Goal: Task Accomplishment & Management: Manage account settings

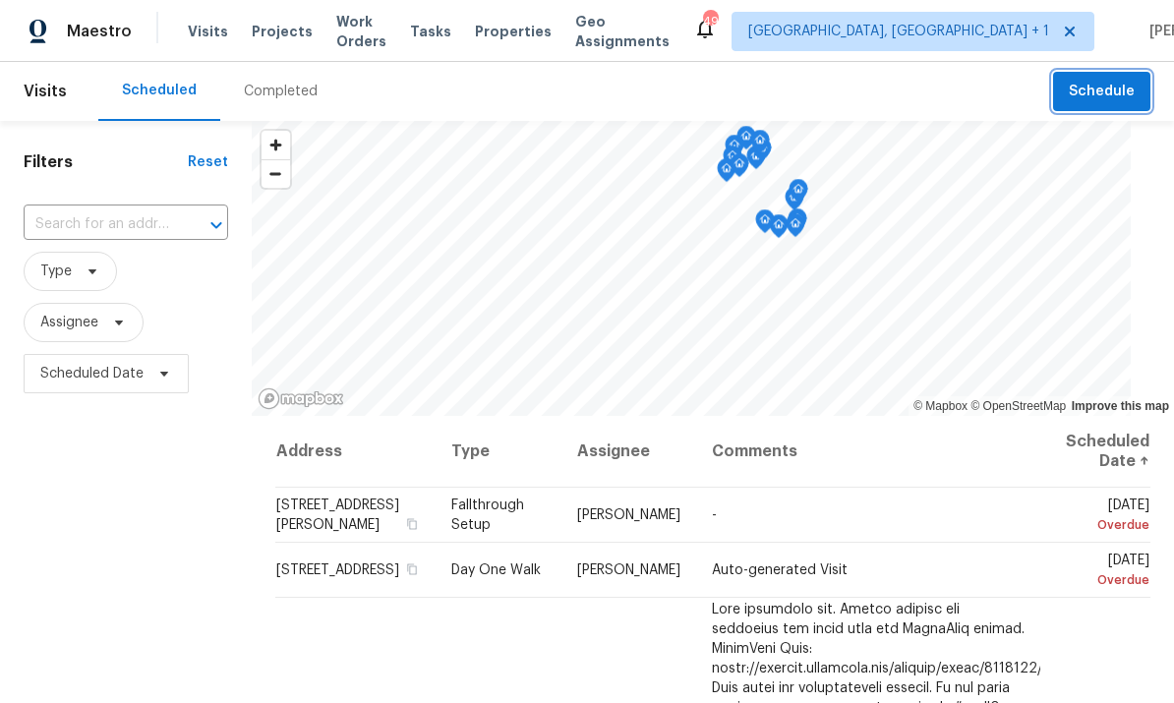
click at [1120, 90] on span "Schedule" at bounding box center [1102, 92] width 66 height 25
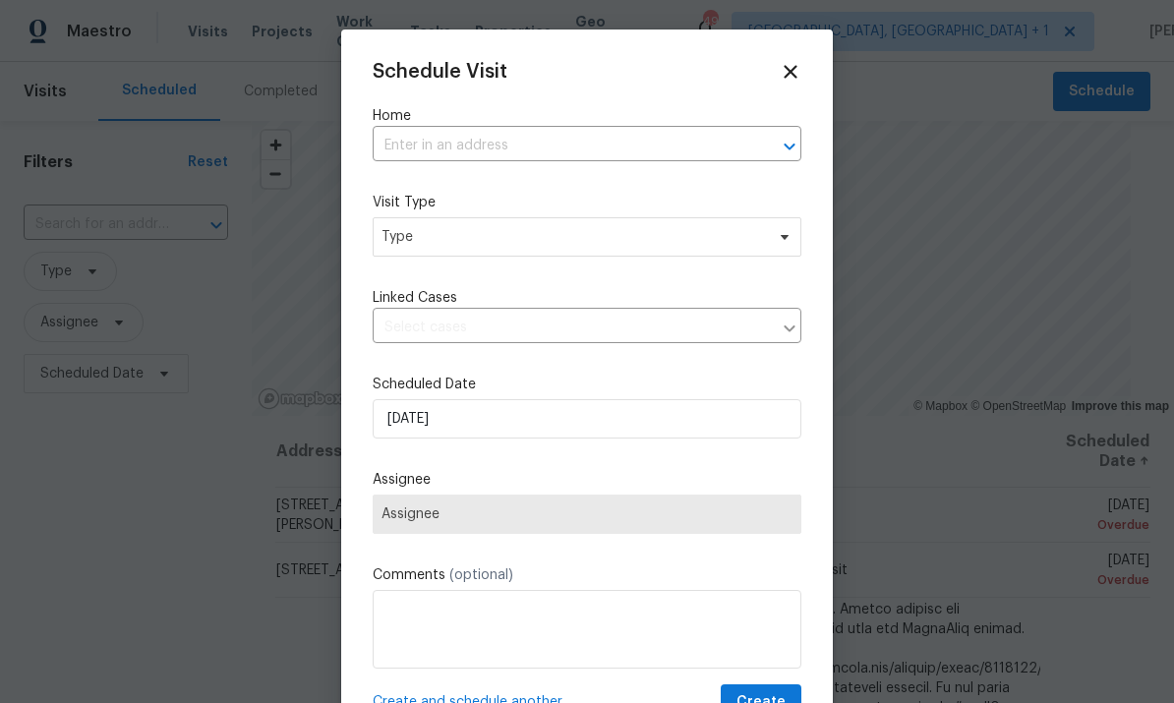
click at [971, 200] on div at bounding box center [587, 351] width 1174 height 703
click at [956, 284] on div at bounding box center [587, 351] width 1174 height 703
click at [788, 67] on icon at bounding box center [790, 71] width 13 height 13
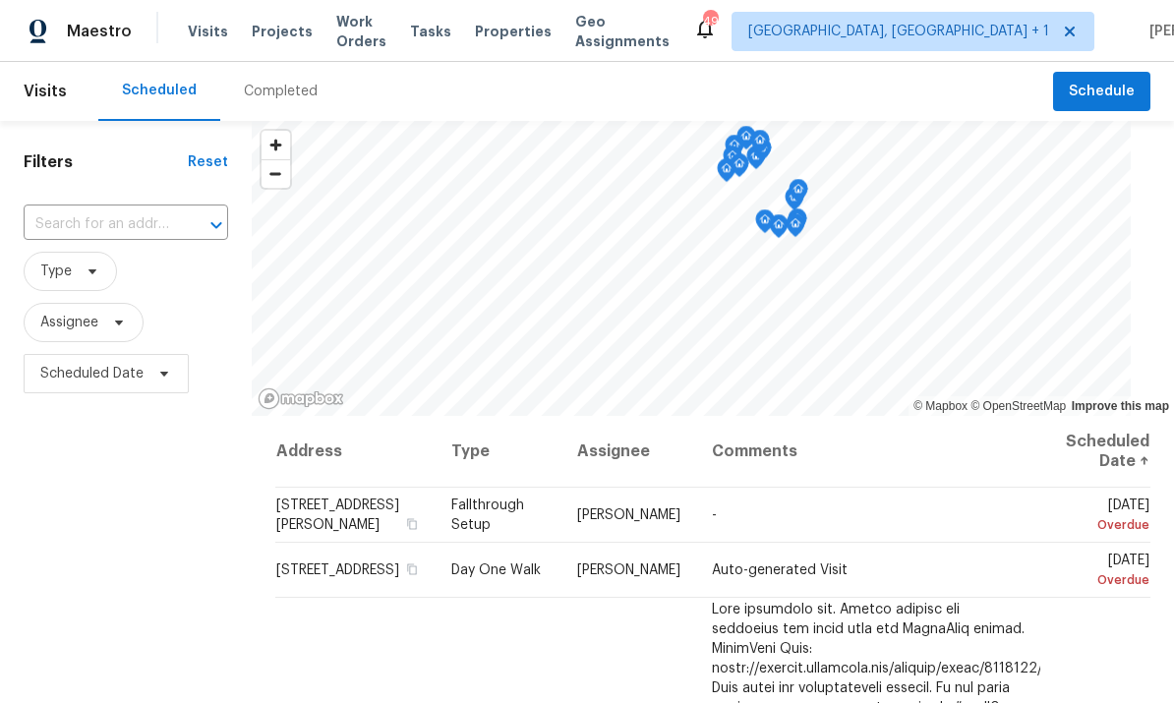
click at [282, 91] on div "Completed" at bounding box center [281, 92] width 74 height 20
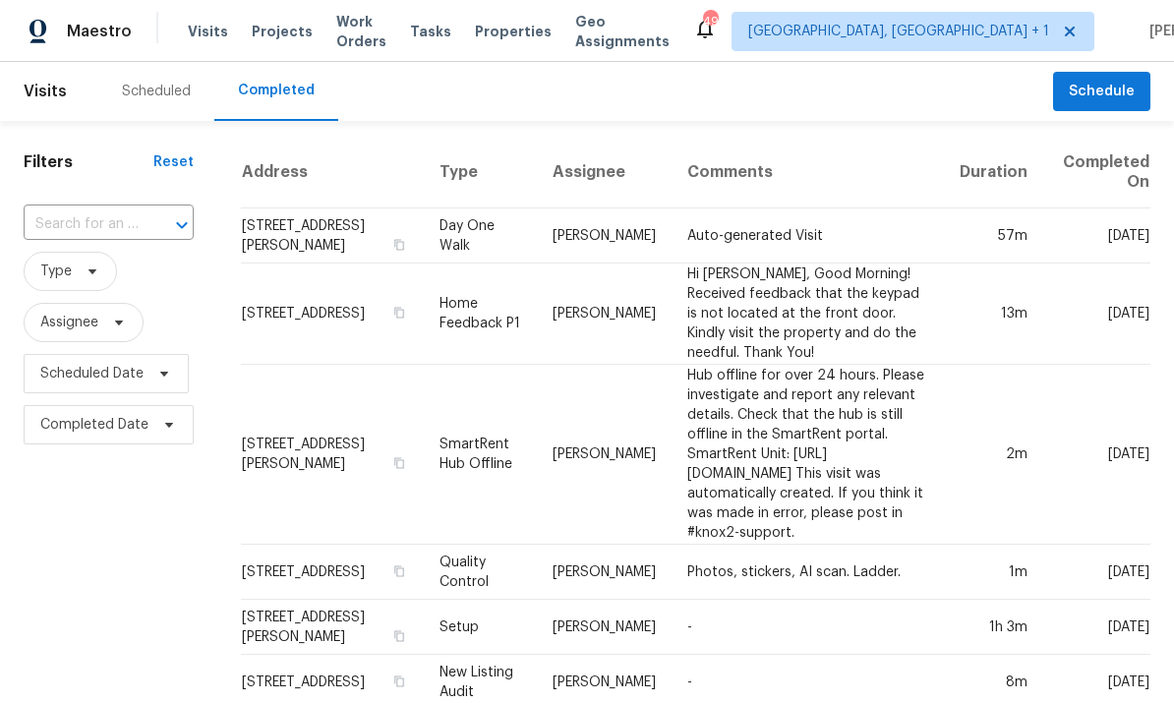
click at [96, 226] on input "text" at bounding box center [81, 224] width 115 height 30
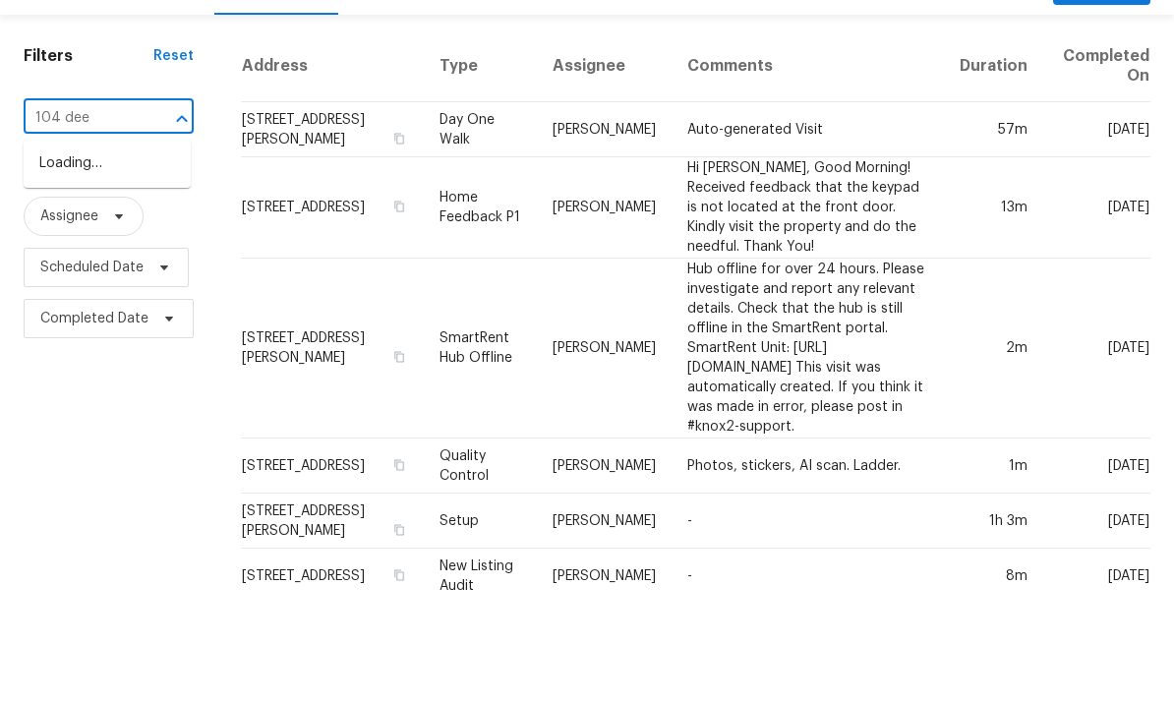
type input "104 deer"
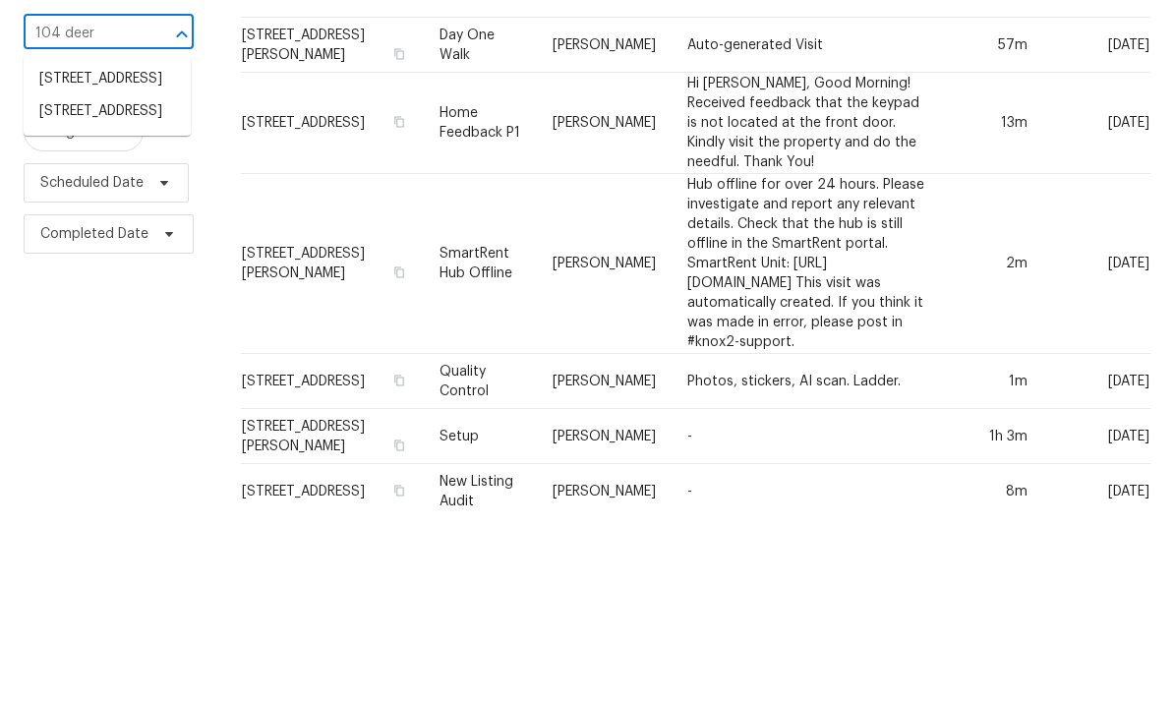
click at [108, 286] on li "104 Deerwalk Ct, Cary, NC 27513" at bounding box center [107, 302] width 167 height 32
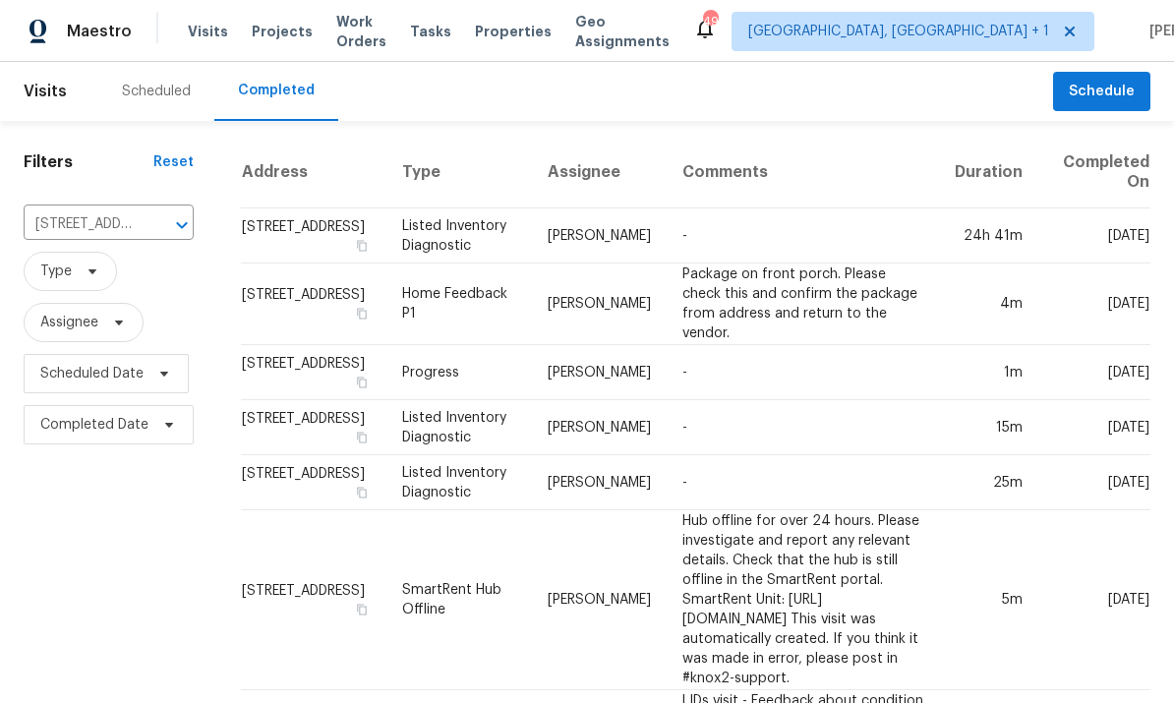
scroll to position [0, 1]
click at [271, 37] on span "Projects" at bounding box center [282, 32] width 61 height 20
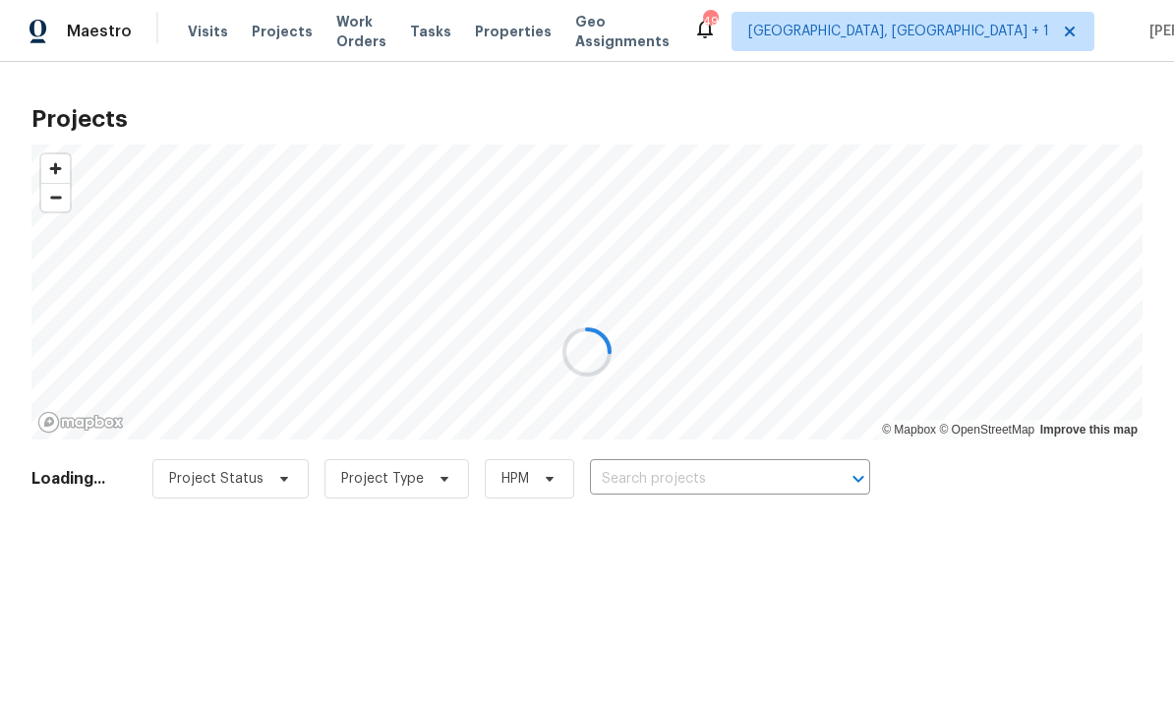
click at [660, 472] on div at bounding box center [587, 351] width 1174 height 703
click at [659, 471] on div at bounding box center [587, 351] width 1174 height 703
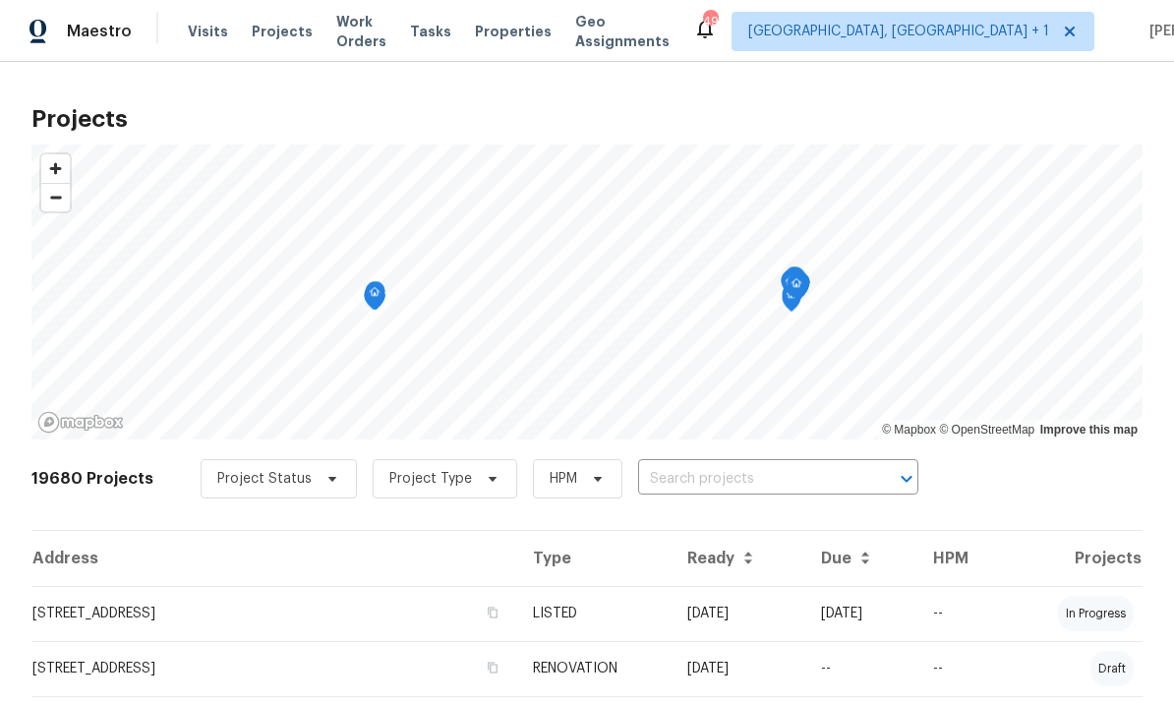
click at [689, 466] on input "text" at bounding box center [750, 479] width 225 height 30
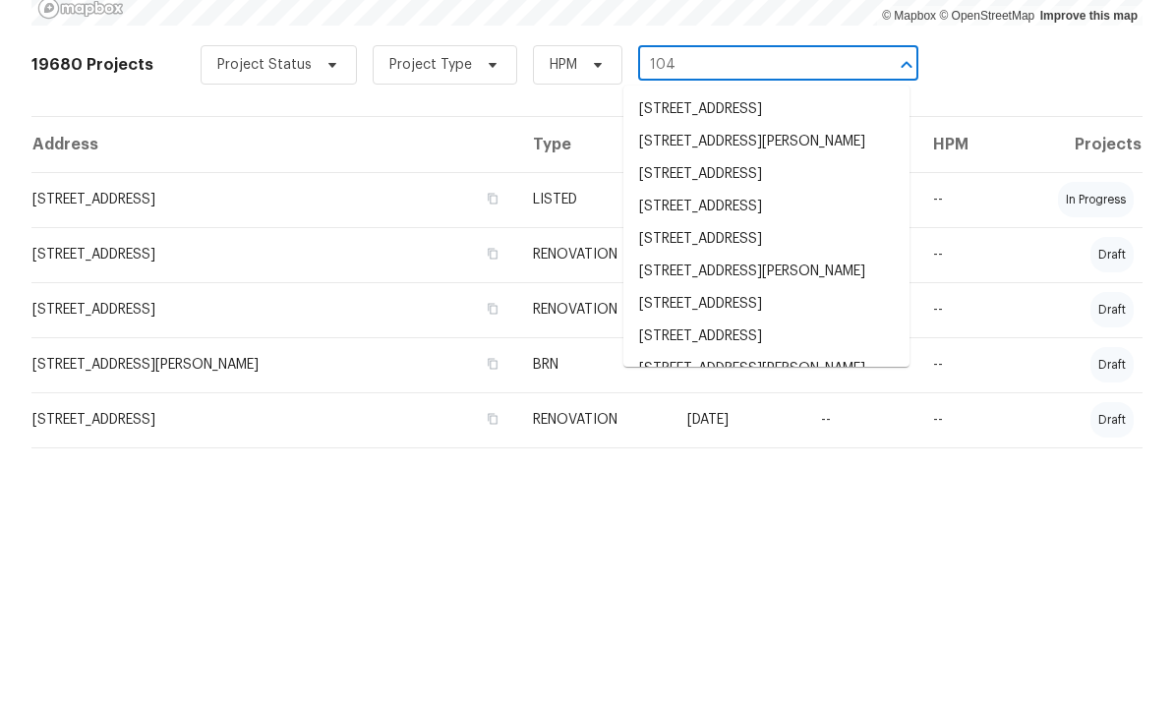
scroll to position [168, 0]
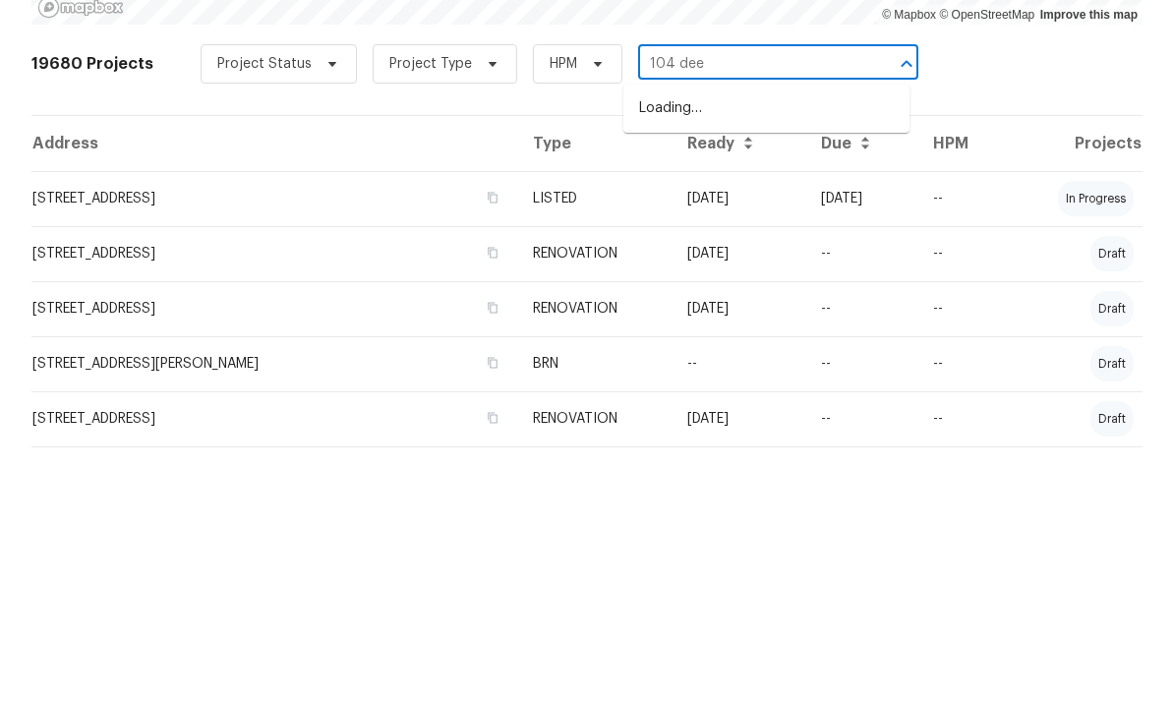
type input "104 deer"
click at [774, 372] on li "104 Deerwalk Ct, Cary, NC 27513" at bounding box center [766, 388] width 286 height 32
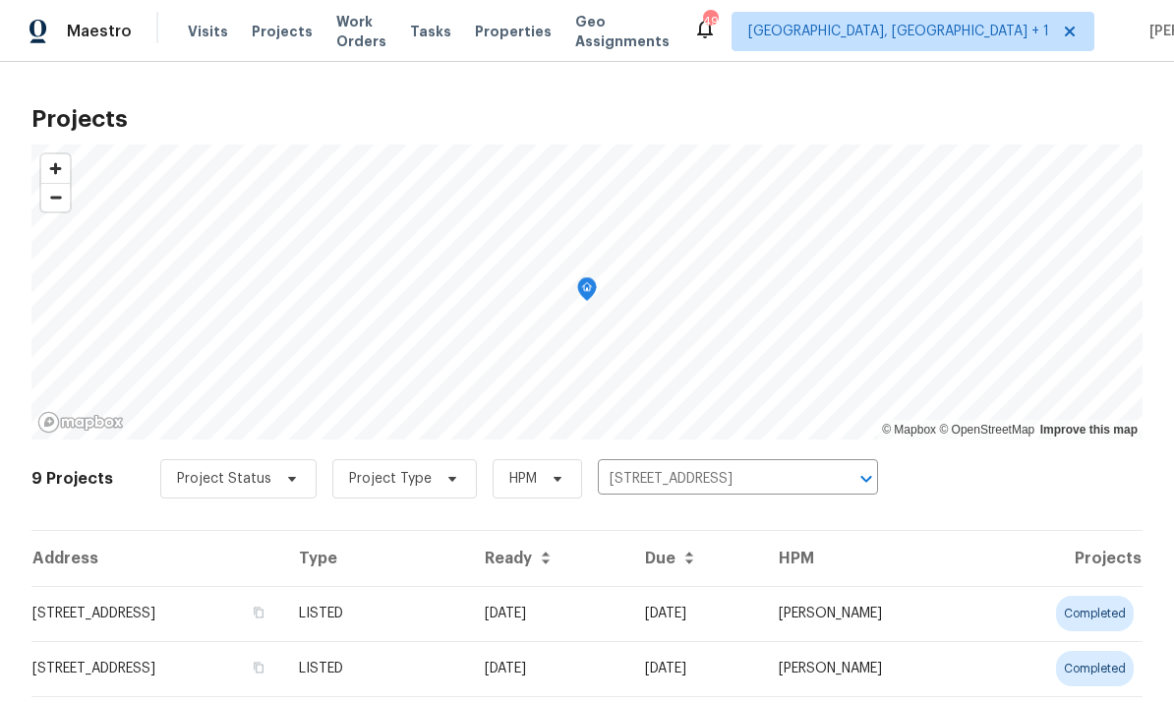
click at [282, 604] on td "104 Deerwalk Ct, Cary, NC 27513" at bounding box center [157, 613] width 252 height 55
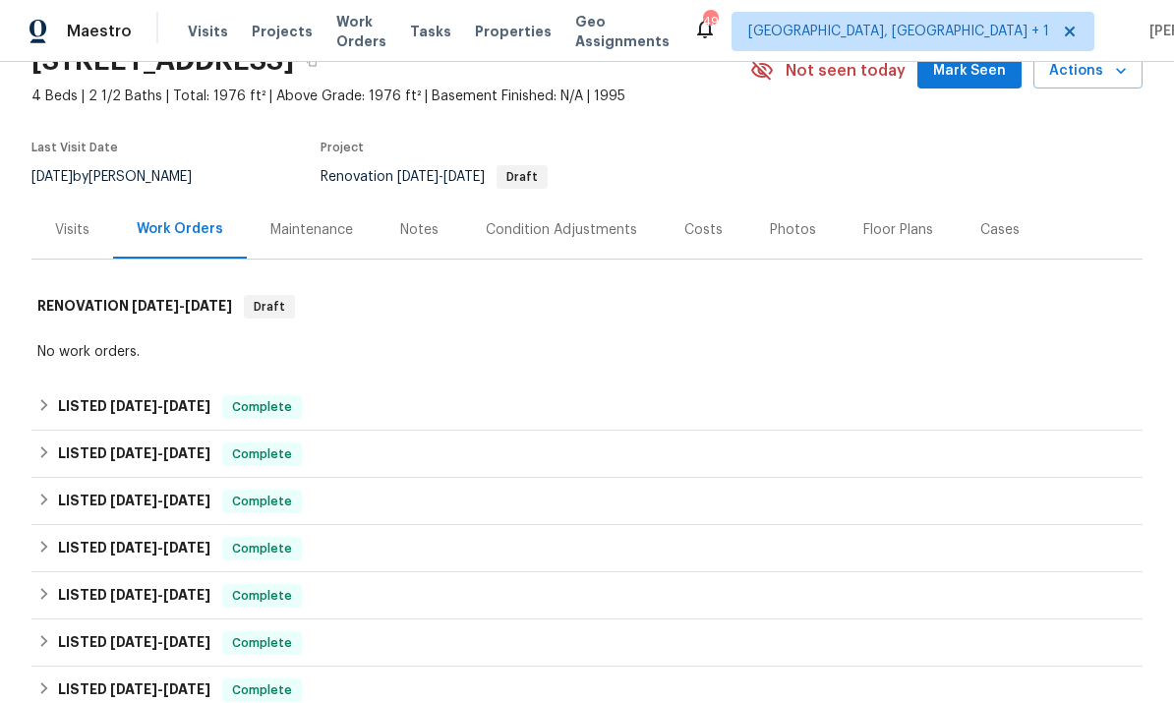
scroll to position [147, 0]
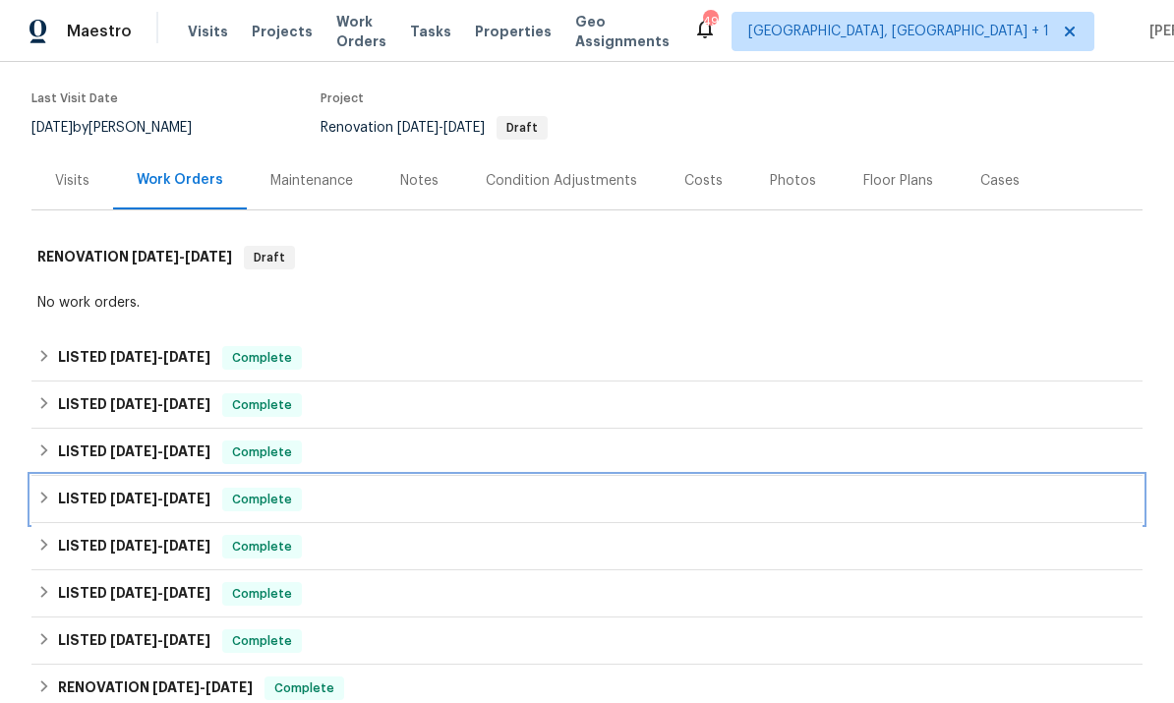
click at [192, 499] on span "6/1/25" at bounding box center [186, 499] width 47 height 14
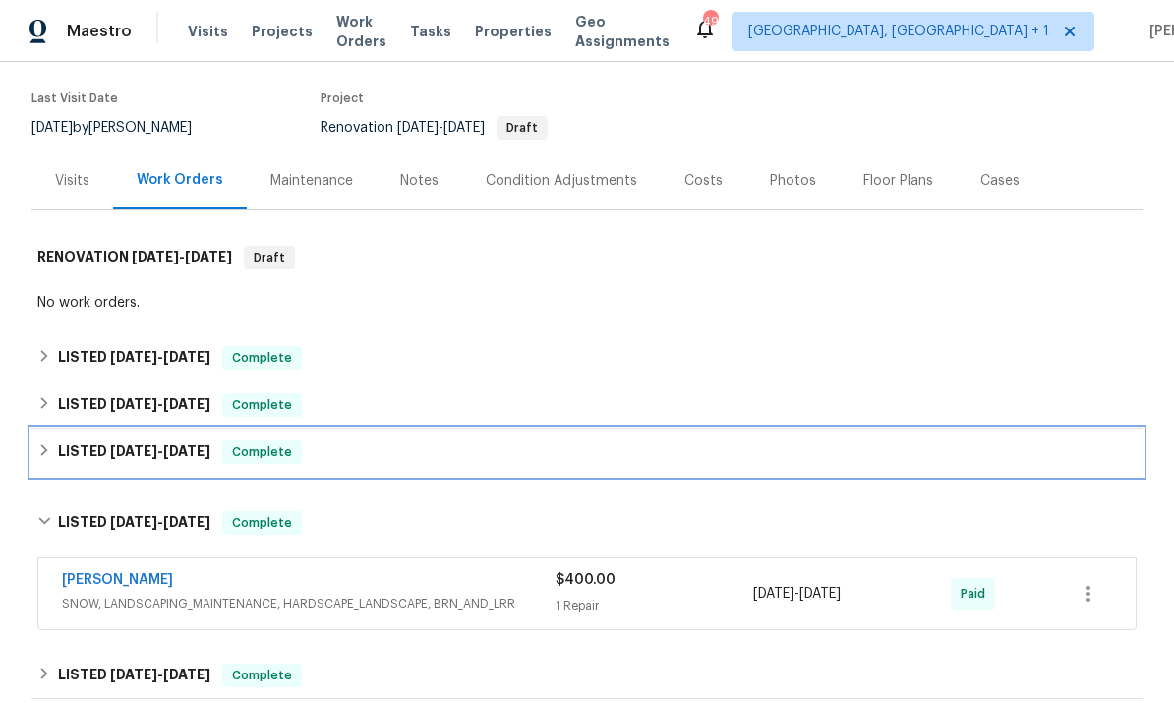
click at [163, 455] on span "6/11/25 - 6/16/25" at bounding box center [160, 451] width 100 height 14
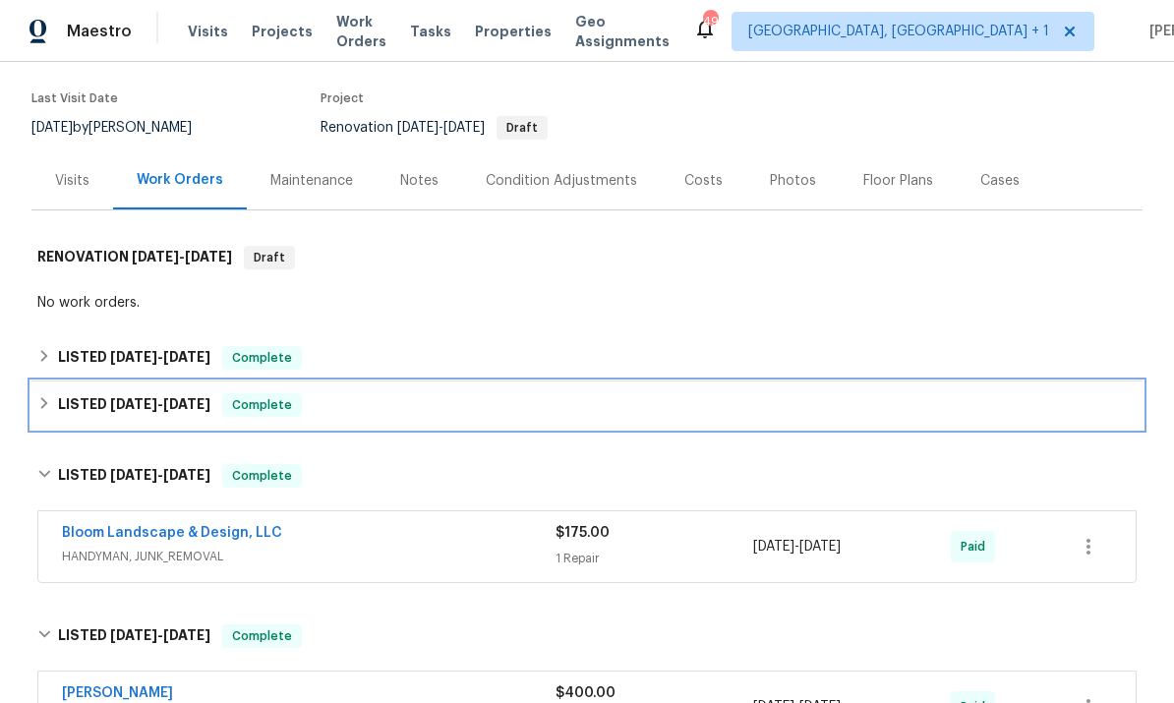
click at [176, 403] on span "[DATE]" at bounding box center [186, 404] width 47 height 14
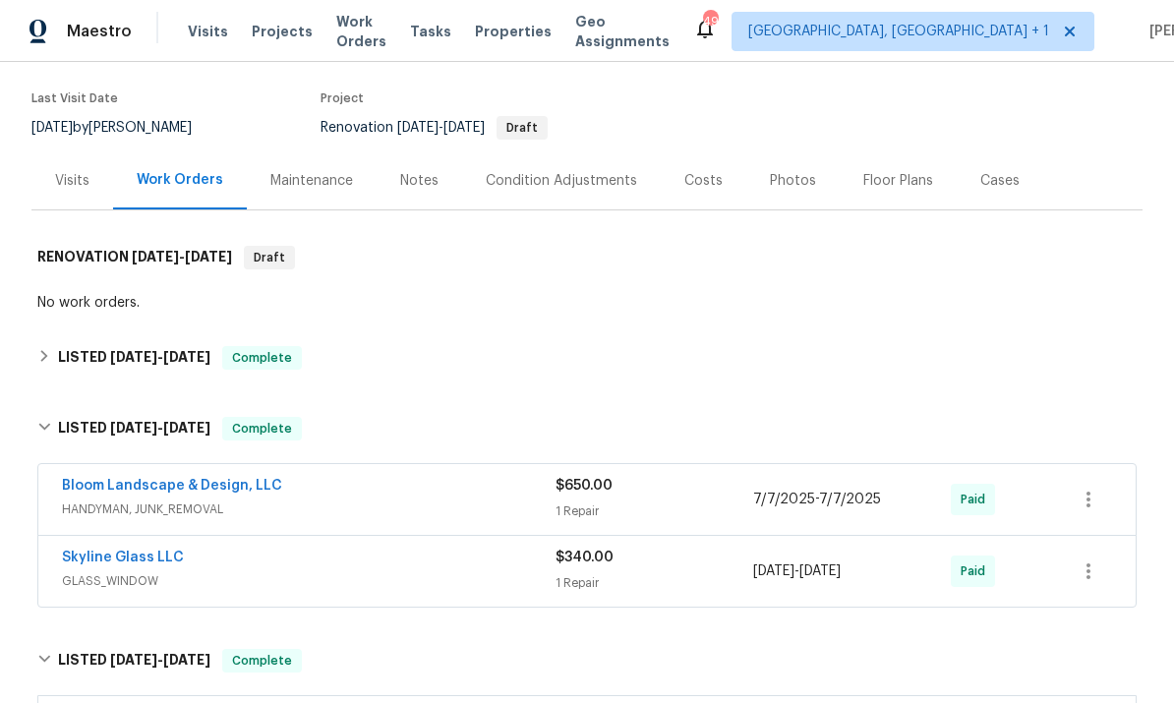
click at [149, 553] on link "Skyline Glass LLC" at bounding box center [123, 558] width 122 height 14
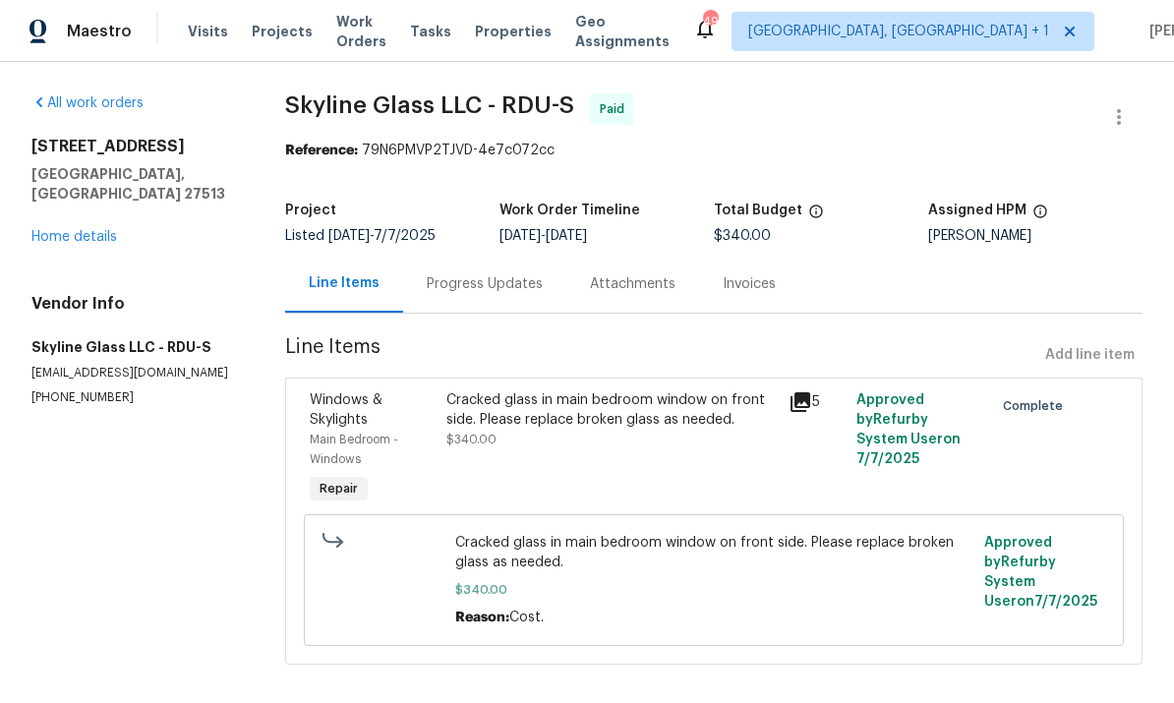
click at [72, 230] on link "Home details" at bounding box center [74, 237] width 86 height 14
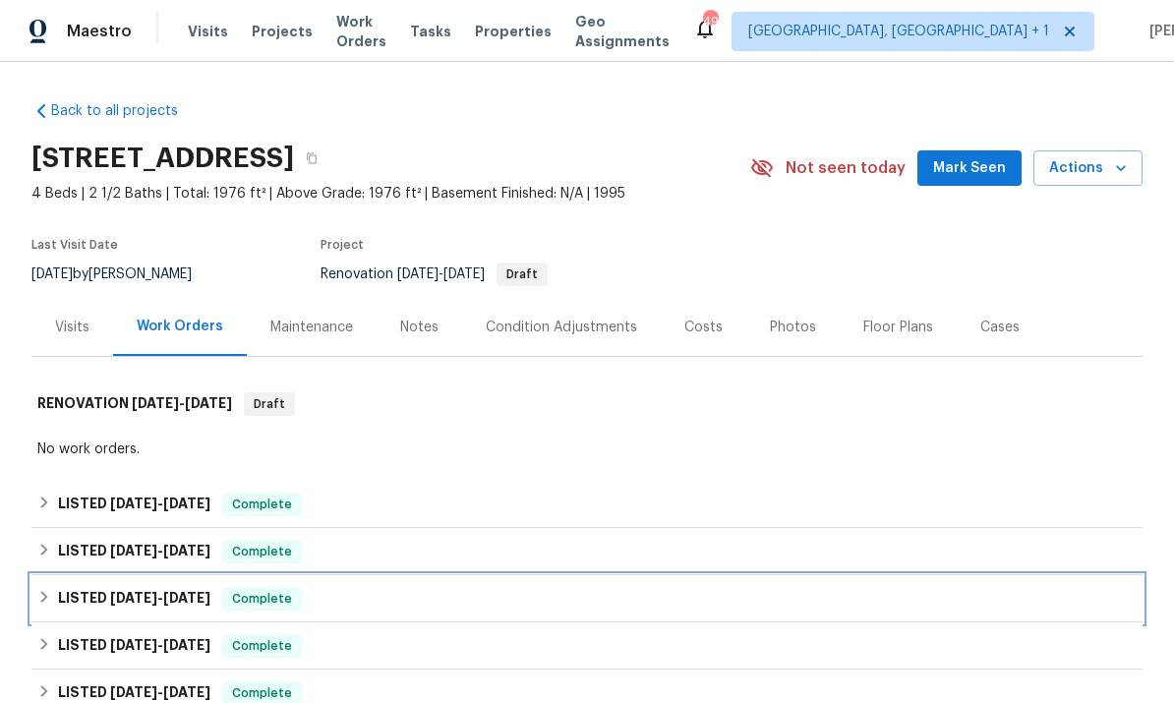
click at [163, 591] on span "6/11/25 - 6/16/25" at bounding box center [160, 598] width 100 height 14
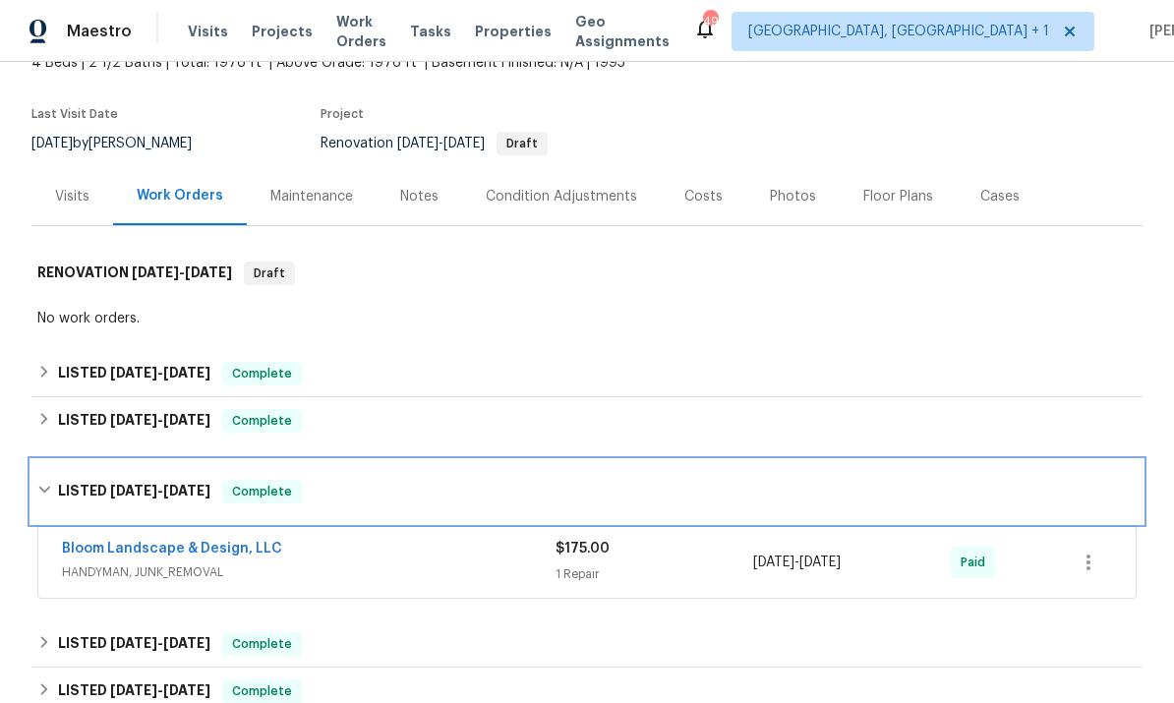
scroll to position [130, 0]
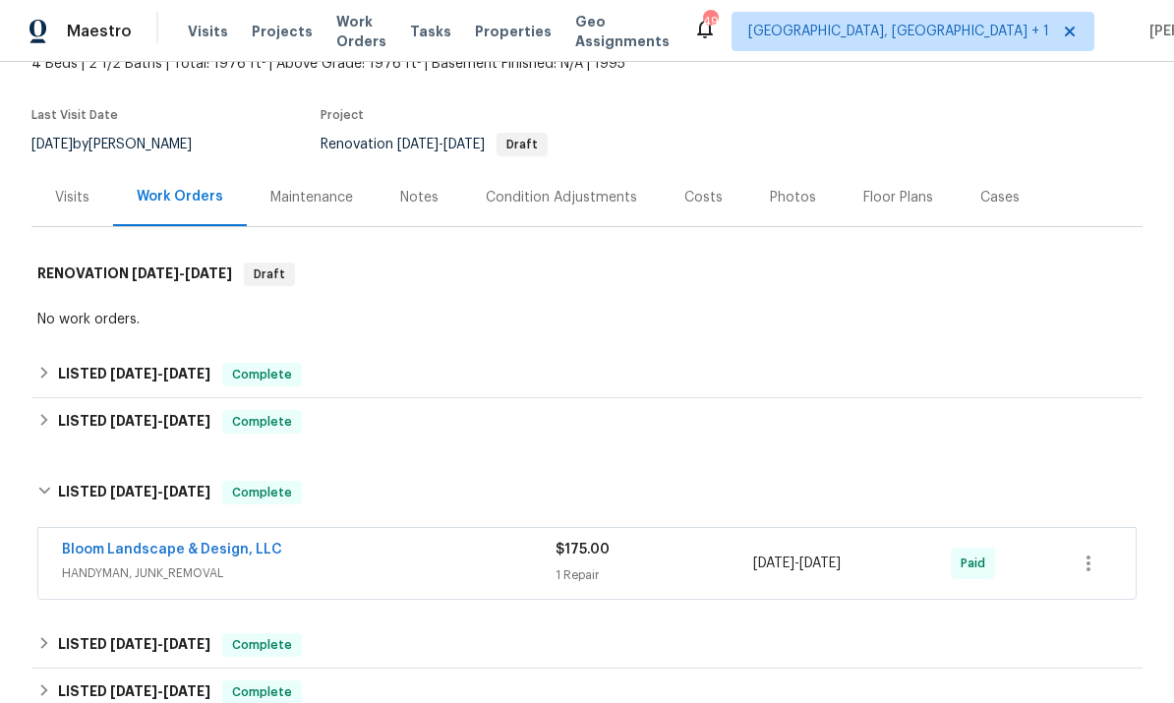
click at [223, 547] on link "Bloom Landscape & Design, LLC" at bounding box center [172, 550] width 220 height 14
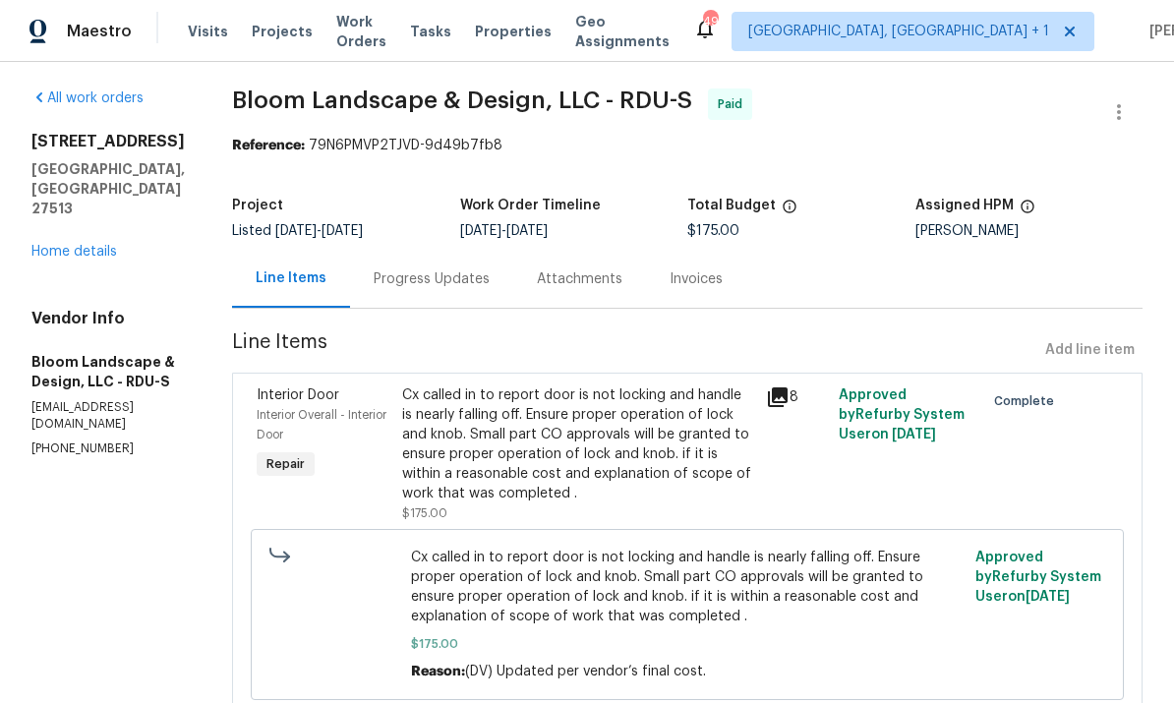
scroll to position [4, 0]
click at [451, 275] on div "Progress Updates" at bounding box center [432, 280] width 116 height 20
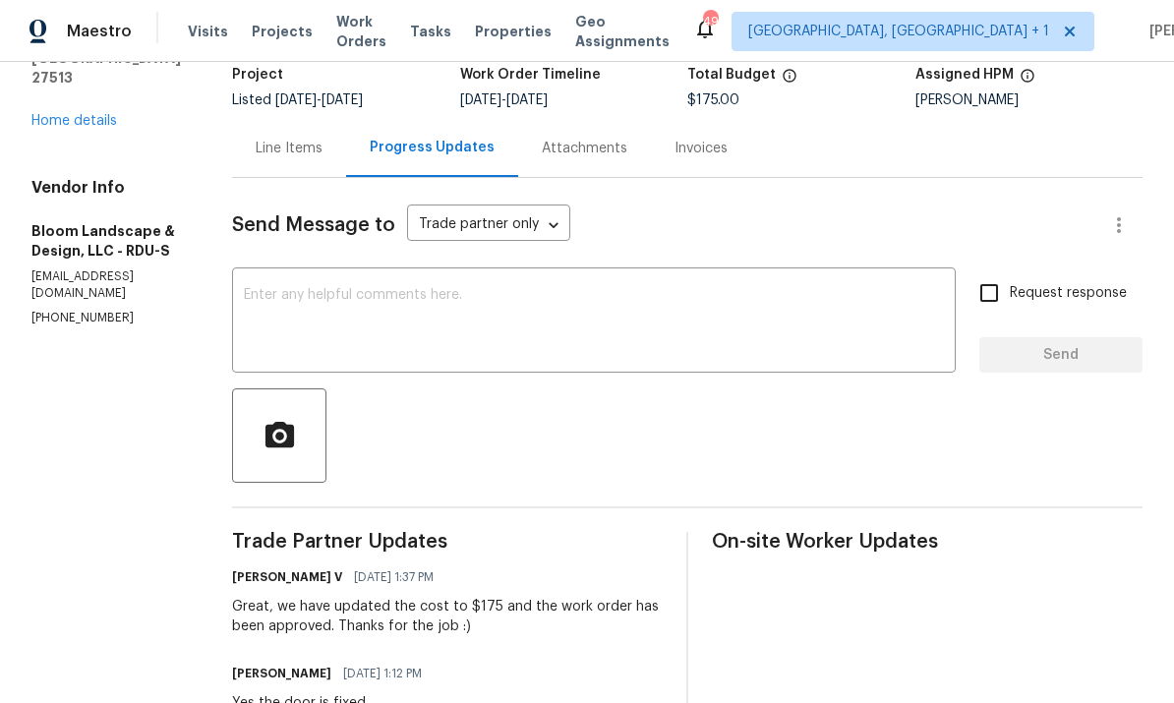
scroll to position [107, 0]
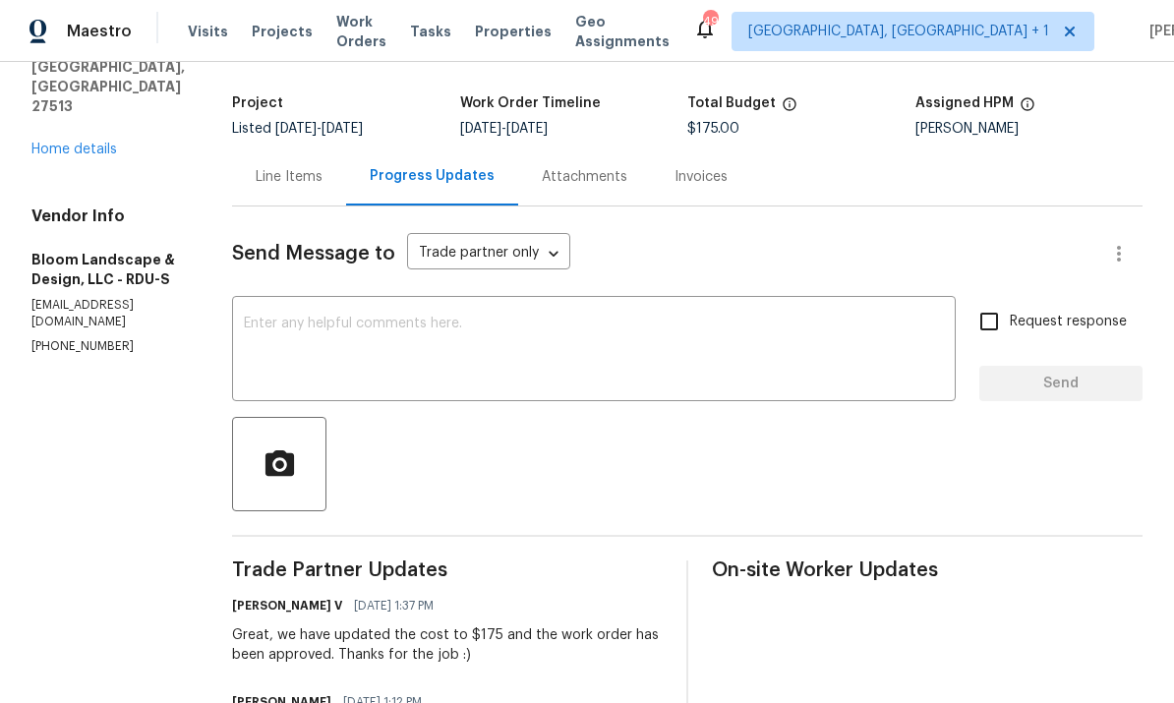
click at [80, 143] on link "Home details" at bounding box center [74, 150] width 86 height 14
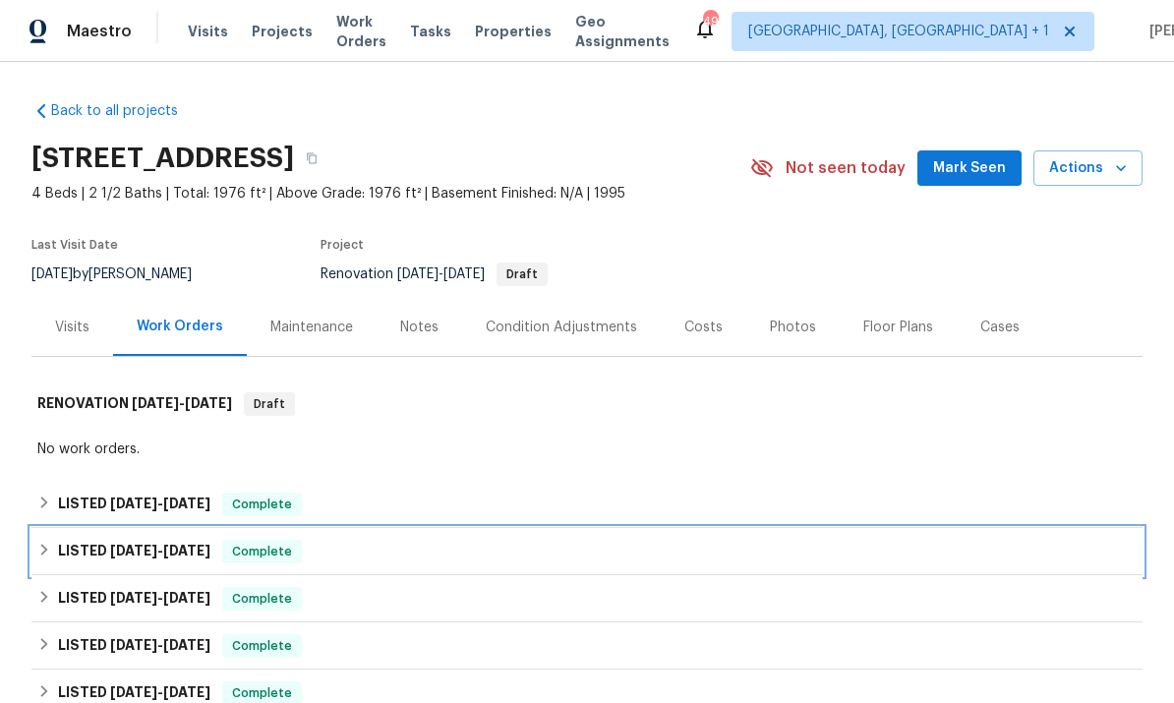
click at [154, 534] on div "LISTED 6/26/25 - 7/7/25 Complete" at bounding box center [586, 551] width 1111 height 47
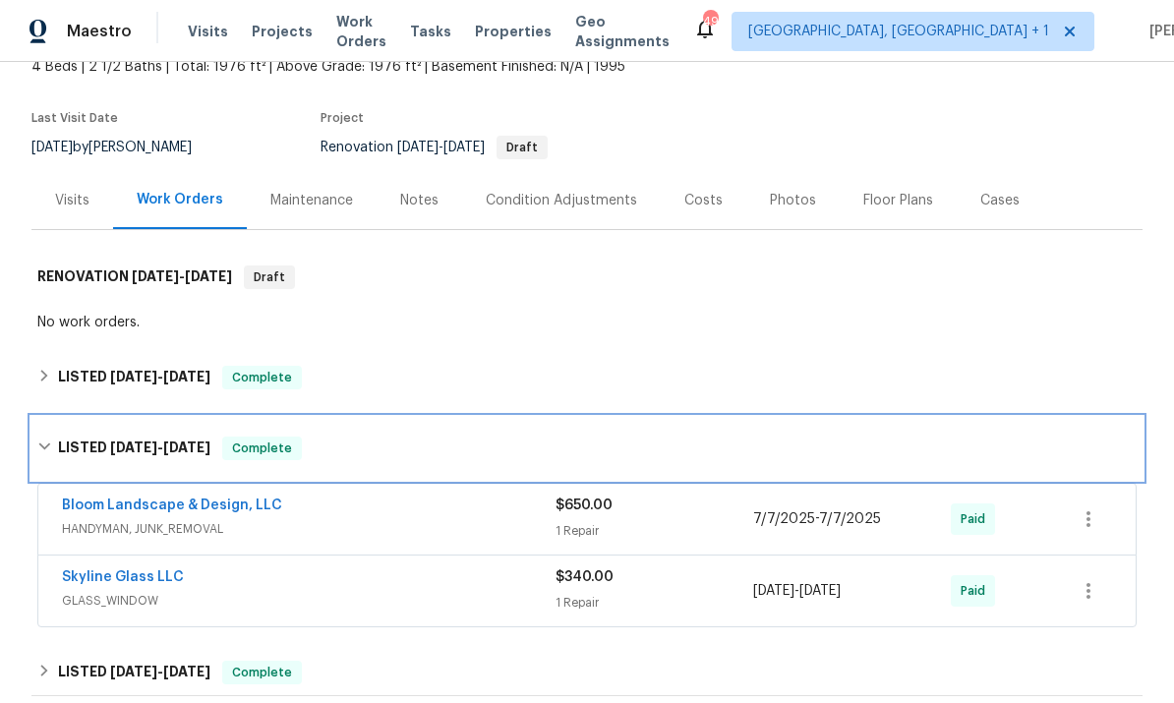
scroll to position [138, 0]
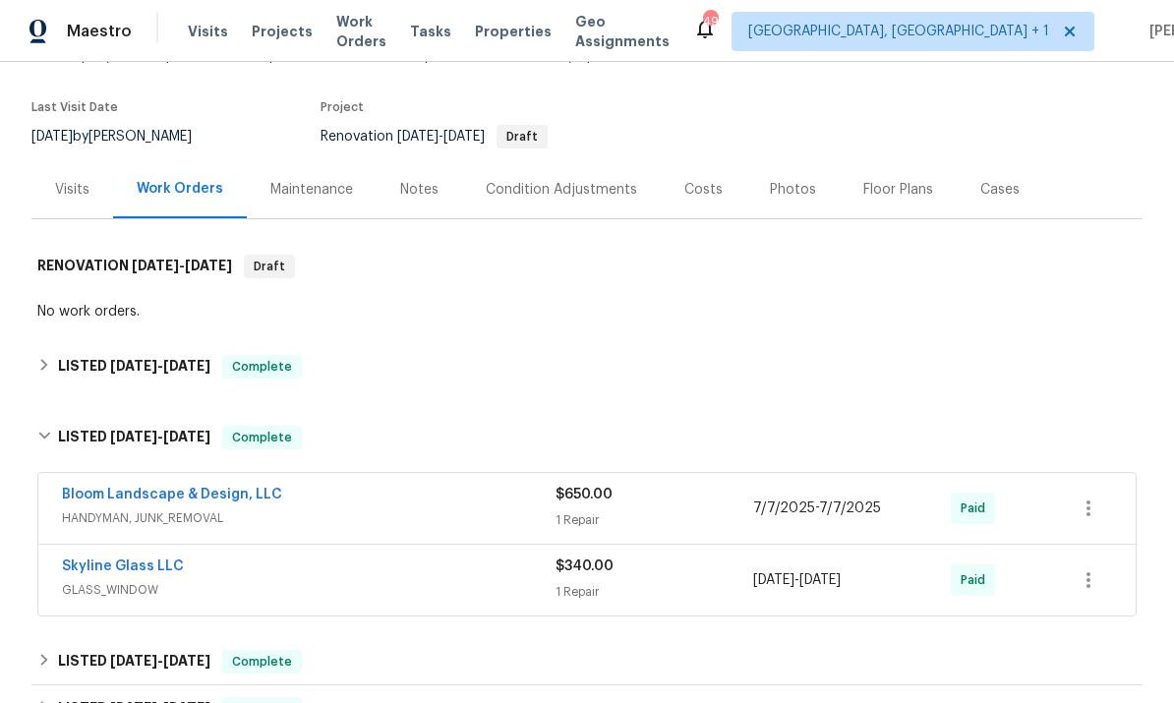
click at [164, 498] on link "Bloom Landscape & Design, LLC" at bounding box center [172, 495] width 220 height 14
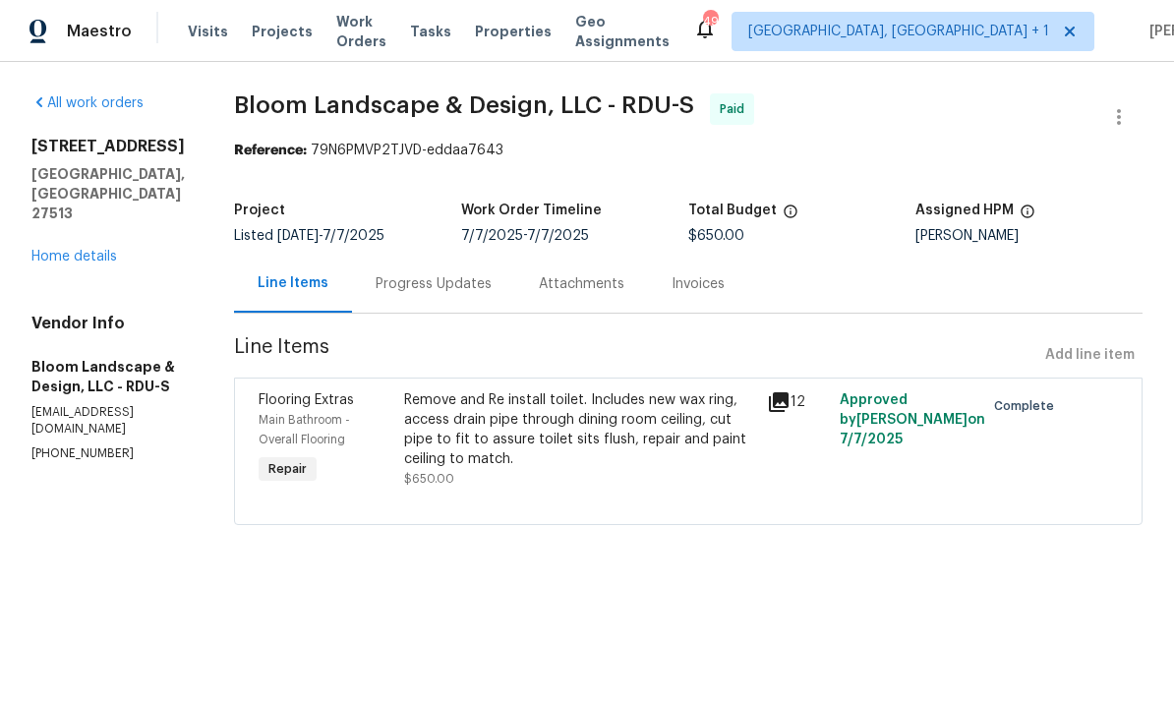
click at [85, 250] on link "Home details" at bounding box center [74, 257] width 86 height 14
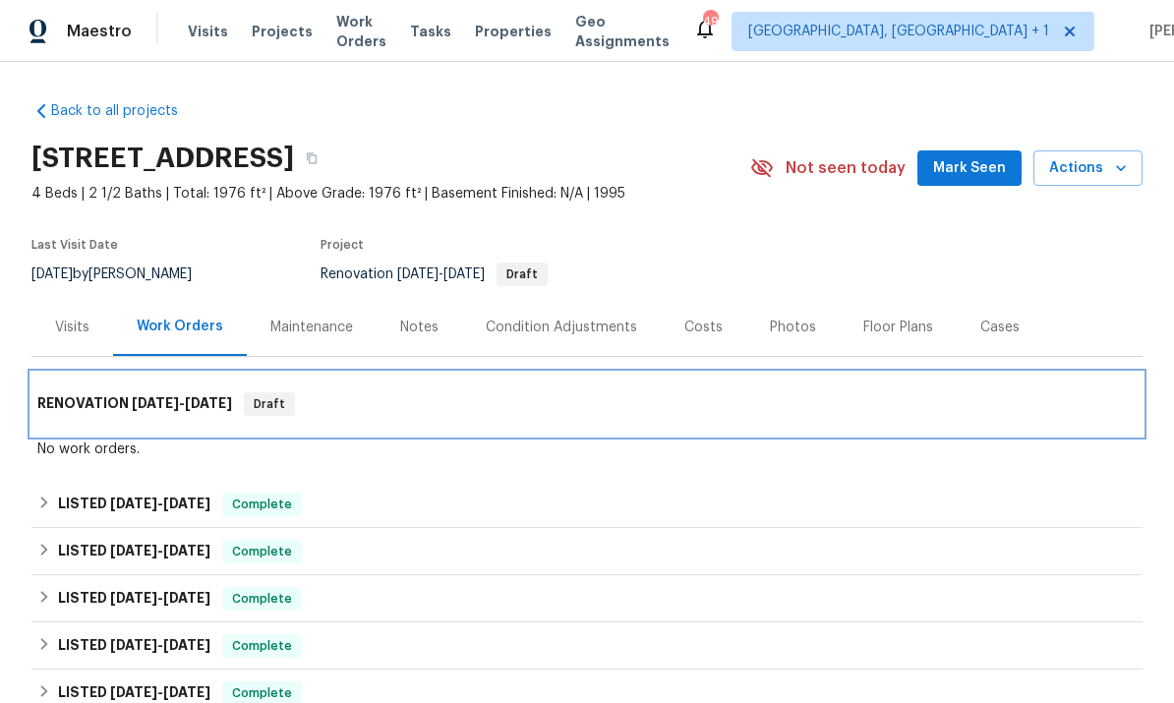
click at [155, 385] on div "RENOVATION 6/26/25 - 6/30/25 Draft" at bounding box center [586, 404] width 1111 height 63
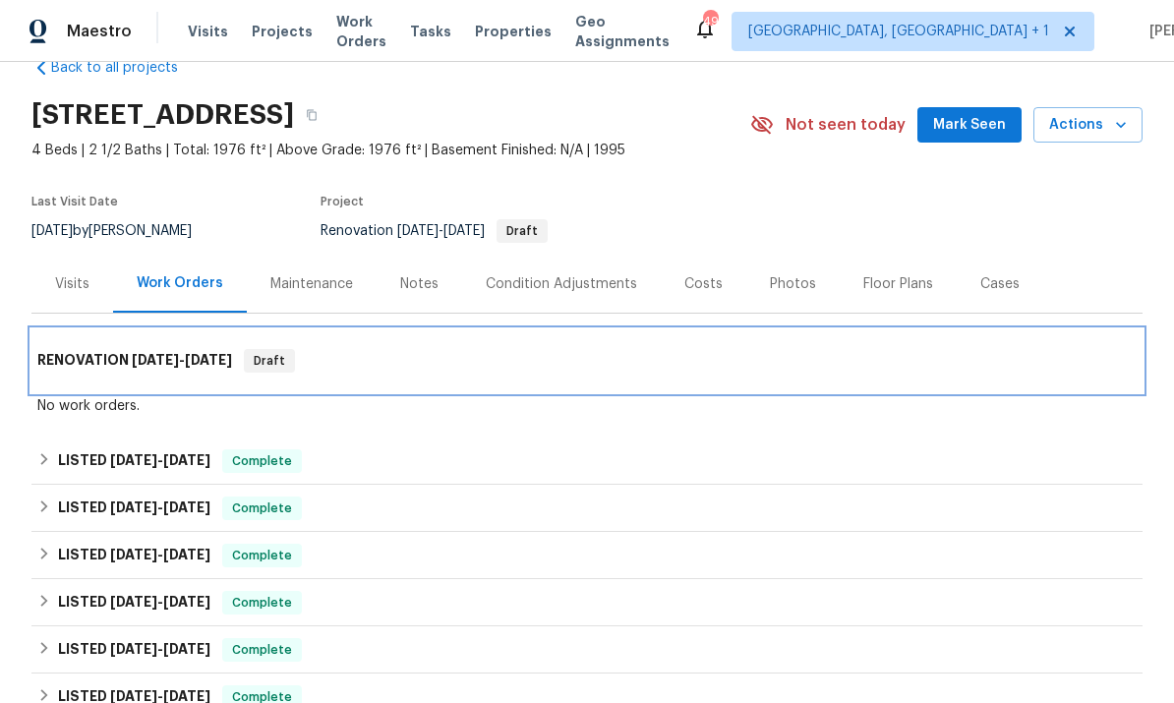
scroll to position [65, 0]
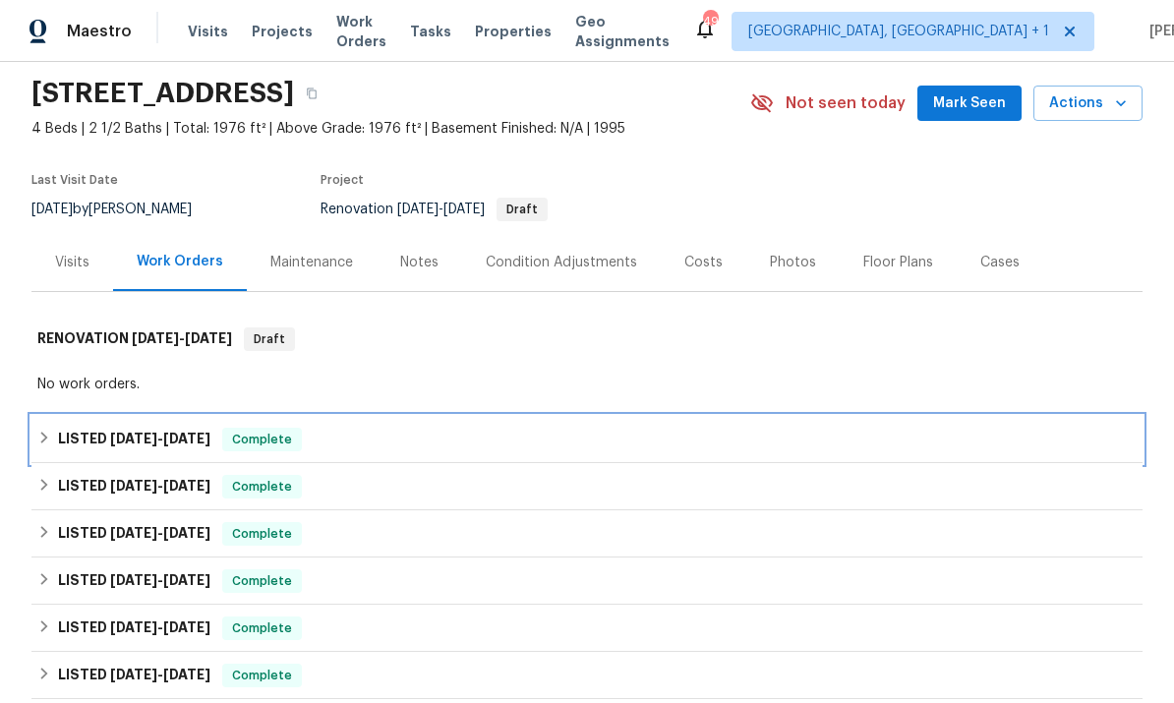
click at [147, 442] on span "6/26/25" at bounding box center [133, 439] width 47 height 14
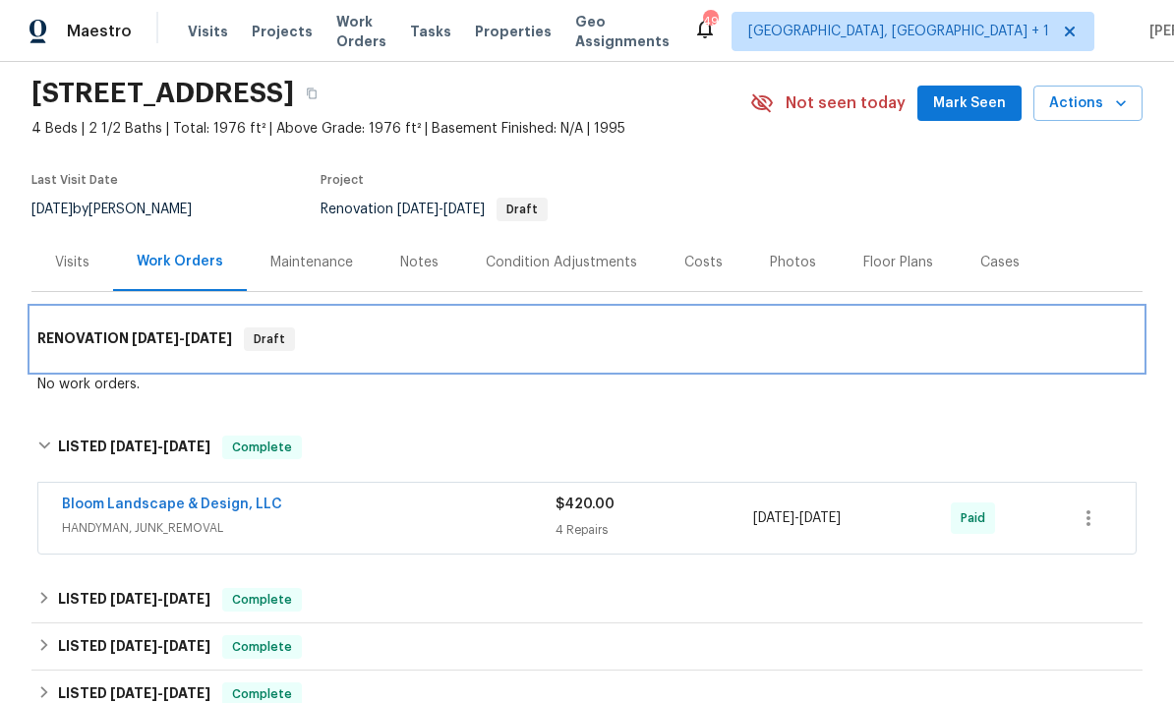
click at [130, 338] on h6 "RENOVATION 6/26/25 - 6/30/25" at bounding box center [134, 339] width 195 height 24
click at [135, 324] on div "RENOVATION 6/26/25 - 6/30/25 Draft" at bounding box center [586, 339] width 1111 height 63
click at [176, 339] on span "6/26/25" at bounding box center [155, 338] width 47 height 14
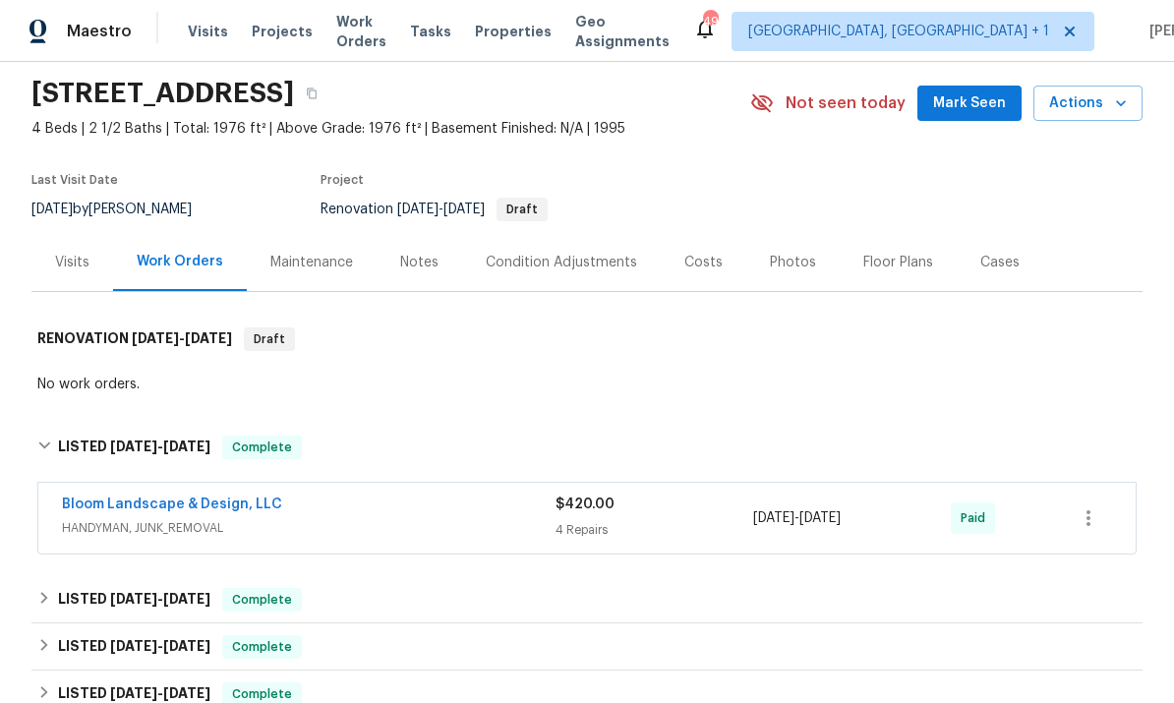
click at [206, 509] on link "Bloom Landscape & Design, LLC" at bounding box center [172, 505] width 220 height 14
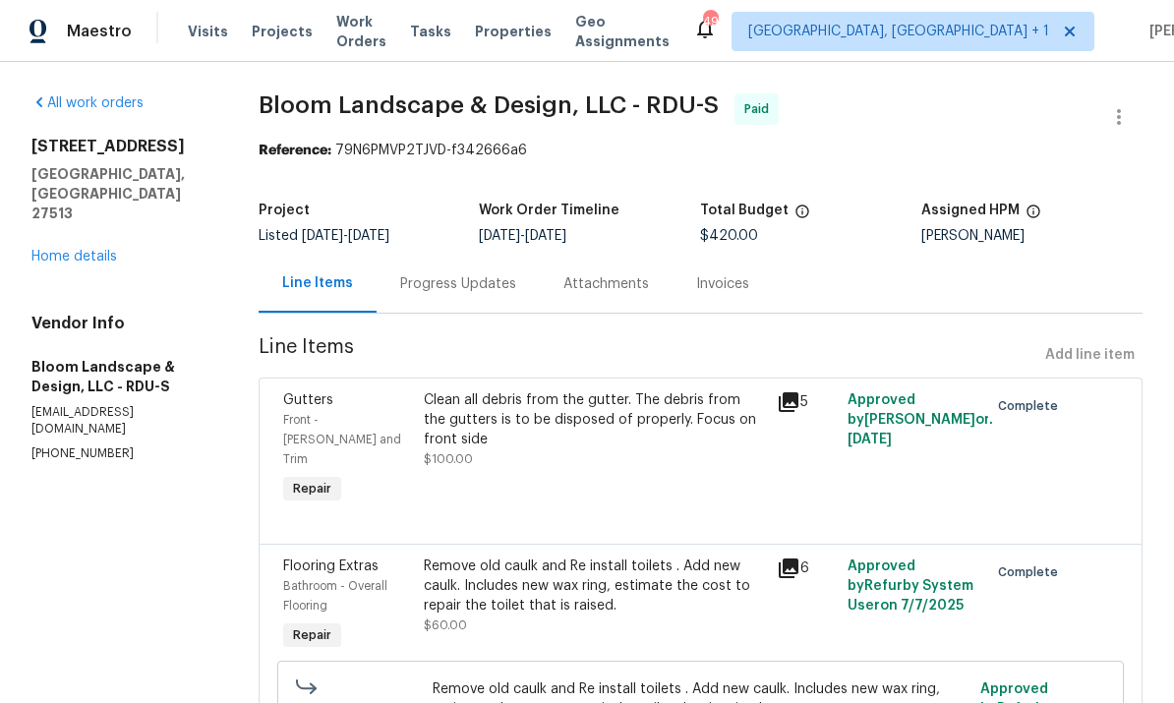
click at [69, 250] on link "Home details" at bounding box center [74, 257] width 86 height 14
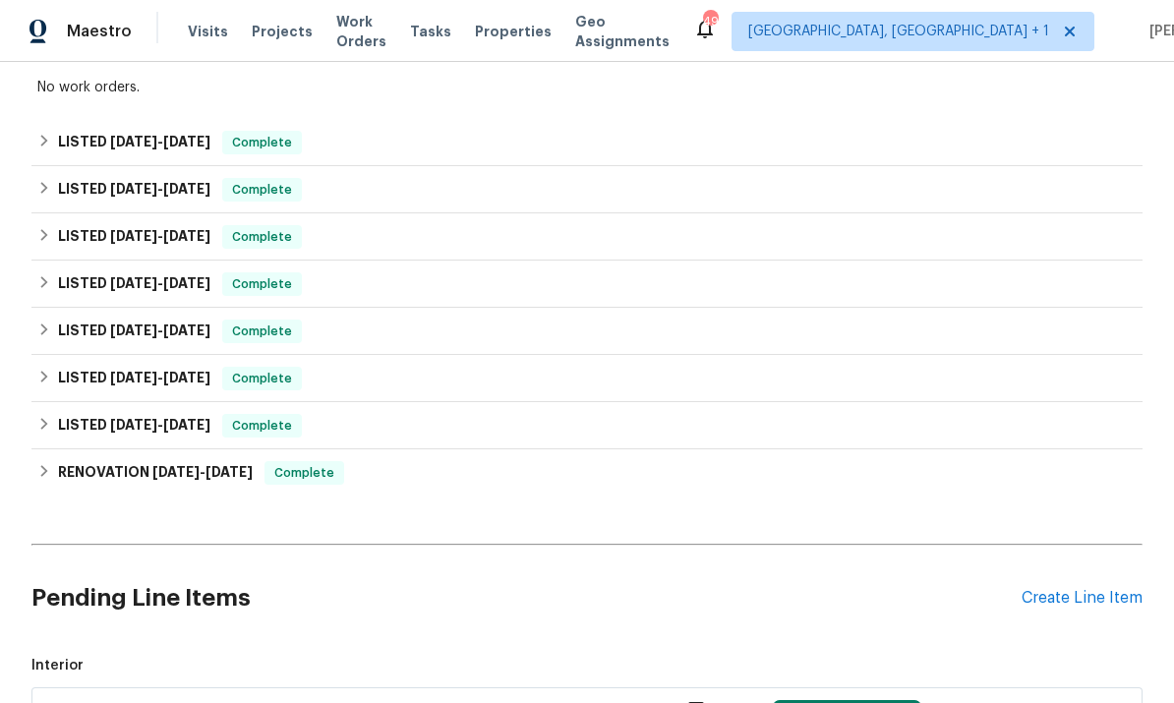
scroll to position [365, 0]
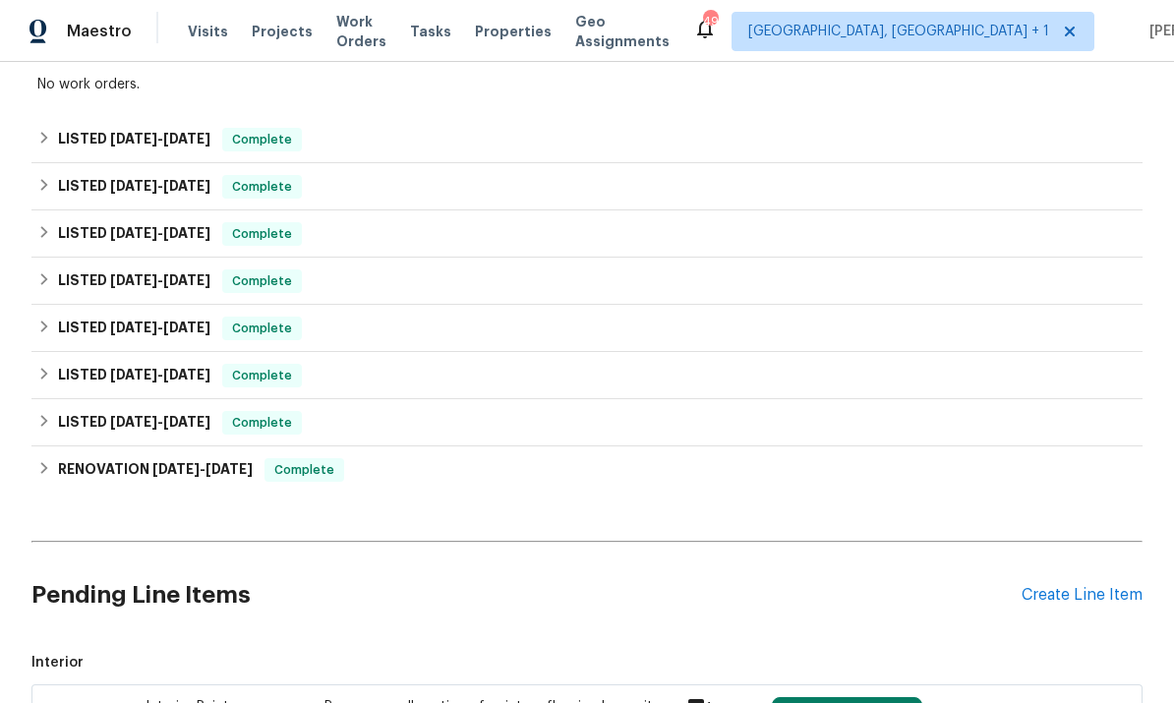
click at [1083, 599] on div "Create Line Item" at bounding box center [1082, 595] width 121 height 19
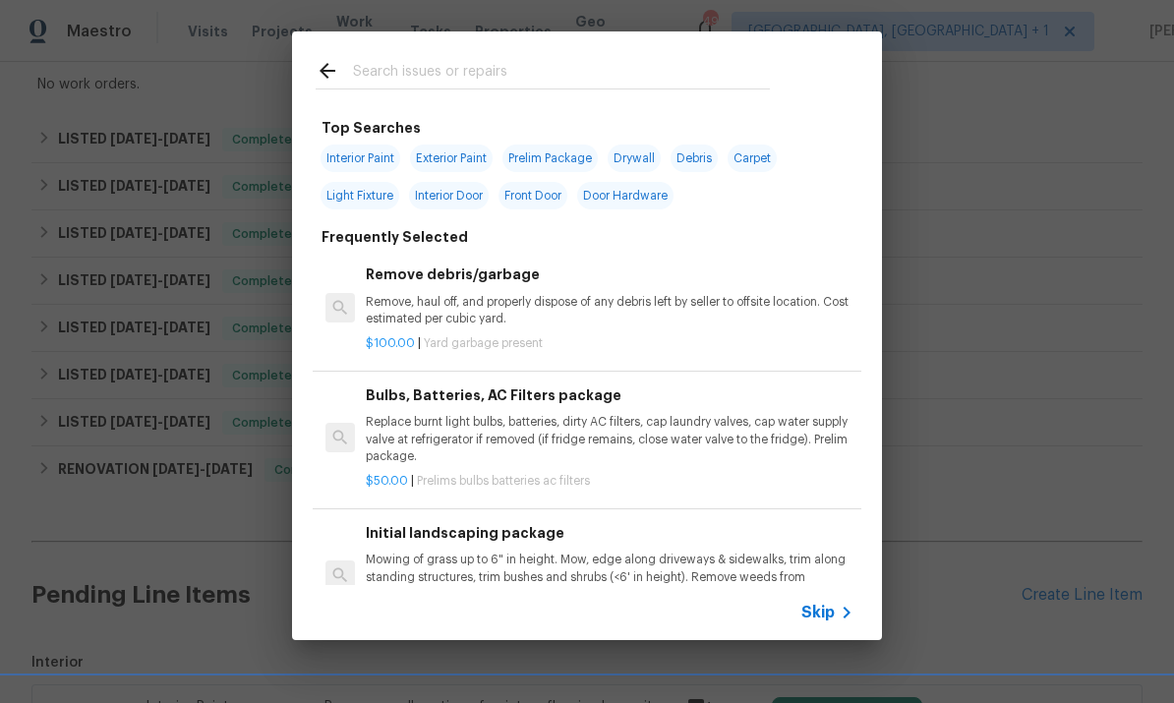
click at [979, 231] on div "Top Searches Interior Paint Exterior Paint Prelim Package Drywall Debris Carpet…" at bounding box center [587, 336] width 1174 height 672
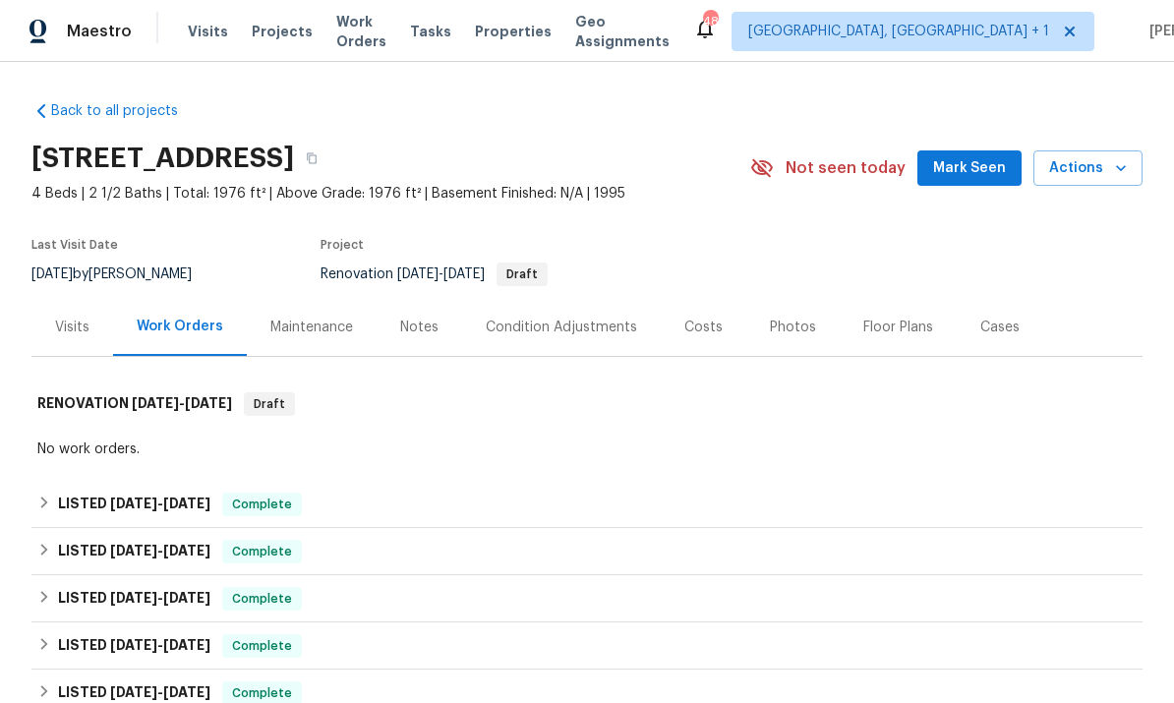
scroll to position [0, 0]
click at [165, 331] on div "Work Orders" at bounding box center [180, 327] width 87 height 20
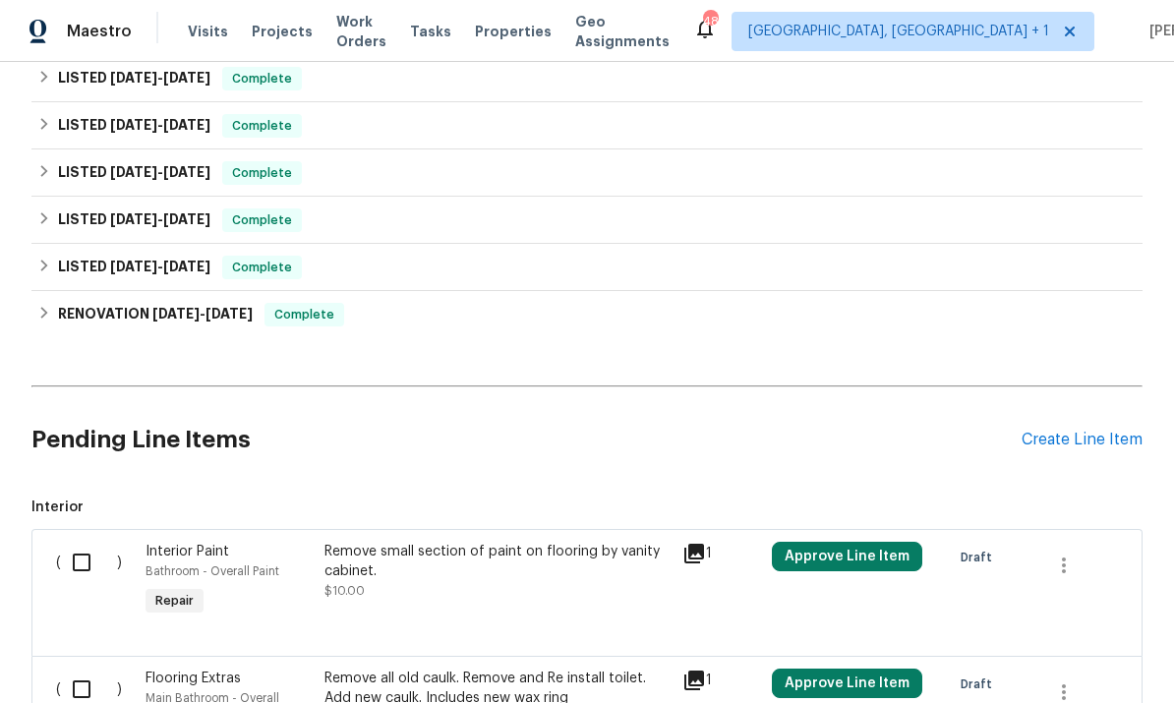
scroll to position [521, 0]
click at [1081, 440] on div "Create Line Item" at bounding box center [1082, 439] width 121 height 19
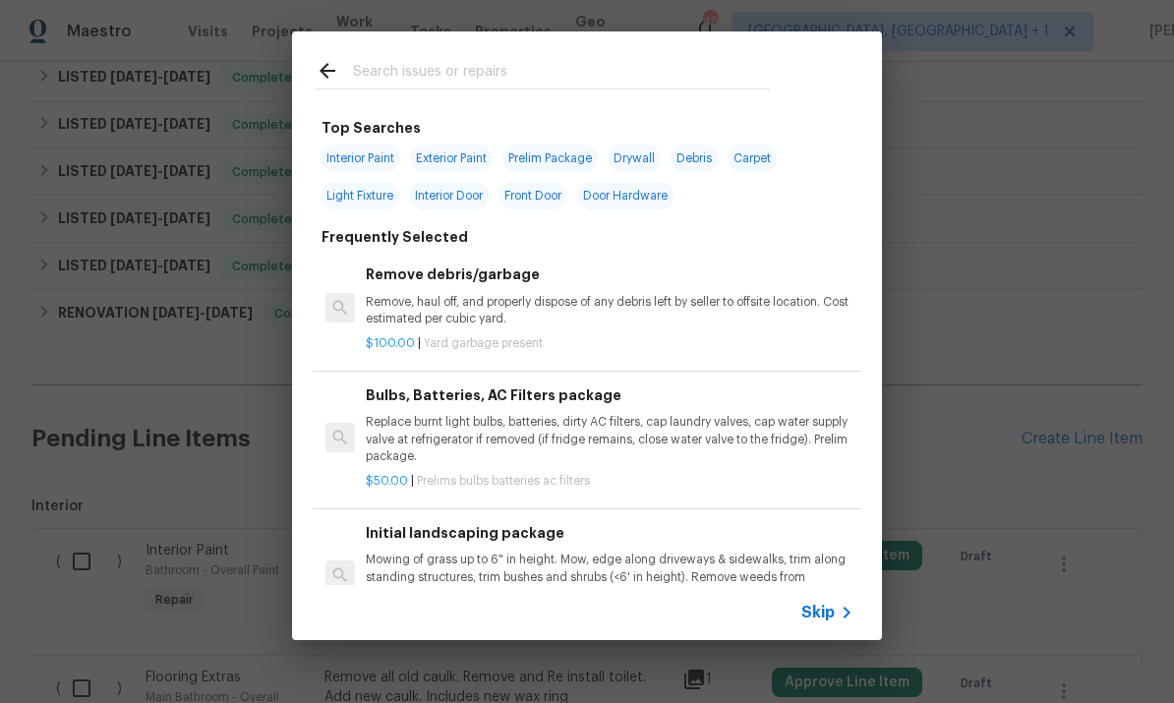
click at [1068, 264] on div "Top Searches Interior Paint Exterior Paint Prelim Package Drywall Debris Carpet…" at bounding box center [587, 336] width 1174 height 672
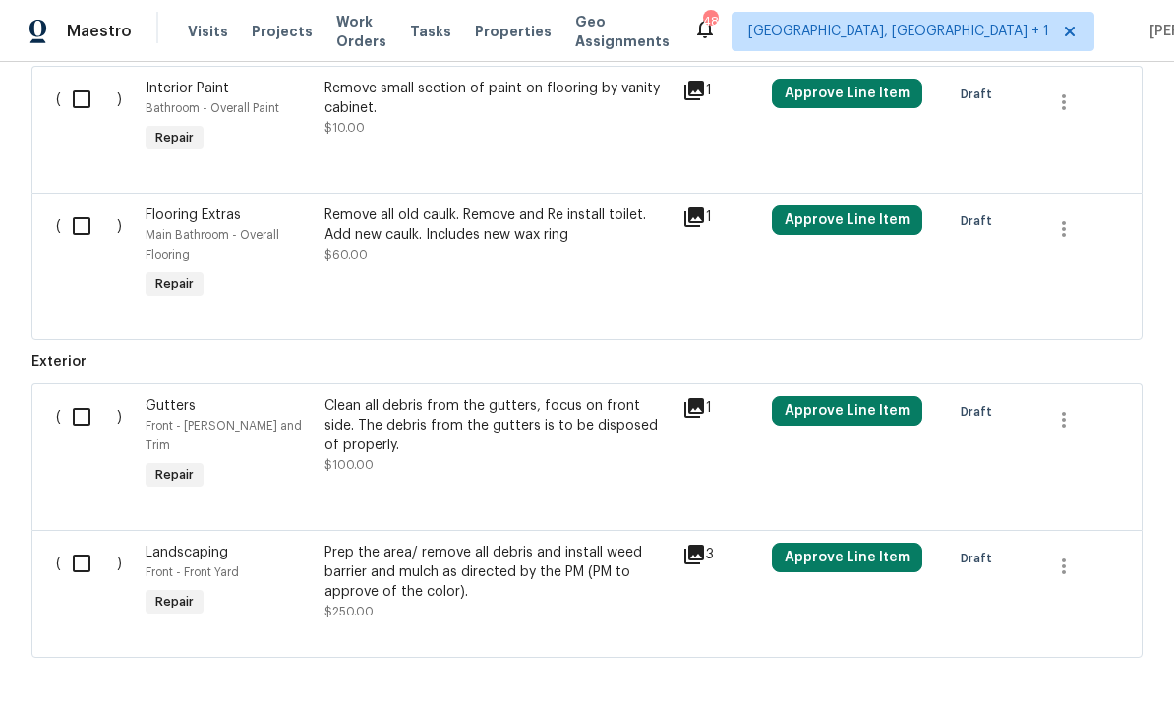
scroll to position [982, 0]
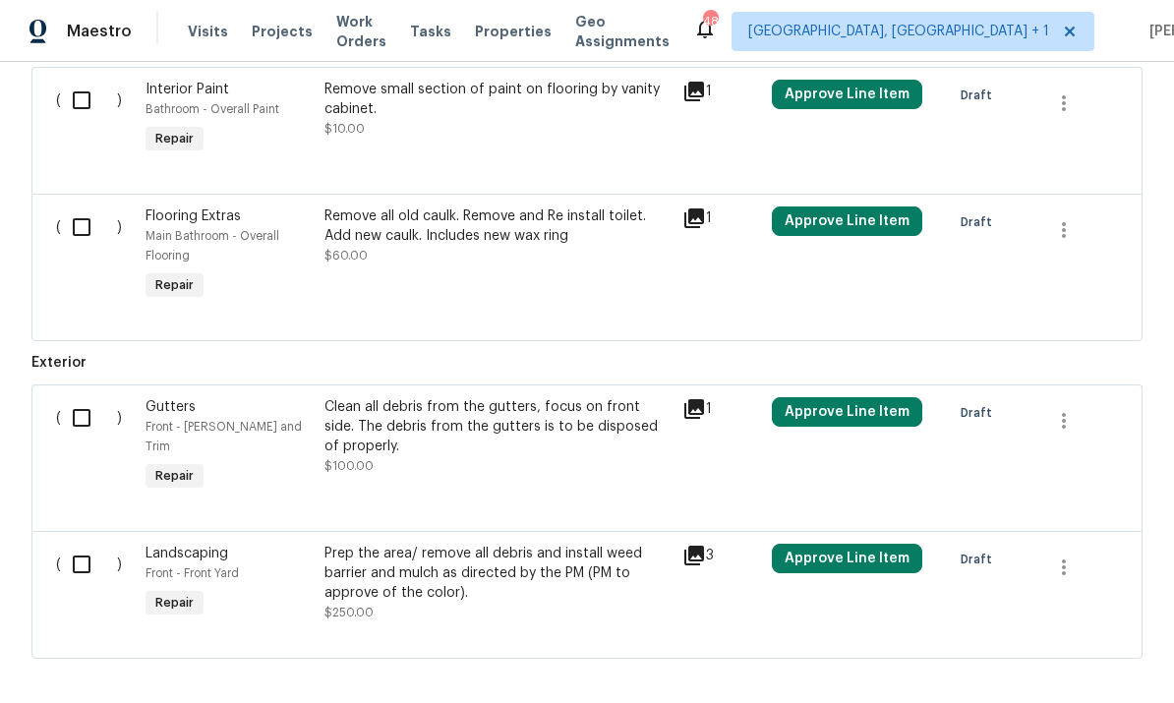
click at [78, 544] on input "checkbox" at bounding box center [89, 564] width 56 height 41
checkbox input "true"
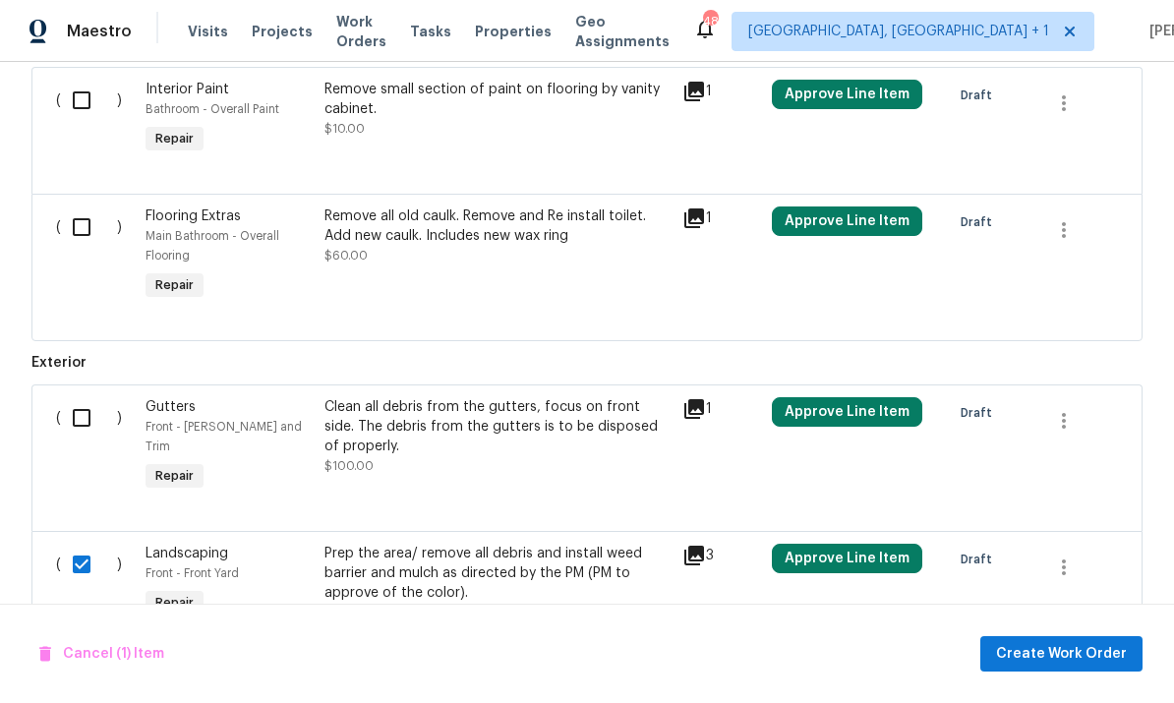
click at [90, 409] on input "checkbox" at bounding box center [89, 417] width 56 height 41
checkbox input "true"
click at [89, 224] on input "checkbox" at bounding box center [89, 226] width 56 height 41
checkbox input "true"
click at [81, 109] on input "checkbox" at bounding box center [89, 100] width 56 height 41
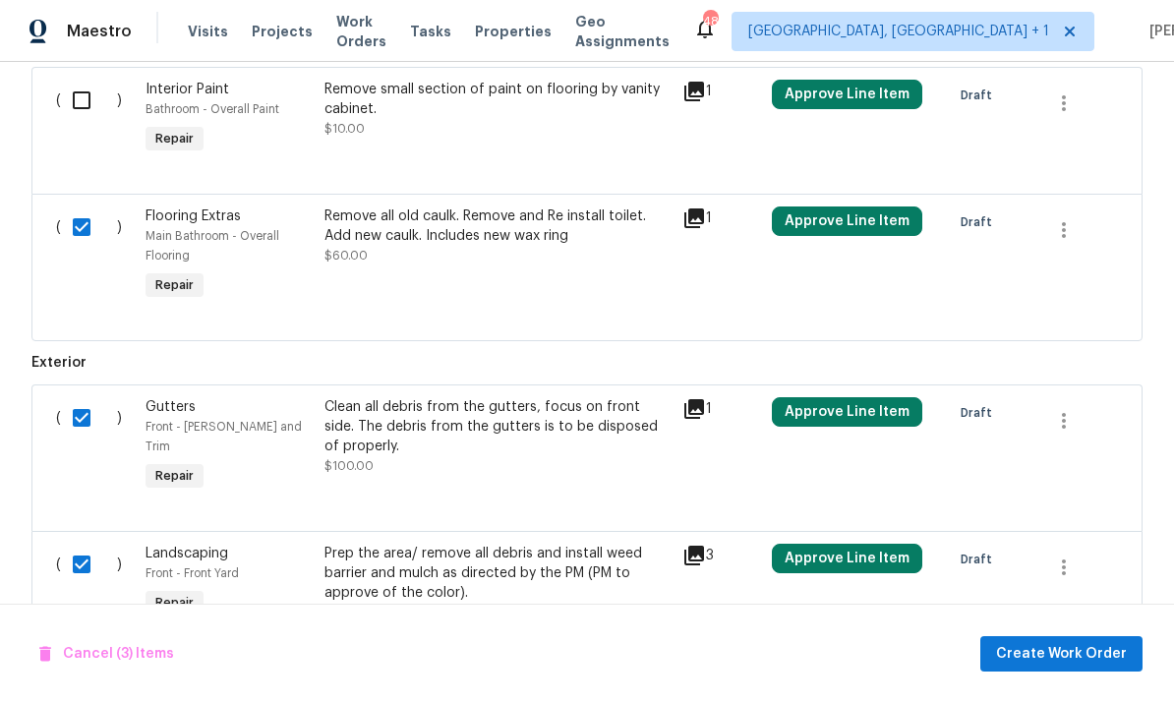
checkbox input "true"
click at [128, 660] on span "Cancel (4) Items" at bounding box center [107, 654] width 137 height 25
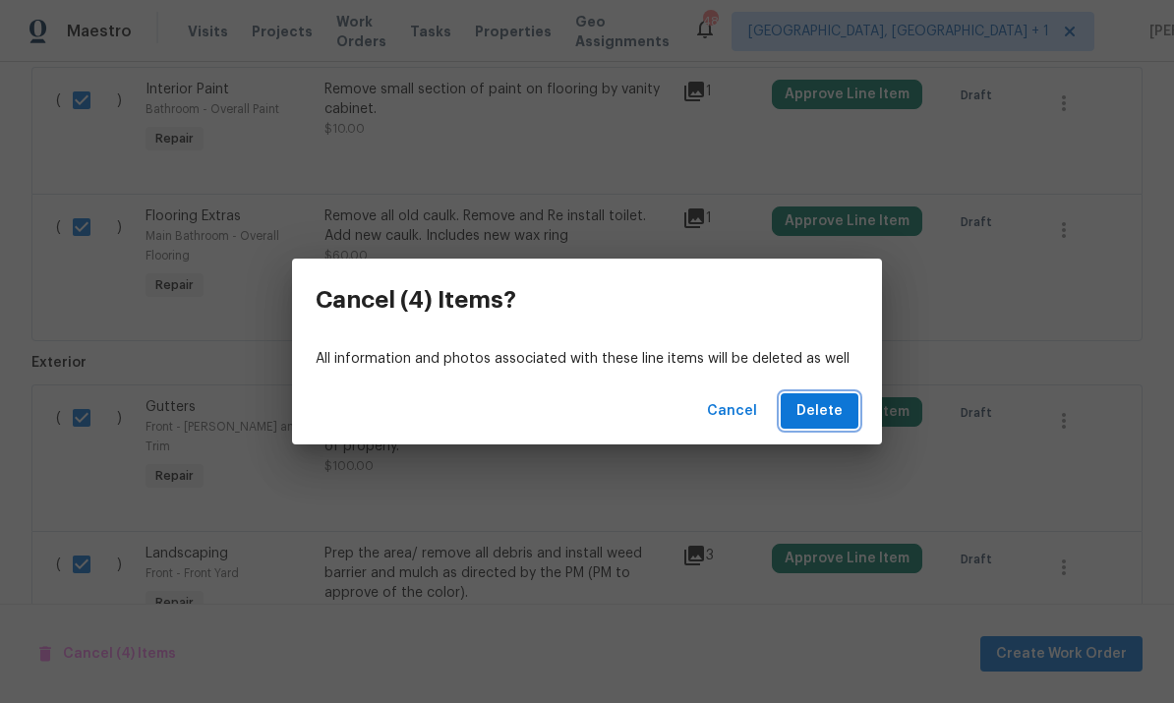
click at [806, 404] on span "Delete" at bounding box center [819, 411] width 46 height 25
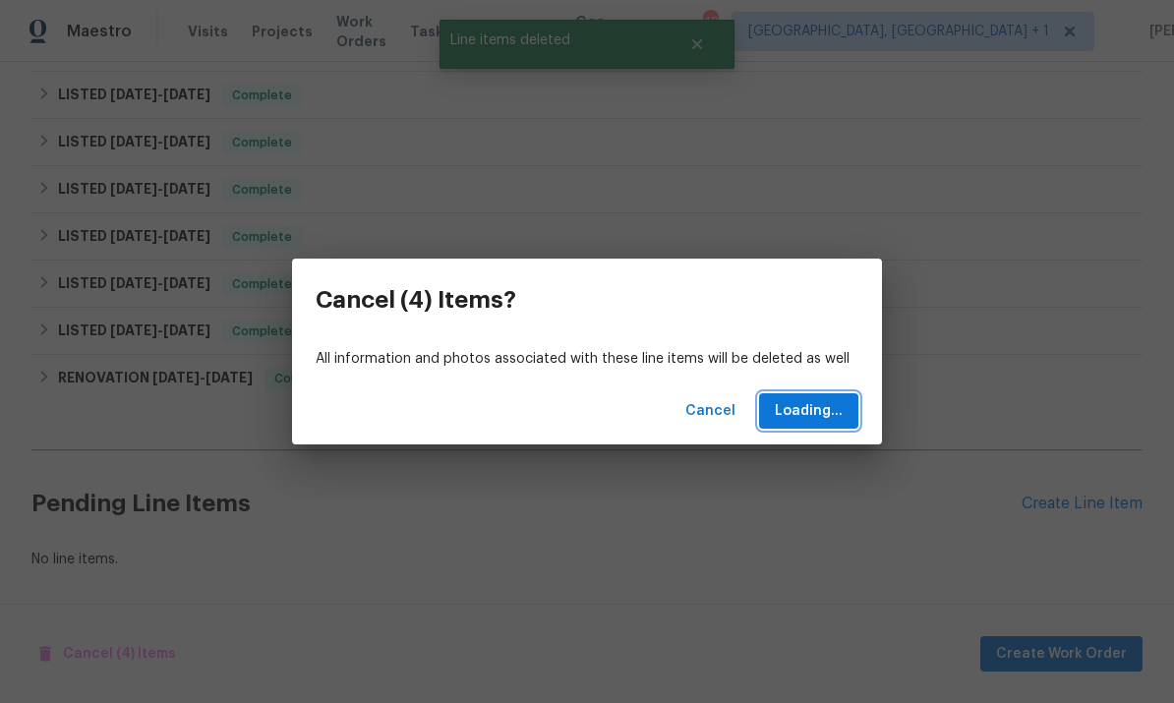
scroll to position [382, 0]
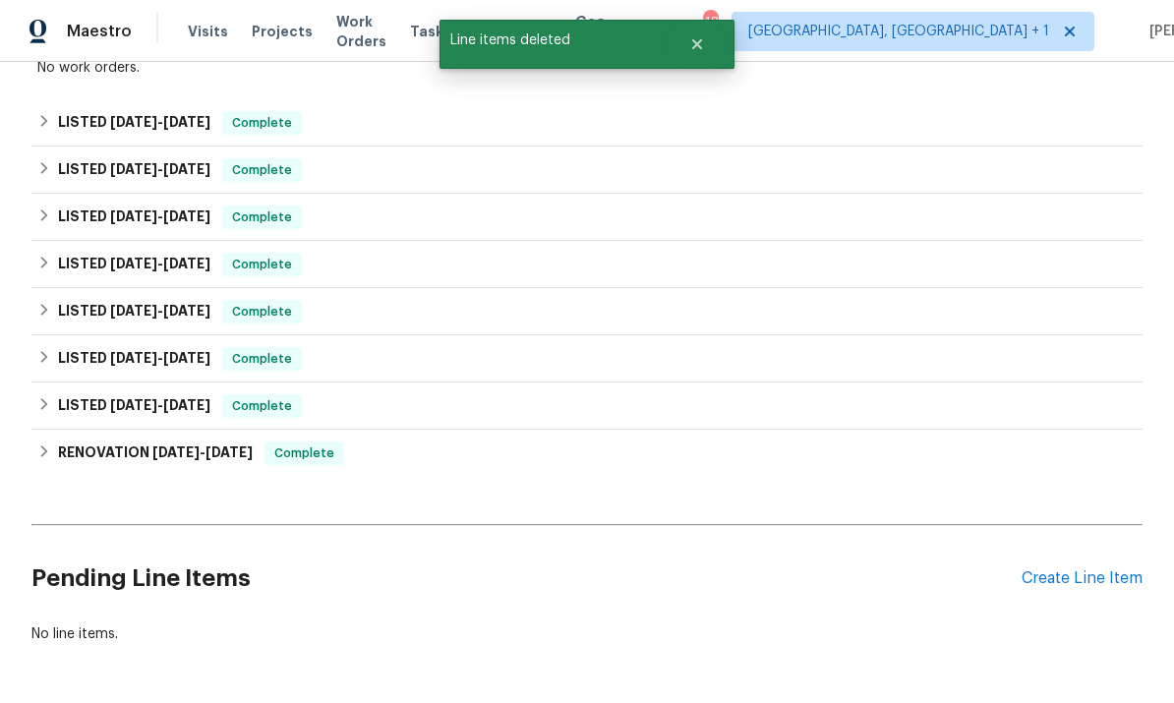
click at [1088, 580] on div "Create Line Item" at bounding box center [1082, 578] width 121 height 19
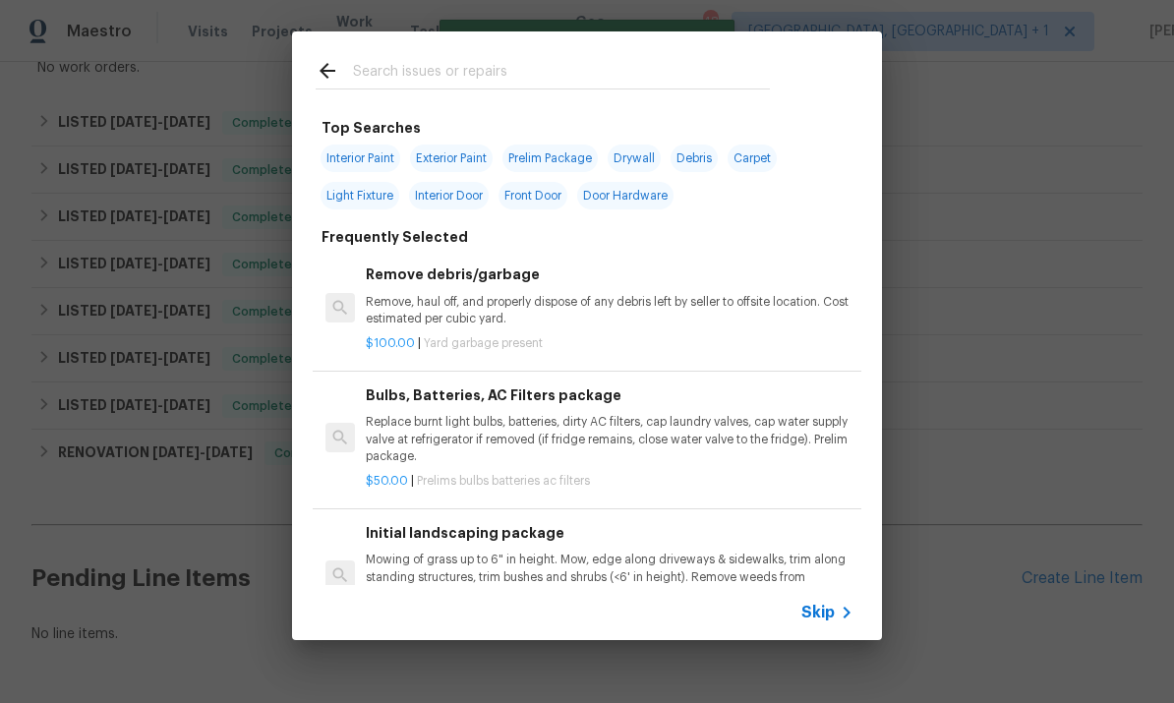
click at [393, 69] on input "text" at bounding box center [561, 73] width 417 height 29
click at [391, 61] on input "text" at bounding box center [561, 73] width 417 height 29
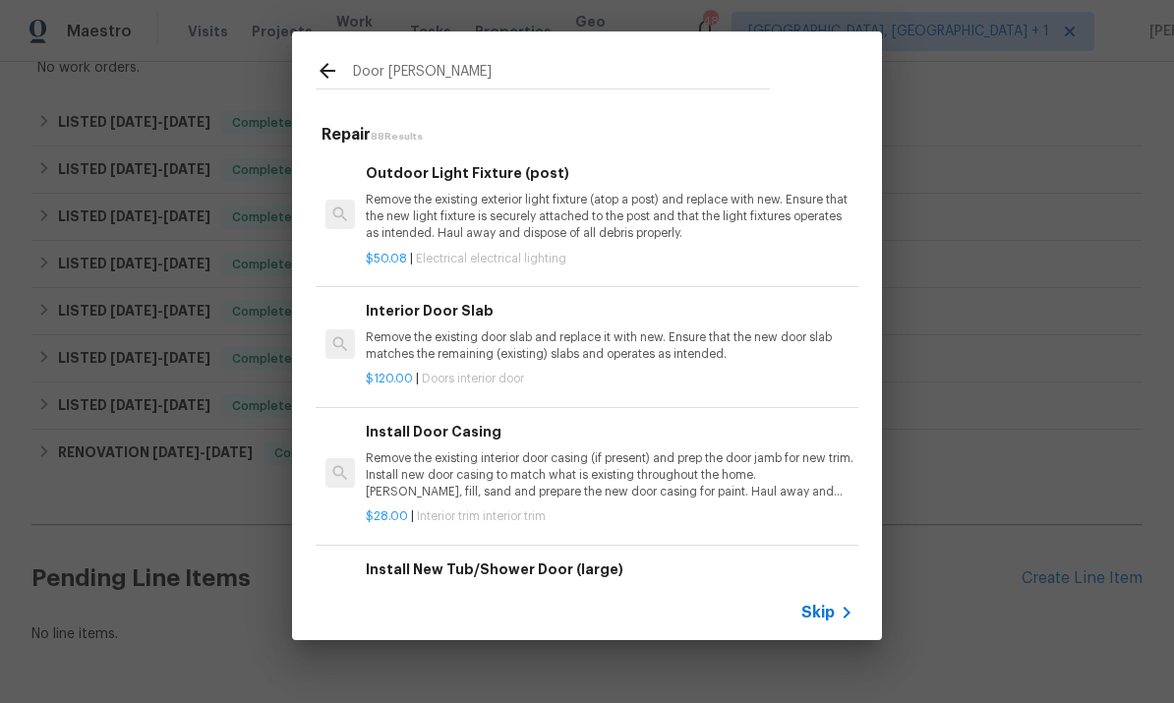
scroll to position [-1, 0]
click at [426, 74] on input "Door Ali" at bounding box center [561, 73] width 417 height 29
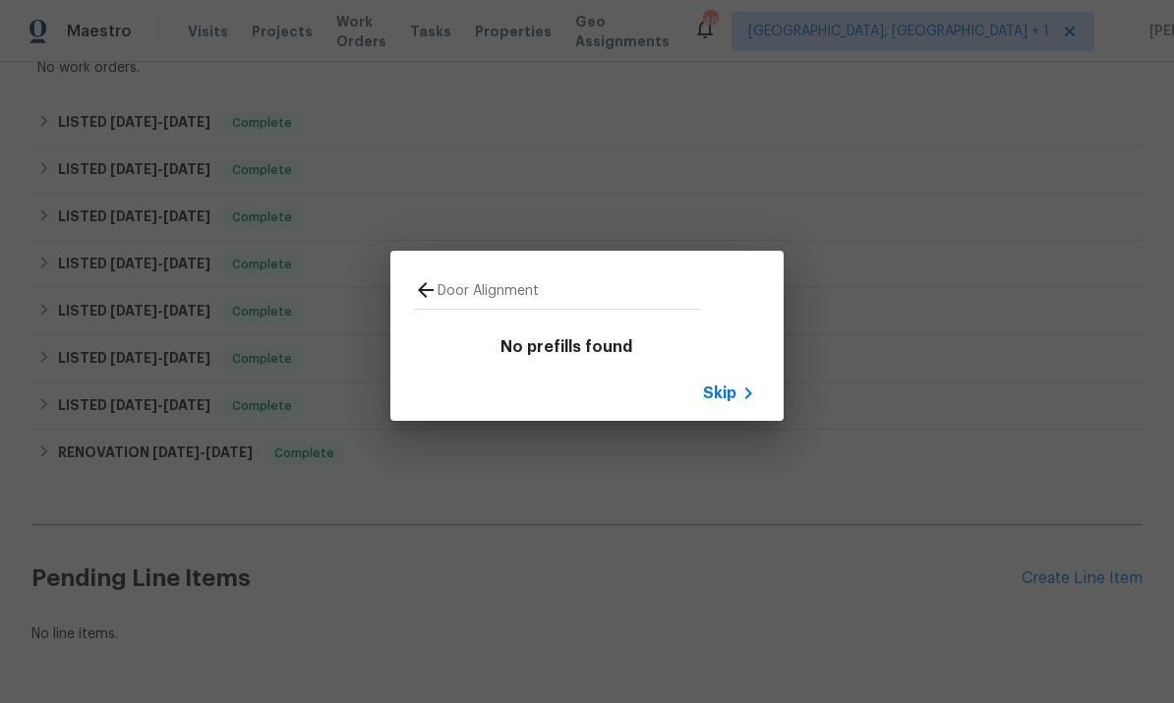
click at [565, 278] on input "Door Alignment" at bounding box center [570, 292] width 264 height 29
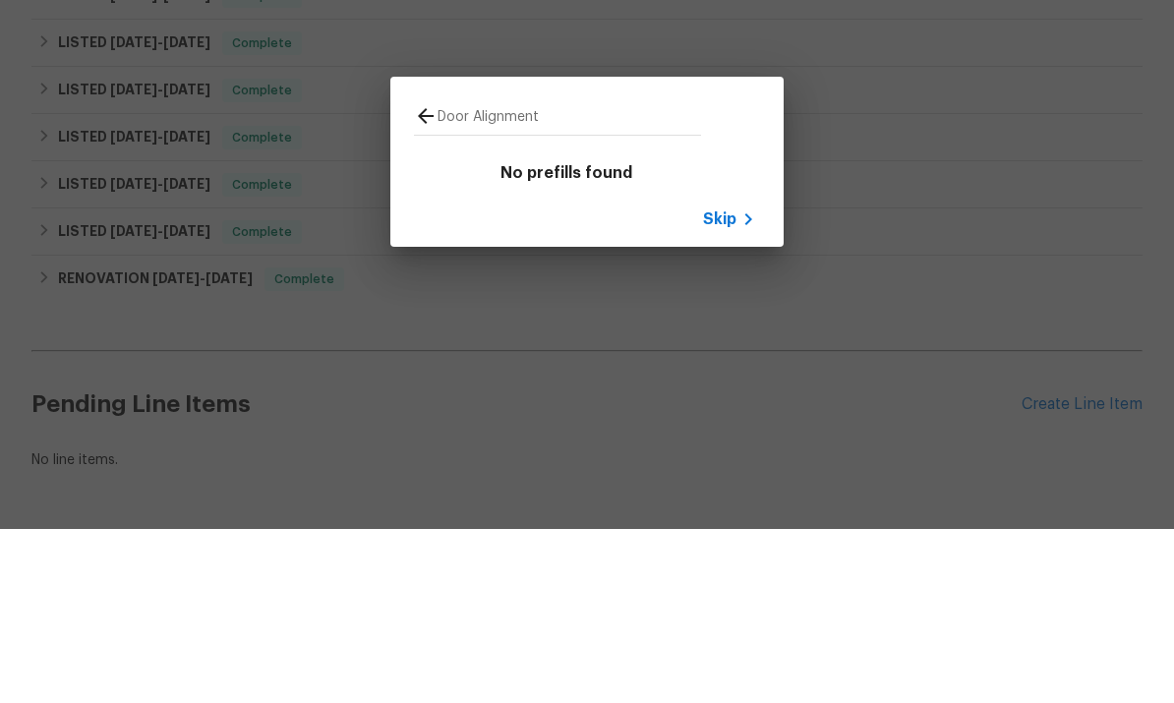
click at [580, 278] on input "Door Alignment" at bounding box center [570, 292] width 264 height 29
type input "D"
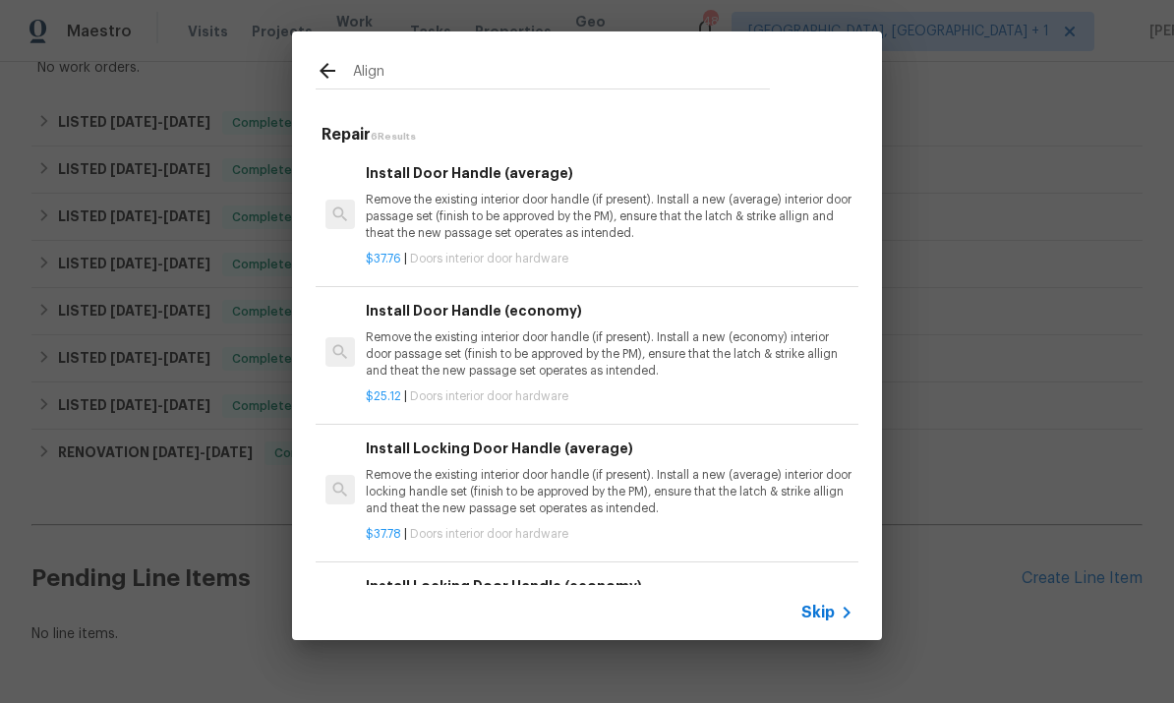
click at [410, 76] on input "Align" at bounding box center [561, 73] width 417 height 29
type input "A"
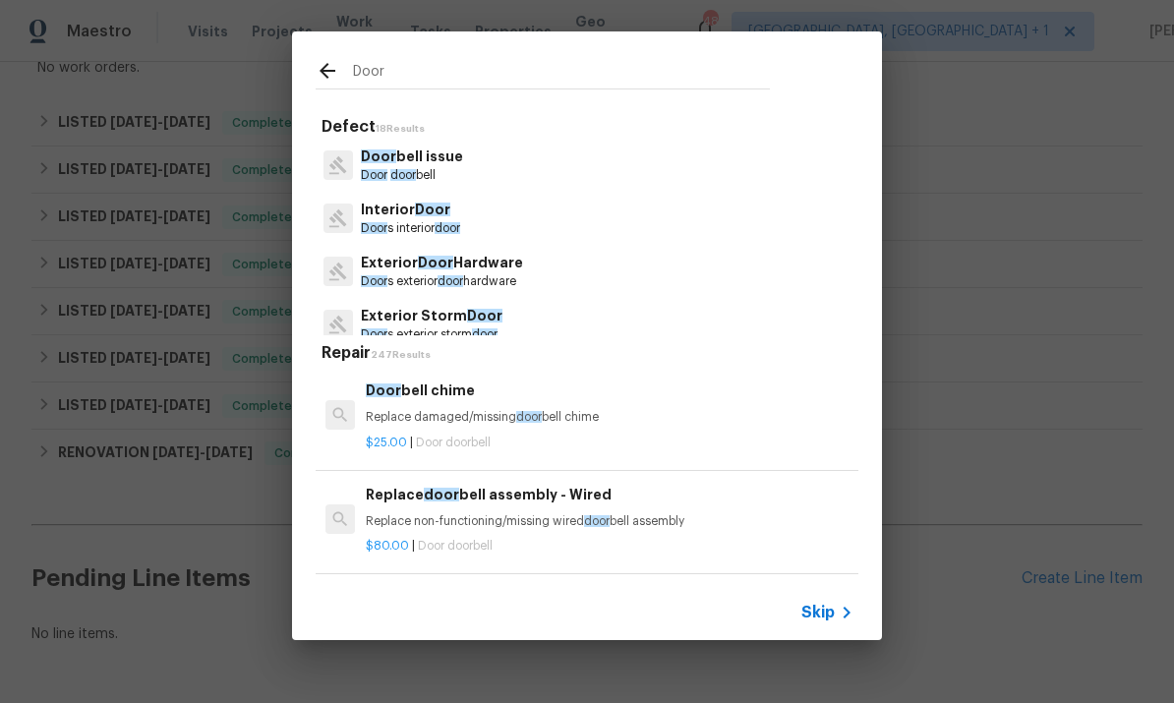
type input "Door"
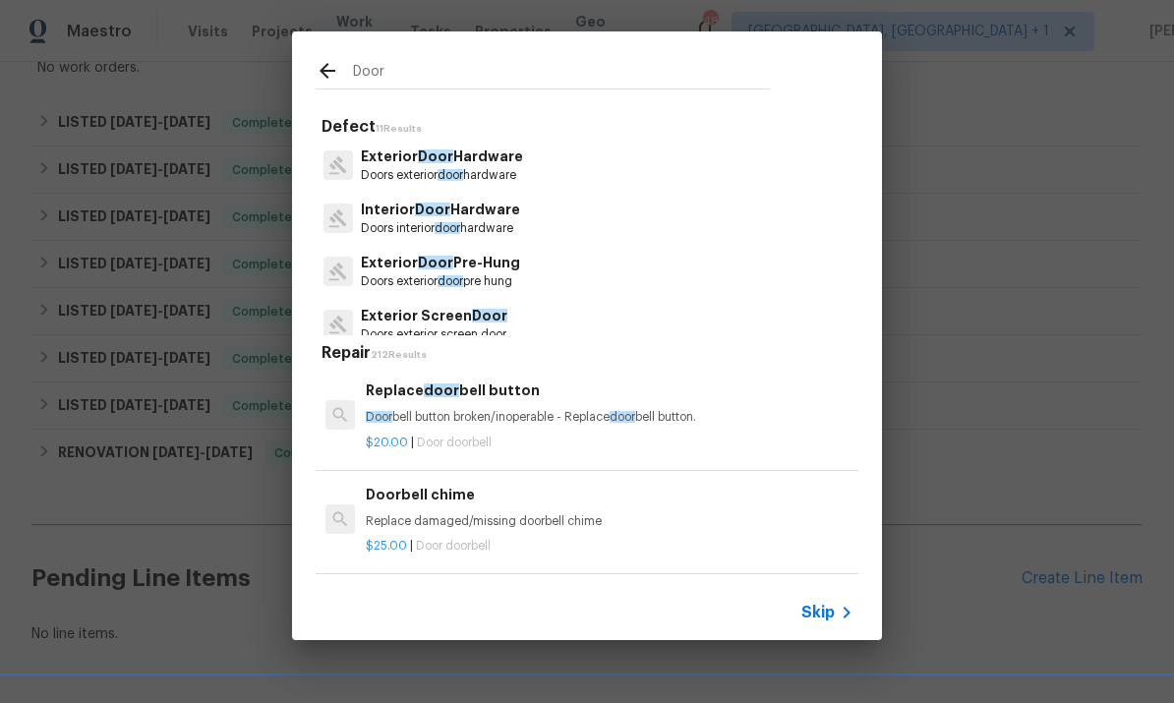
click at [479, 158] on p "Exterior Door Hardware" at bounding box center [442, 157] width 162 height 21
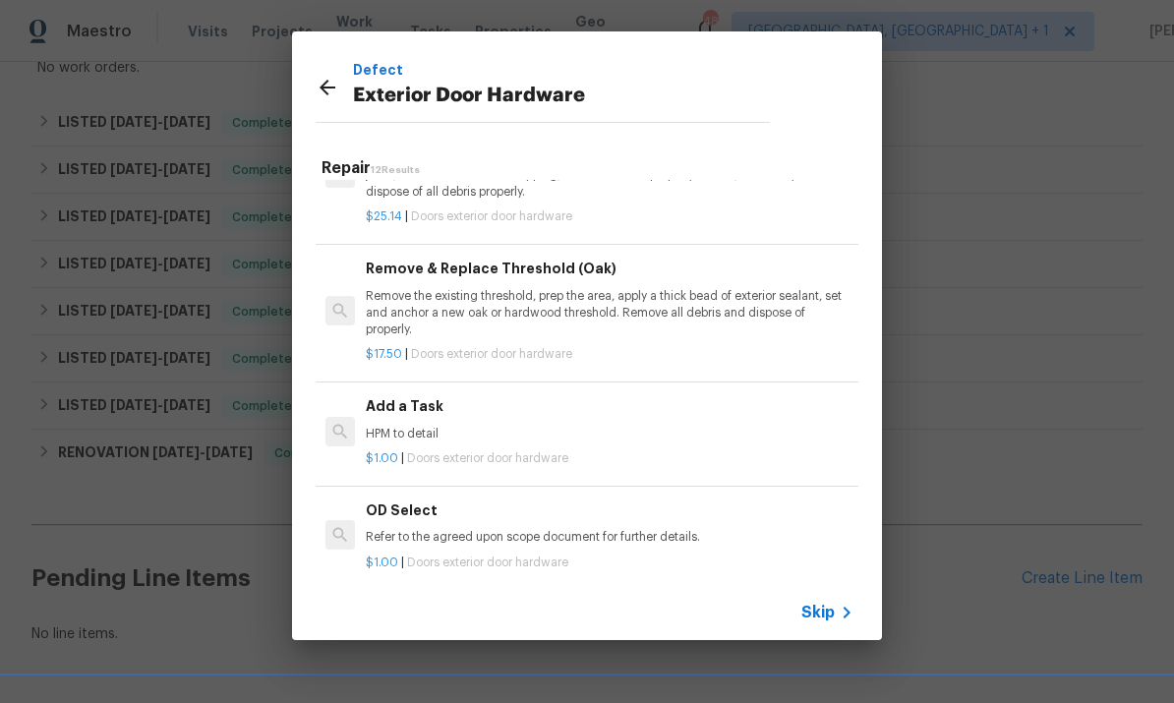
scroll to position [575, 0]
click at [410, 396] on h6 "Add a Task" at bounding box center [610, 406] width 488 height 22
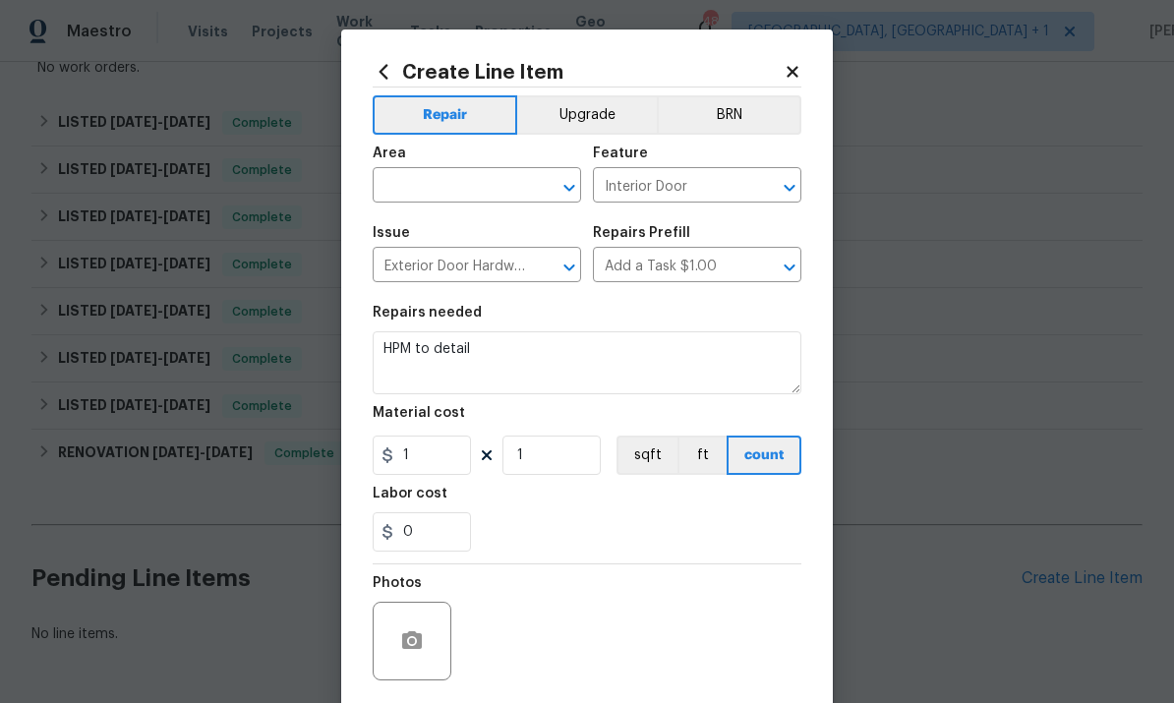
click at [443, 186] on input "text" at bounding box center [449, 187] width 153 height 30
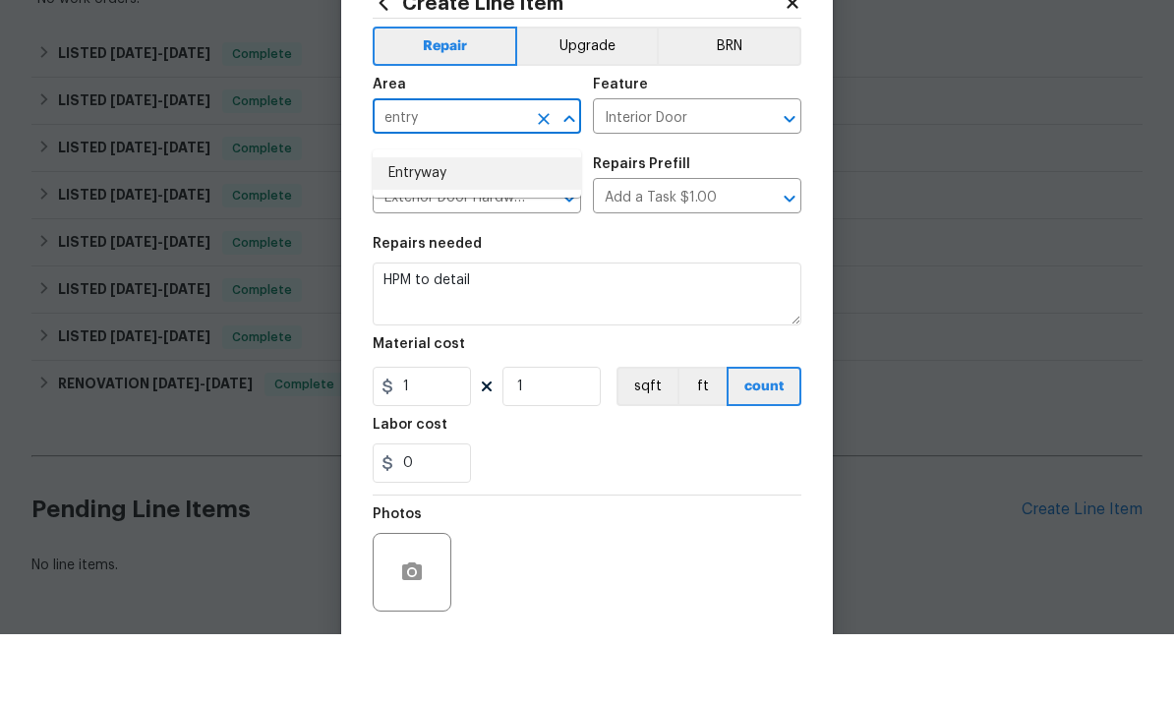
click at [429, 226] on li "Entryway" at bounding box center [477, 242] width 208 height 32
type input "Entryway"
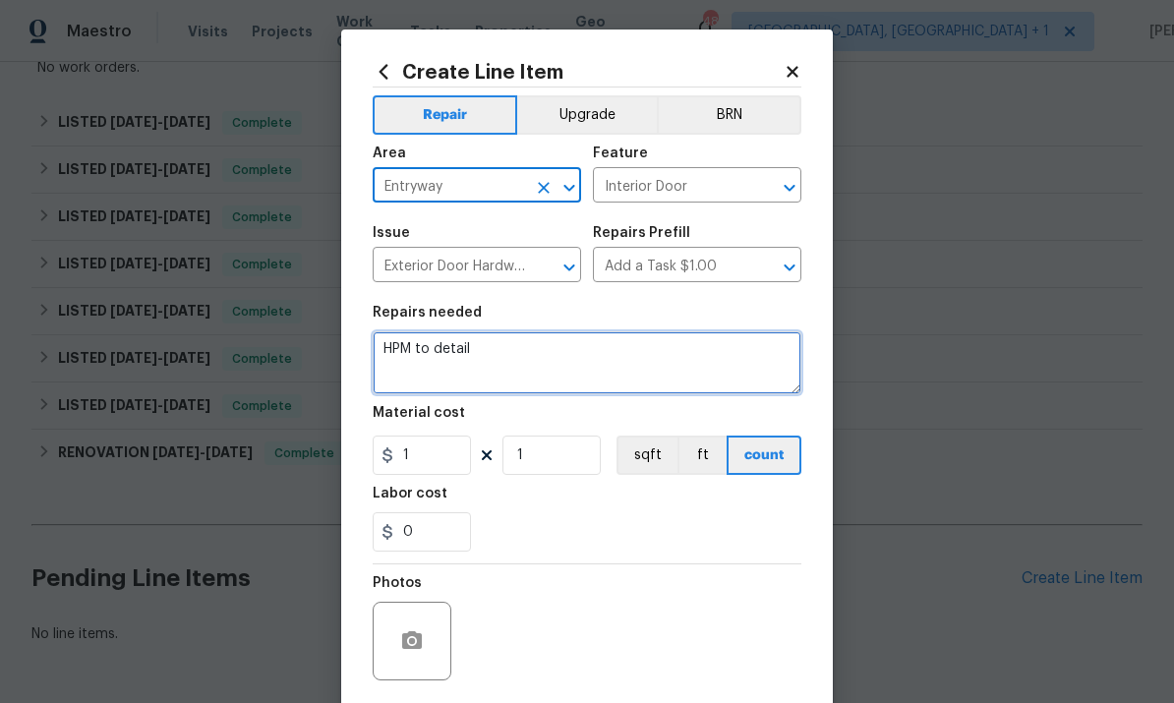
click at [498, 362] on textarea "HPM to detail" at bounding box center [587, 362] width 429 height 63
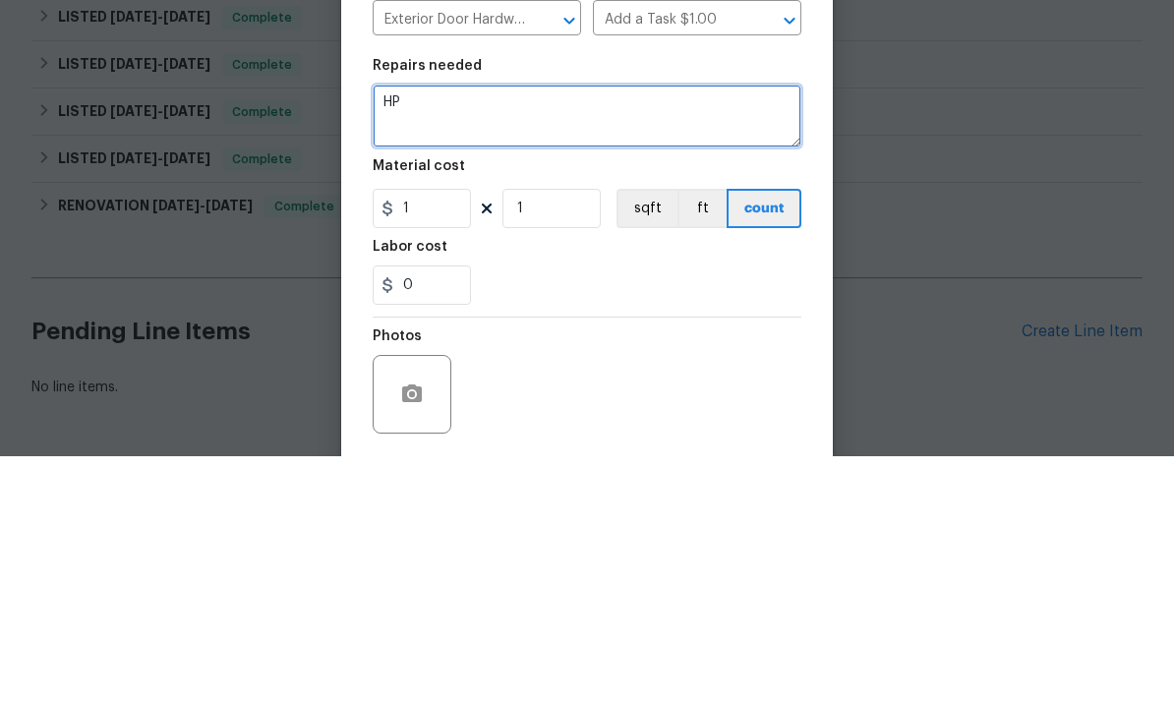
type textarea "H"
type textarea "D"
click at [561, 331] on textarea "Front door rubs and needs aligning, missing screws in the hinges. Add need hard…" at bounding box center [587, 362] width 429 height 63
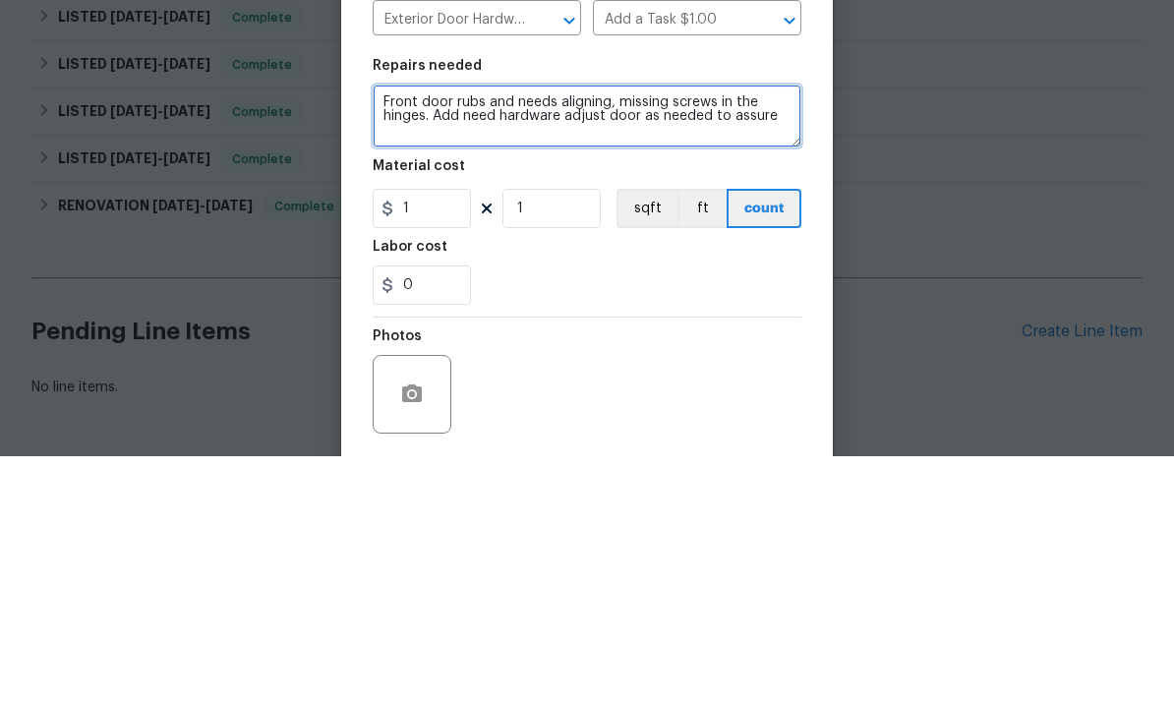
click at [776, 331] on textarea "Front door rubs and needs aligning, missing screws in the hinges. Add need hard…" at bounding box center [587, 362] width 429 height 63
click at [627, 331] on textarea "Front door rubs and needs aligning, missing screws in the hinges. Add need hard…" at bounding box center [587, 362] width 429 height 63
click at [668, 331] on textarea "Front door rubs and needs aligning, missing screws in the hinges. Add need hard…" at bounding box center [587, 362] width 429 height 63
click at [622, 331] on textarea "Front door rubs and needs aligning, missing screws in the hinges. Add need hard…" at bounding box center [587, 362] width 429 height 63
click at [621, 331] on textarea "Front door rubs and needs aligning, missing screws in the hinges. Add need hard…" at bounding box center [587, 362] width 429 height 63
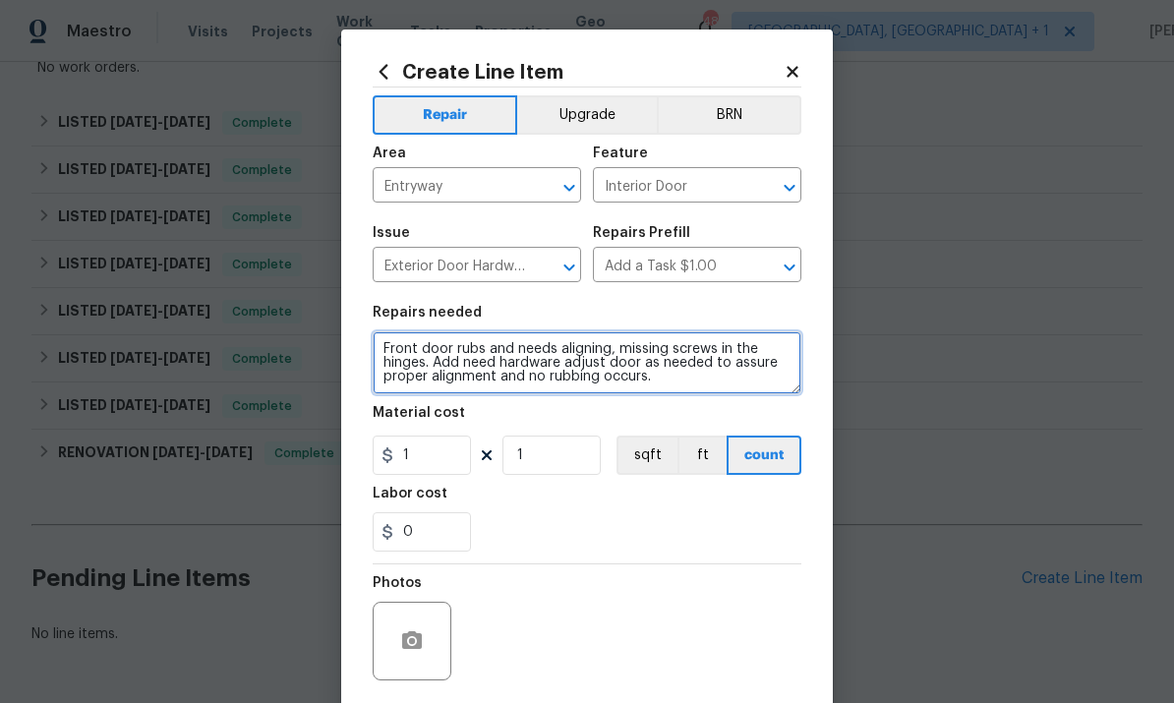
type textarea "Front door rubs and needs aligning, missing screws in the hinges. Add need hard…"
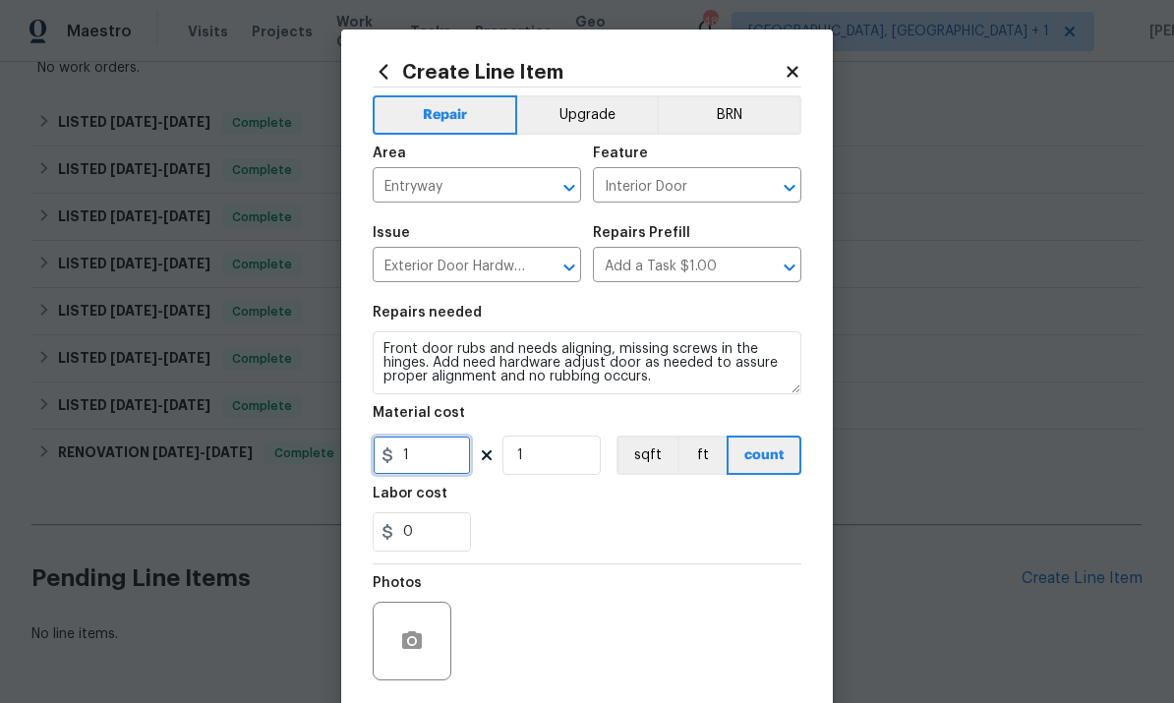
click at [440, 460] on input "1" at bounding box center [422, 455] width 98 height 39
type input "85"
click at [406, 623] on button "button" at bounding box center [411, 640] width 47 height 47
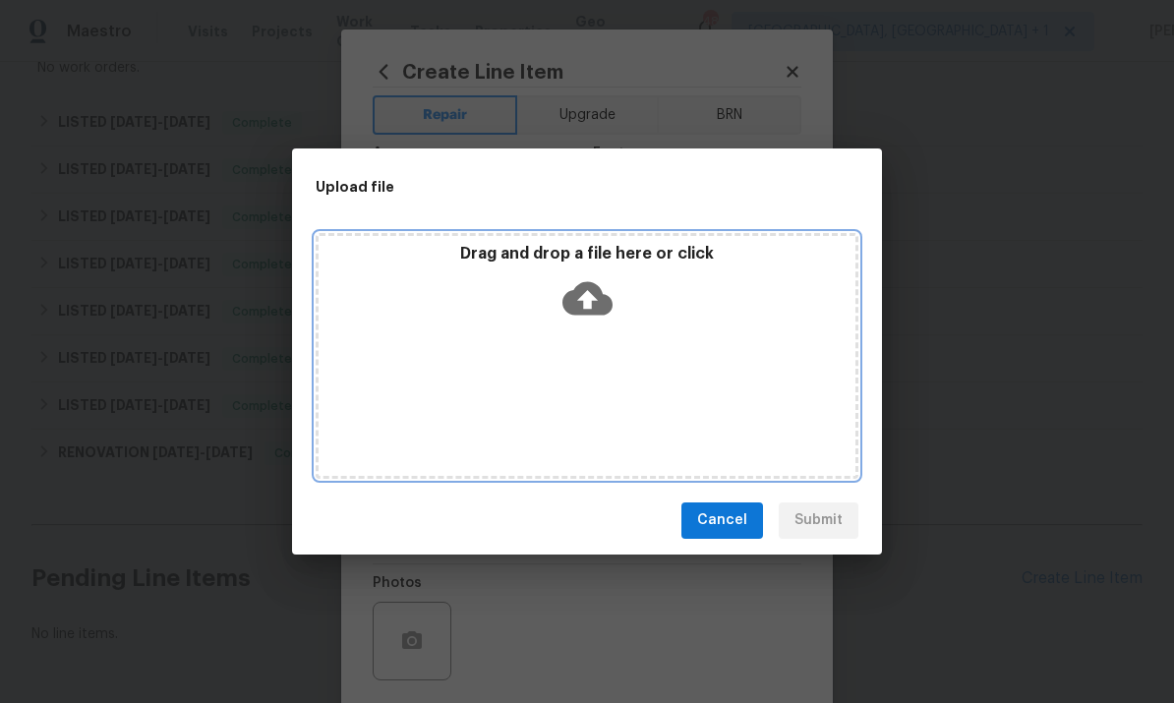
click at [588, 309] on icon at bounding box center [587, 297] width 50 height 33
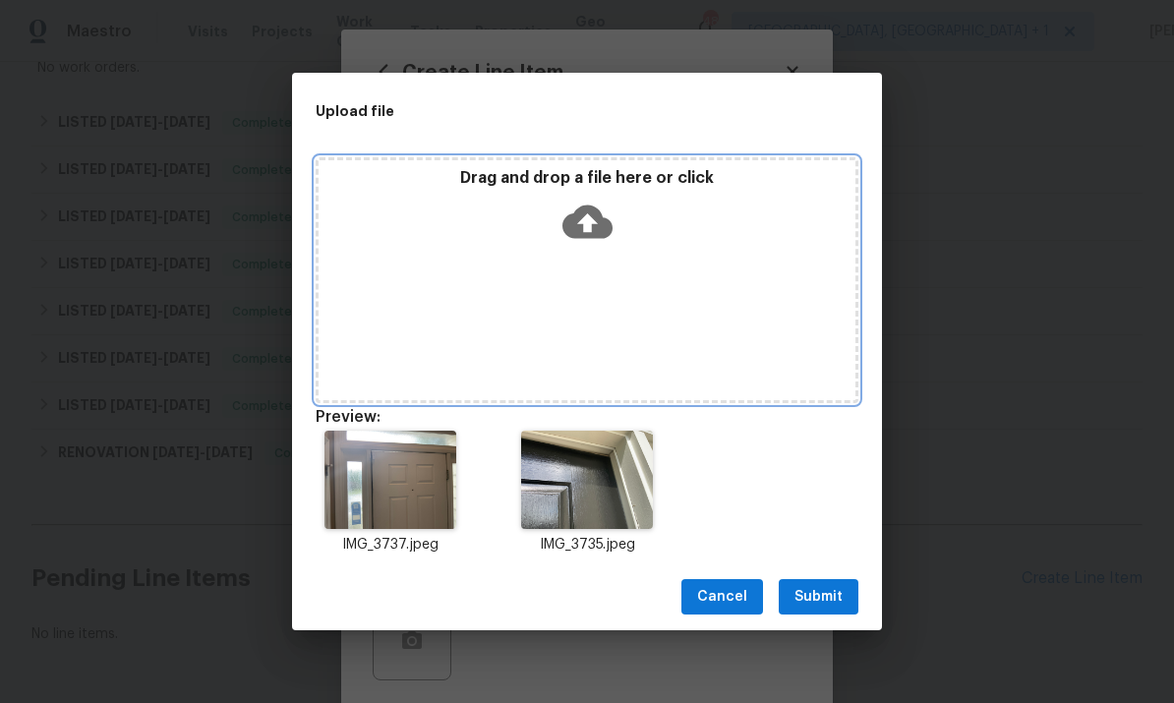
click at [581, 215] on icon at bounding box center [587, 222] width 50 height 33
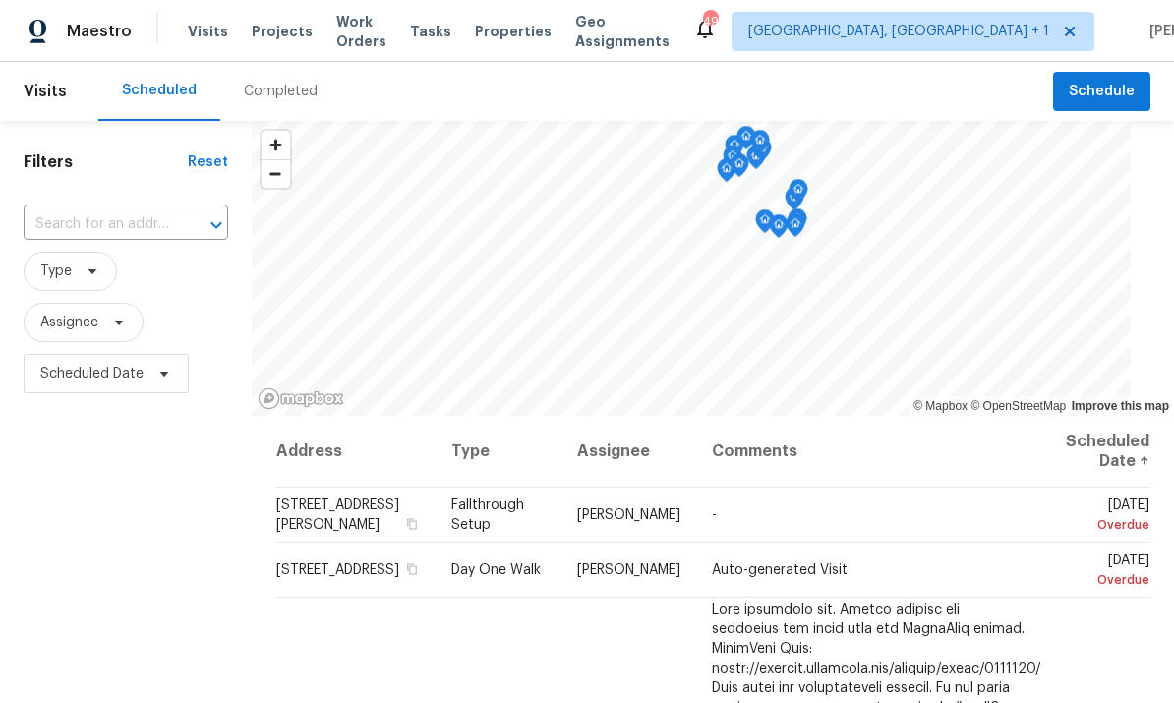
click at [115, 209] on input "text" at bounding box center [98, 224] width 149 height 30
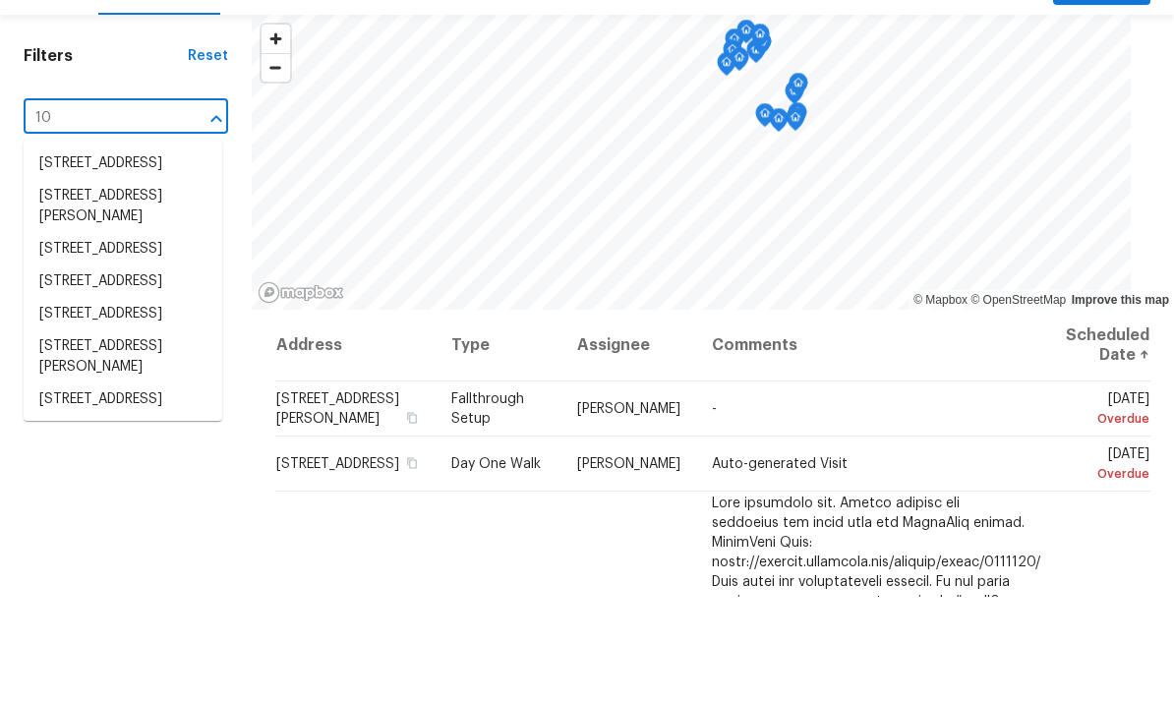
type input "1"
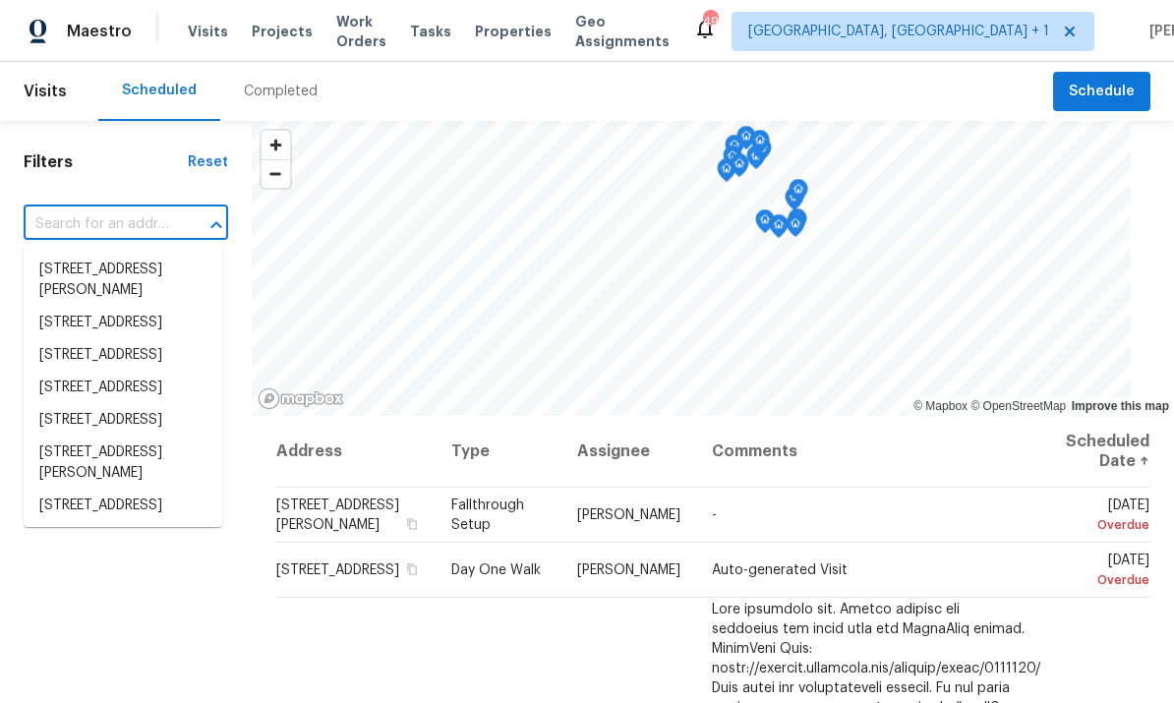
click at [815, 83] on div "Scheduled Completed" at bounding box center [575, 91] width 955 height 59
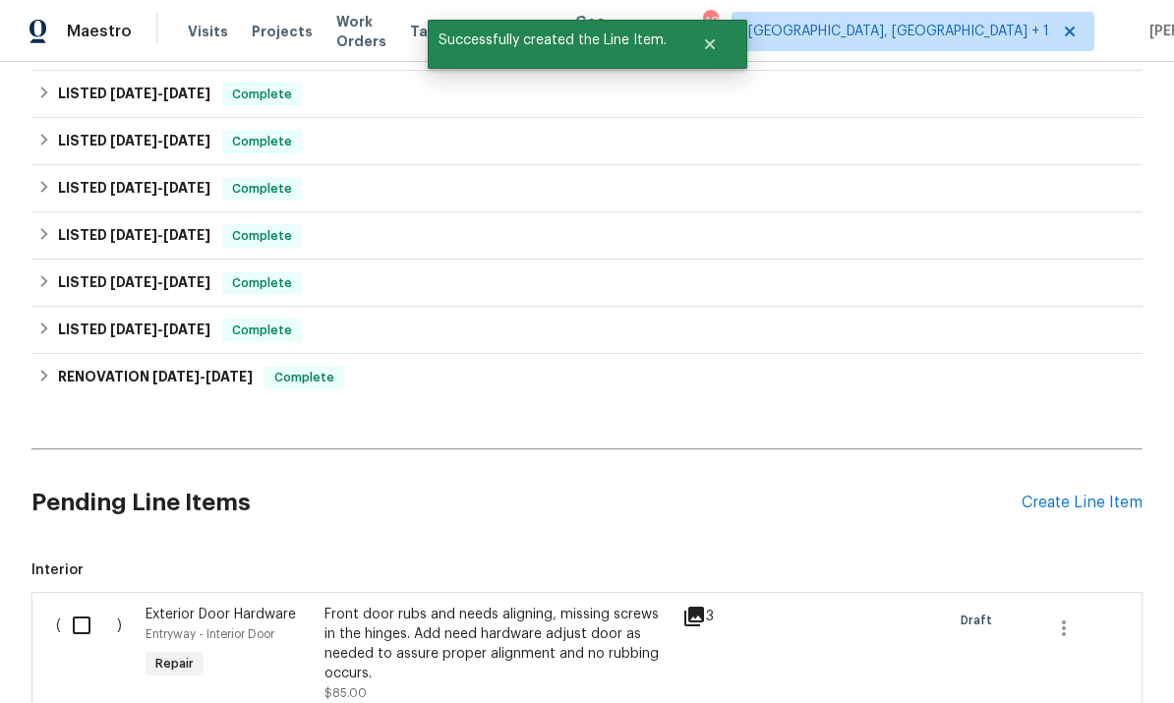
scroll to position [489, 0]
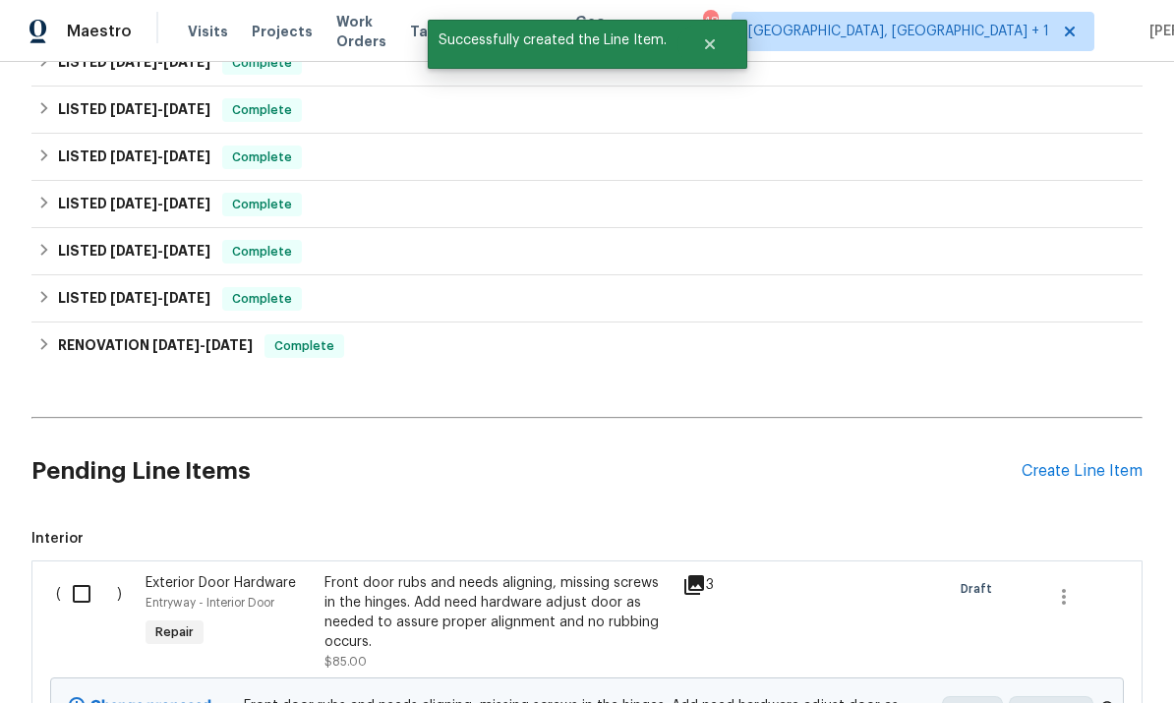
click at [79, 573] on input "checkbox" at bounding box center [89, 593] width 56 height 41
checkbox input "true"
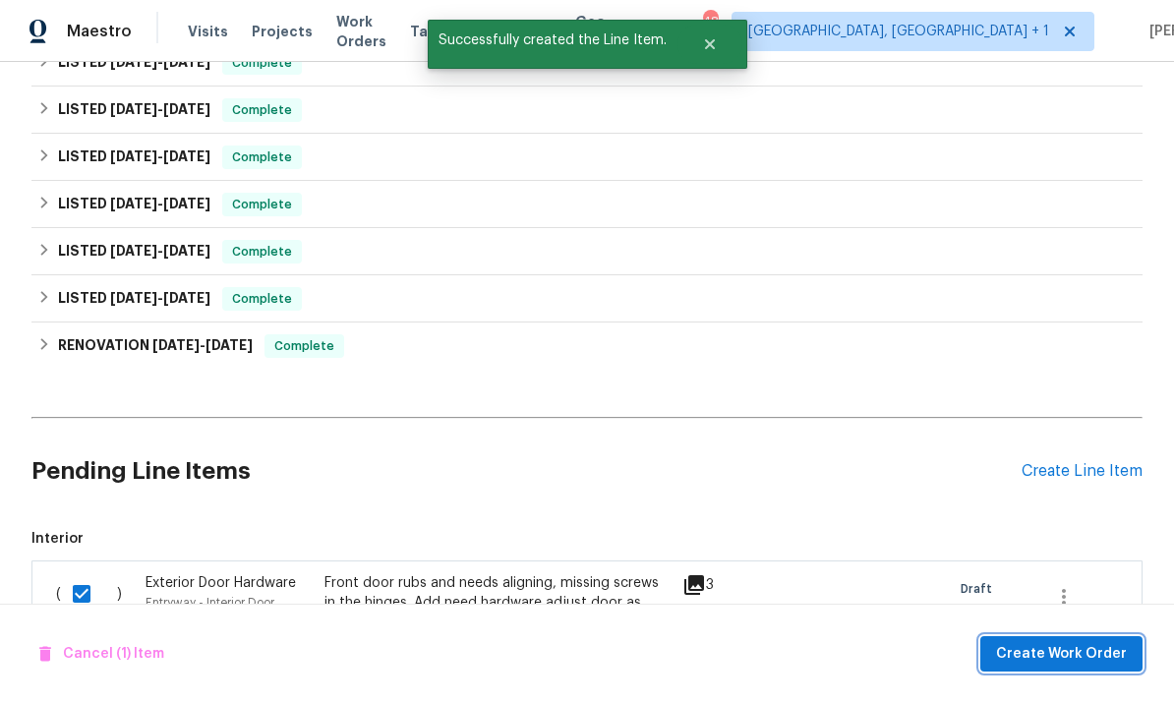
click at [1060, 669] on button "Create Work Order" at bounding box center [1061, 654] width 162 height 36
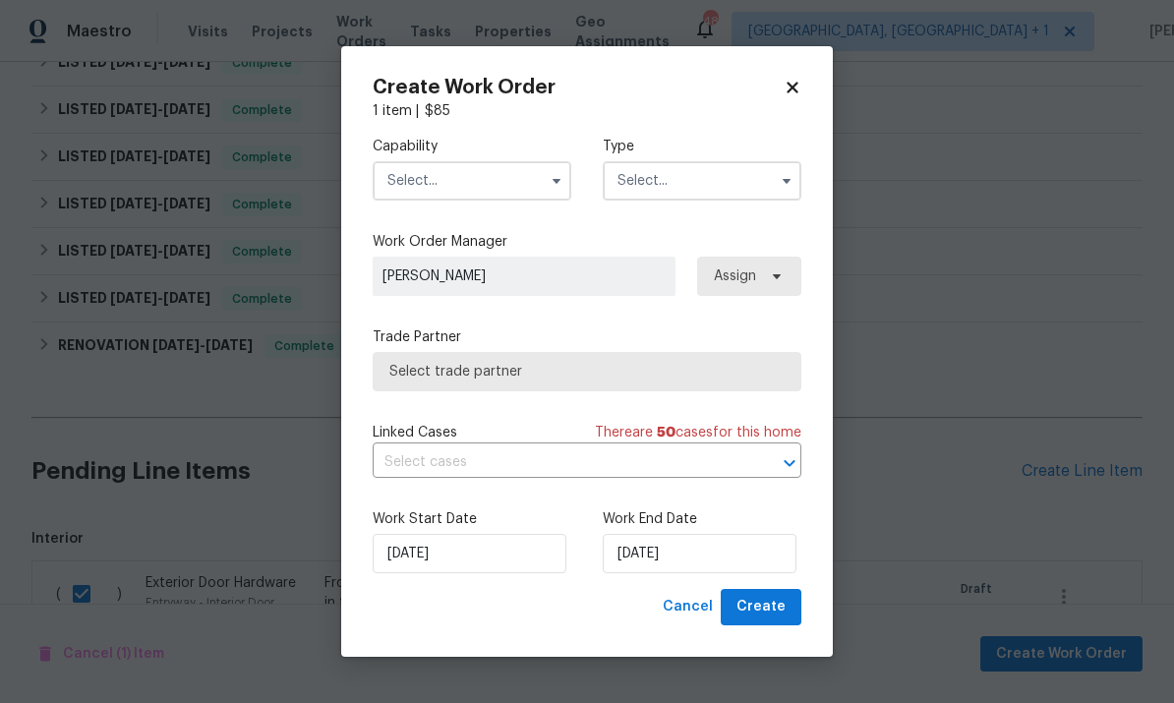
click at [457, 174] on input "text" at bounding box center [472, 180] width 199 height 39
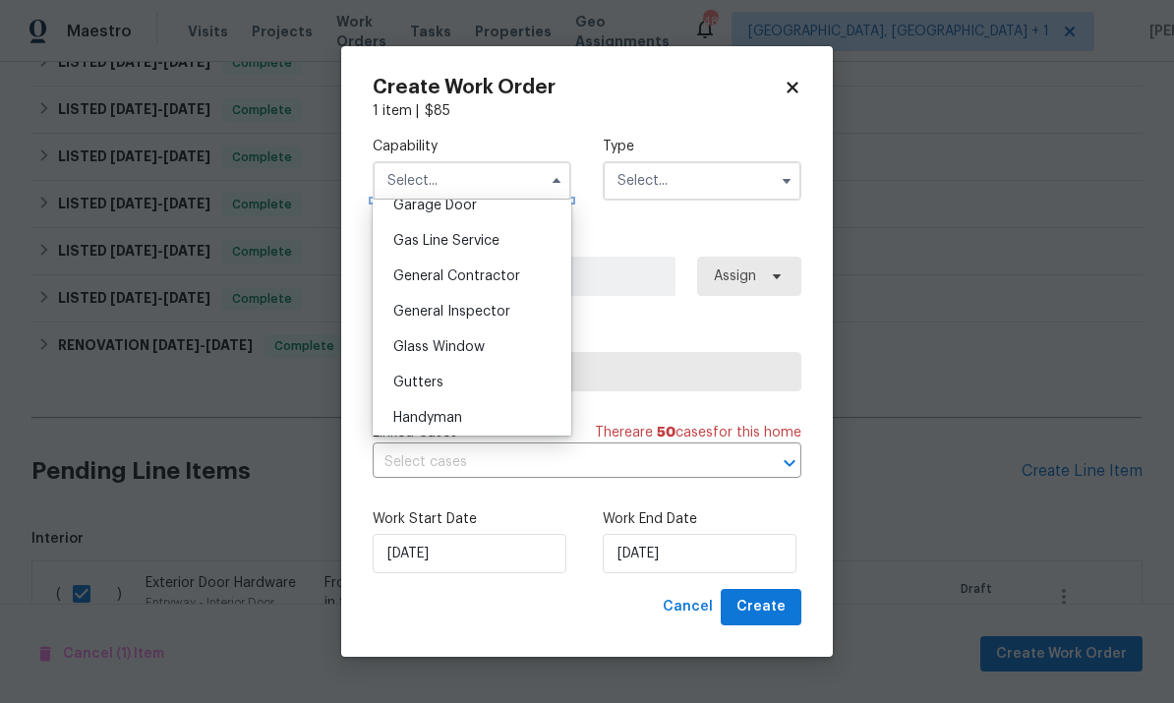
scroll to position [956, 0]
click at [474, 343] on div "Handyman" at bounding box center [472, 347] width 189 height 35
type input "Handyman"
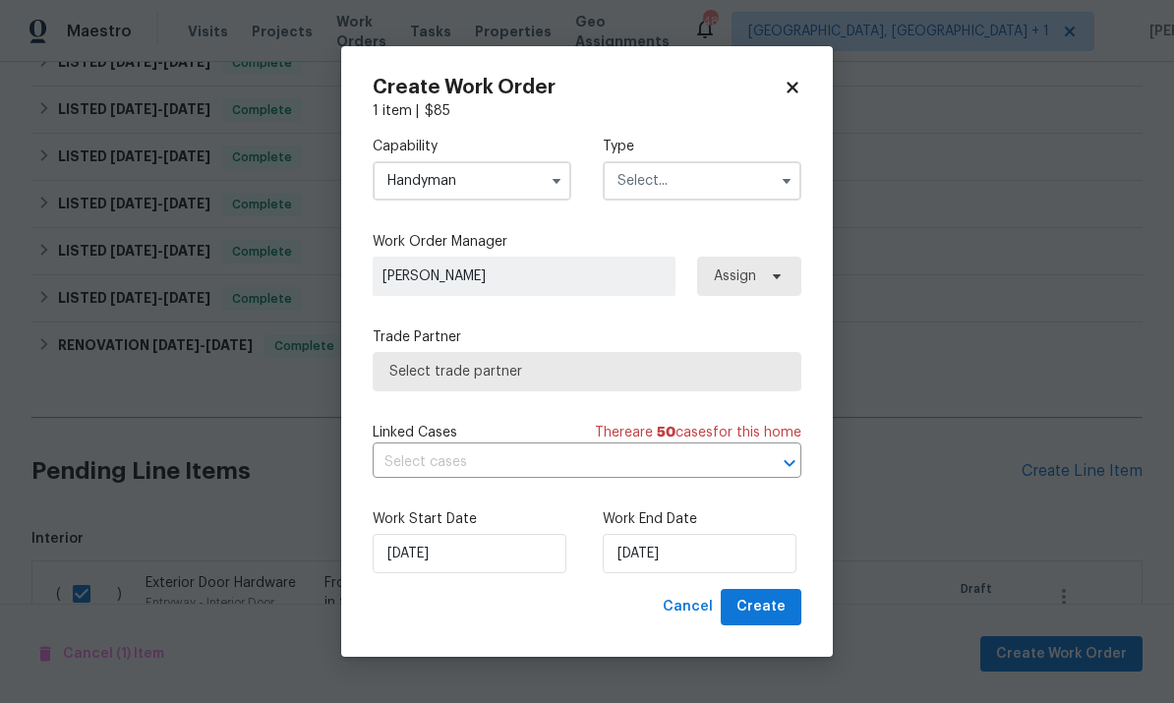
click at [769, 184] on input "text" at bounding box center [702, 180] width 199 height 39
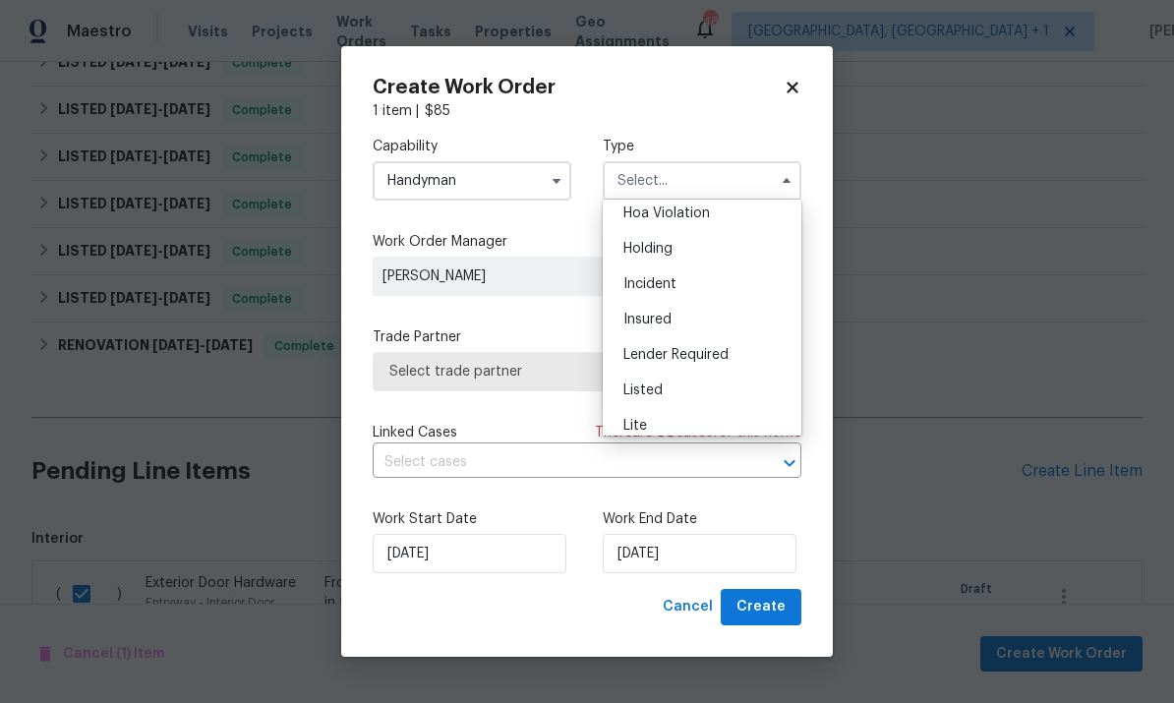
scroll to position [58, 0]
click at [670, 381] on div "Listed" at bounding box center [702, 376] width 189 height 35
type input "Listed"
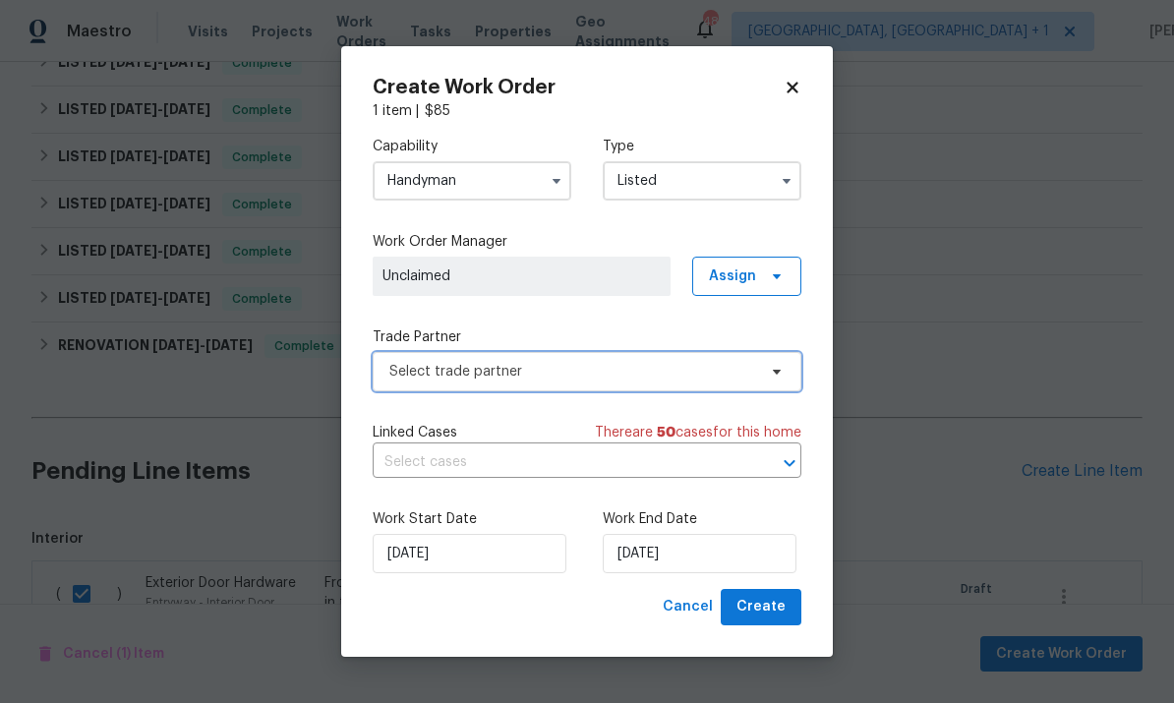
click at [767, 368] on span at bounding box center [774, 372] width 22 height 16
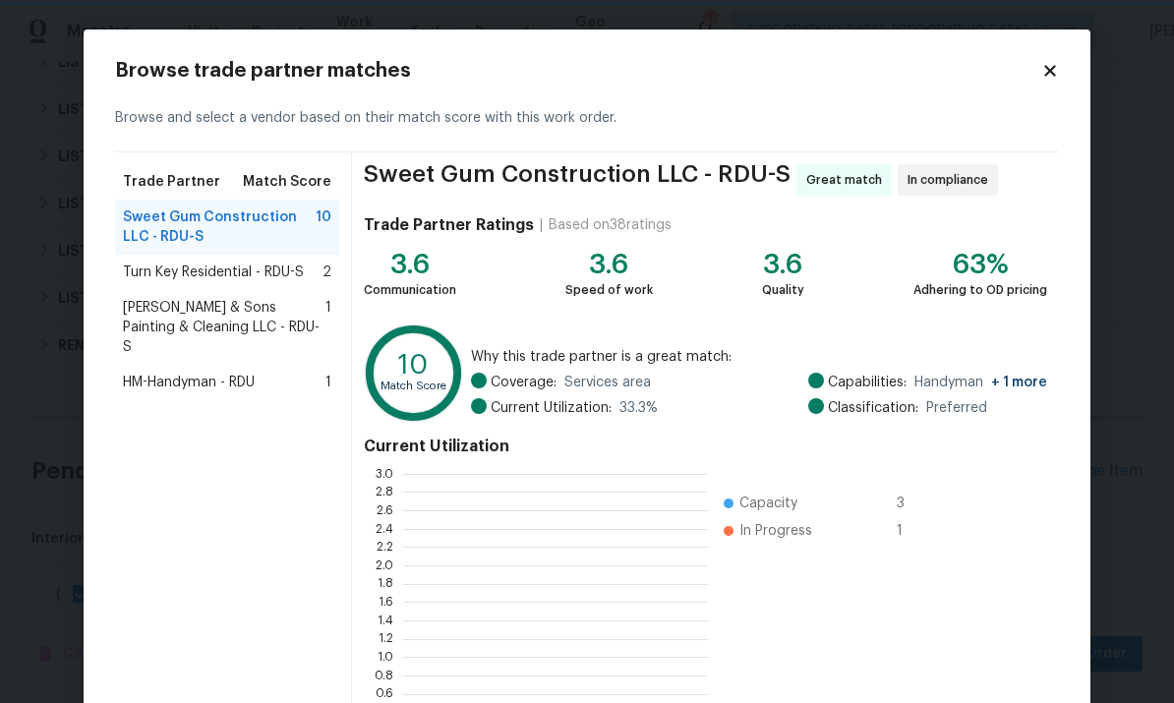
scroll to position [275, 305]
click at [1126, 76] on body "Maestro Visits Projects Work Orders Tasks Properties Geo Assignments 48 Albuque…" at bounding box center [587, 351] width 1174 height 703
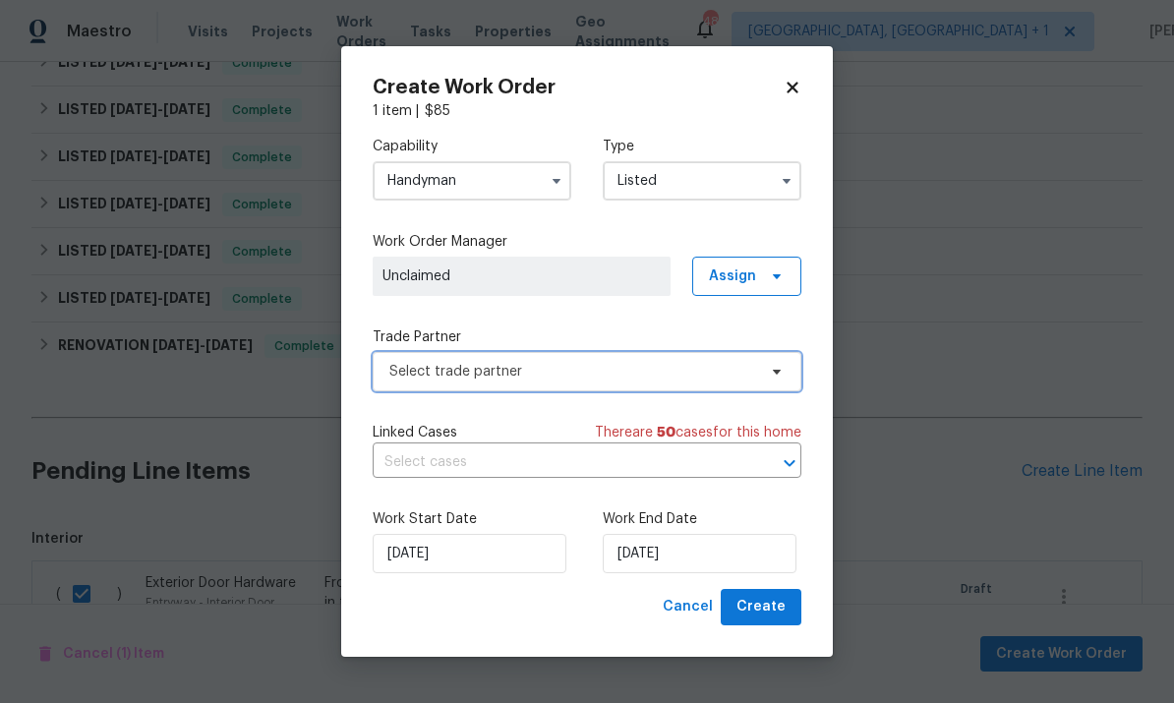
click at [765, 371] on span at bounding box center [774, 372] width 22 height 16
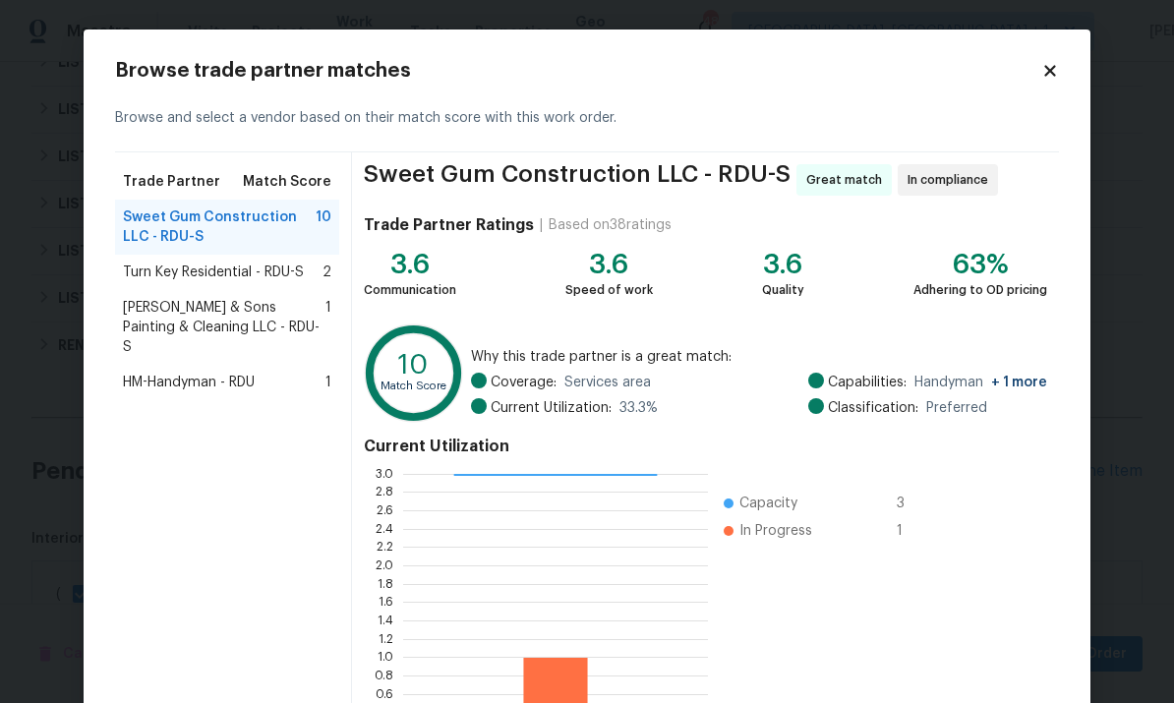
click at [1163, 121] on body "Maestro Visits Projects Work Orders Tasks Properties Geo Assignments 48 Albuque…" at bounding box center [587, 351] width 1174 height 703
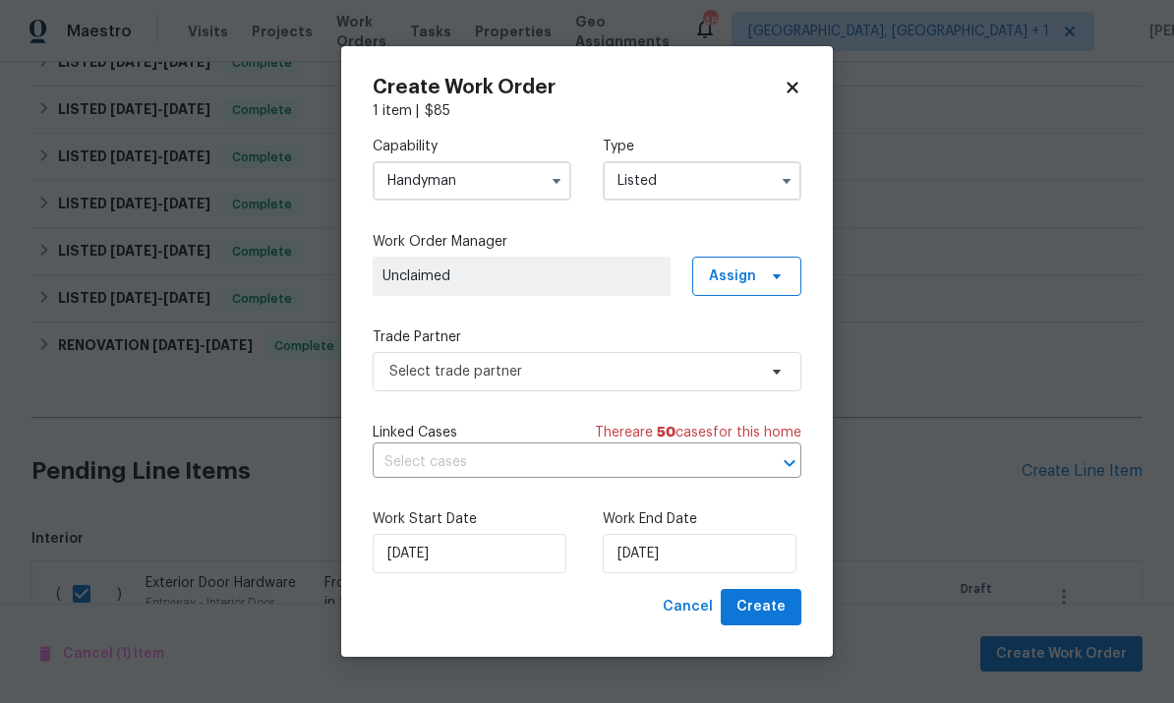
click at [544, 164] on input "Handyman" at bounding box center [472, 180] width 199 height 39
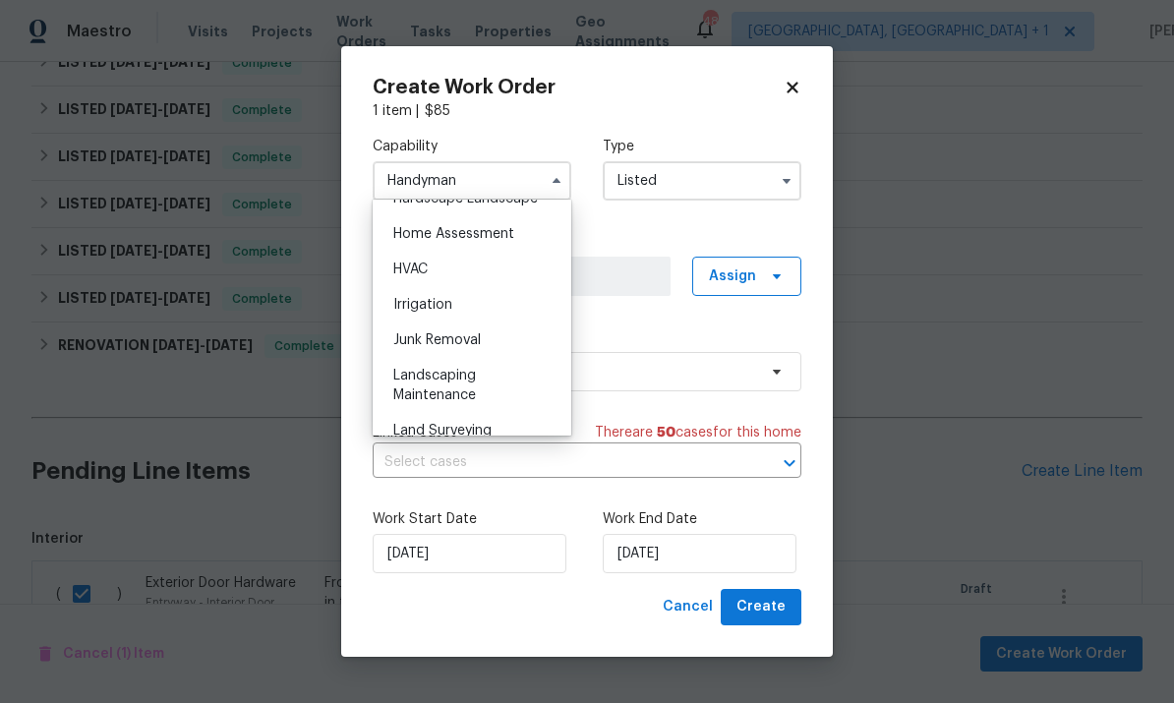
scroll to position [1142, 0]
click at [481, 384] on div "Landscaping Maintenance" at bounding box center [472, 384] width 189 height 55
type input "Landscaping Maintenance"
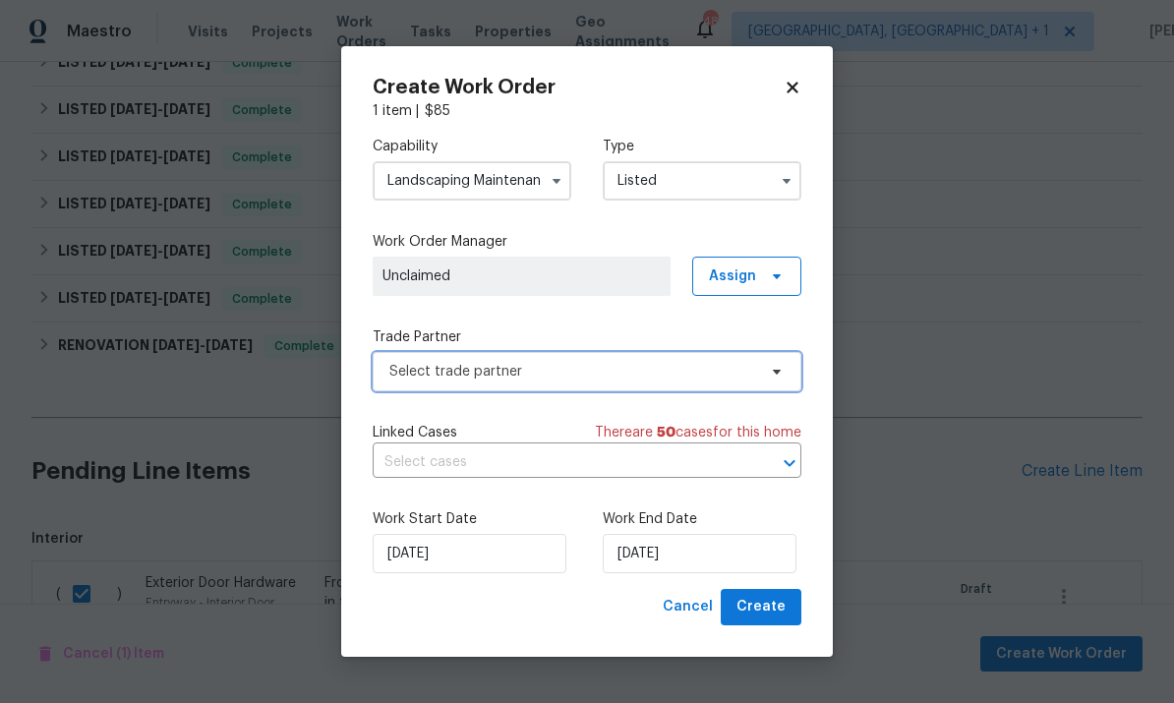
click at [778, 389] on span "Select trade partner" at bounding box center [587, 371] width 429 height 39
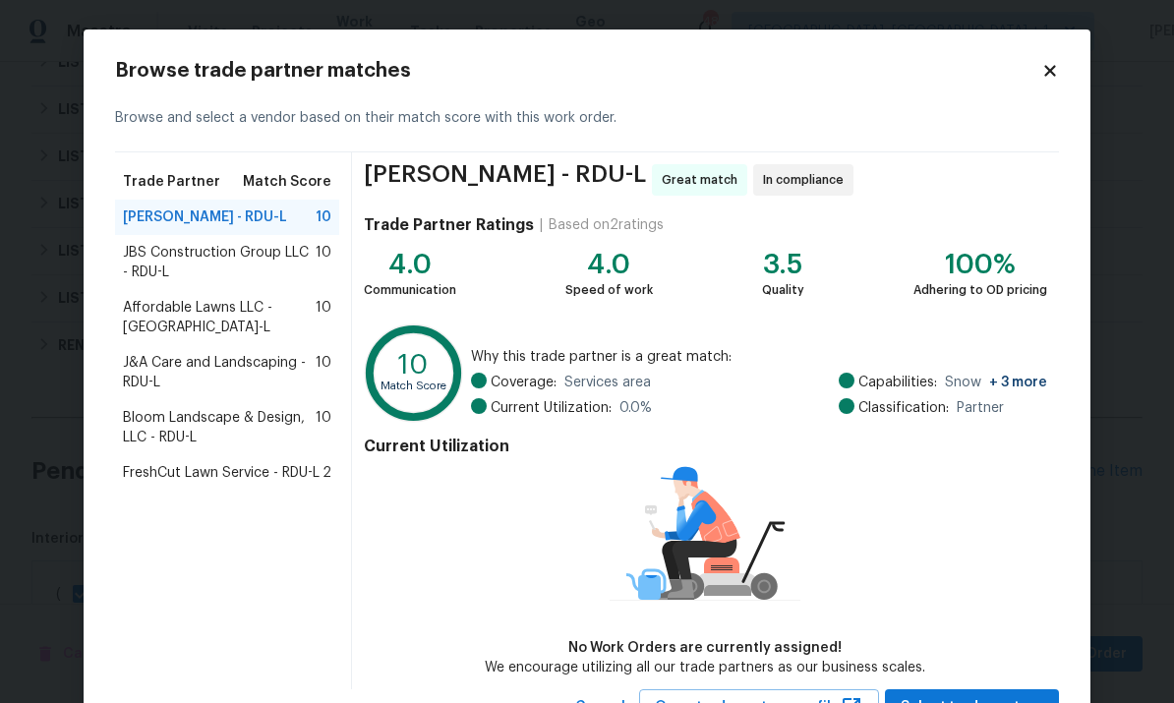
click at [310, 408] on span "Bloom Landscape & Design, LLC - RDU-L" at bounding box center [219, 427] width 193 height 39
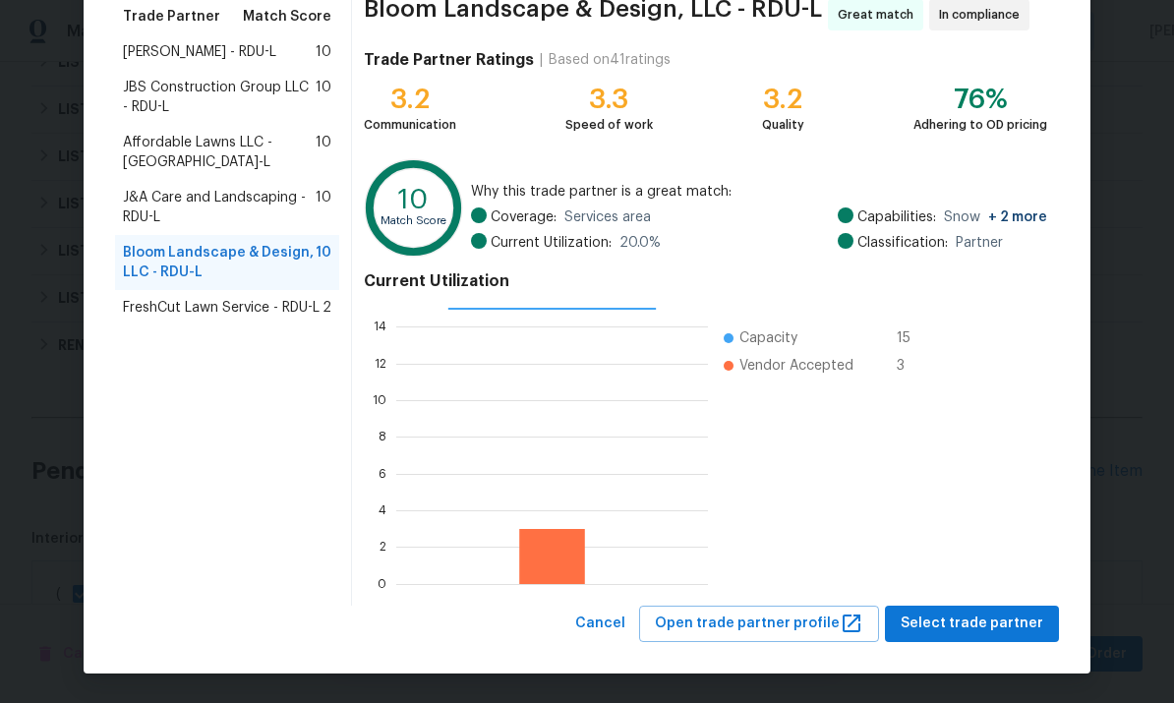
scroll to position [164, 0]
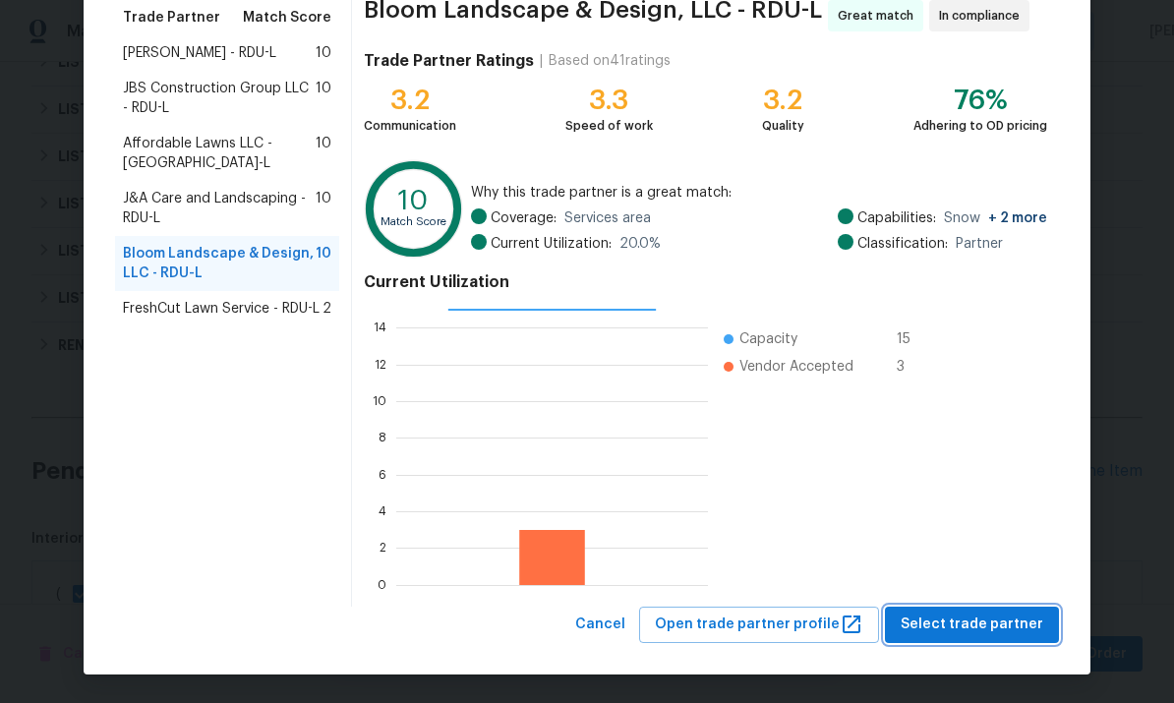
click at [968, 613] on span "Select trade partner" at bounding box center [972, 625] width 143 height 25
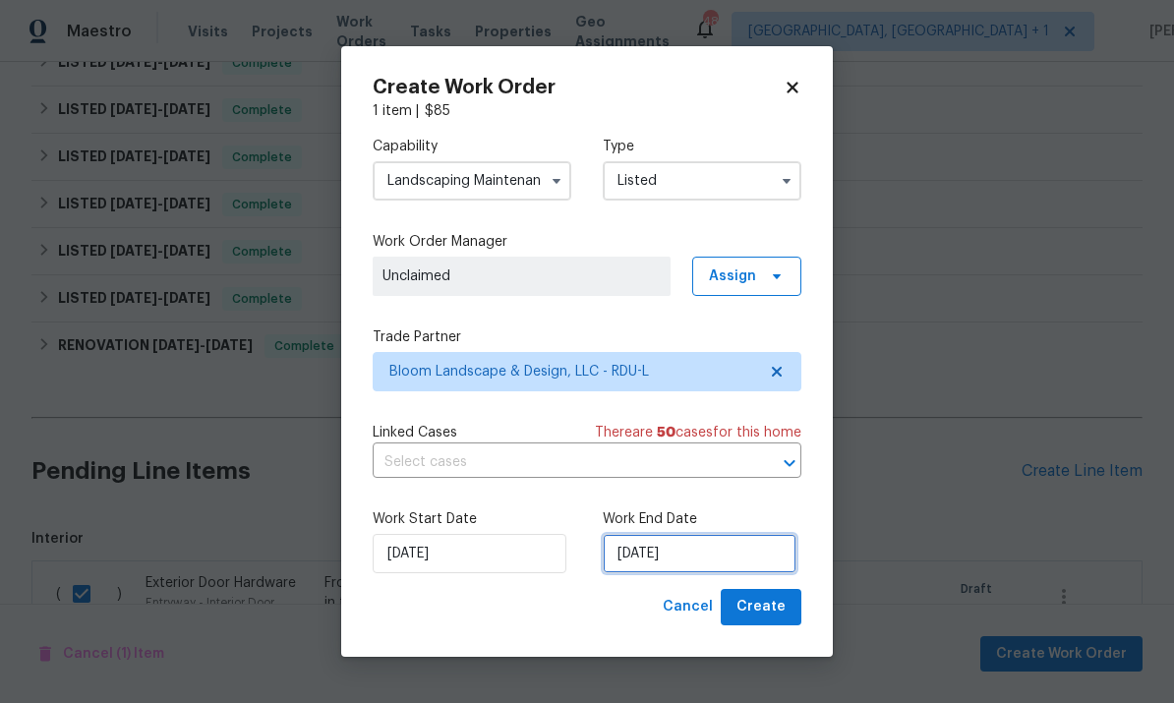
click at [723, 571] on input "9/2/2025" at bounding box center [700, 553] width 194 height 39
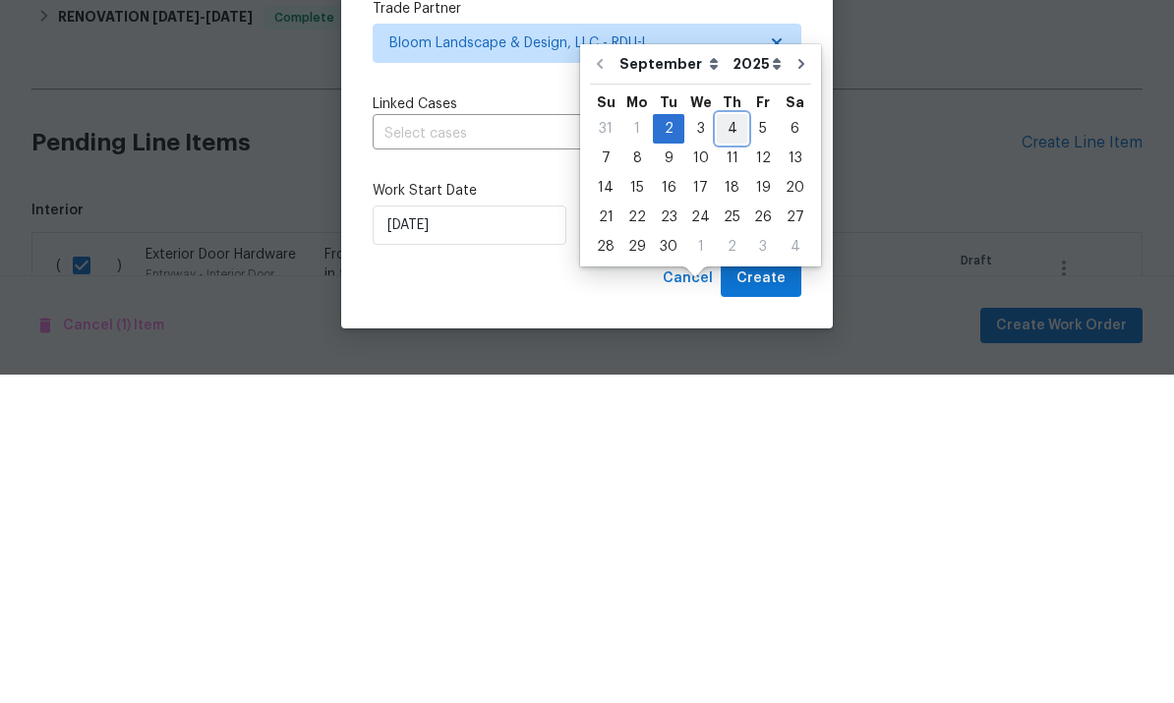
click at [722, 443] on div "4" at bounding box center [732, 457] width 30 height 28
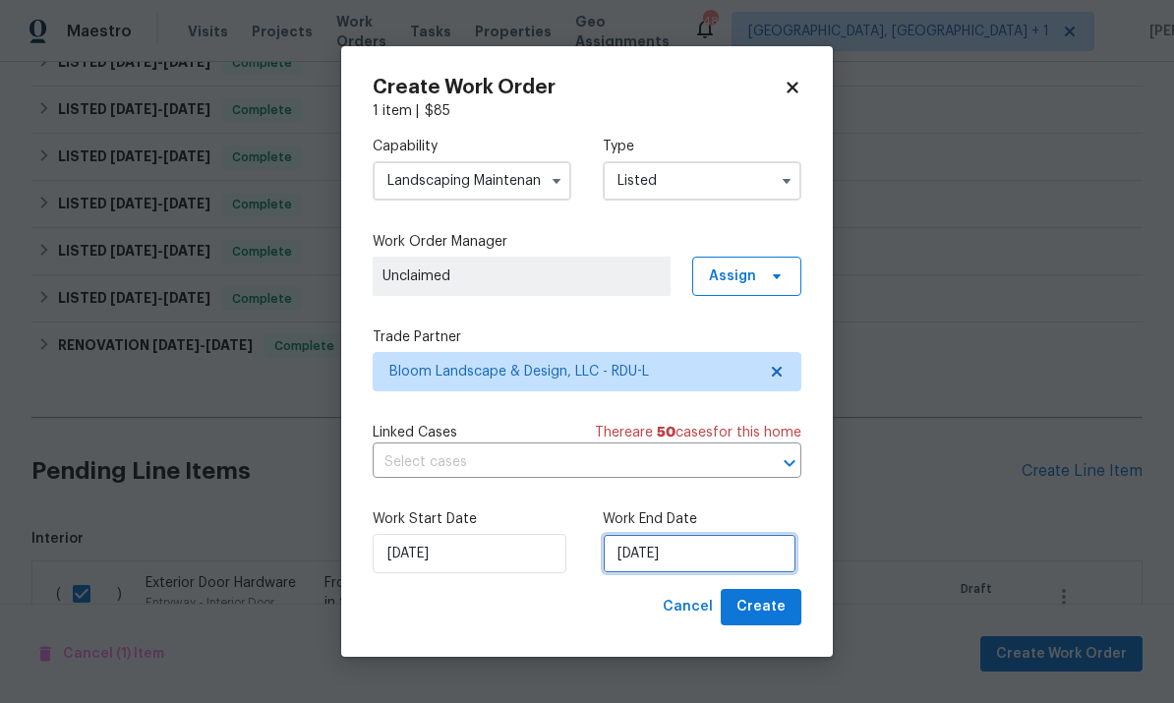
click at [709, 557] on input "[DATE]" at bounding box center [700, 553] width 194 height 39
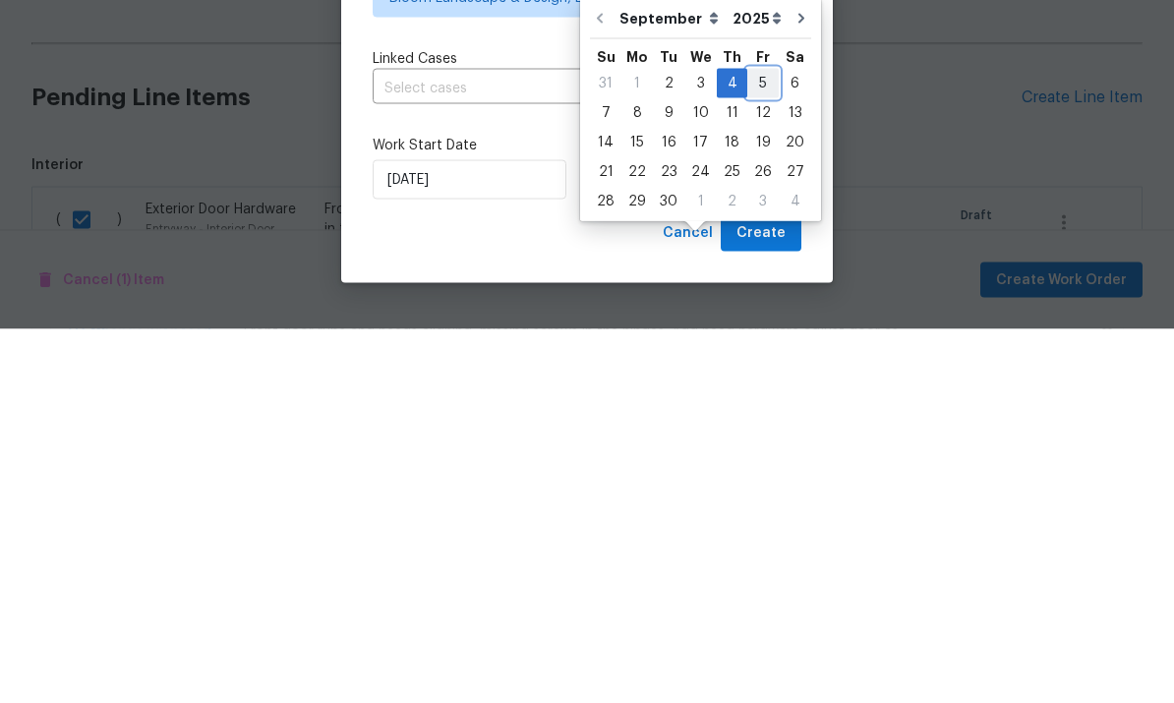
click at [751, 443] on div "5" at bounding box center [762, 457] width 31 height 28
type input "9/5/2025"
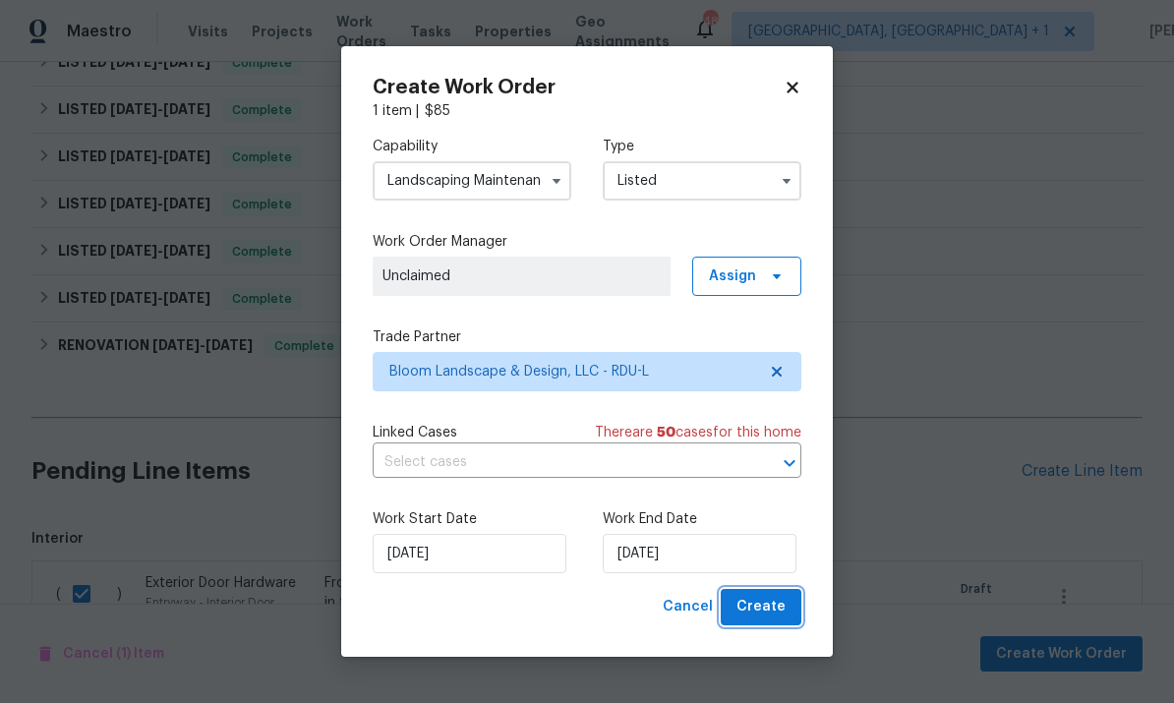
click at [770, 607] on span "Create" at bounding box center [760, 607] width 49 height 25
checkbox input "false"
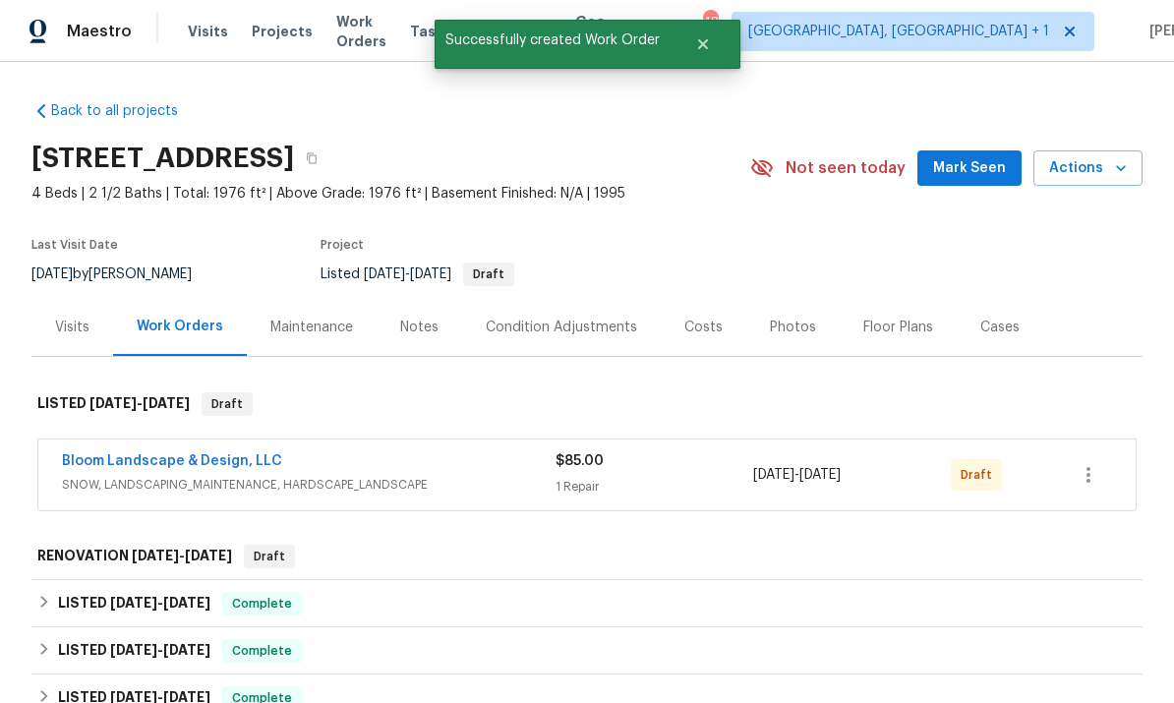
scroll to position [0, 0]
click at [1084, 463] on icon "button" at bounding box center [1089, 475] width 24 height 24
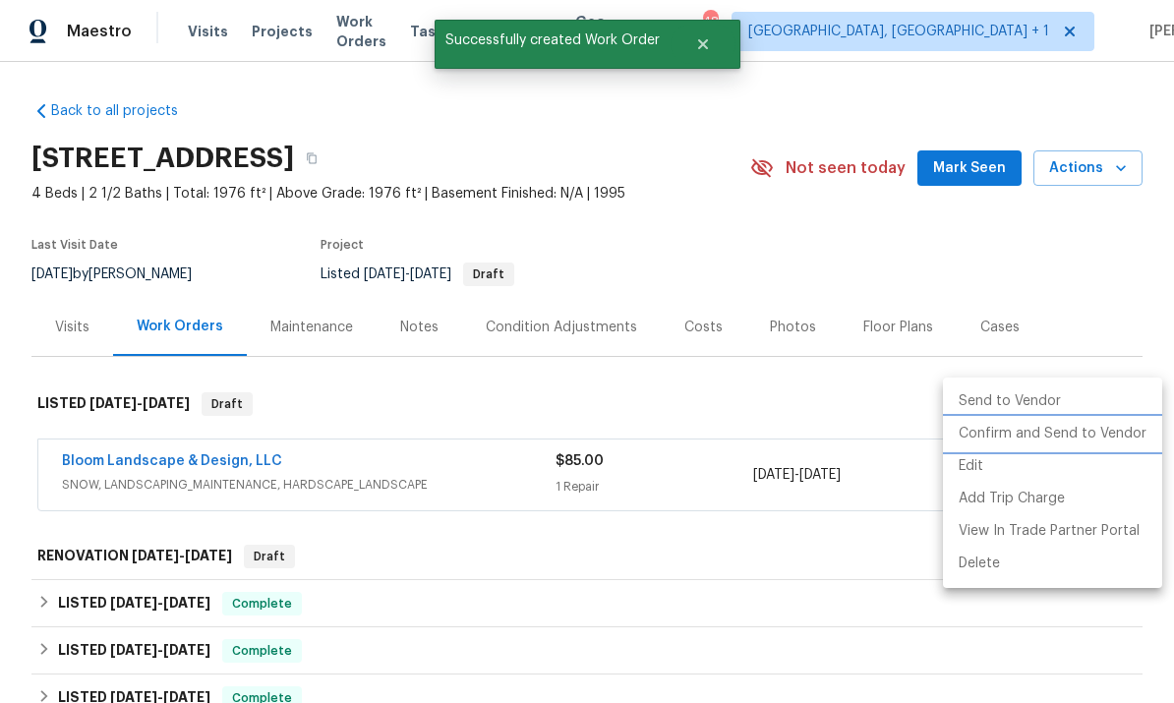
click at [1022, 435] on li "Confirm and Send to Vendor" at bounding box center [1052, 434] width 219 height 32
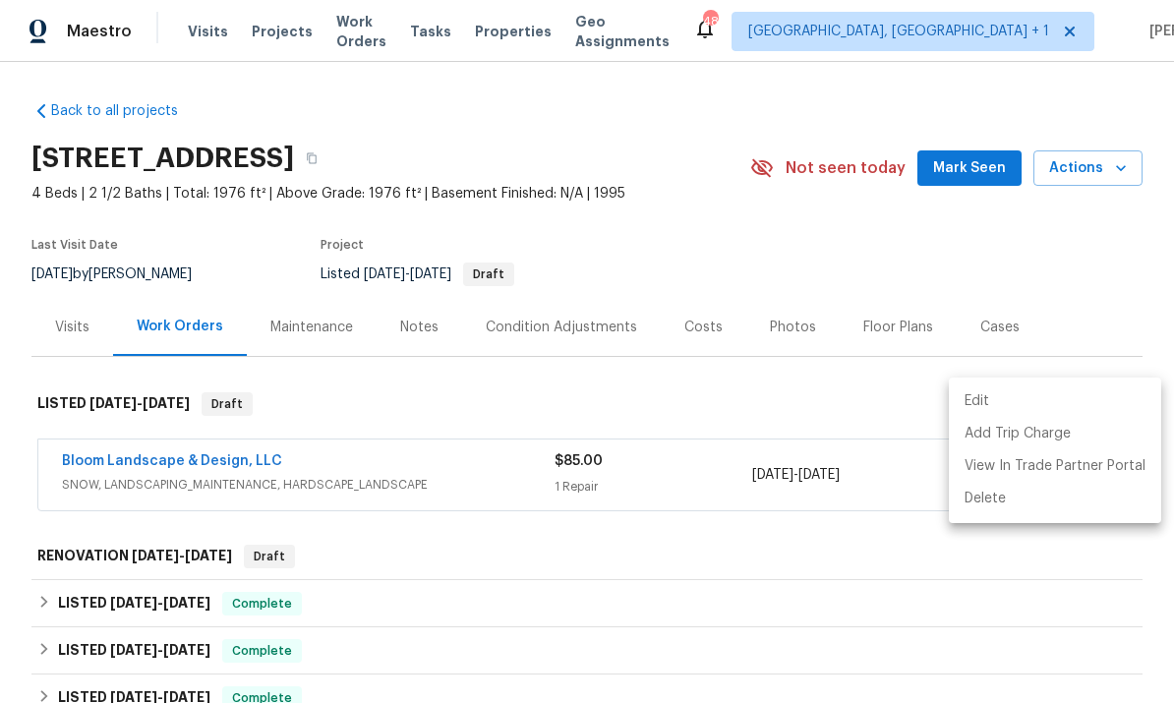
click at [169, 380] on div at bounding box center [587, 351] width 1174 height 703
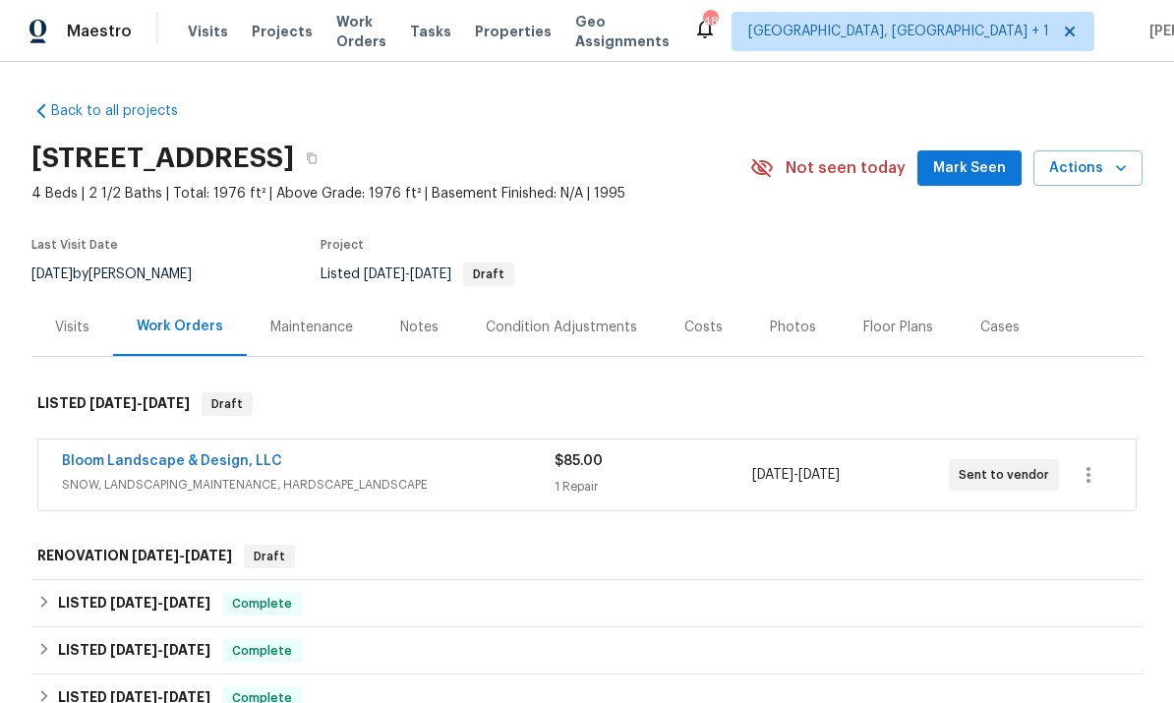
click at [215, 454] on link "Bloom Landscape & Design, LLC" at bounding box center [172, 461] width 220 height 14
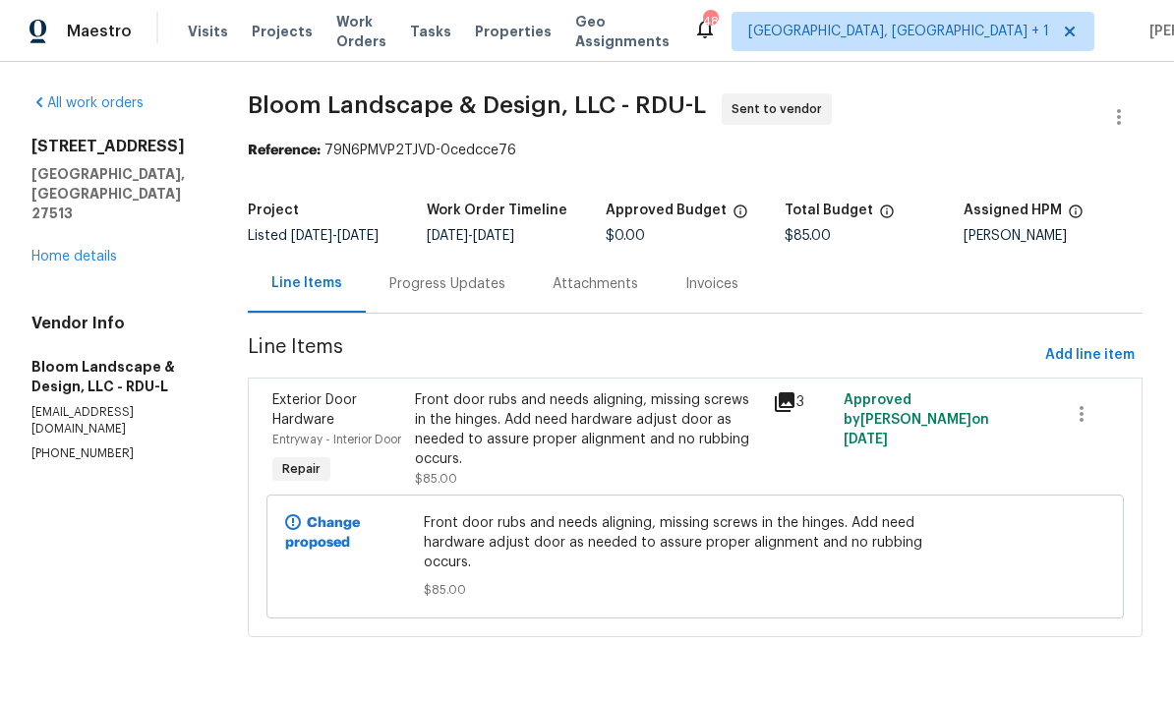
click at [455, 282] on div "Progress Updates" at bounding box center [447, 284] width 116 height 20
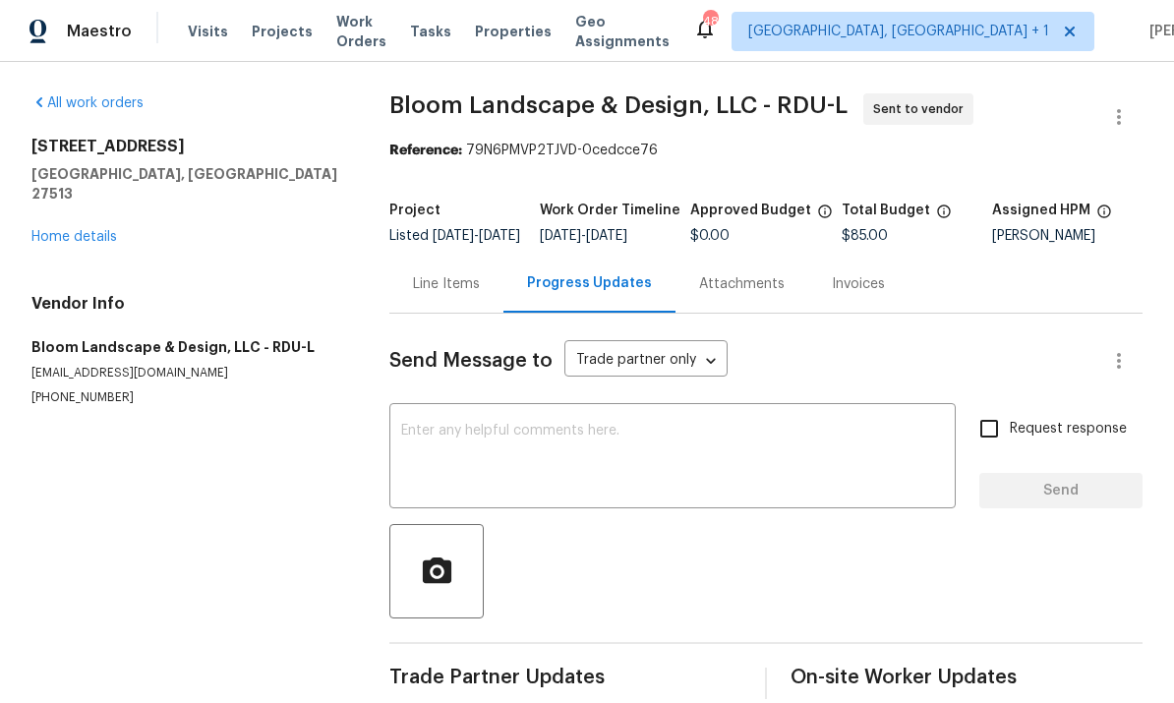
click at [473, 447] on textarea at bounding box center [672, 458] width 543 height 69
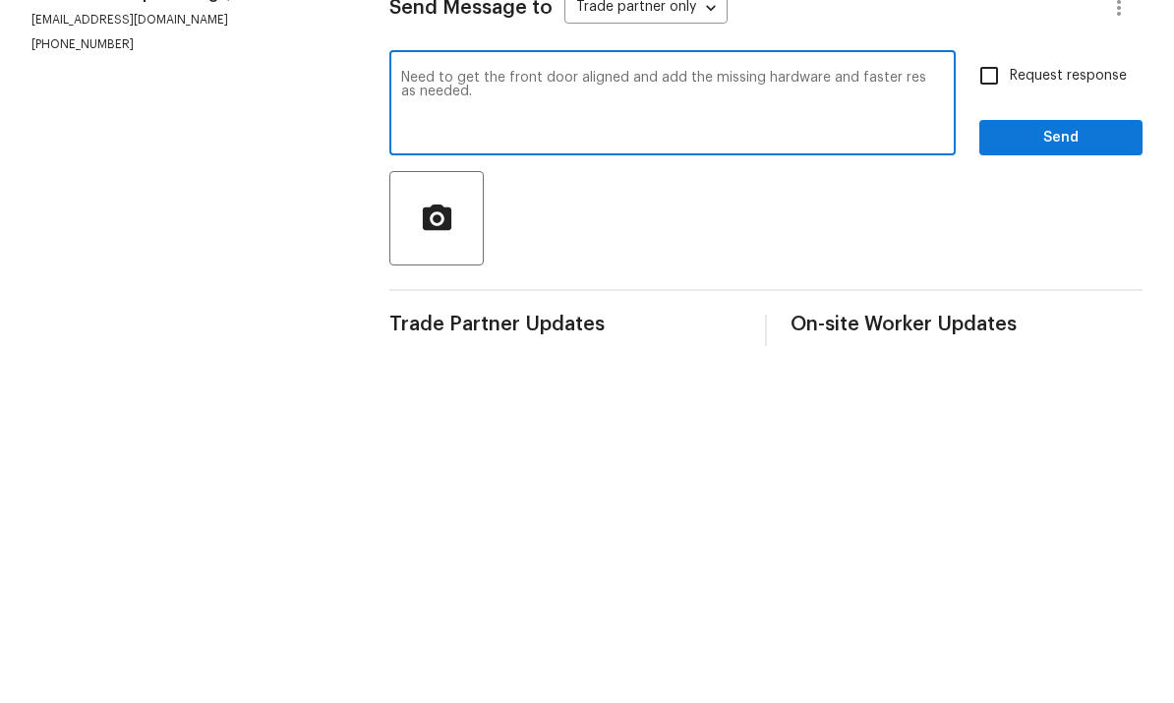
scroll to position [42, 0]
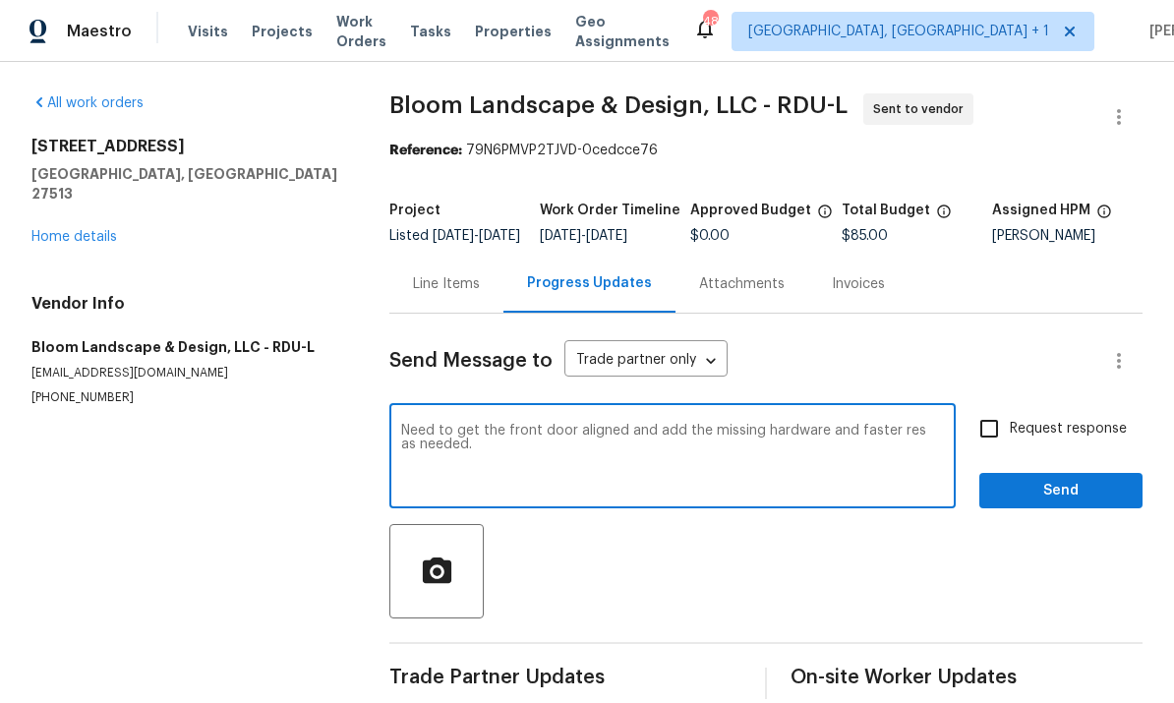
click at [483, 430] on textarea "Need to get the front door aligned and add the missing hardware and faster res …" at bounding box center [672, 458] width 543 height 69
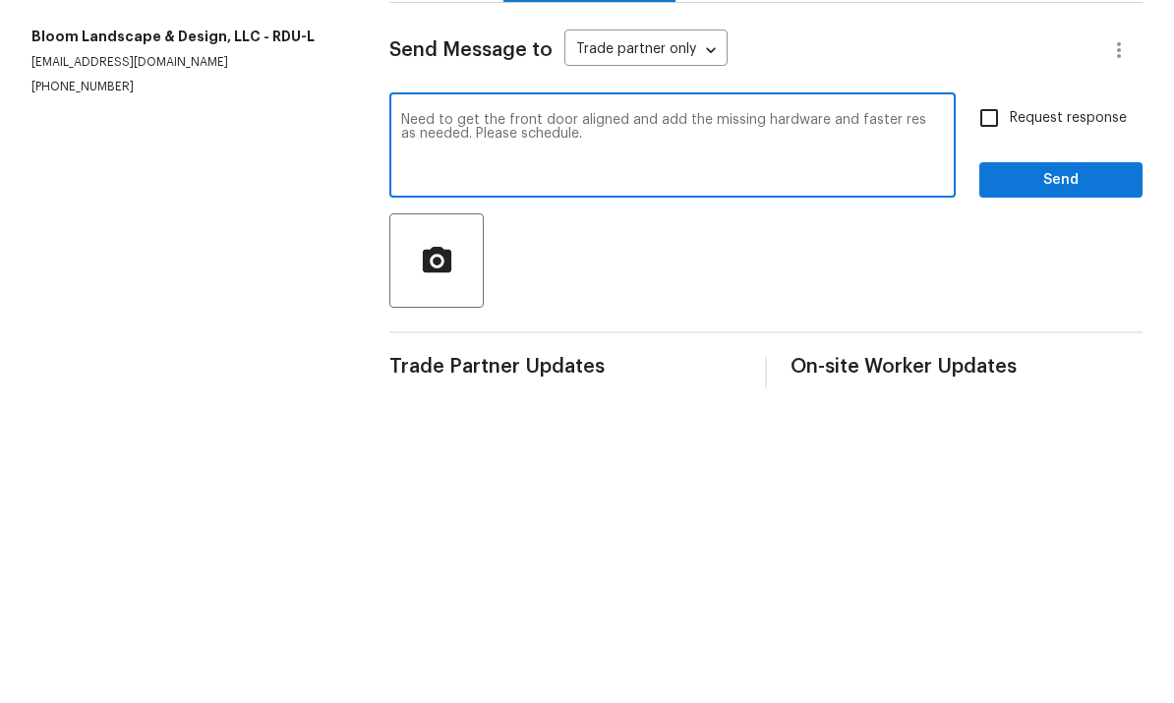
type textarea "Need to get the front door aligned and add the missing hardware and faster res …"
click at [970, 408] on input "Request response" at bounding box center [989, 428] width 41 height 41
checkbox input "true"
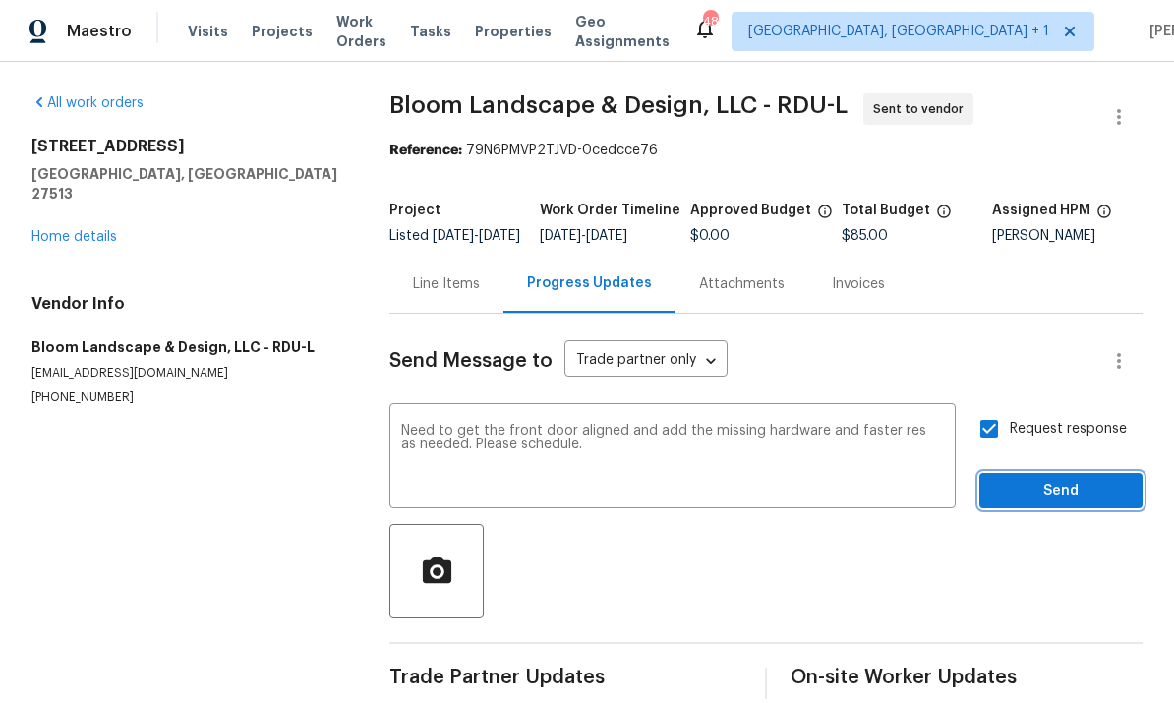
click at [1042, 479] on span "Send" at bounding box center [1061, 491] width 132 height 25
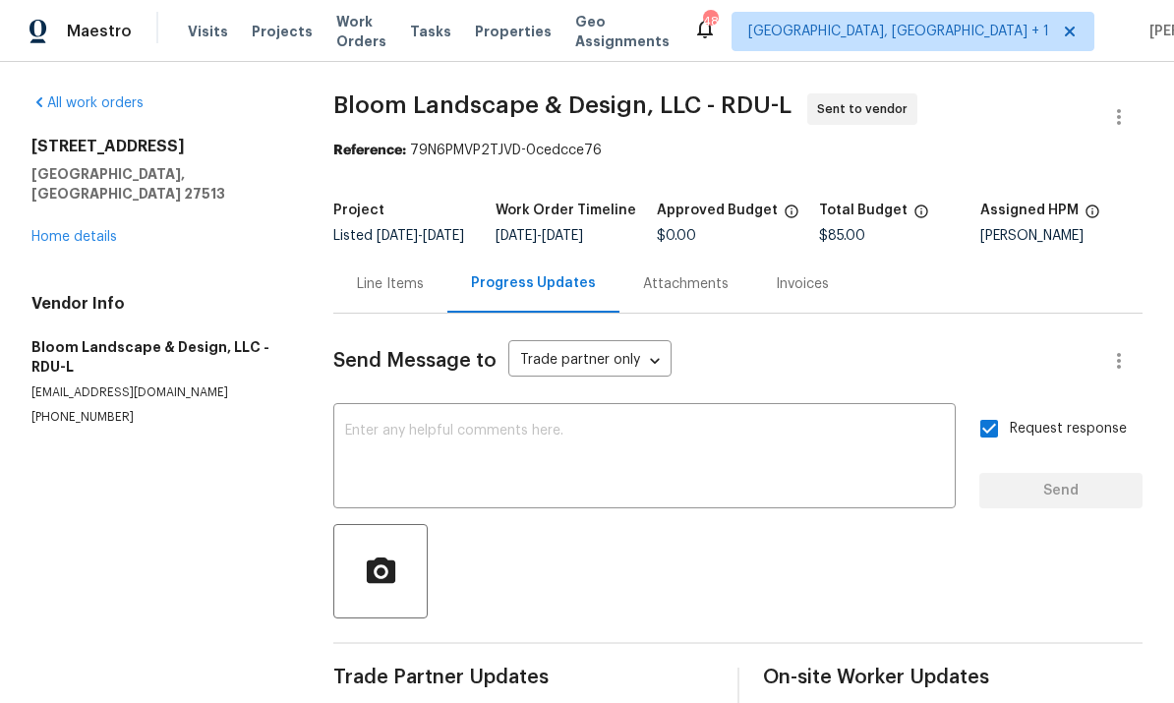
scroll to position [0, 0]
click at [84, 230] on link "Home details" at bounding box center [74, 237] width 86 height 14
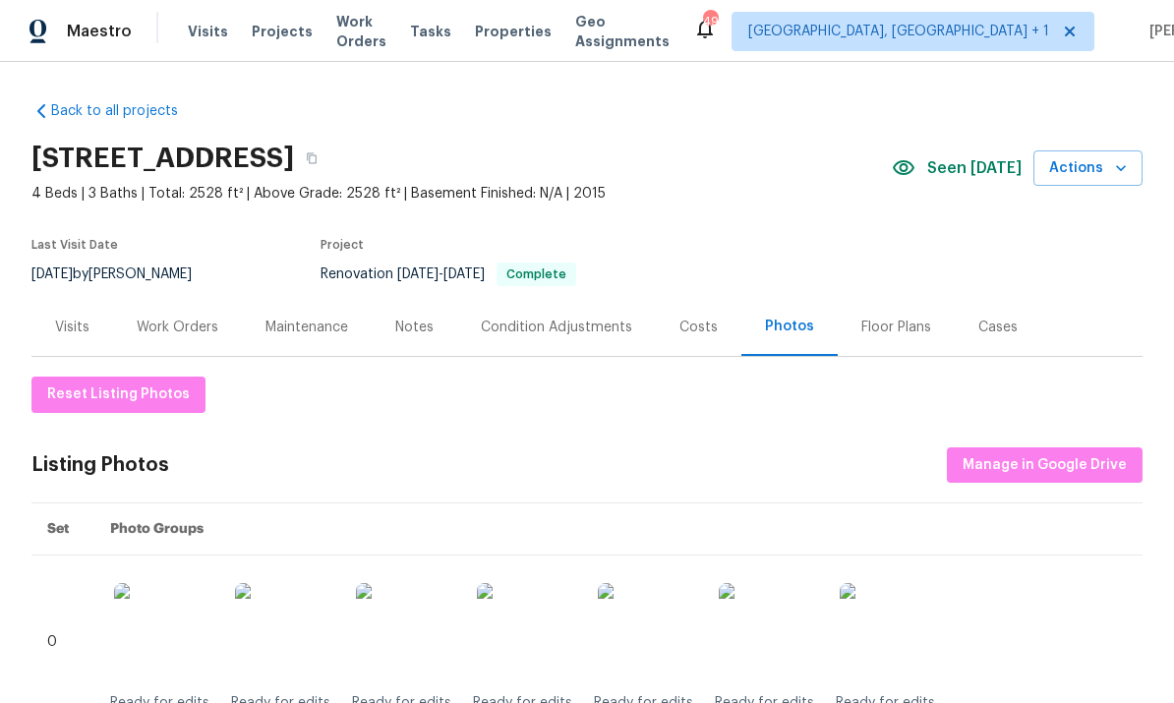
click at [178, 322] on div "Work Orders" at bounding box center [178, 328] width 82 height 20
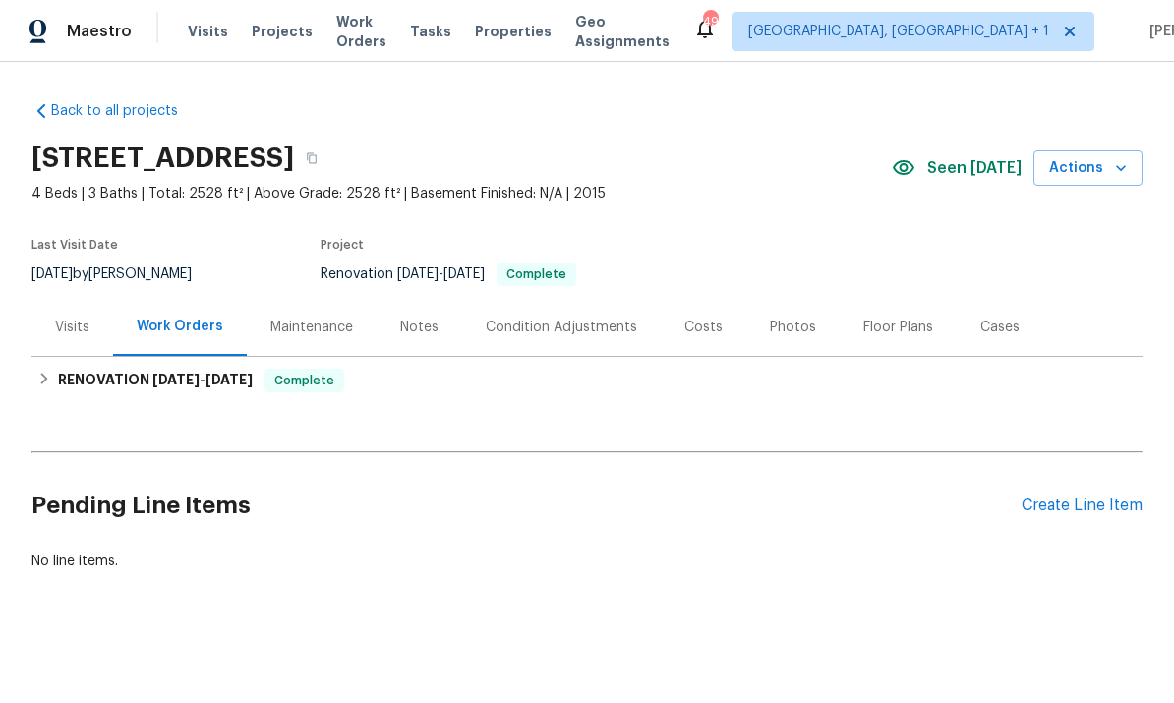
click at [421, 332] on div "Notes" at bounding box center [419, 328] width 38 height 20
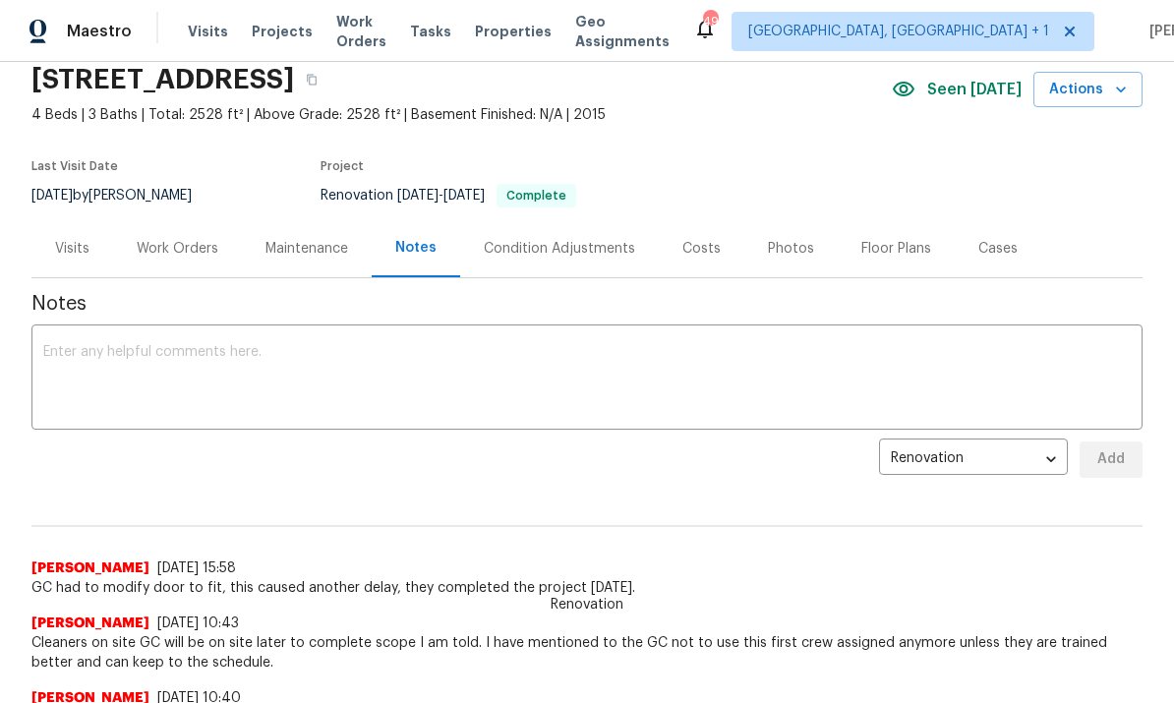
scroll to position [80, 0]
click at [150, 350] on textarea at bounding box center [586, 378] width 1087 height 69
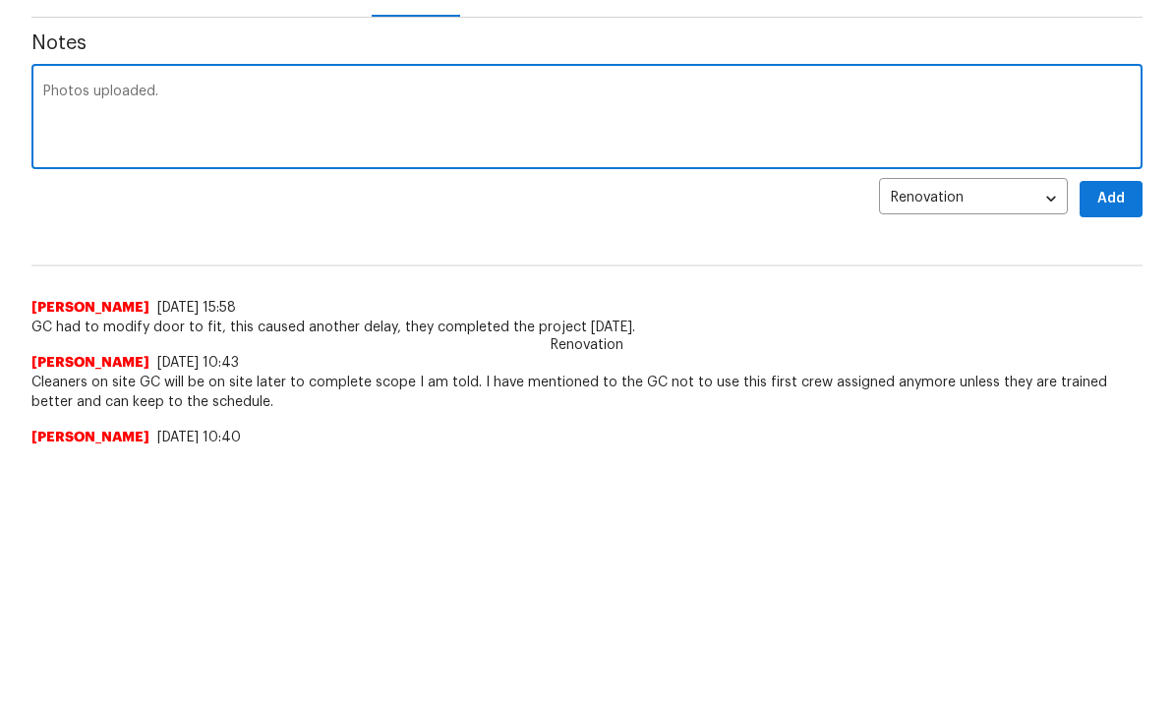
type textarea "Photos uploaded."
click at [1112, 446] on span "Add" at bounding box center [1110, 458] width 31 height 25
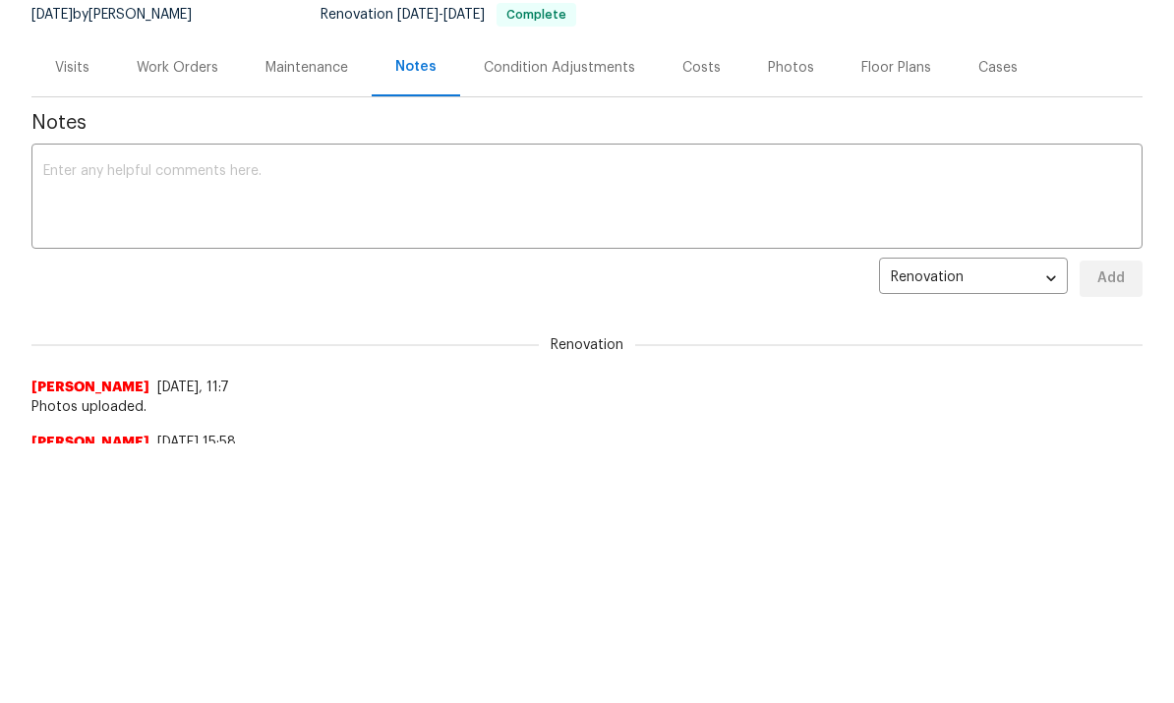
scroll to position [0, 0]
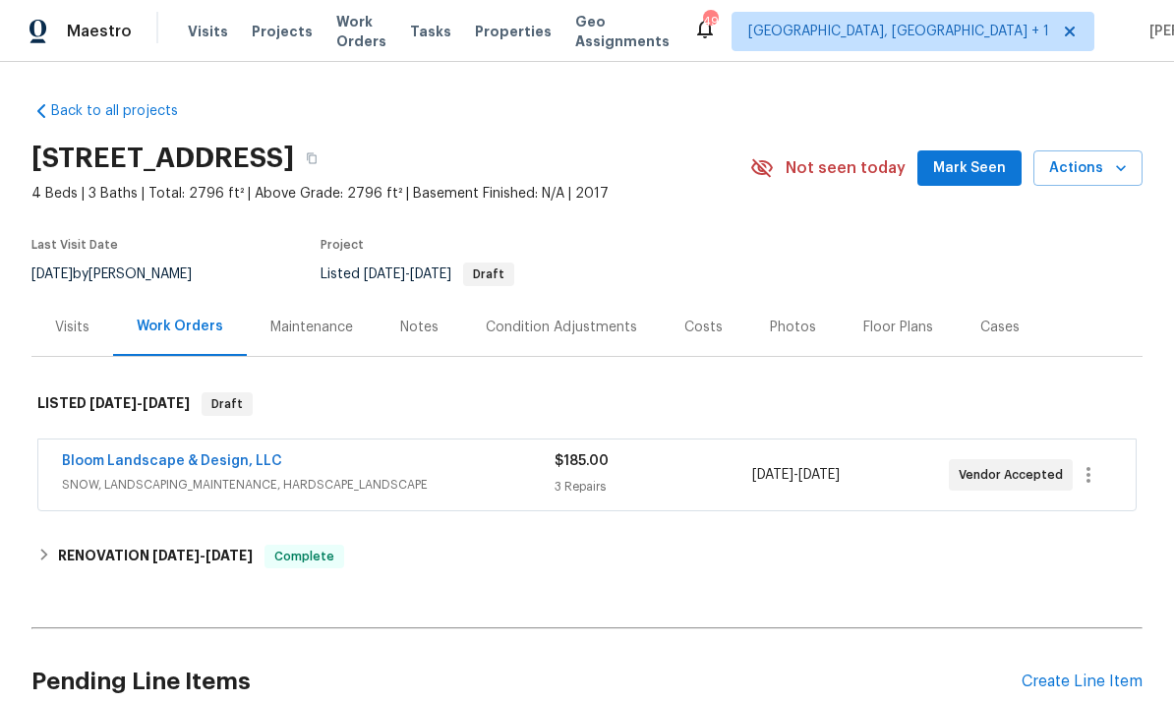
click at [186, 456] on link "Bloom Landscape & Design, LLC" at bounding box center [172, 461] width 220 height 14
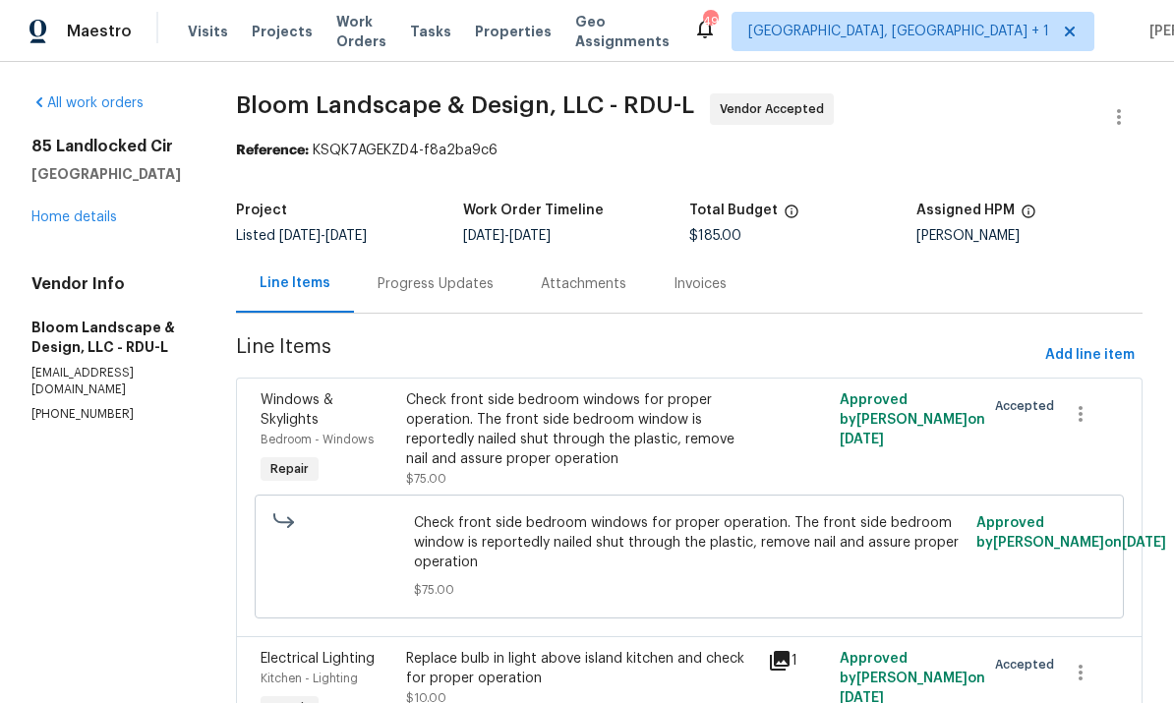
click at [444, 295] on div "Progress Updates" at bounding box center [435, 284] width 163 height 58
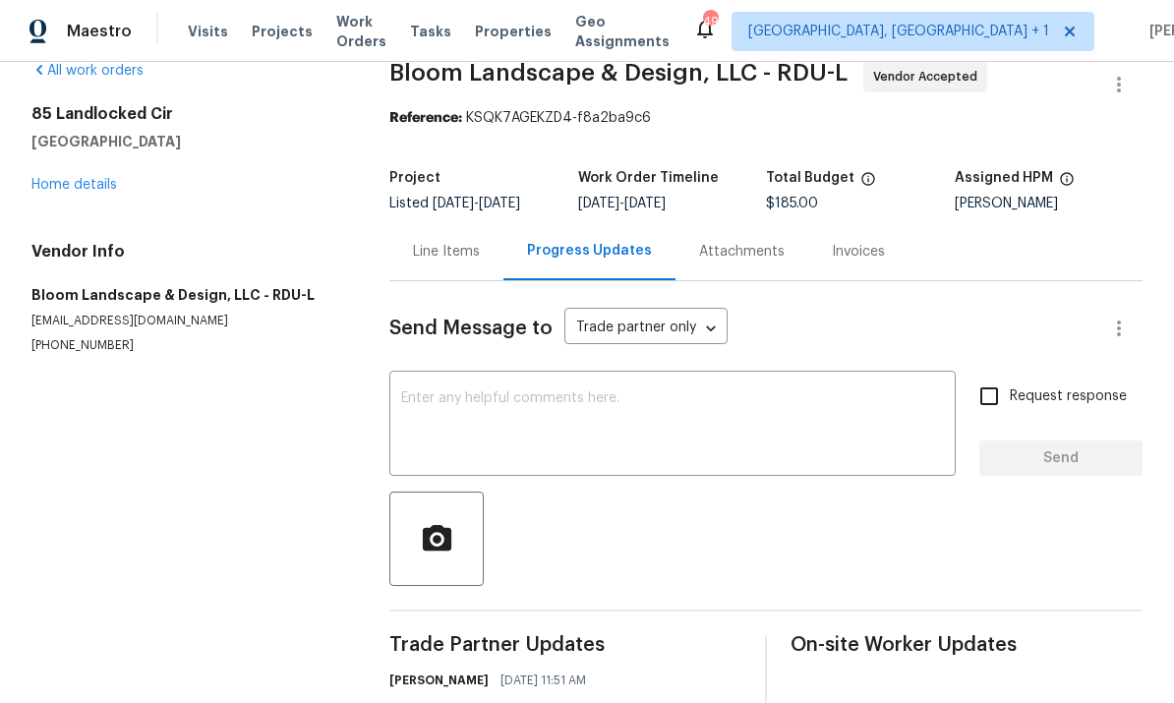
scroll to position [31, 0]
click at [460, 255] on div "Line Items" at bounding box center [446, 253] width 67 height 20
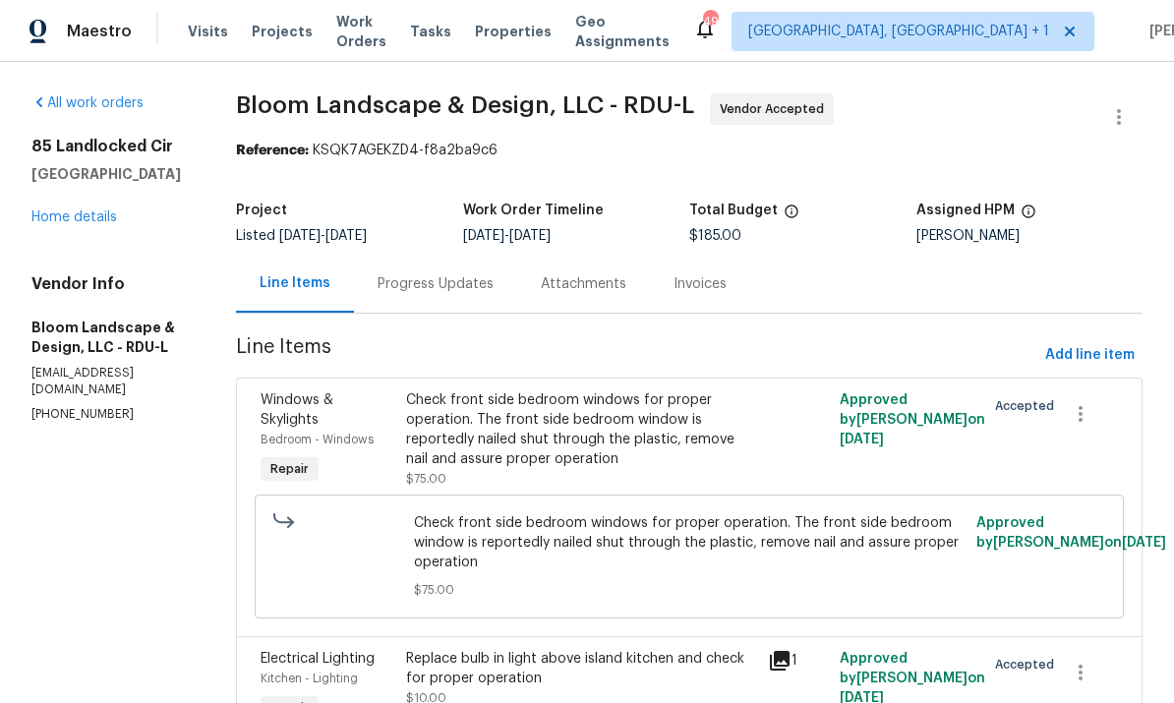
click at [87, 220] on link "Home details" at bounding box center [74, 217] width 86 height 14
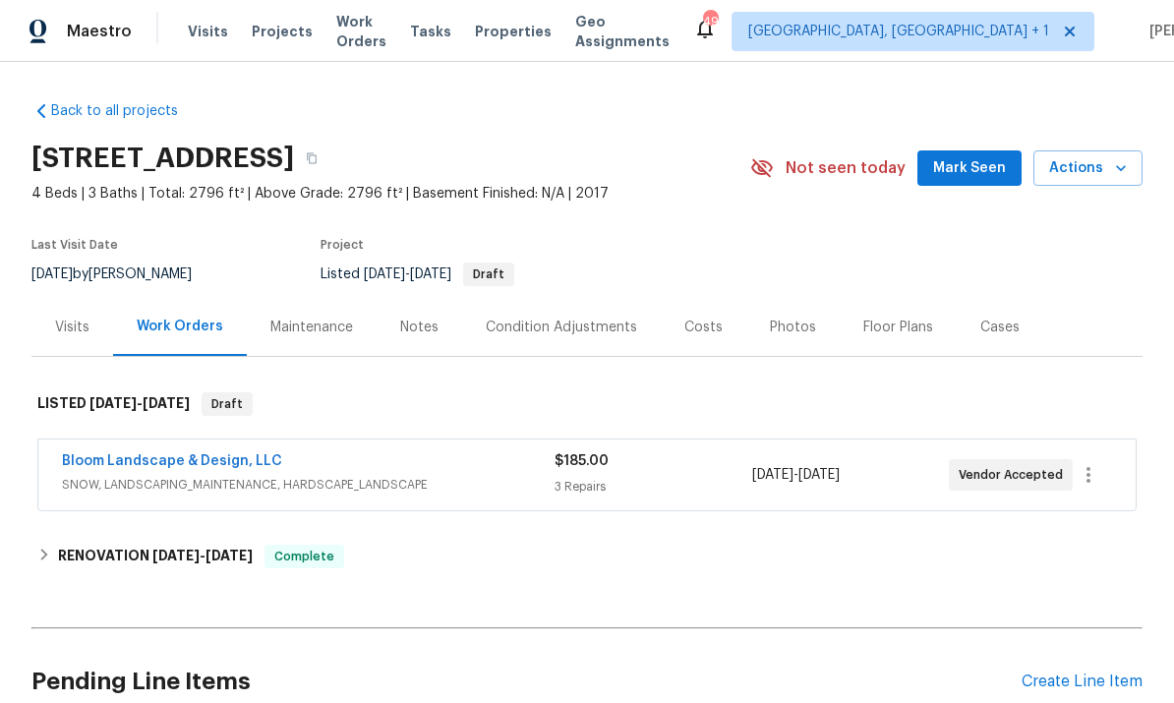
click at [980, 169] on span "Mark Seen" at bounding box center [969, 168] width 73 height 25
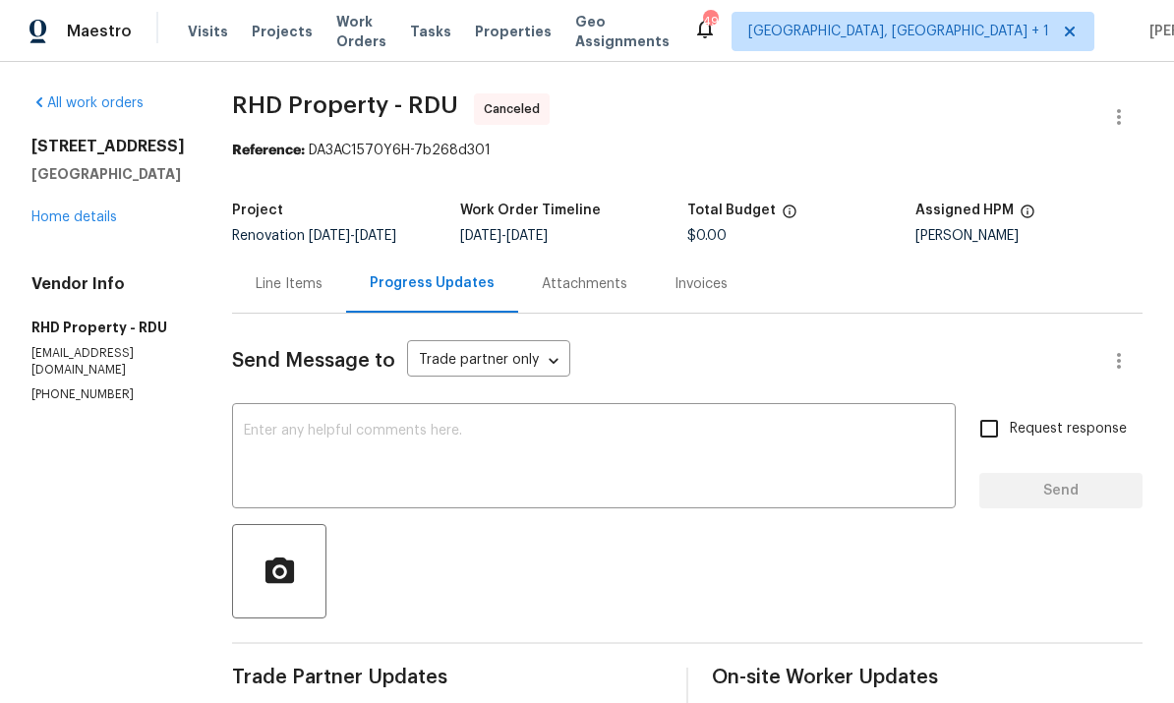
click at [85, 221] on link "Home details" at bounding box center [74, 217] width 86 height 14
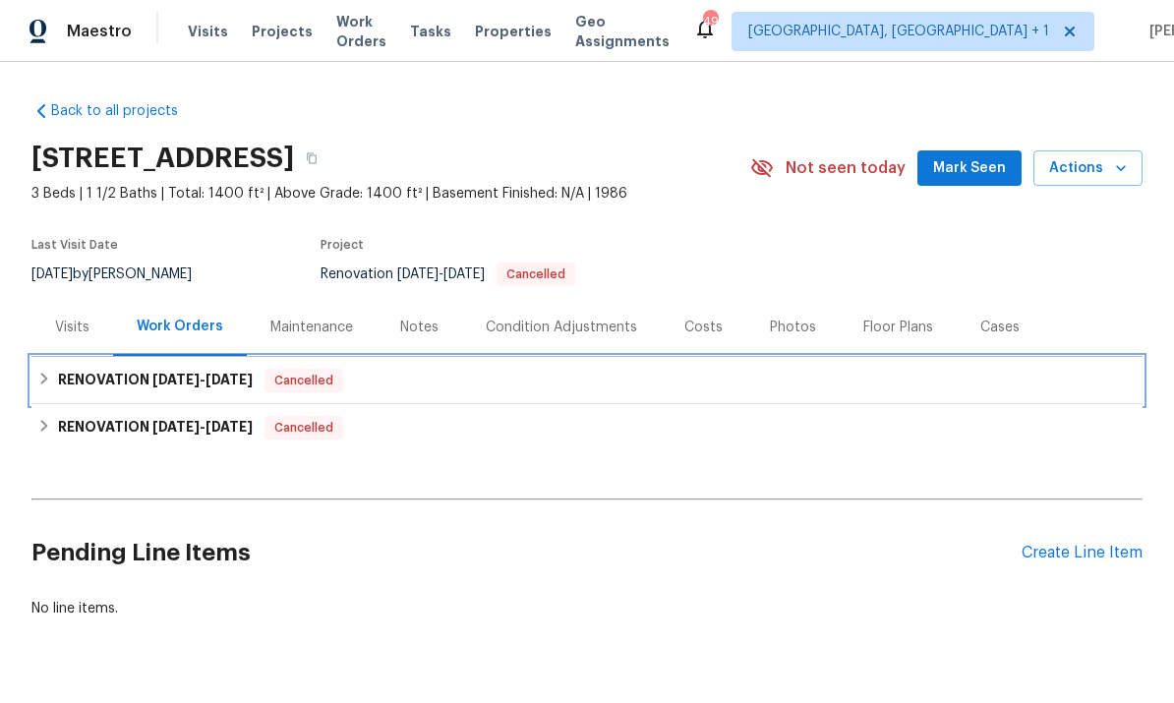
click at [150, 380] on h6 "RENOVATION [DATE] - [DATE]" at bounding box center [155, 381] width 195 height 24
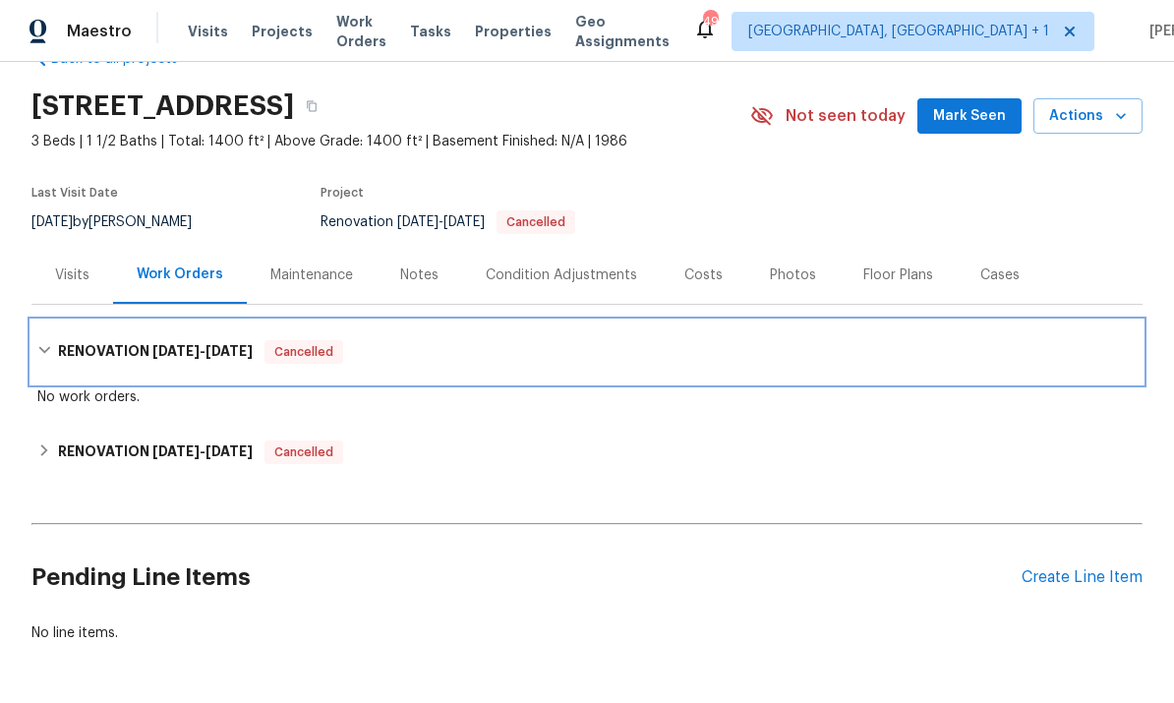
scroll to position [51, 0]
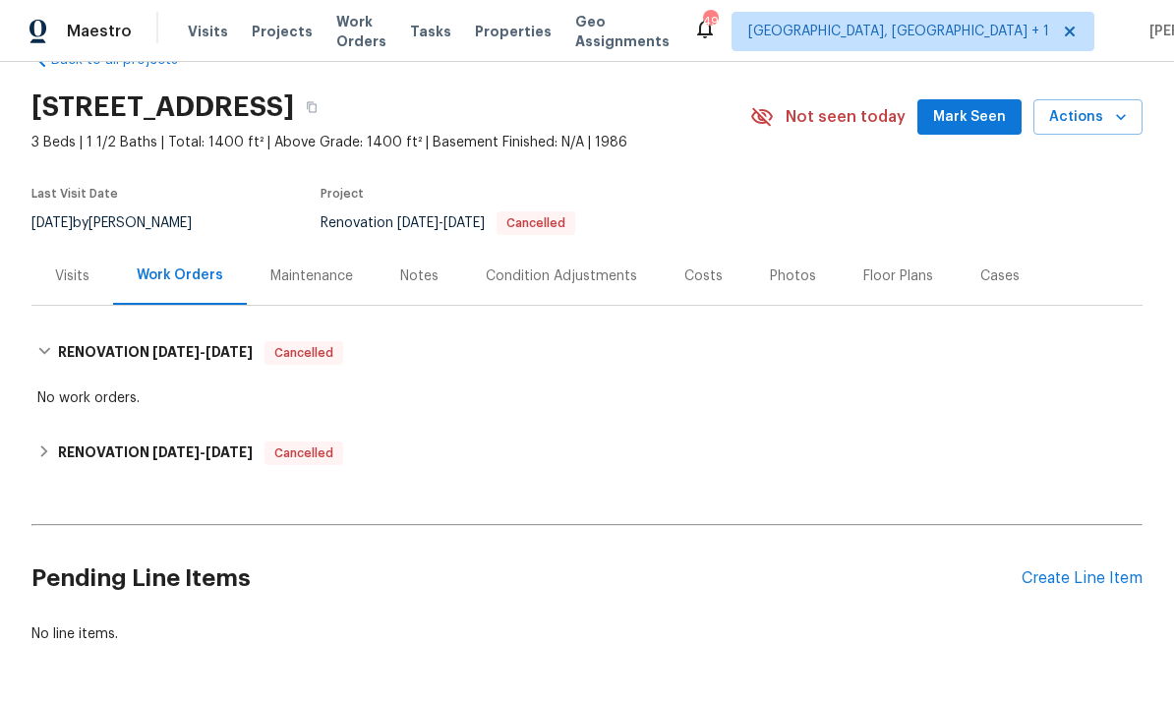
click at [421, 276] on div "Notes" at bounding box center [419, 276] width 38 height 20
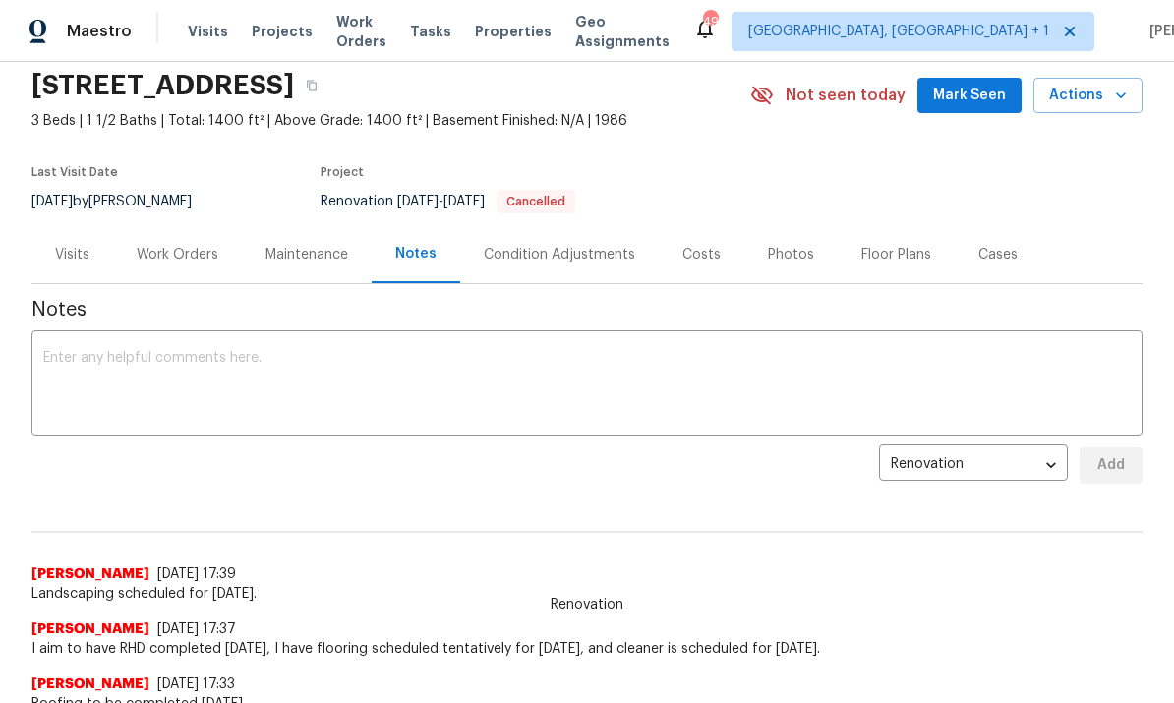
scroll to position [74, 0]
click at [177, 244] on div "Work Orders" at bounding box center [178, 254] width 82 height 20
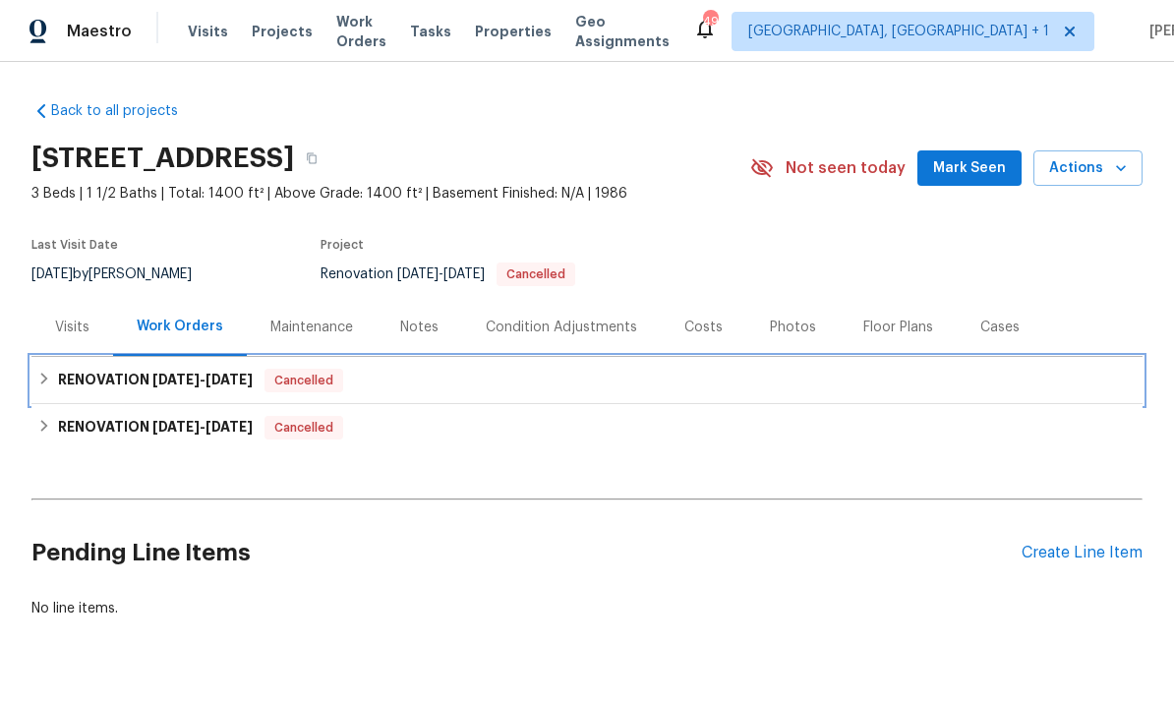
click at [134, 383] on h6 "RENOVATION [DATE] - [DATE]" at bounding box center [155, 381] width 195 height 24
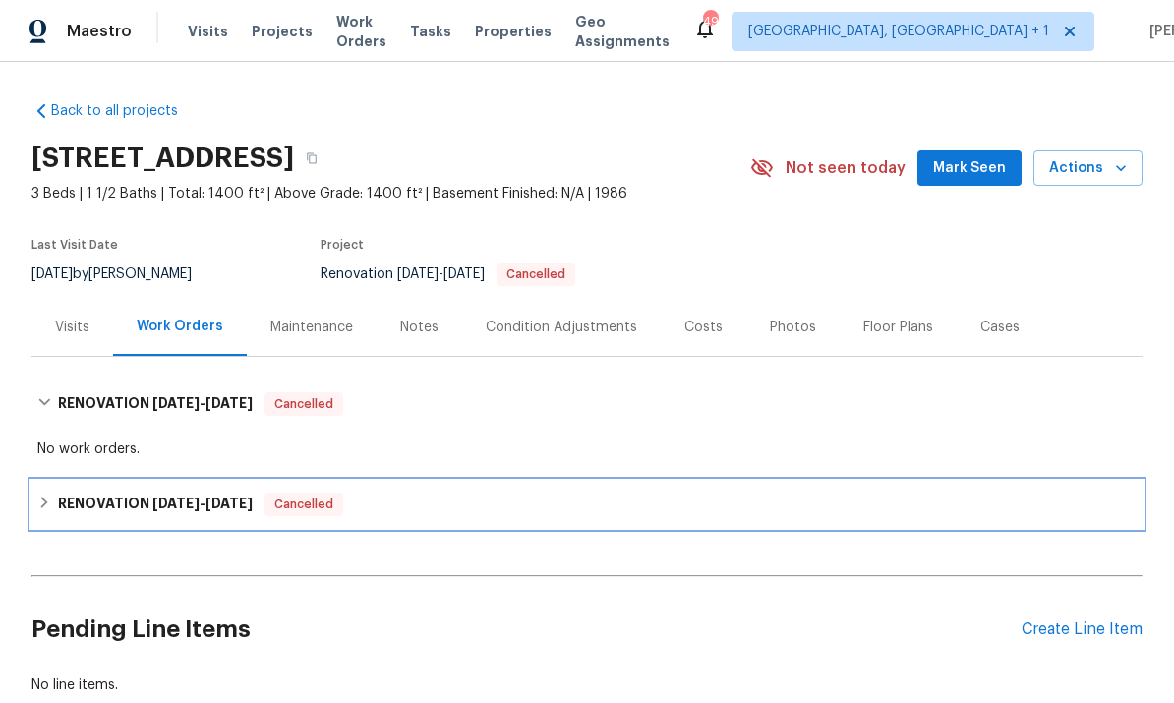
click at [162, 498] on span "[DATE]" at bounding box center [175, 504] width 47 height 14
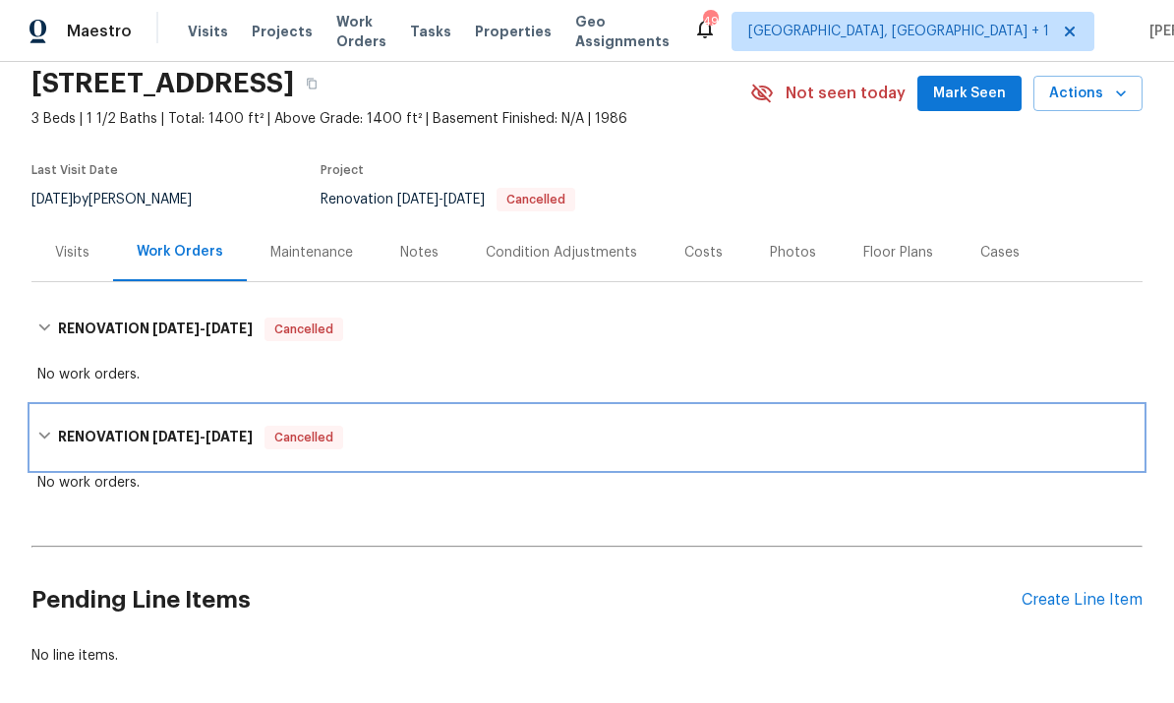
scroll to position [73, 0]
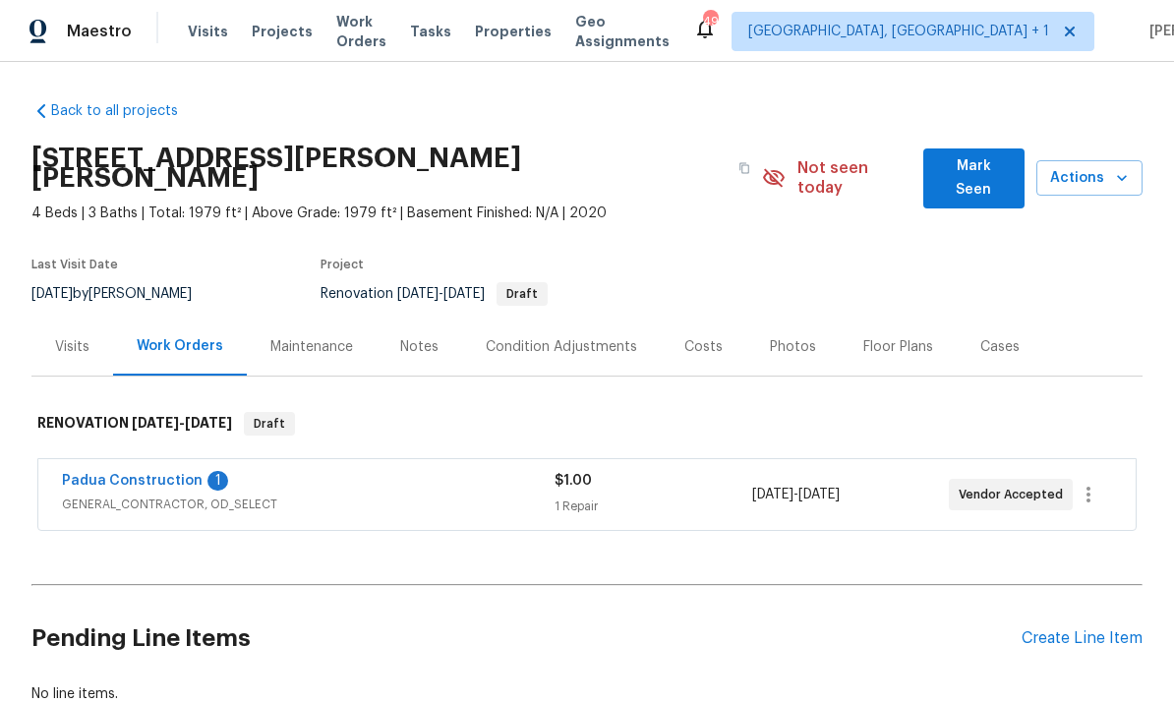
click at [137, 474] on link "Padua Construction" at bounding box center [132, 481] width 141 height 14
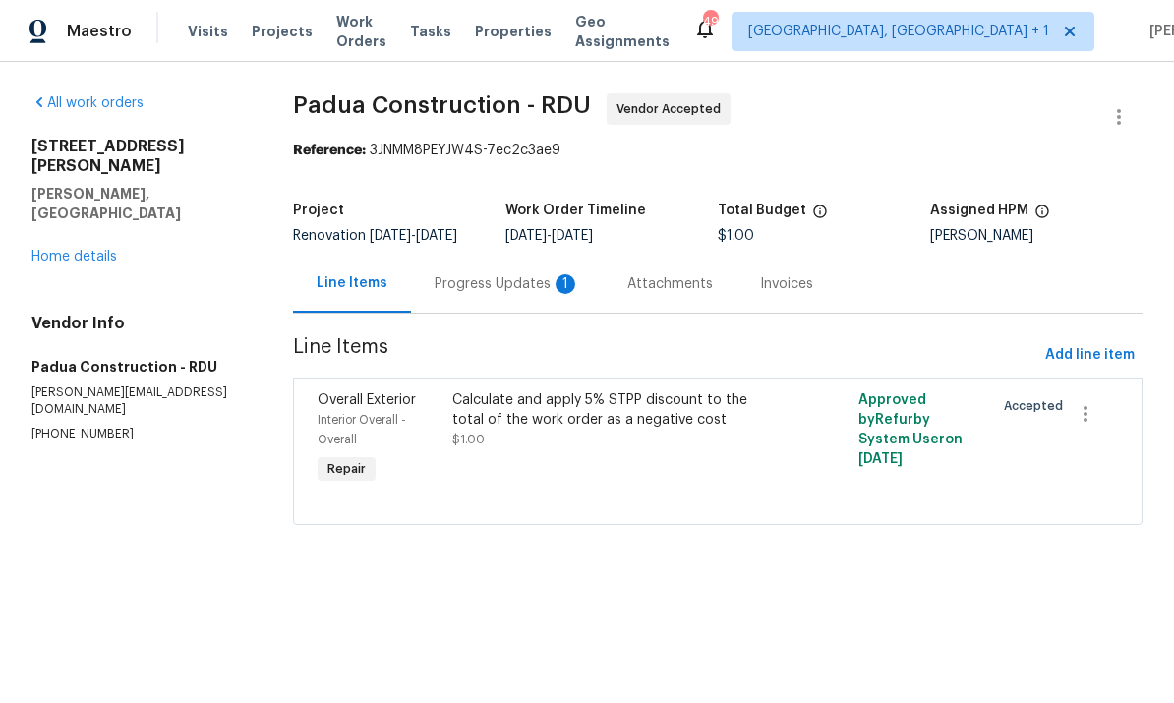
click at [487, 294] on div "Progress Updates 1" at bounding box center [508, 284] width 146 height 20
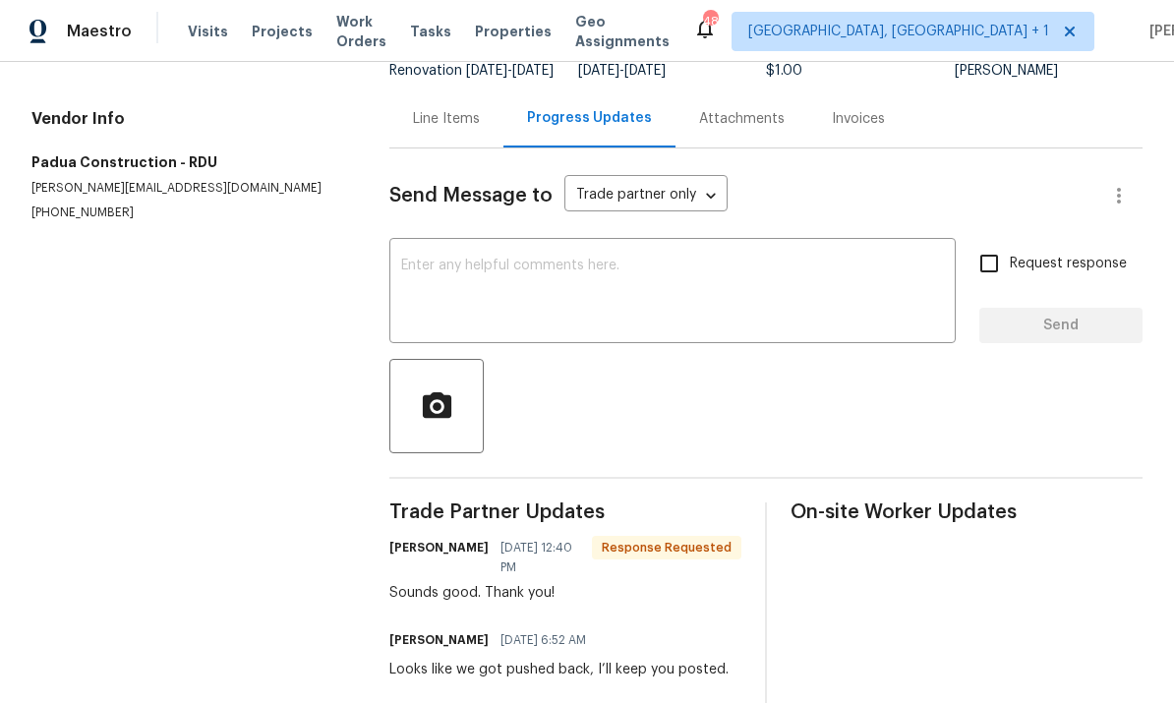
scroll to position [164, 0]
click at [531, 292] on textarea at bounding box center [672, 294] width 543 height 69
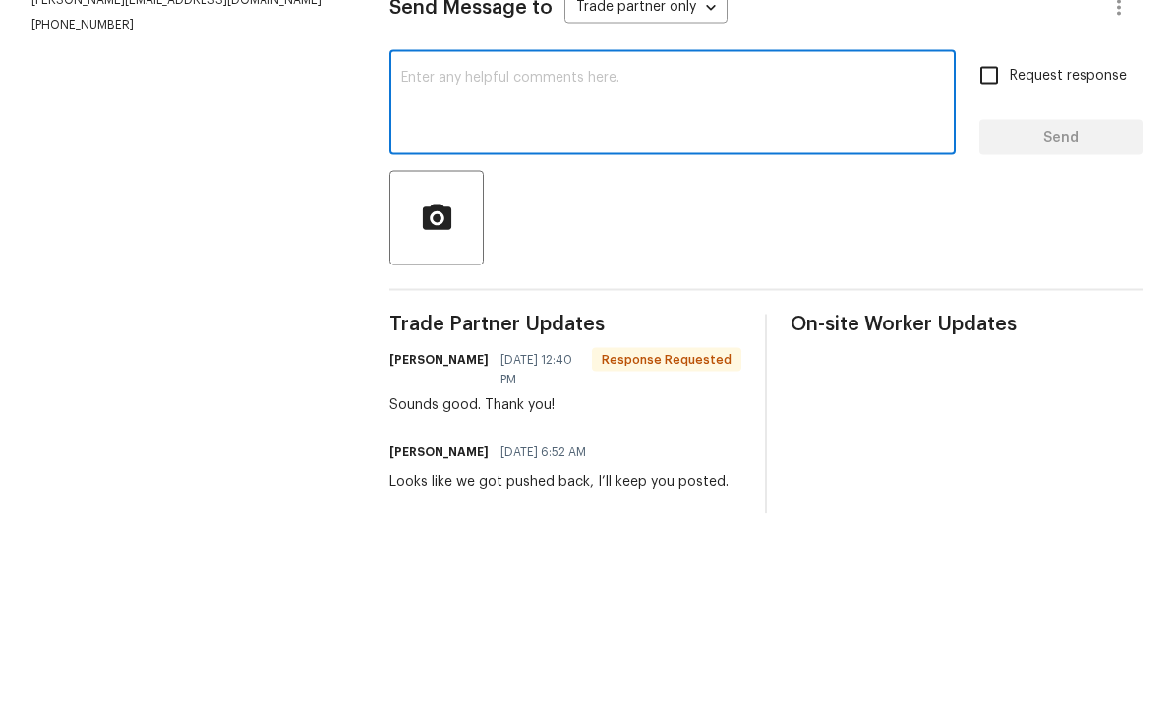
scroll to position [74, 0]
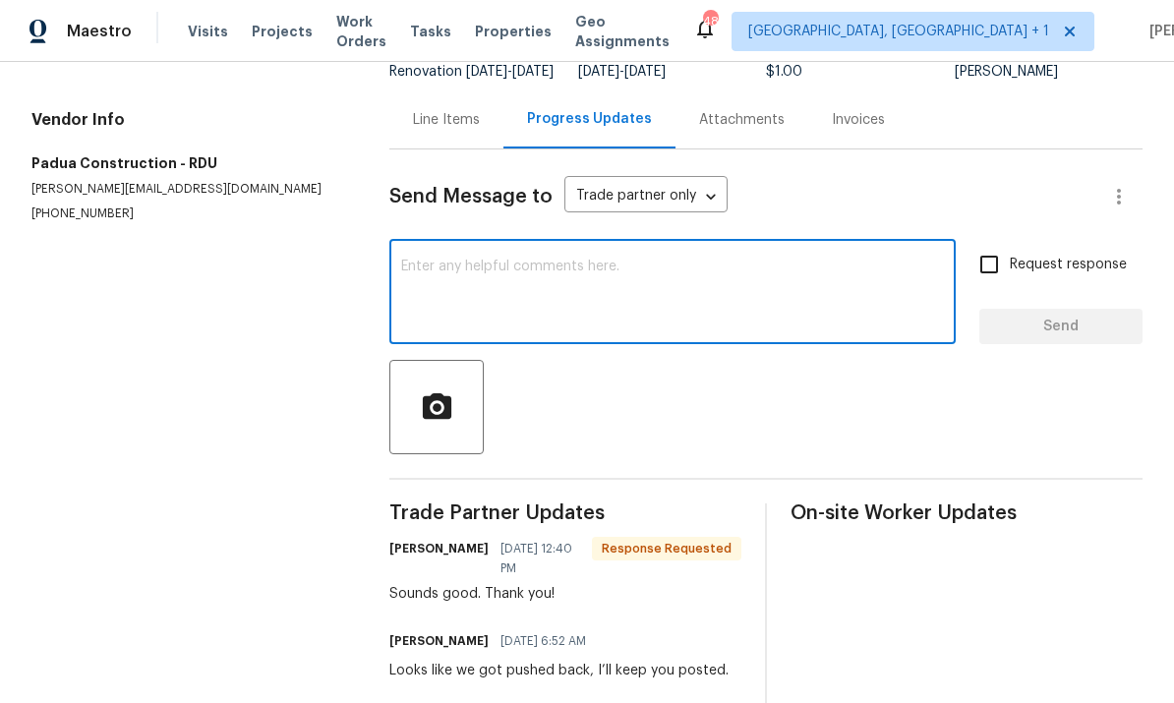
click at [469, 260] on textarea at bounding box center [672, 294] width 543 height 69
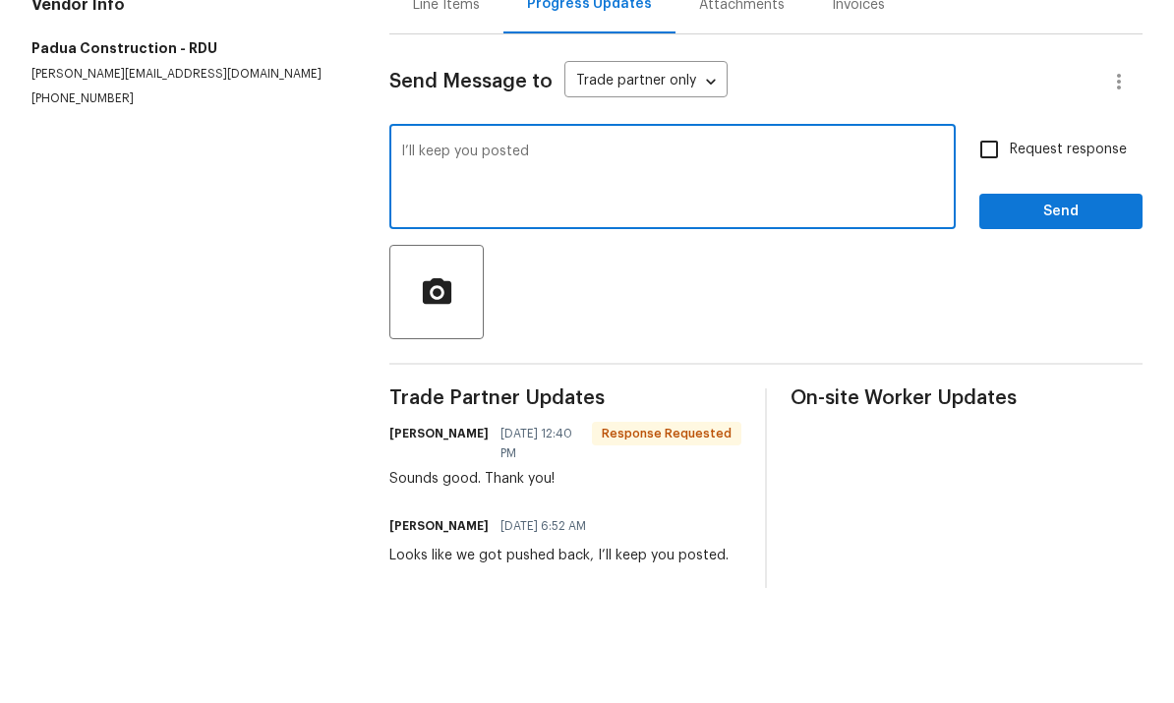
type textarea "I’ll keep you posted"
click at [1085, 315] on span "Send" at bounding box center [1061, 327] width 132 height 25
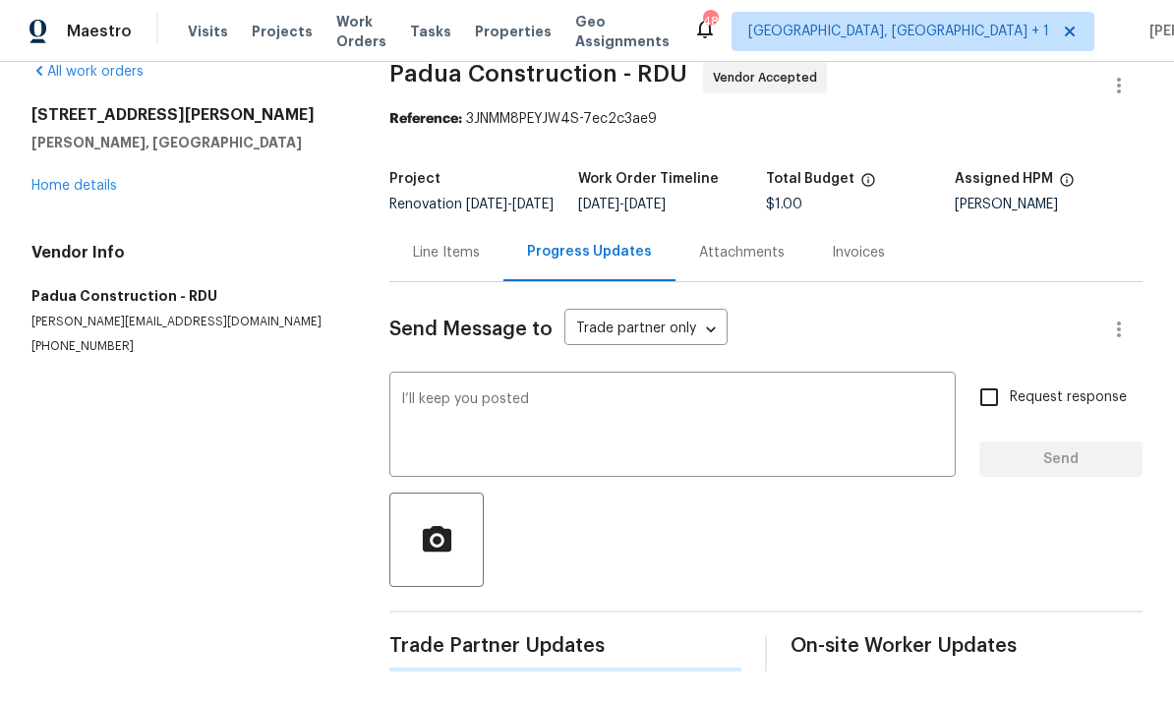
scroll to position [0, 0]
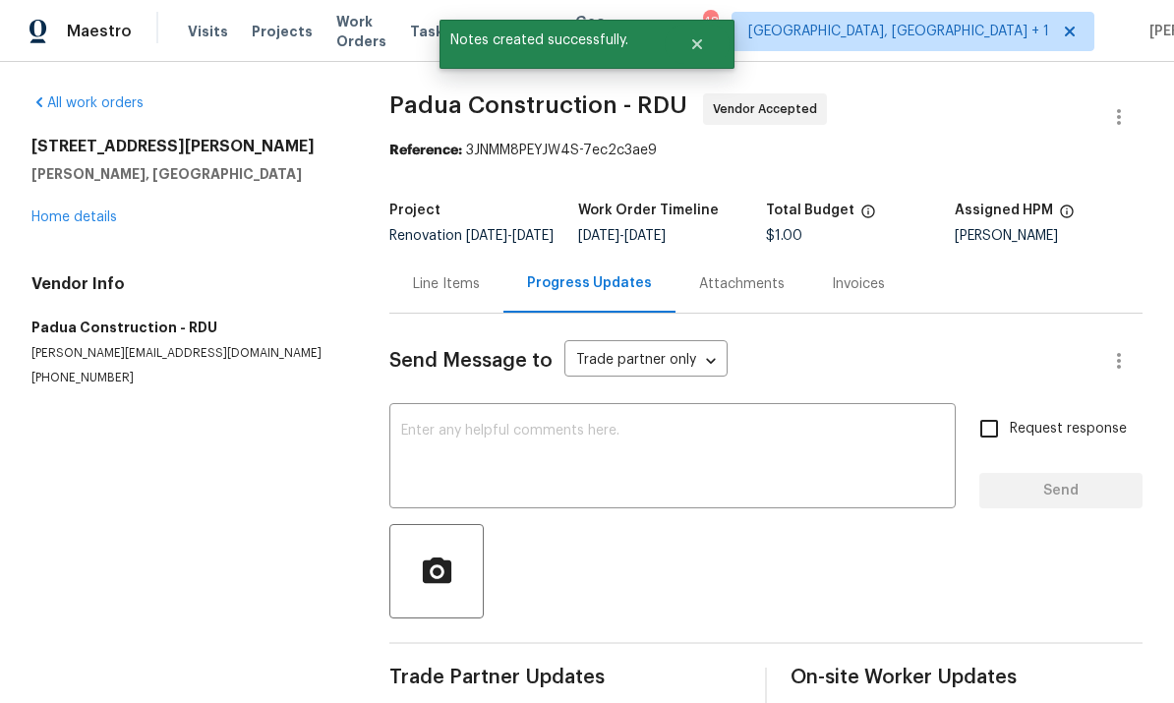
click at [62, 210] on link "Home details" at bounding box center [74, 217] width 86 height 14
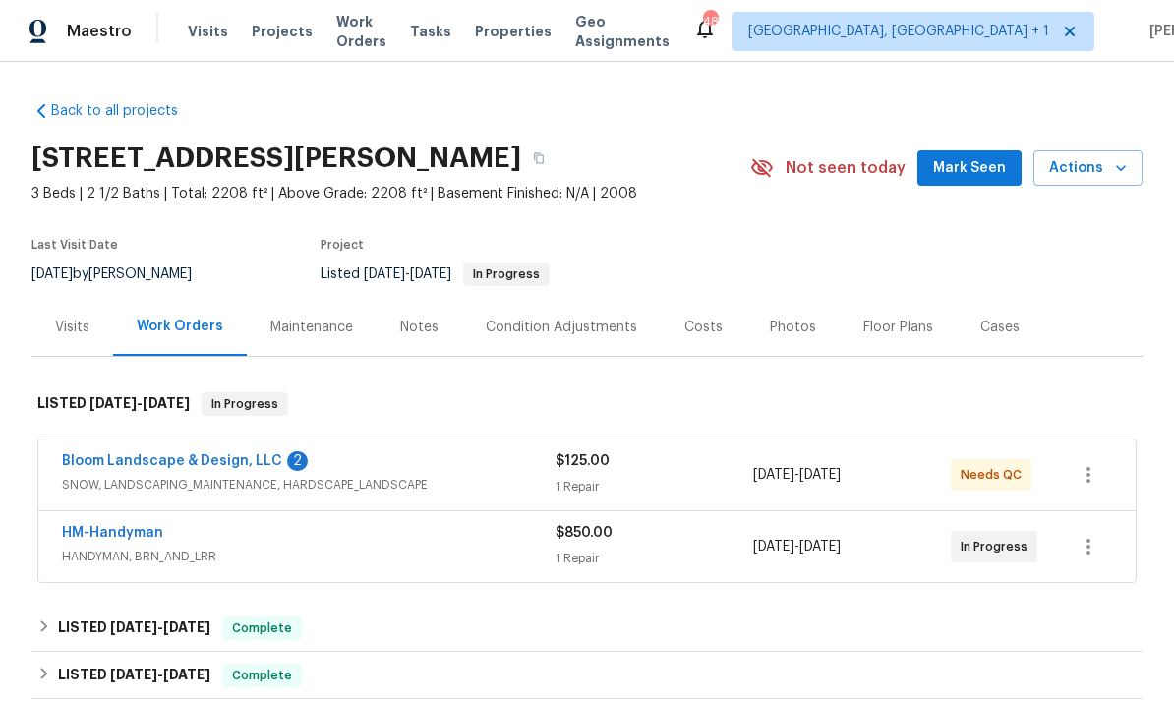
click at [202, 454] on link "Bloom Landscape & Design, LLC" at bounding box center [172, 461] width 220 height 14
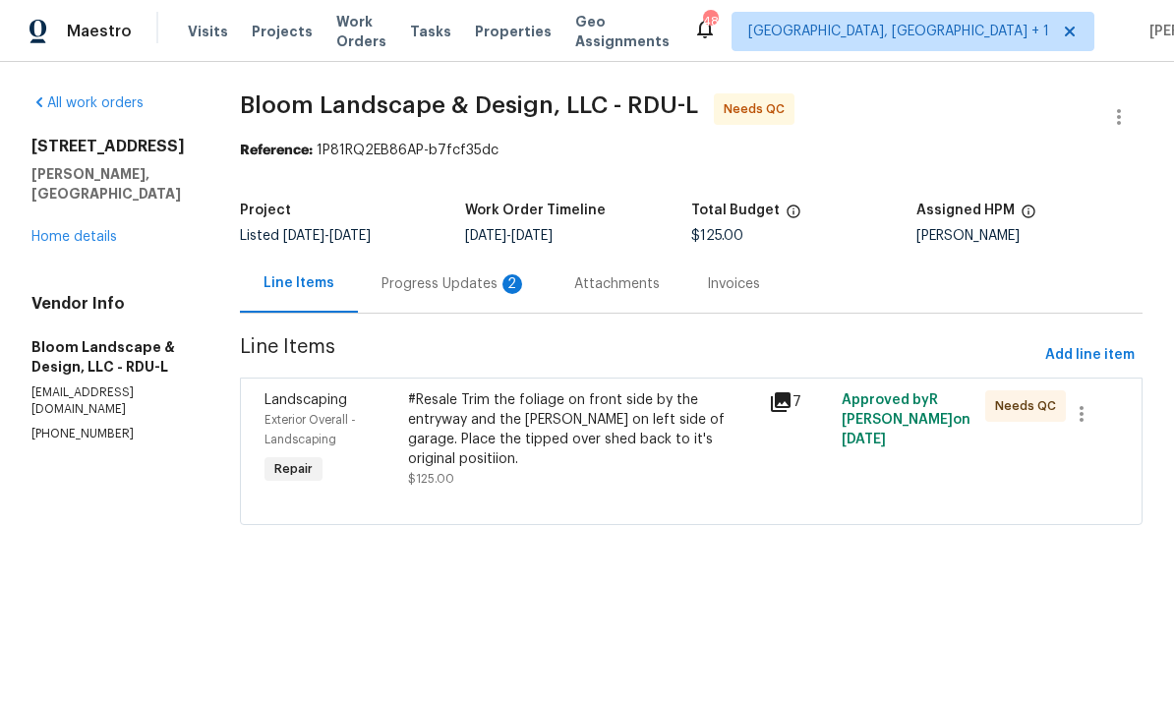
click at [445, 283] on div "Progress Updates 2" at bounding box center [455, 284] width 146 height 20
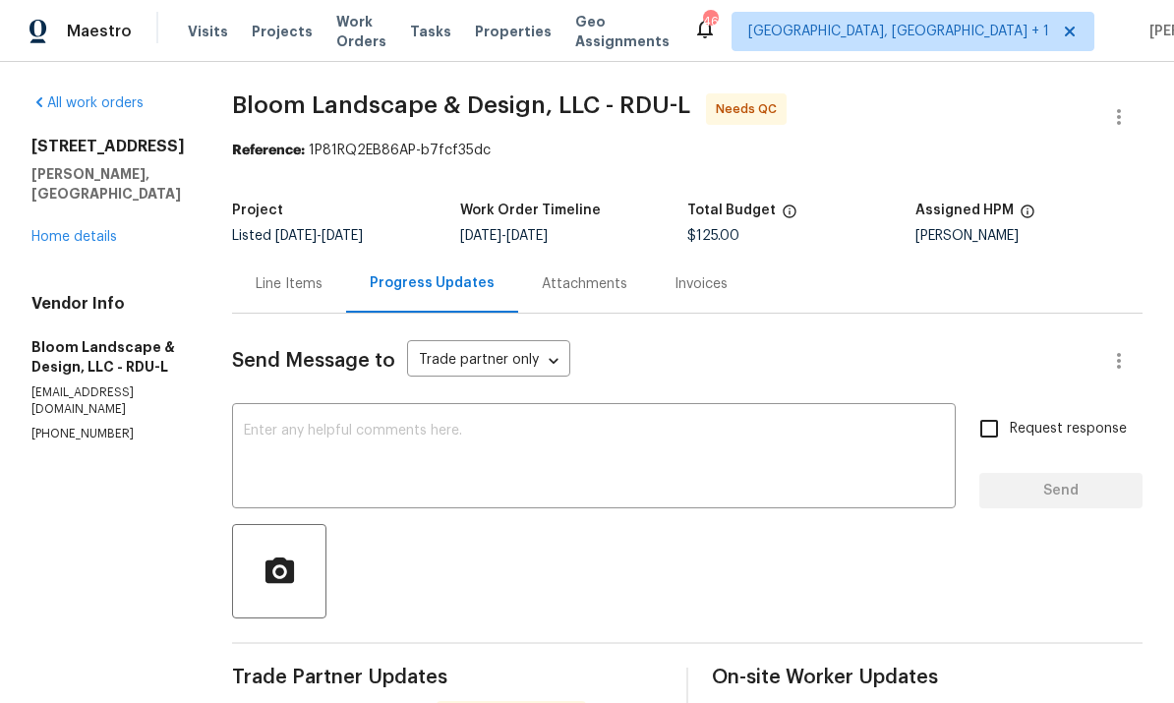
click at [312, 276] on div "Line Items" at bounding box center [289, 284] width 67 height 20
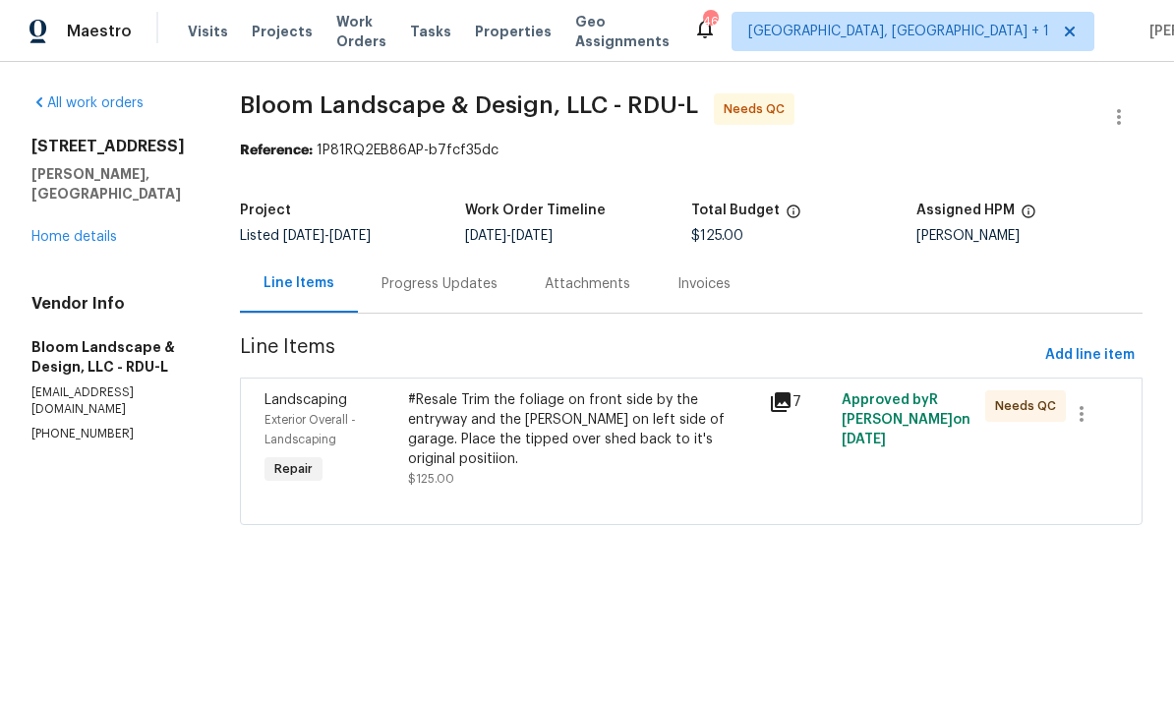
click at [77, 231] on link "Home details" at bounding box center [74, 237] width 86 height 14
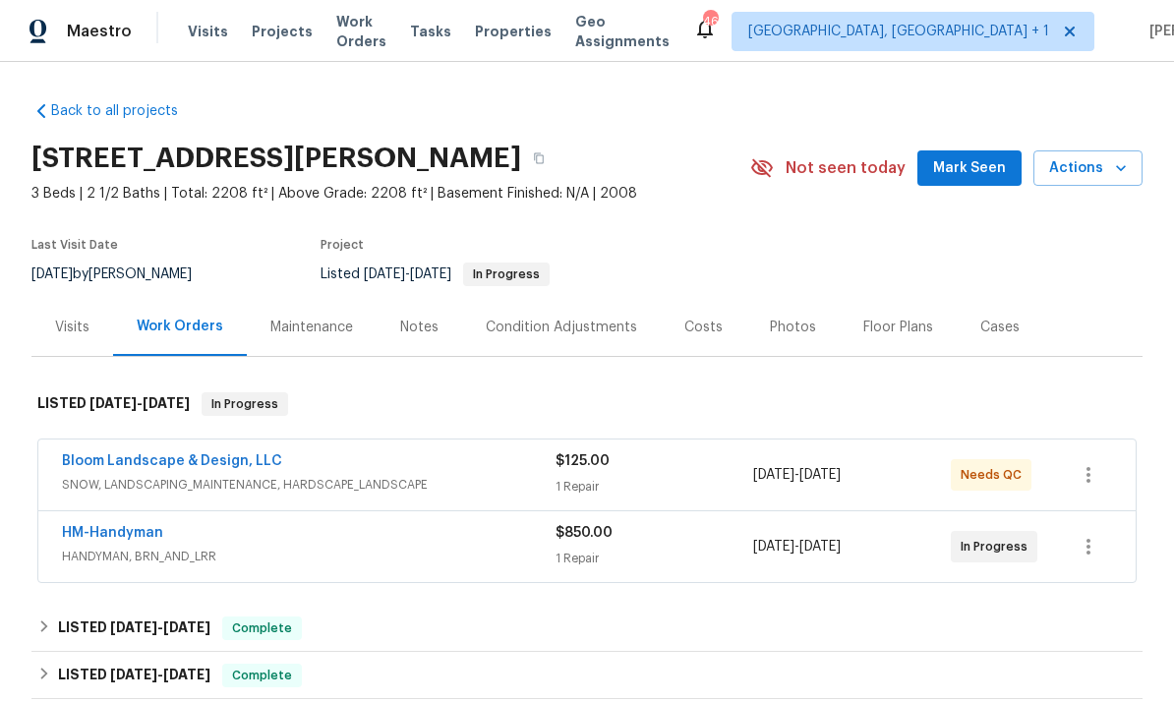
click at [185, 465] on link "Bloom Landscape & Design, LLC" at bounding box center [172, 461] width 220 height 14
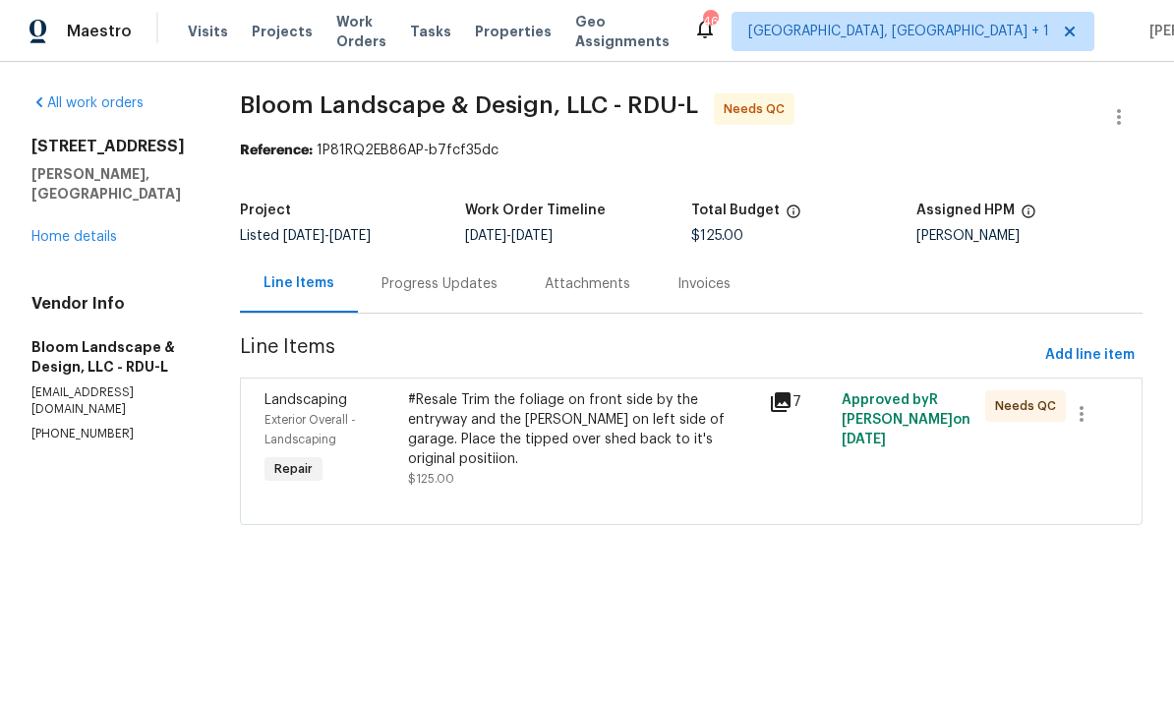
click at [641, 414] on div "#Resale Trim the foliage on front side by the entryway and the bush on left sid…" at bounding box center [582, 429] width 349 height 79
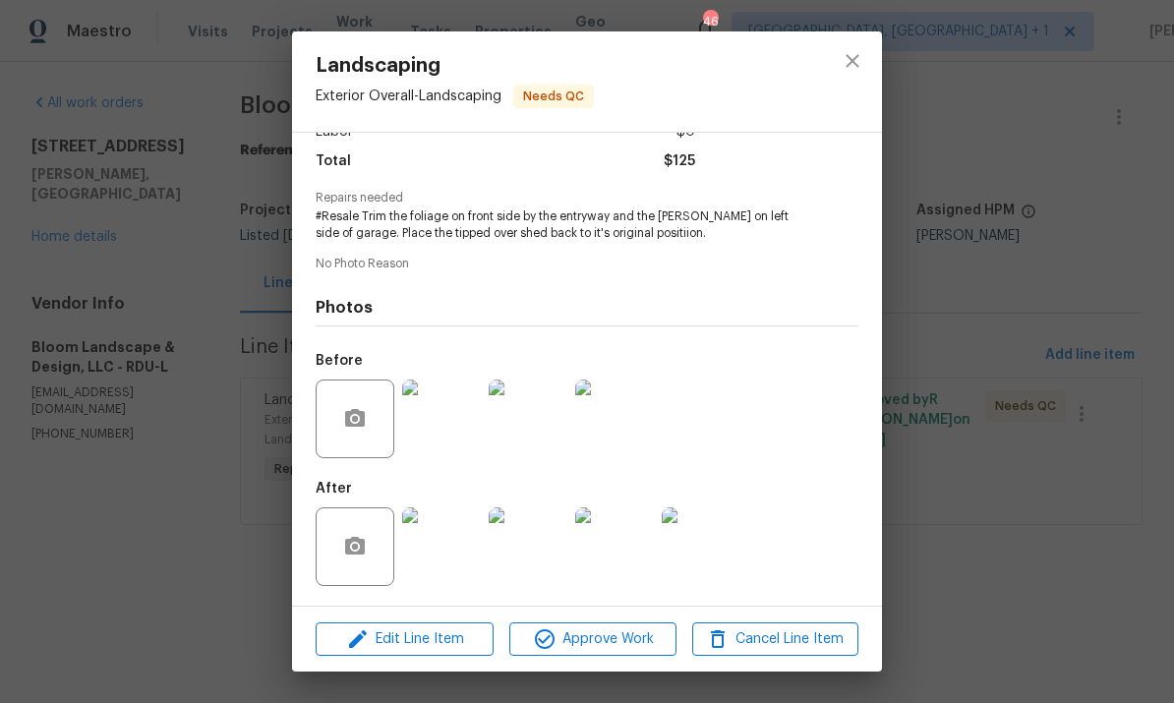
scroll to position [158, 0]
click at [447, 541] on img at bounding box center [441, 546] width 79 height 79
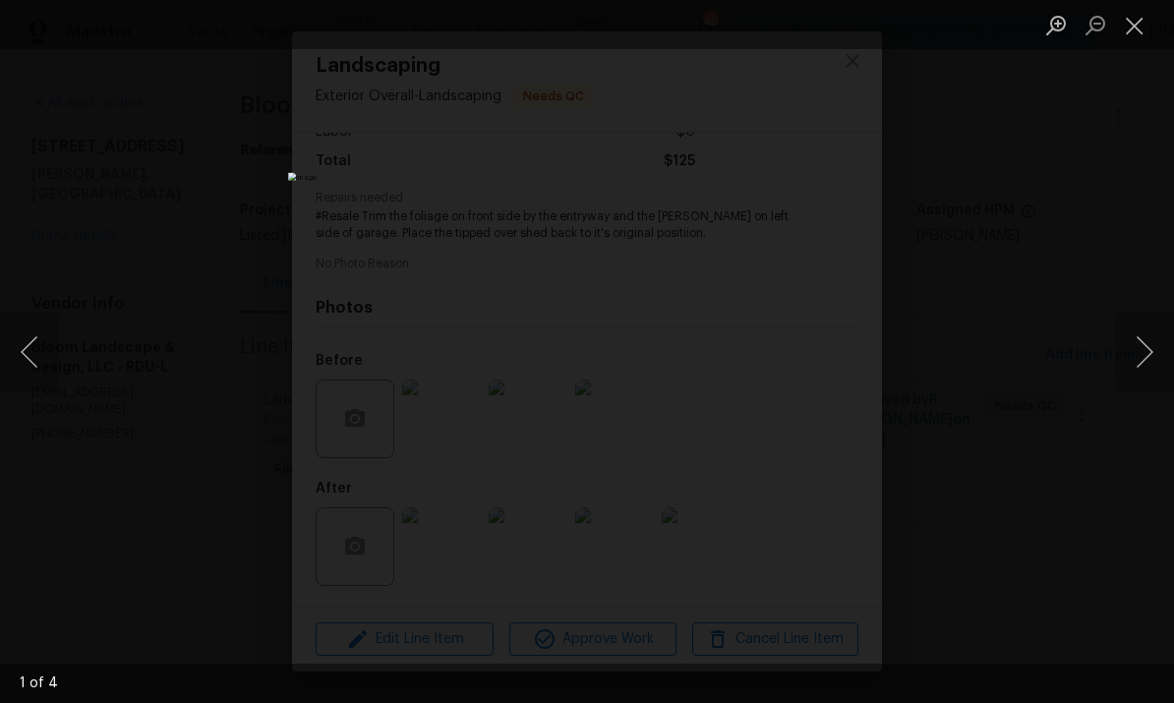
click at [1137, 349] on button "Next image" at bounding box center [1144, 352] width 59 height 79
click at [1133, 346] on button "Next image" at bounding box center [1144, 352] width 59 height 79
click at [1146, 332] on button "Next image" at bounding box center [1144, 352] width 59 height 79
click at [1138, 338] on button "Next image" at bounding box center [1144, 352] width 59 height 79
click at [1145, 335] on button "Next image" at bounding box center [1144, 352] width 59 height 79
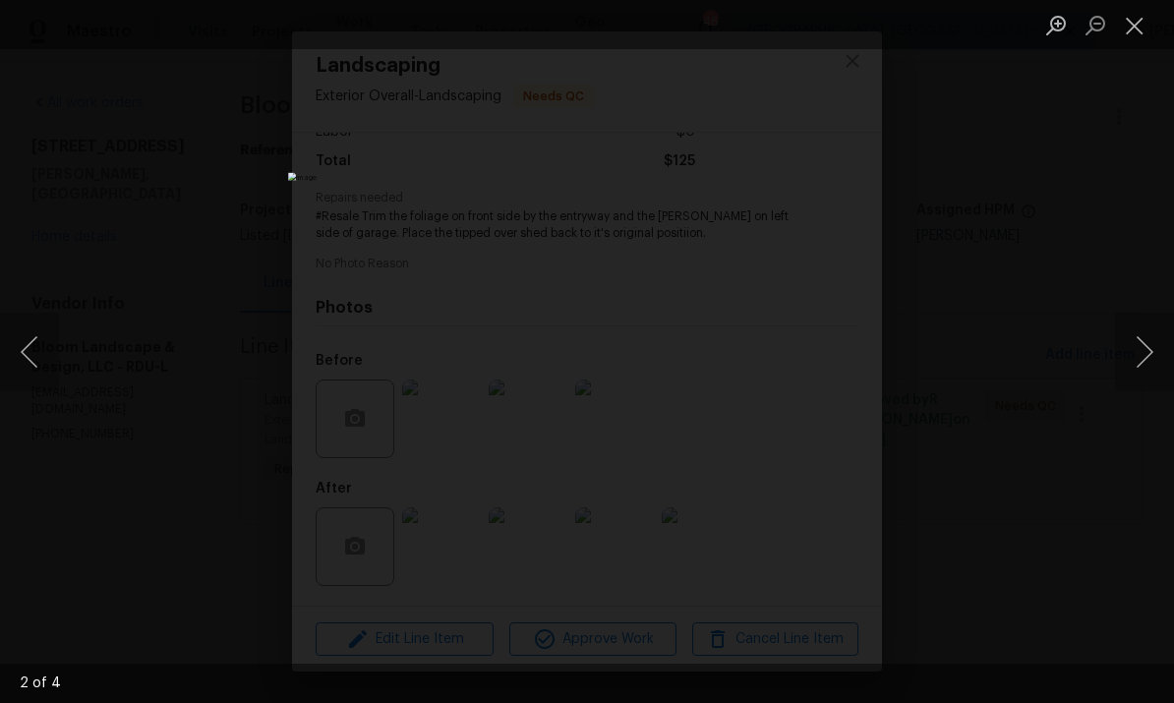
click at [1145, 453] on div "Lightbox" at bounding box center [587, 351] width 1174 height 703
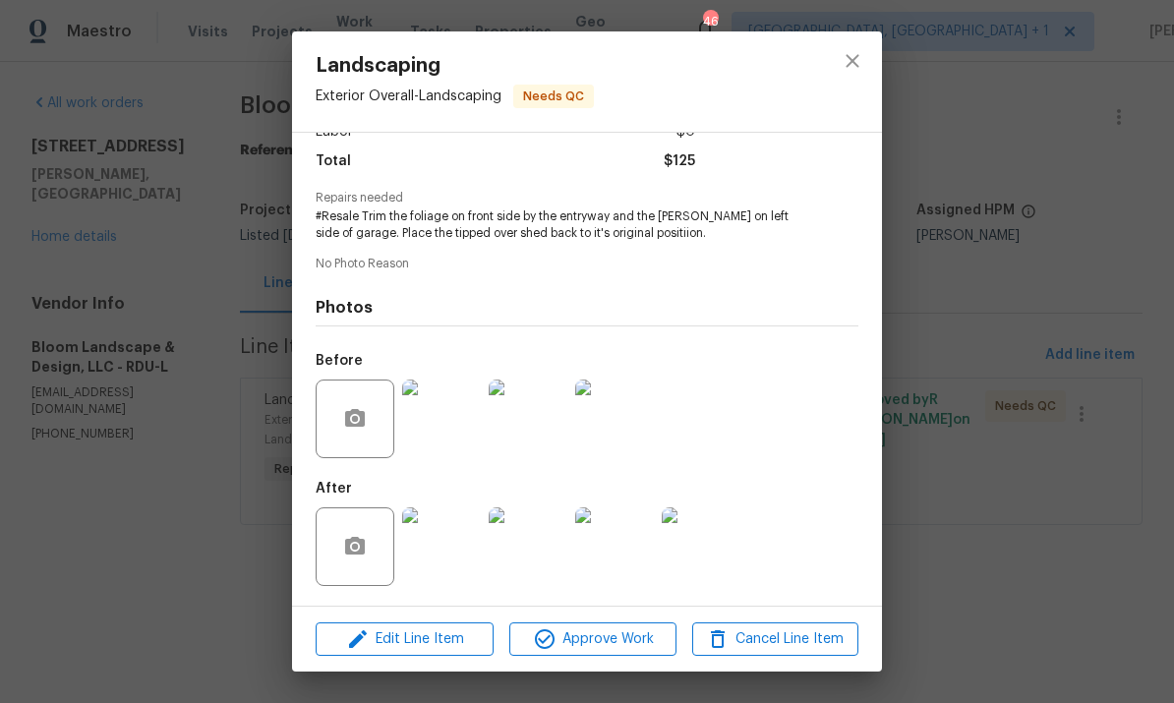
click at [1149, 204] on div "Landscaping Exterior Overall - Landscaping Needs QC Vendor Bloom Landscape & De…" at bounding box center [587, 351] width 1174 height 703
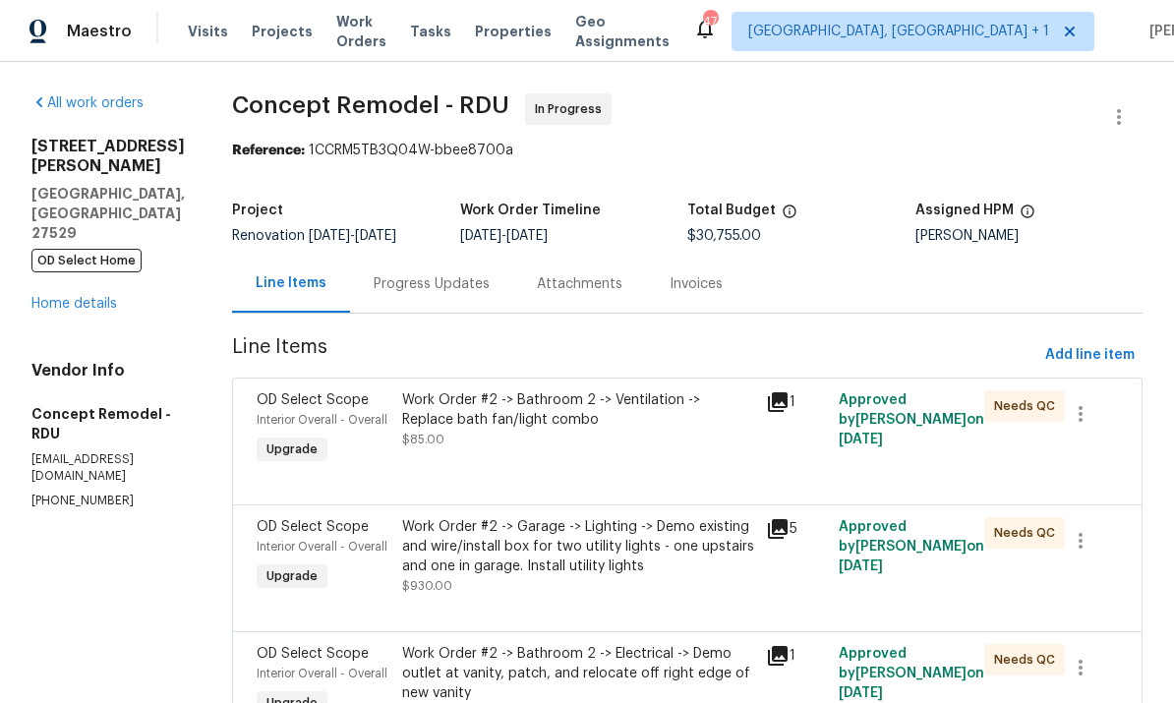
click at [66, 297] on link "Home details" at bounding box center [74, 304] width 86 height 14
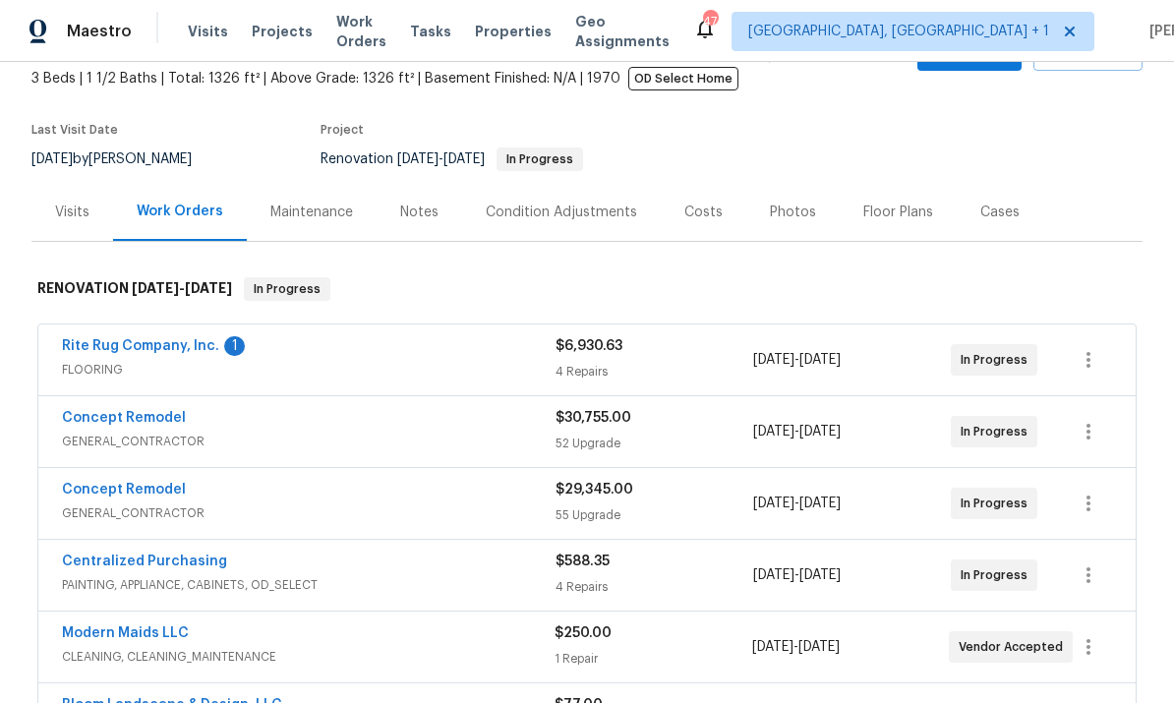
scroll to position [122, 0]
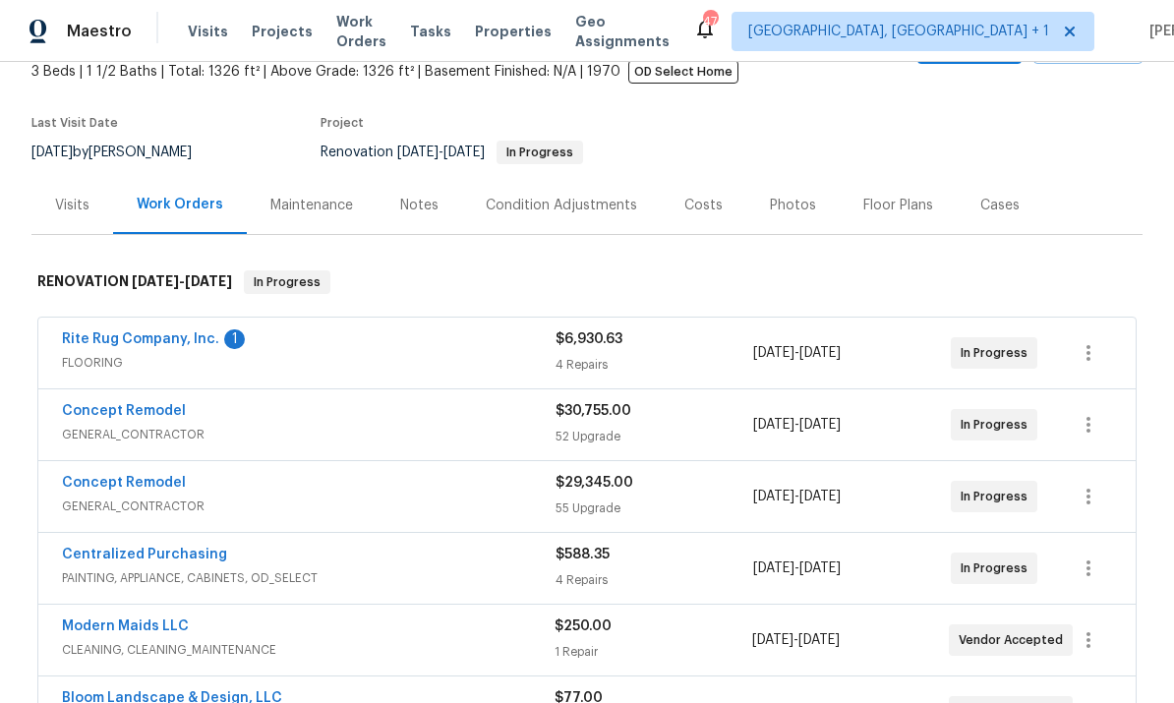
click at [155, 344] on link "Rite Rug Company, Inc." at bounding box center [140, 339] width 157 height 14
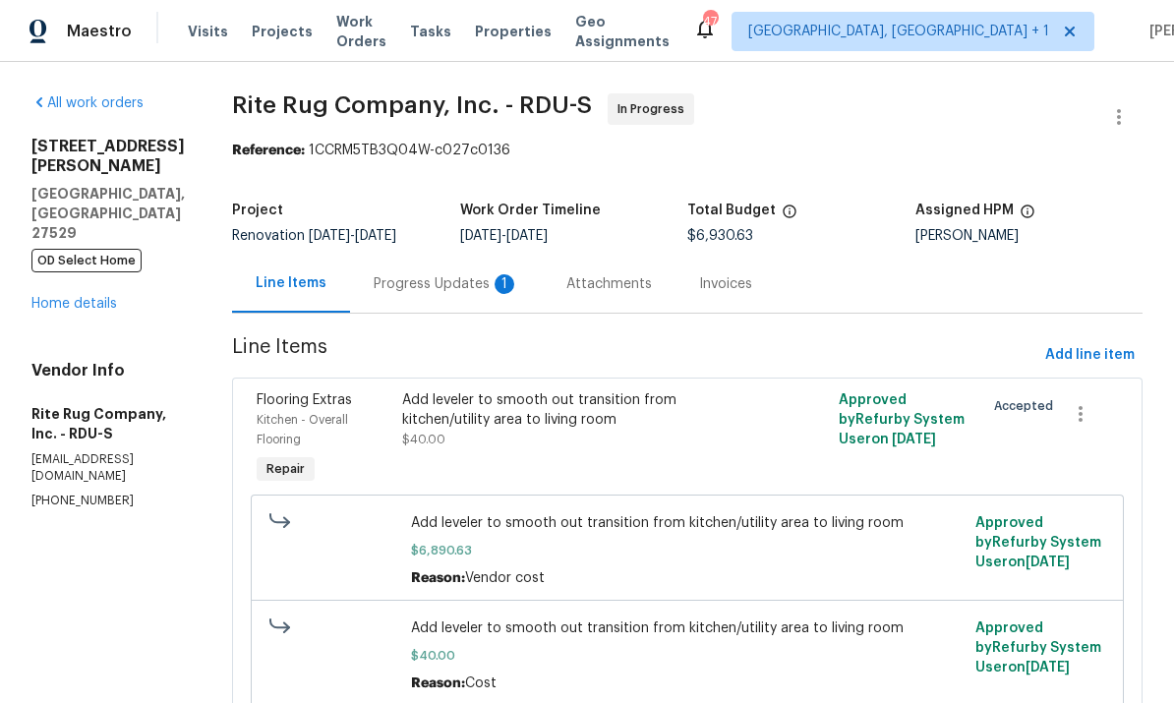
click at [447, 282] on div "Progress Updates 1" at bounding box center [447, 284] width 146 height 20
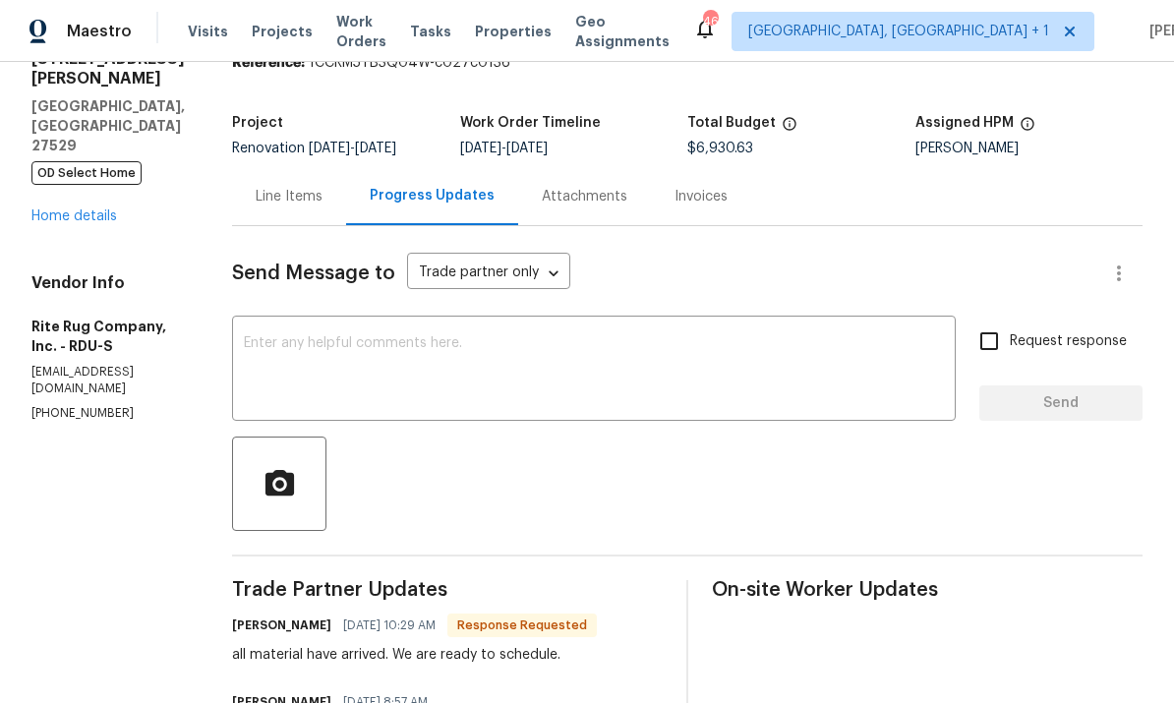
scroll to position [85, 0]
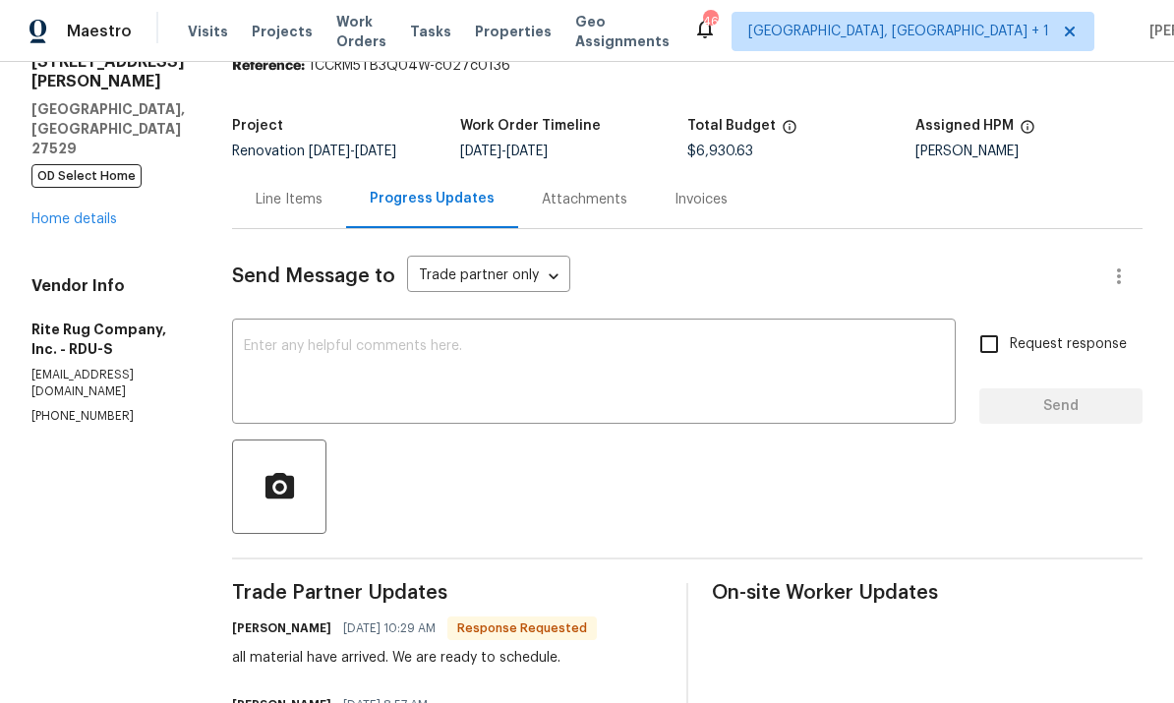
click at [332, 339] on textarea at bounding box center [594, 373] width 700 height 69
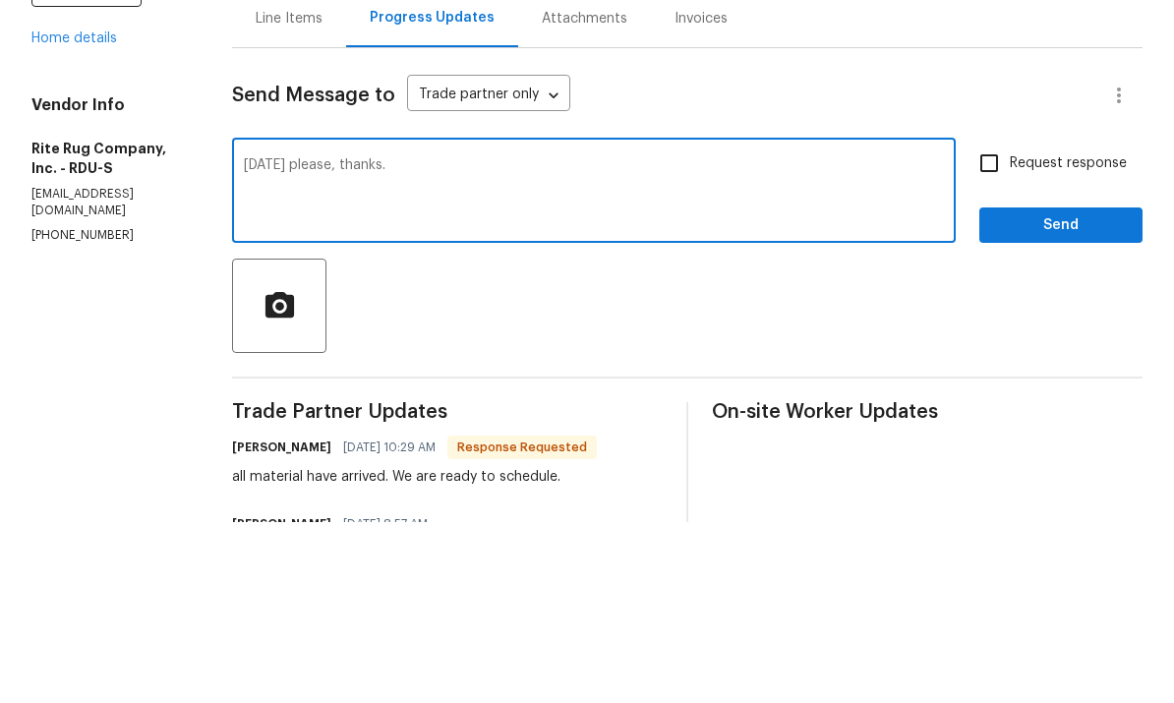
type textarea "[DATE] please, thanks."
click at [1045, 394] on span "Send" at bounding box center [1061, 406] width 132 height 25
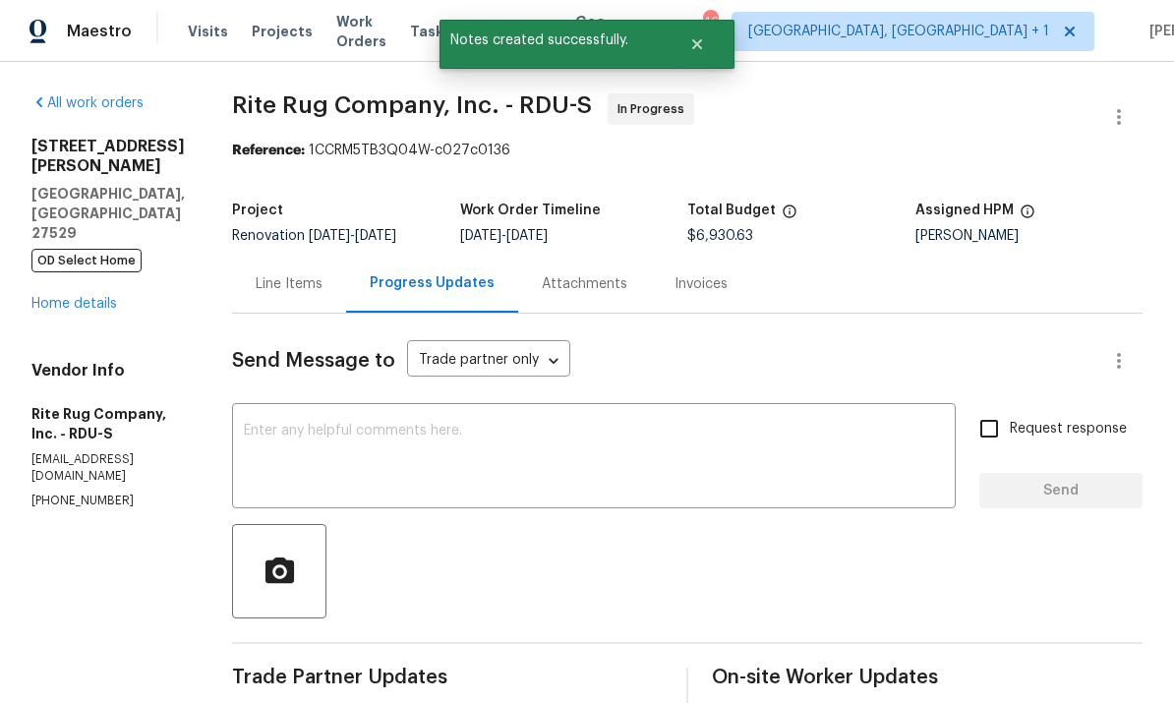
click at [111, 297] on link "Home details" at bounding box center [74, 304] width 86 height 14
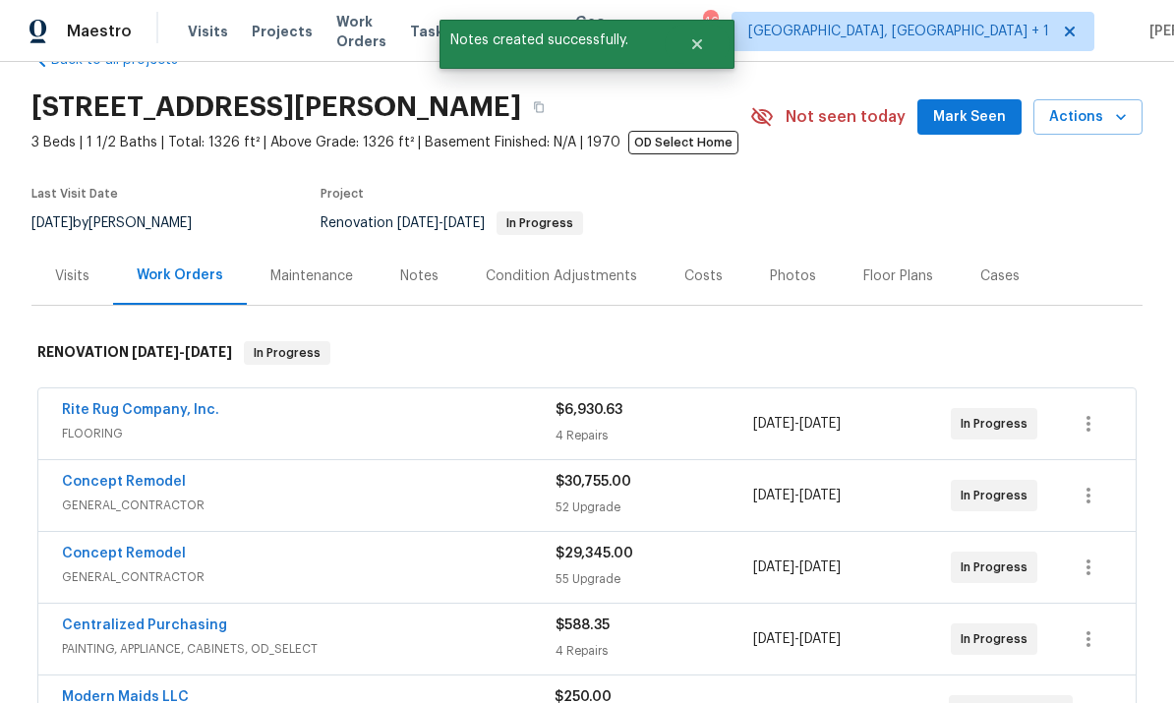
scroll to position [52, 0]
click at [137, 486] on link "Concept Remodel" at bounding box center [124, 481] width 124 height 14
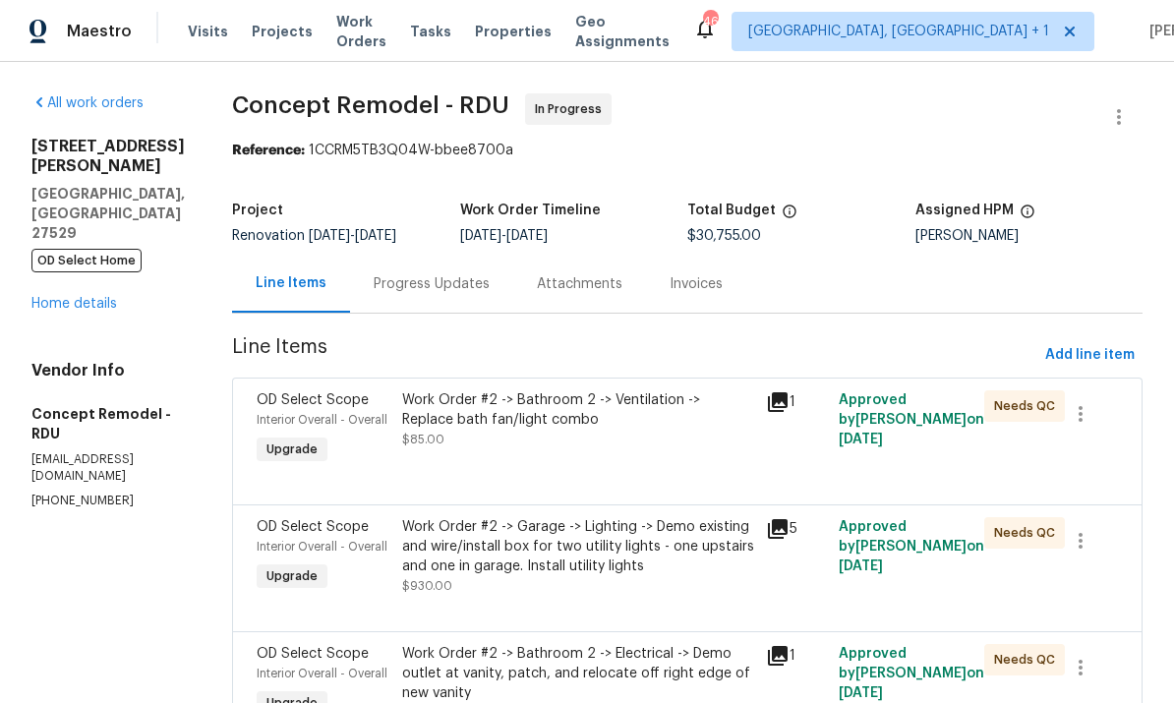
click at [85, 297] on link "Home details" at bounding box center [74, 304] width 86 height 14
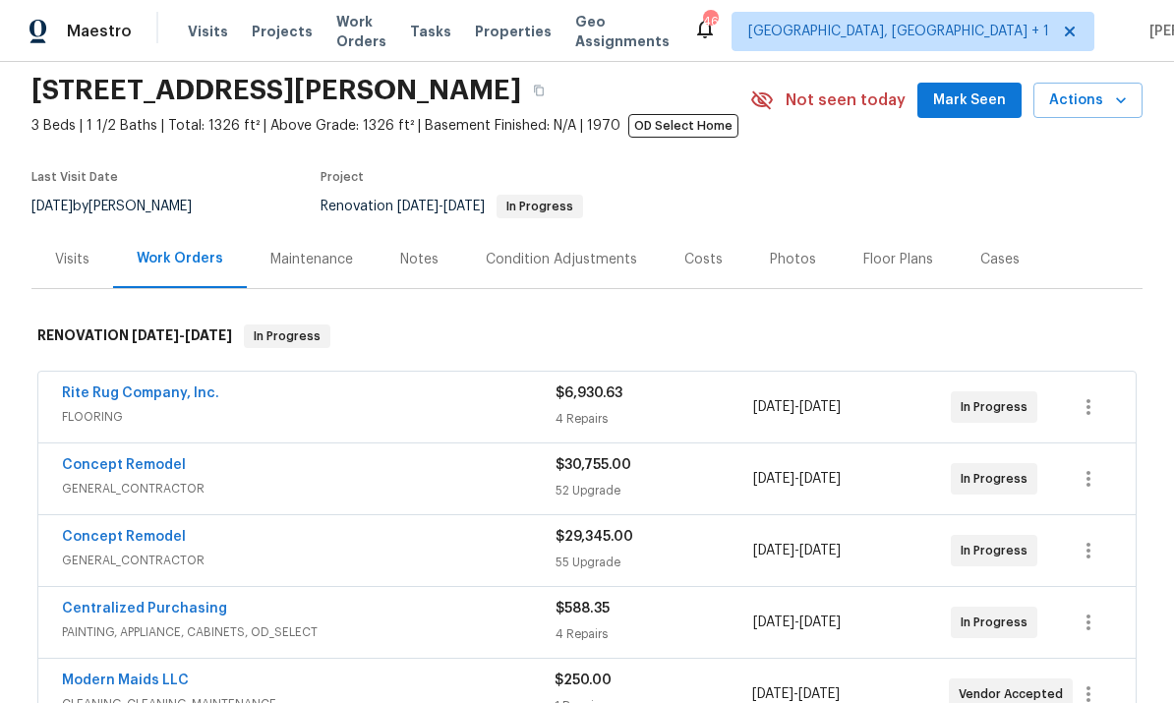
scroll to position [70, 0]
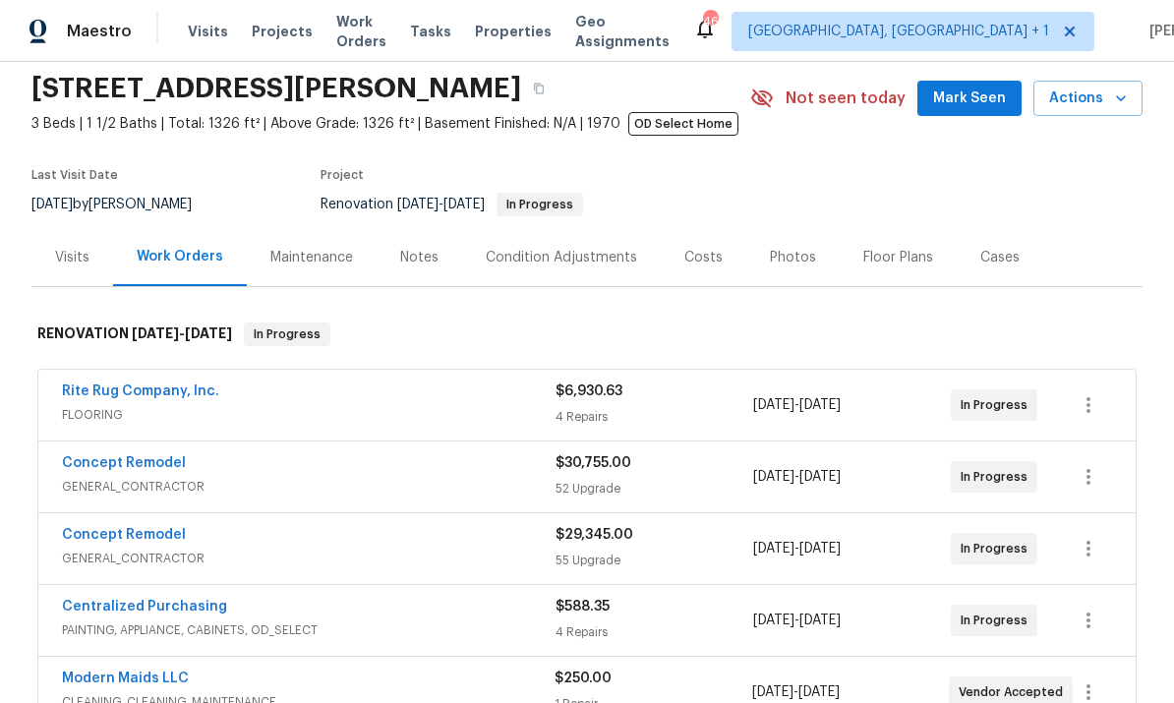
click at [159, 535] on link "Concept Remodel" at bounding box center [124, 535] width 124 height 14
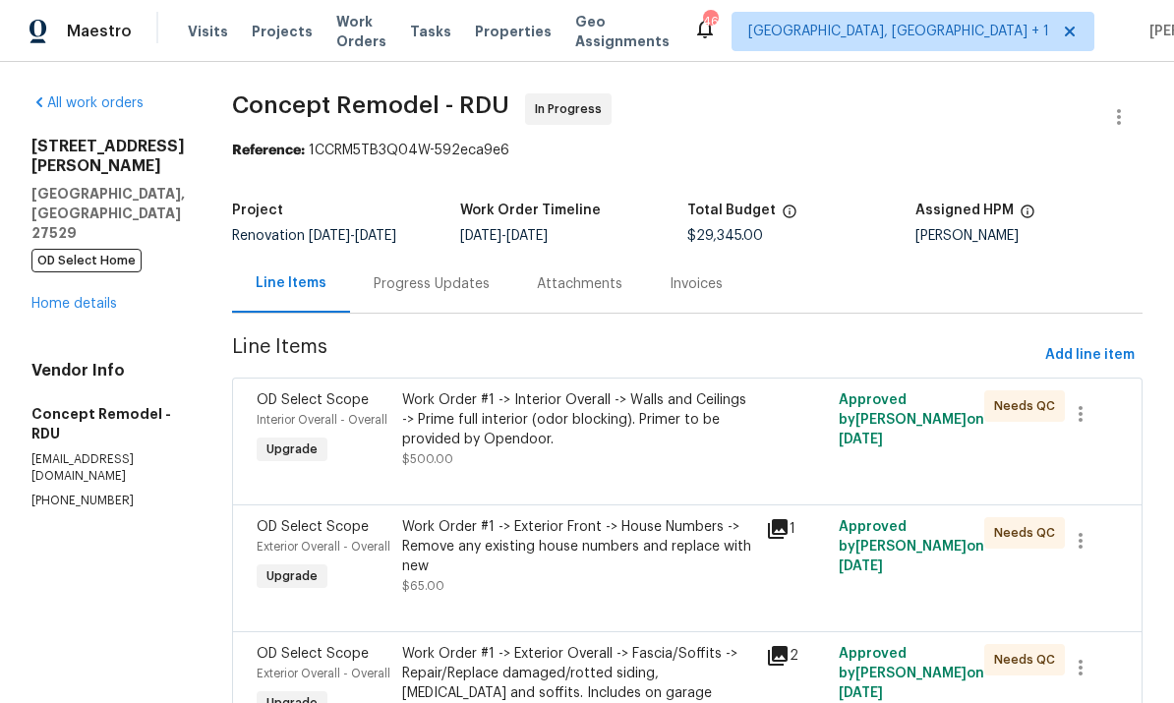
click at [382, 287] on div "Progress Updates" at bounding box center [432, 284] width 116 height 20
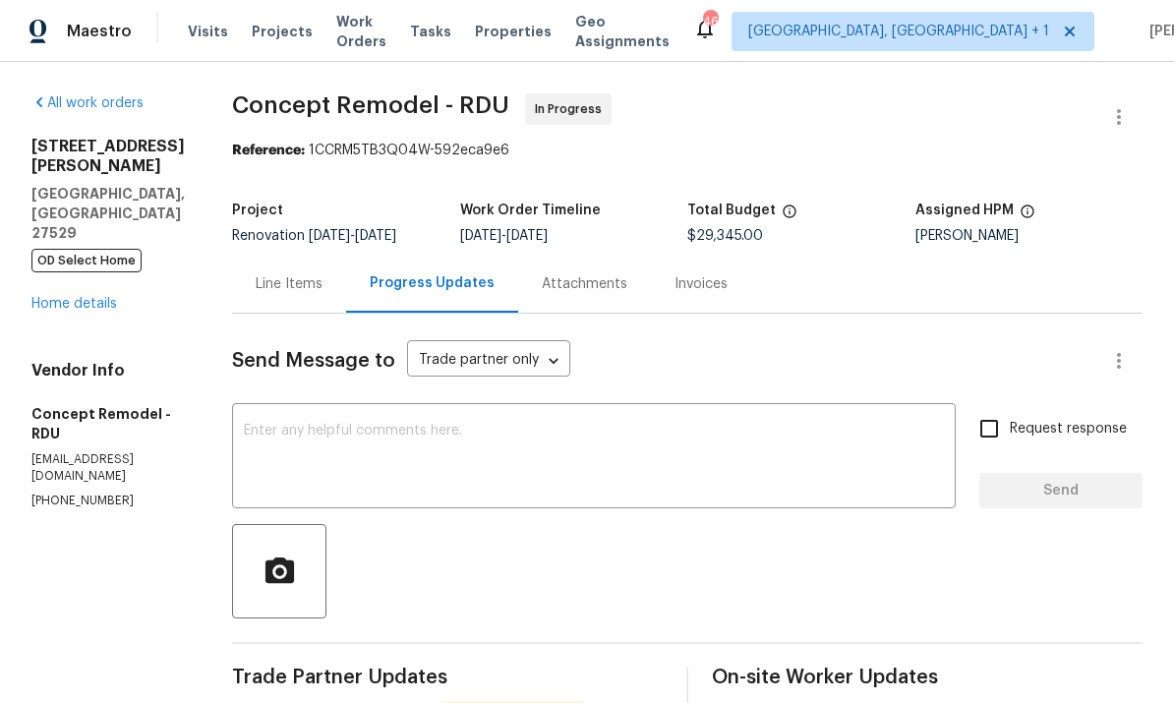
click at [285, 432] on textarea at bounding box center [594, 458] width 700 height 69
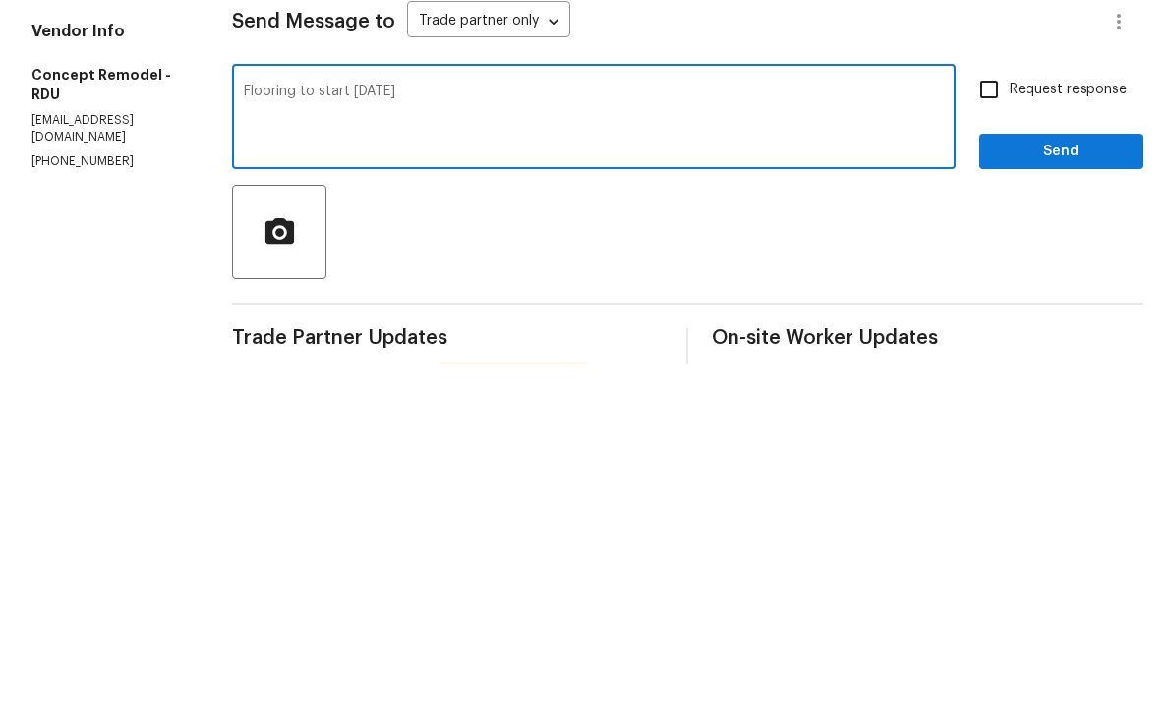
type textarea "Flooring to start tomorrow"
click at [1004, 408] on input "Request response" at bounding box center [989, 428] width 41 height 41
checkbox input "true"
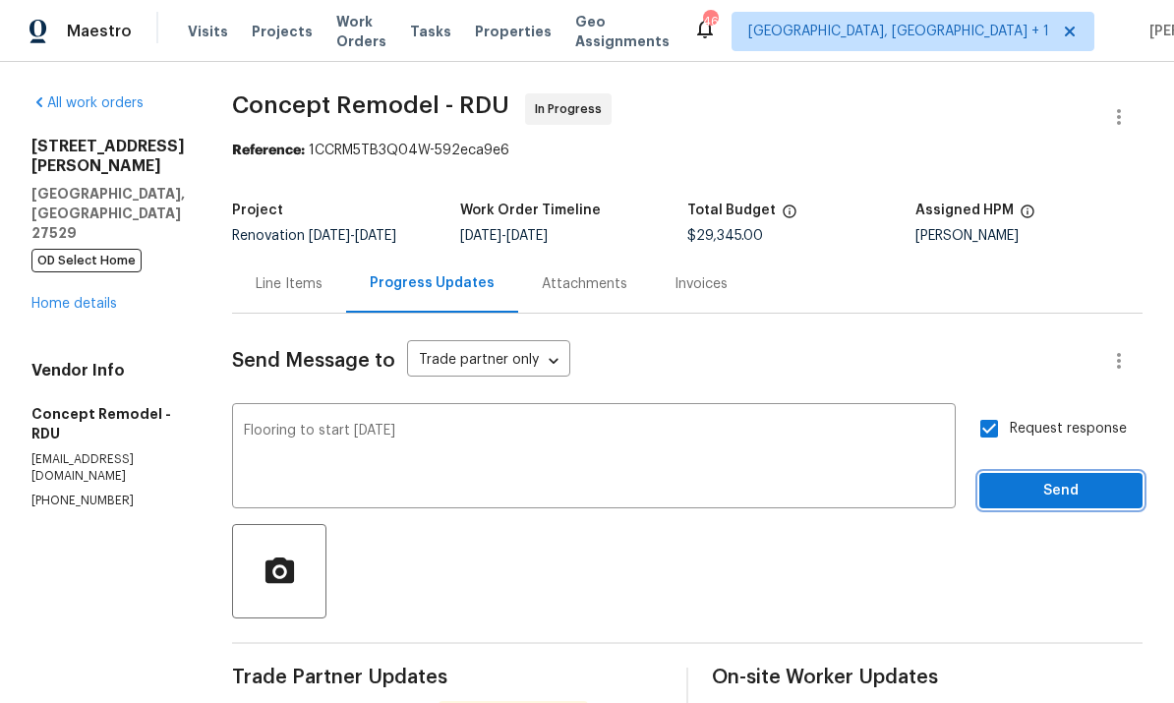
click at [1061, 479] on span "Send" at bounding box center [1061, 491] width 132 height 25
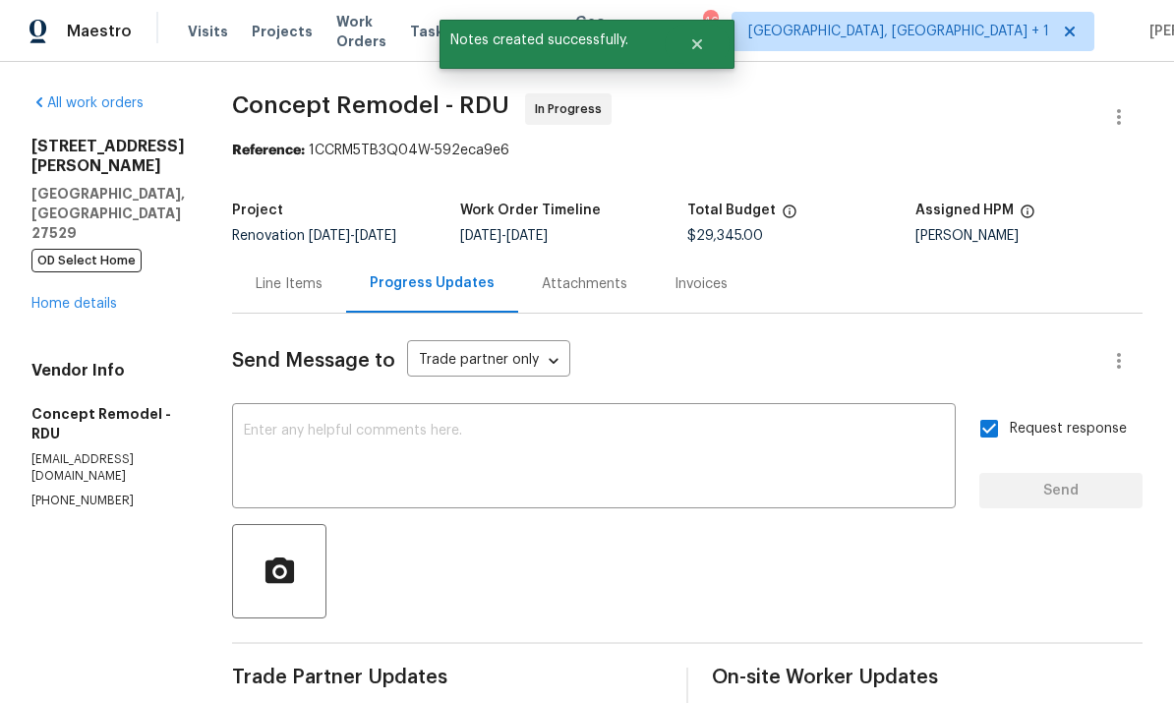
click at [105, 297] on link "Home details" at bounding box center [74, 304] width 86 height 14
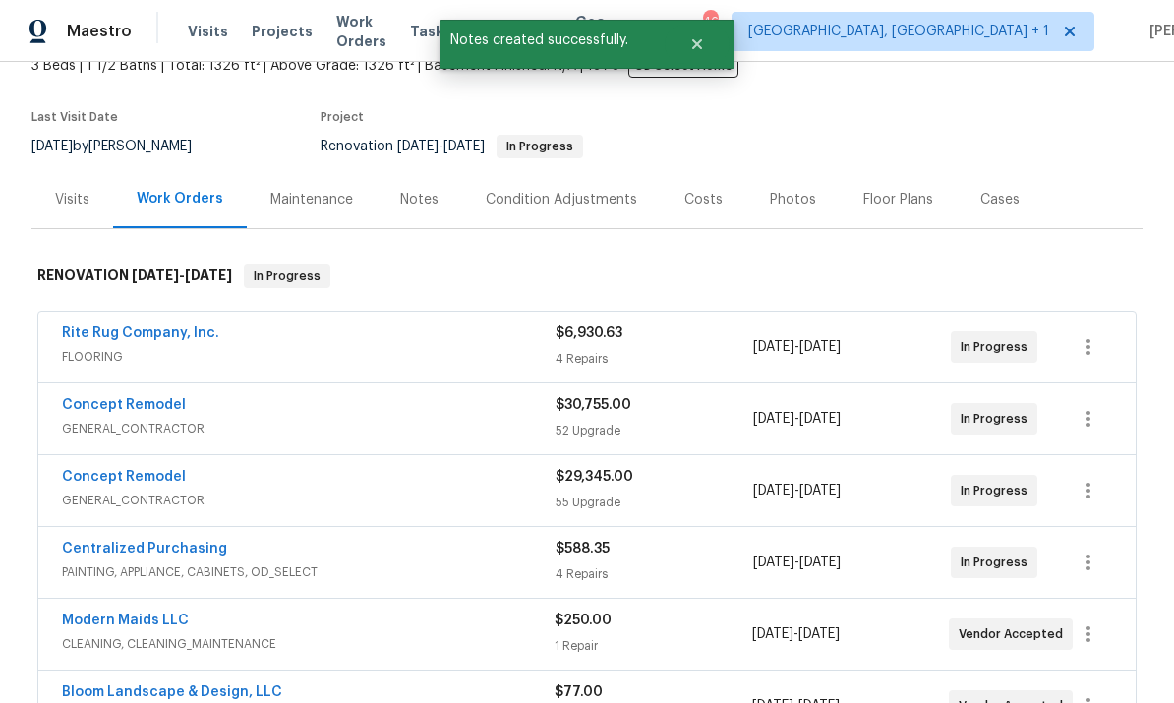
scroll to position [134, 0]
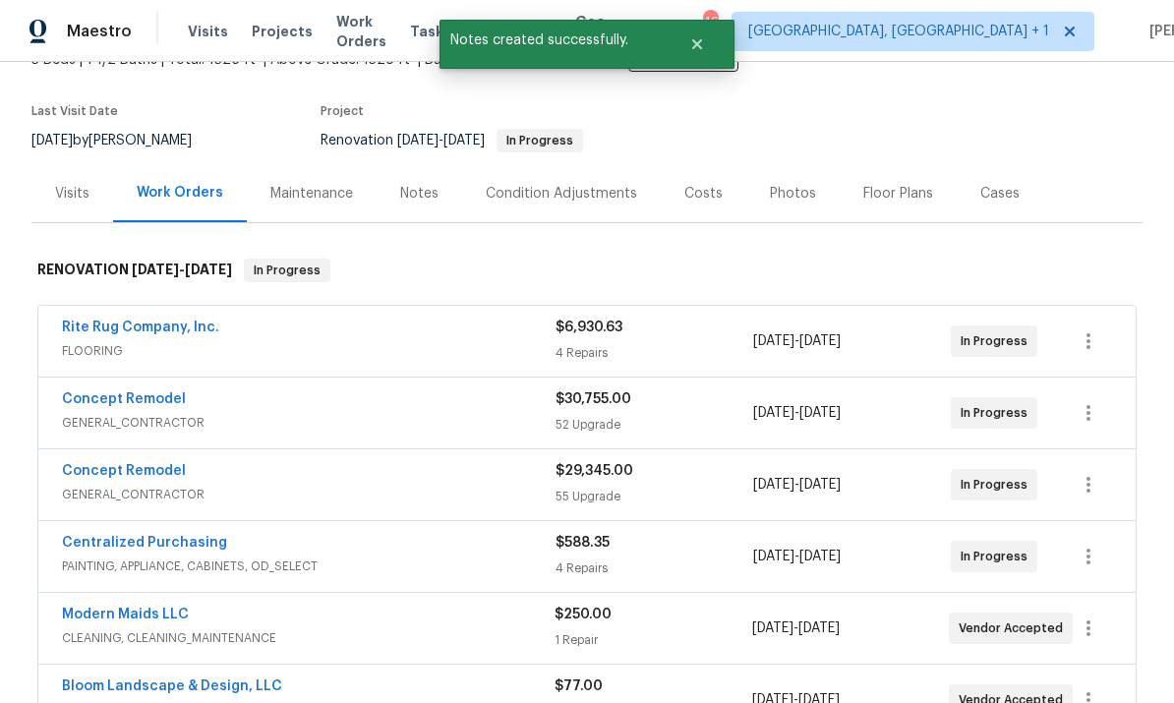
click at [175, 323] on link "Rite Rug Company, Inc." at bounding box center [140, 328] width 157 height 14
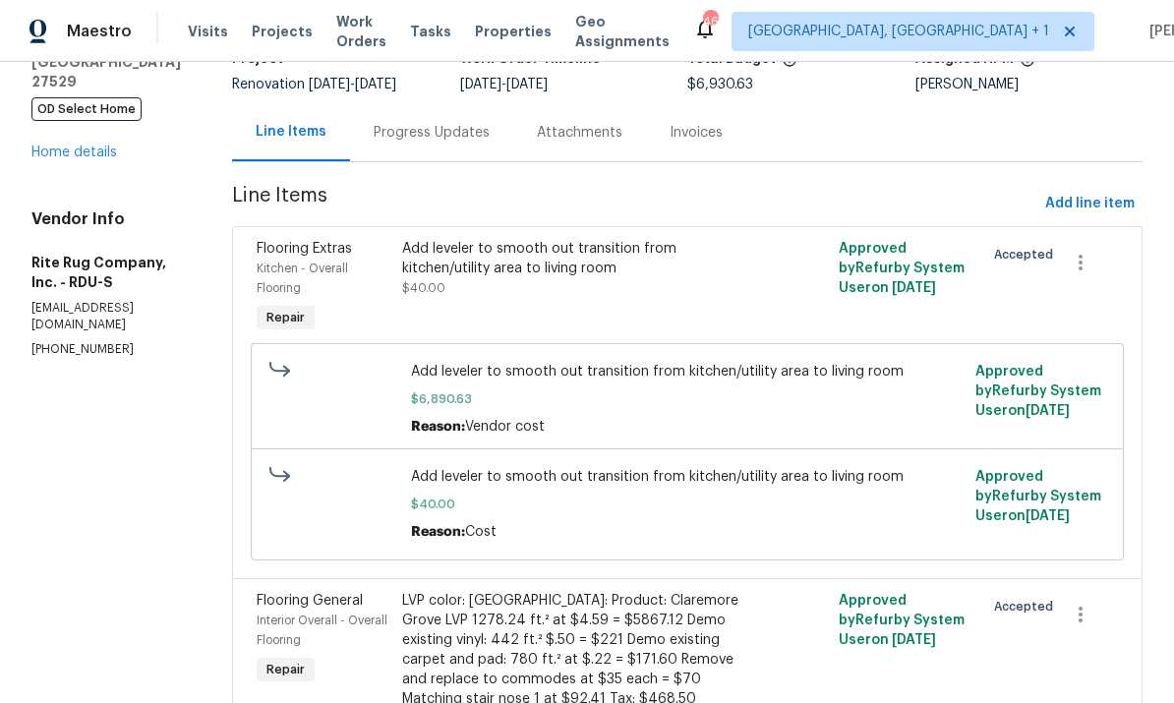
scroll to position [131, 0]
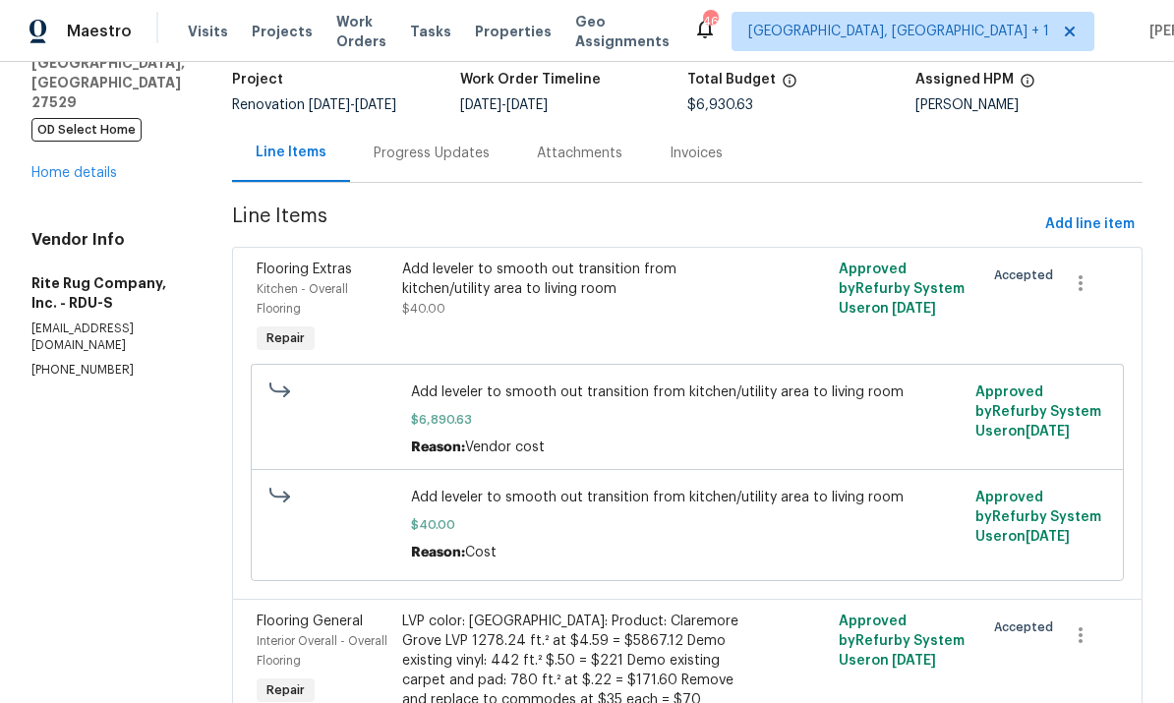
click at [90, 166] on link "Home details" at bounding box center [74, 173] width 86 height 14
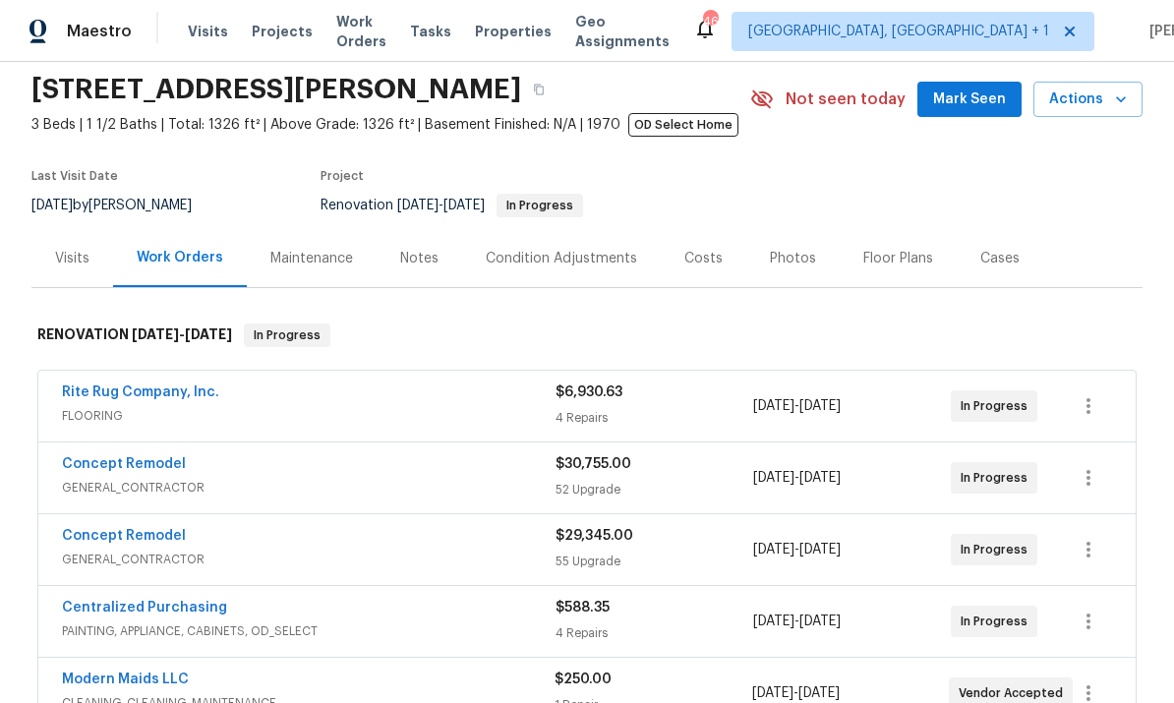
scroll to position [71, 0]
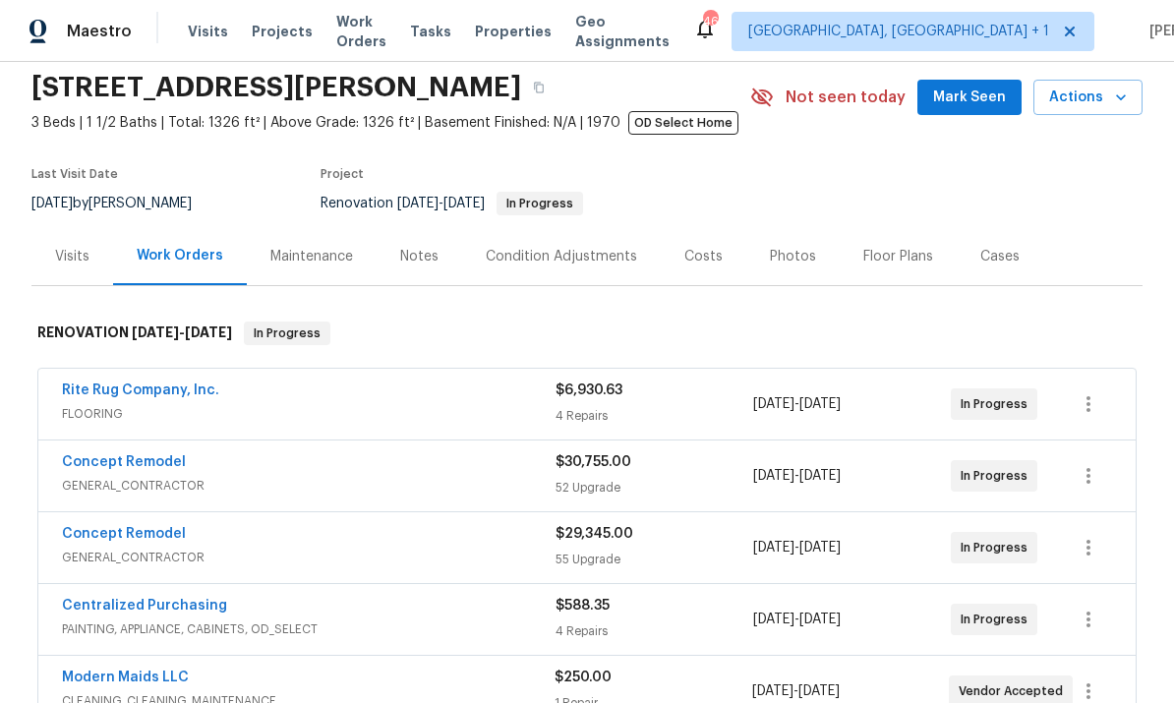
click at [980, 98] on span "Mark Seen" at bounding box center [969, 98] width 73 height 25
click at [124, 463] on link "Concept Remodel" at bounding box center [124, 462] width 124 height 14
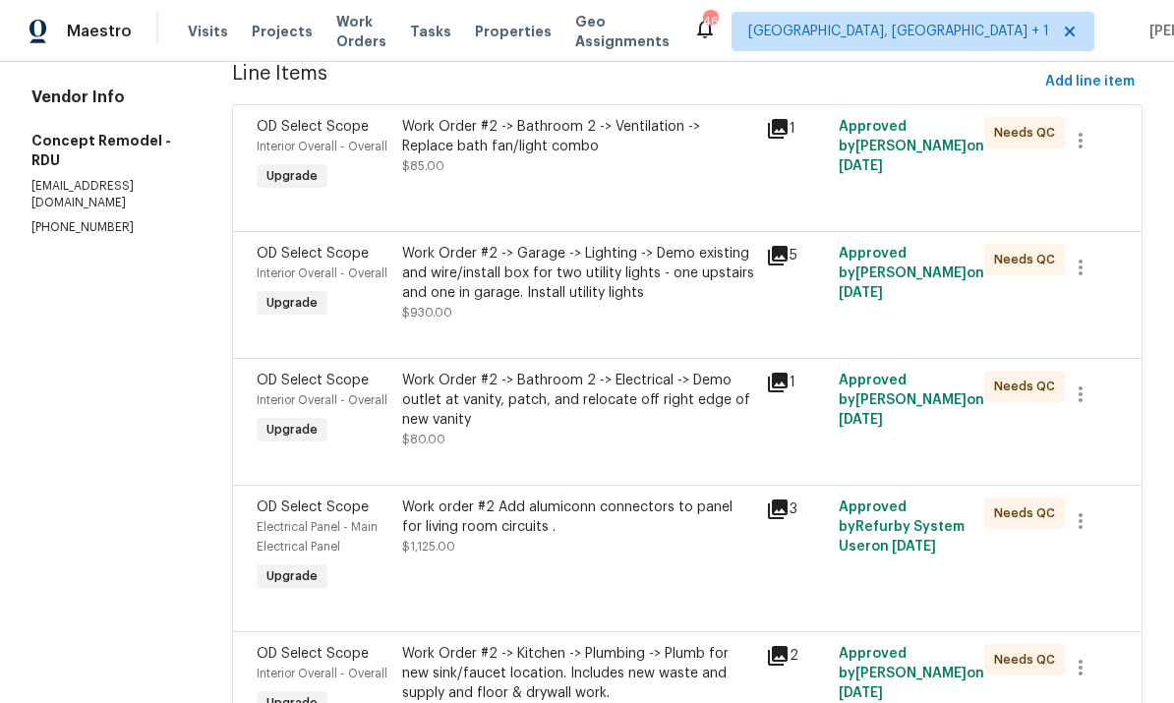
scroll to position [281, 0]
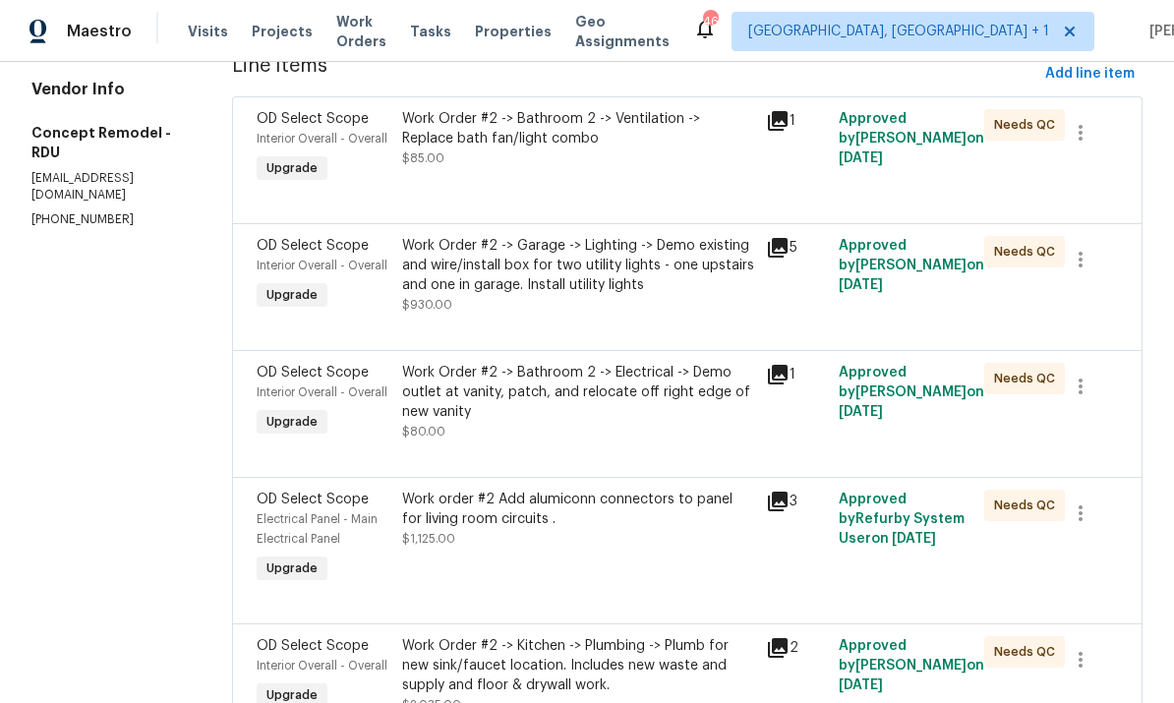
click at [569, 407] on div "Work Order #2 -> Bathroom 2 -> Electrical -> Demo outlet at vanity, patch, and …" at bounding box center [578, 392] width 352 height 59
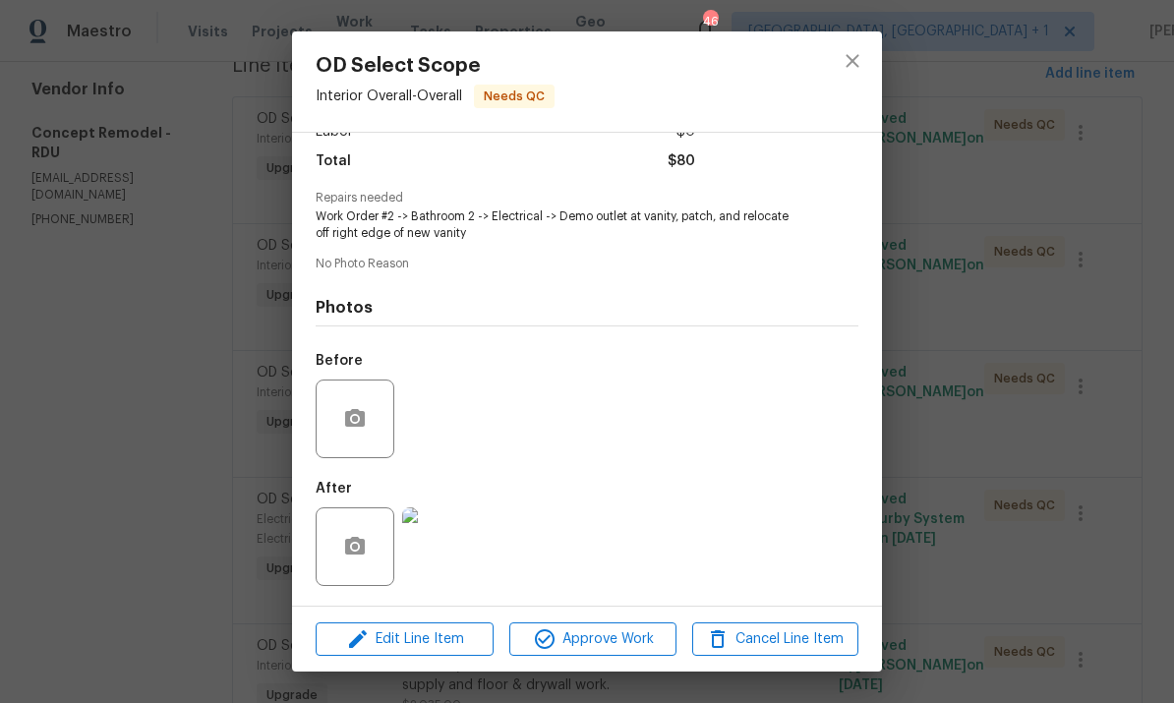
scroll to position [158, 0]
click at [451, 544] on img at bounding box center [441, 546] width 79 height 79
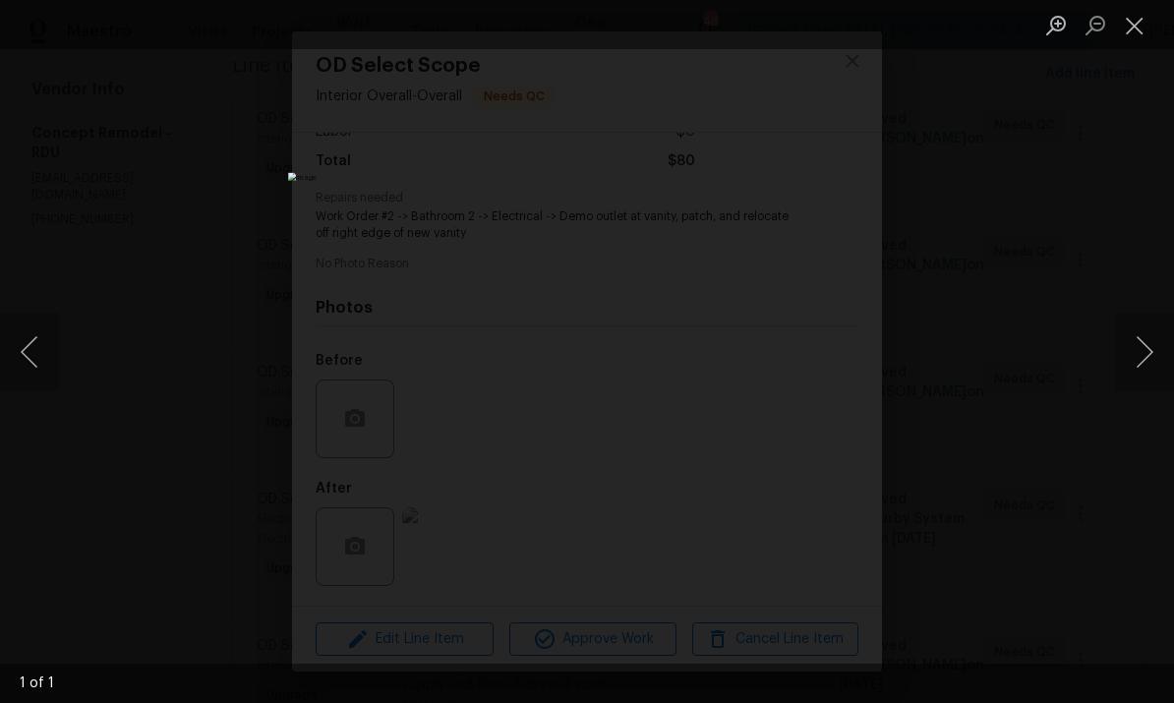
click at [1133, 240] on div "Lightbox" at bounding box center [587, 351] width 1174 height 703
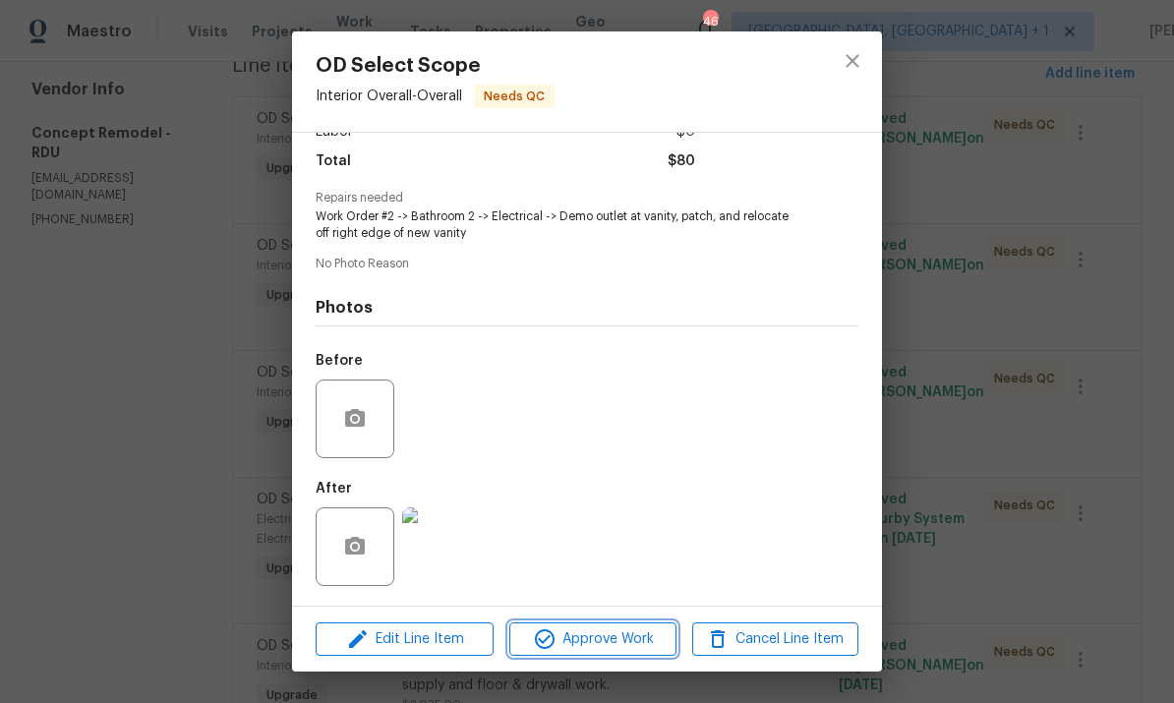
click at [633, 636] on span "Approve Work" at bounding box center [592, 639] width 154 height 25
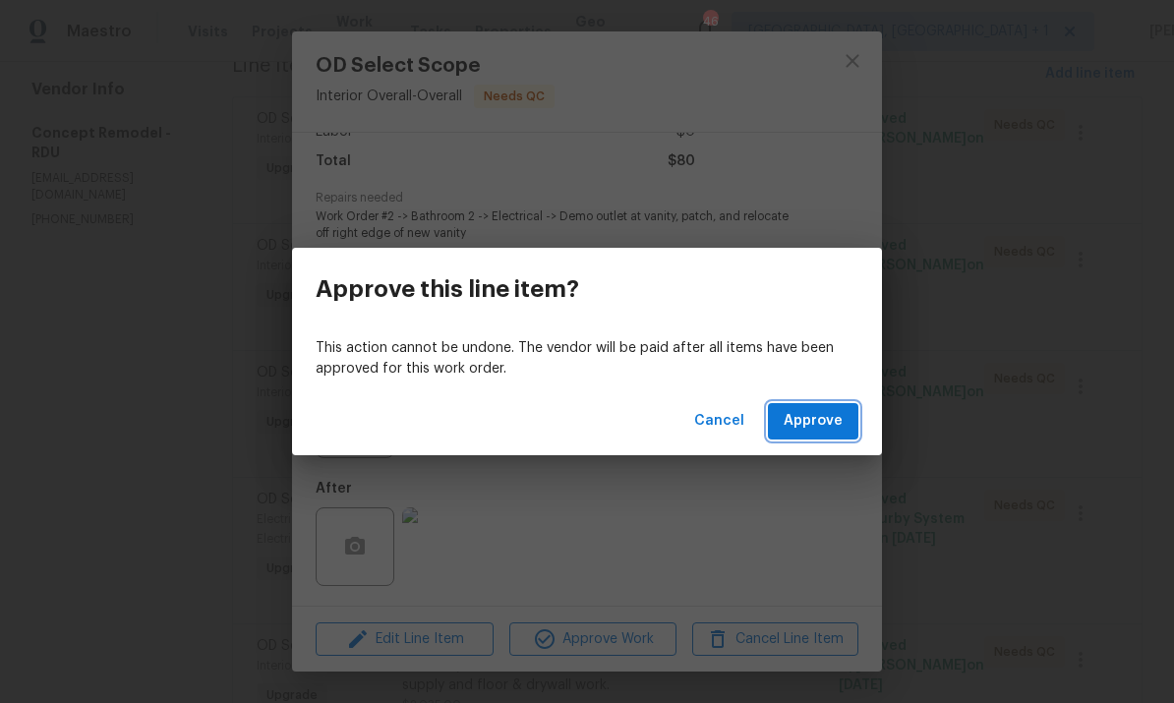
click at [815, 416] on span "Approve" at bounding box center [813, 421] width 59 height 25
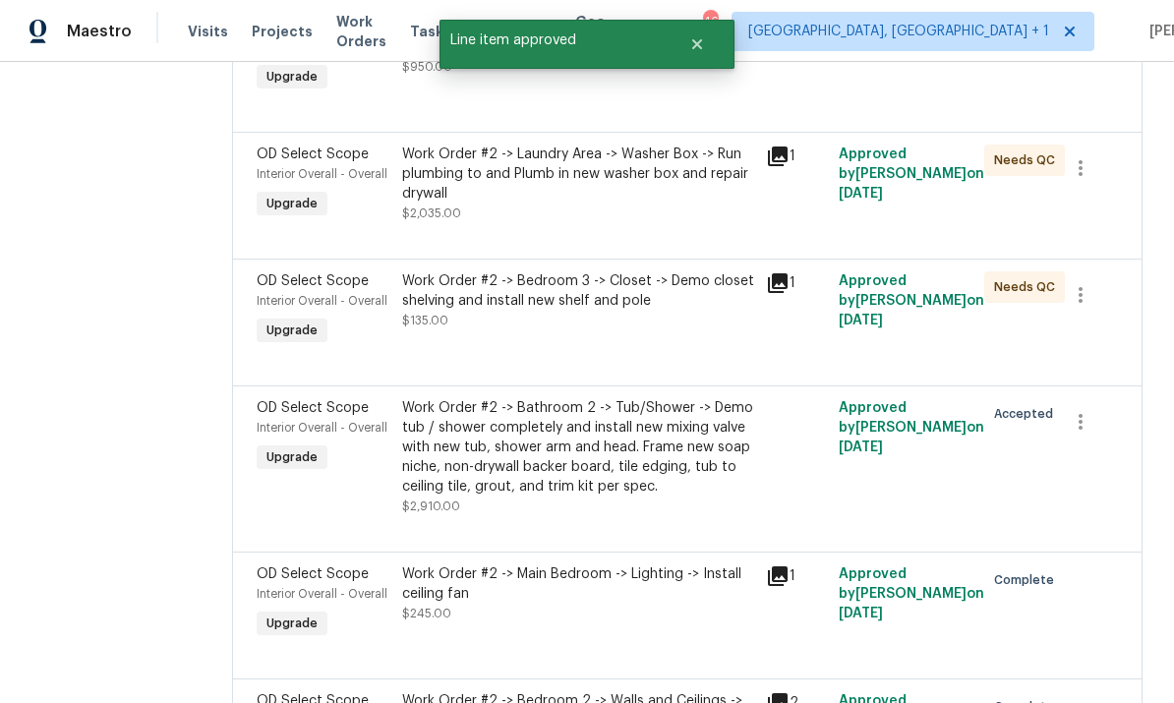
scroll to position [1681, 0]
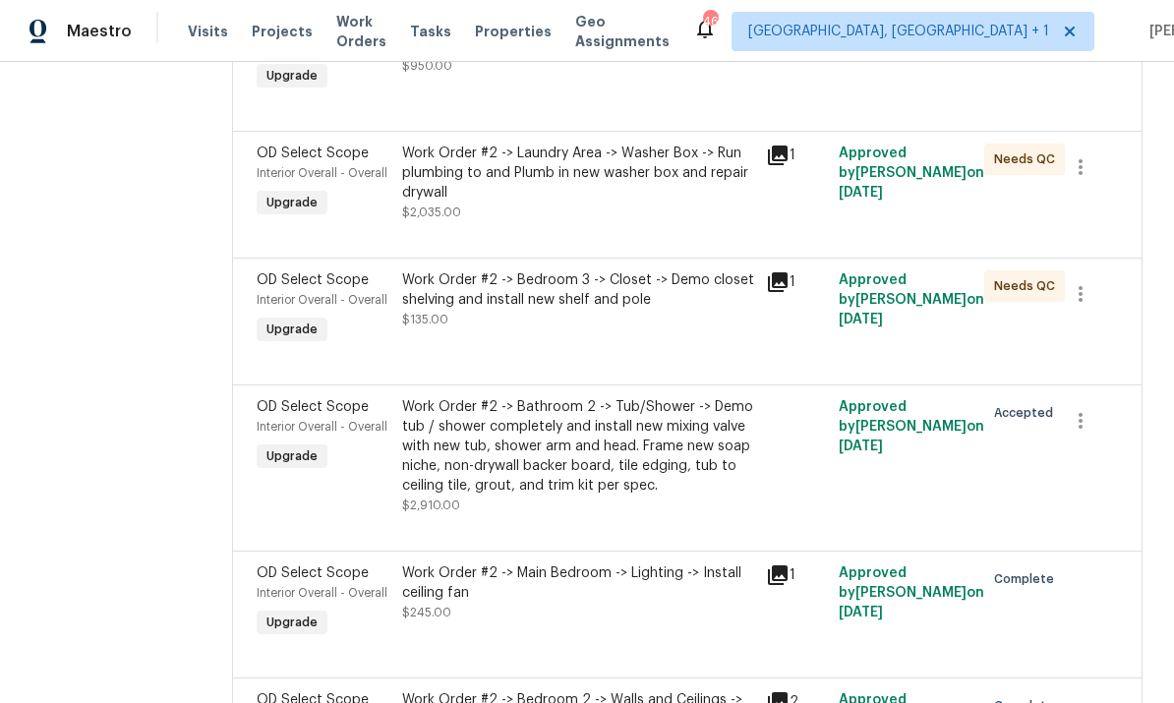
click at [538, 295] on div "Work Order #2 -> Bedroom 3 -> Closet -> Demo closet shelving and install new sh…" at bounding box center [578, 289] width 352 height 39
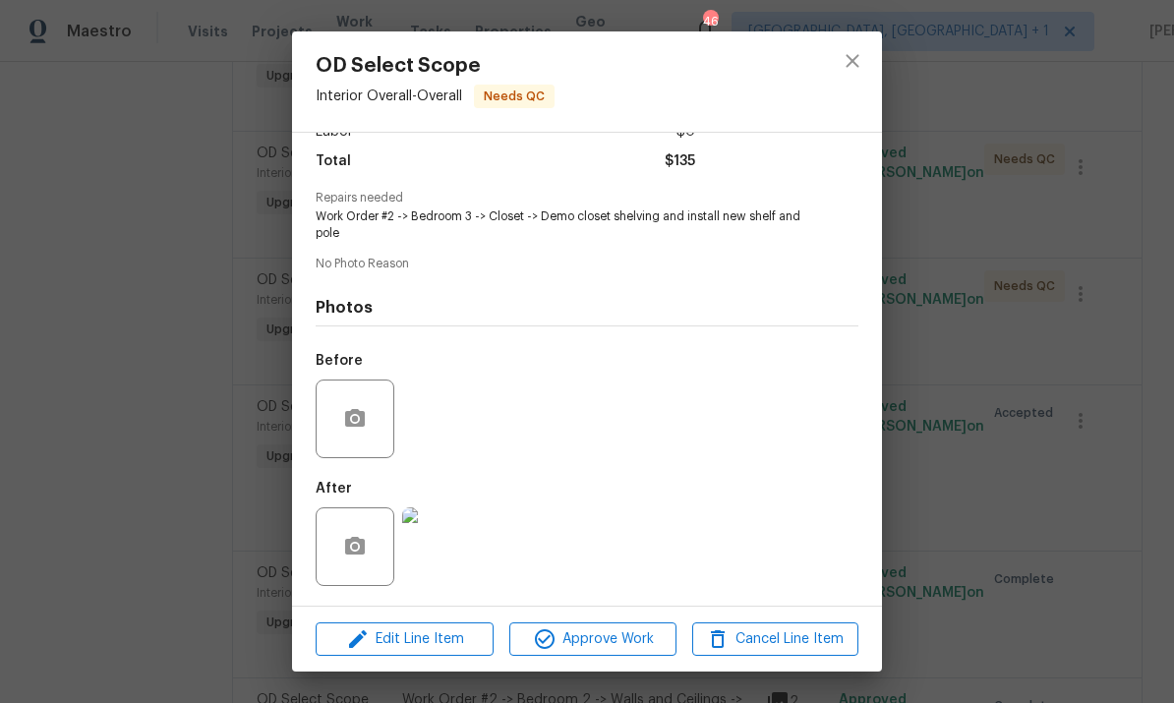
scroll to position [158, 0]
click at [1048, 260] on div "OD Select Scope Interior Overall - Overall Needs QC Vendor Concept Remodel Acco…" at bounding box center [587, 351] width 1174 height 703
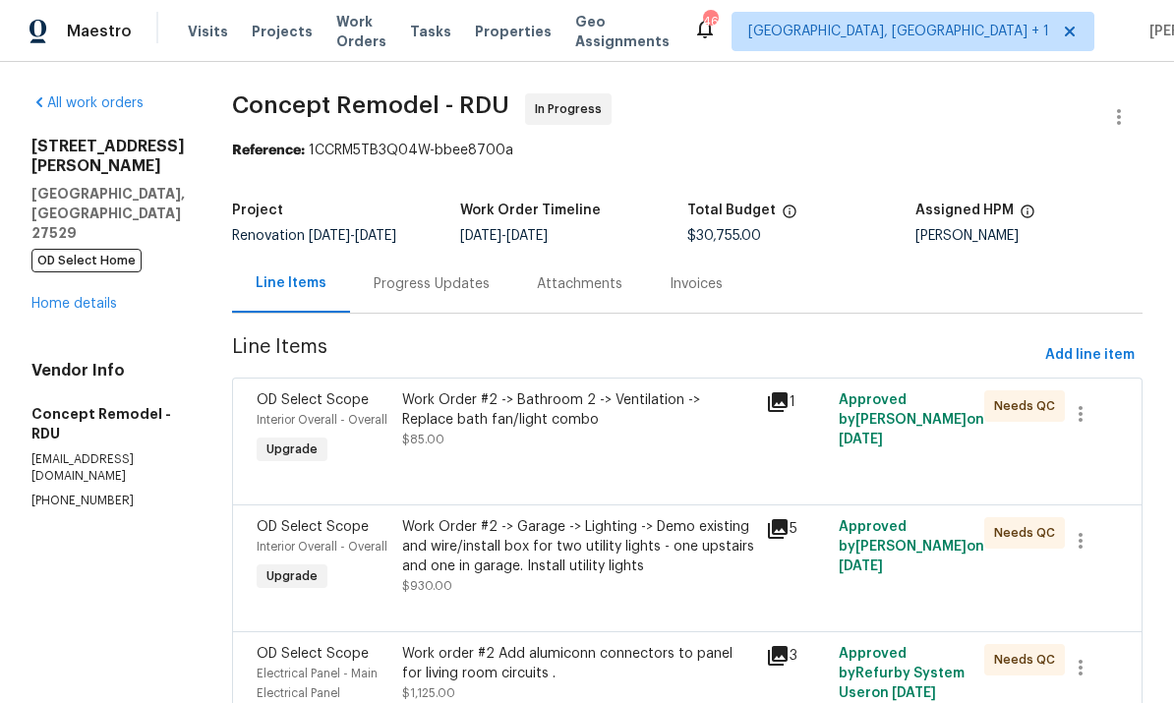
scroll to position [0, 0]
click at [83, 297] on link "Home details" at bounding box center [74, 304] width 86 height 14
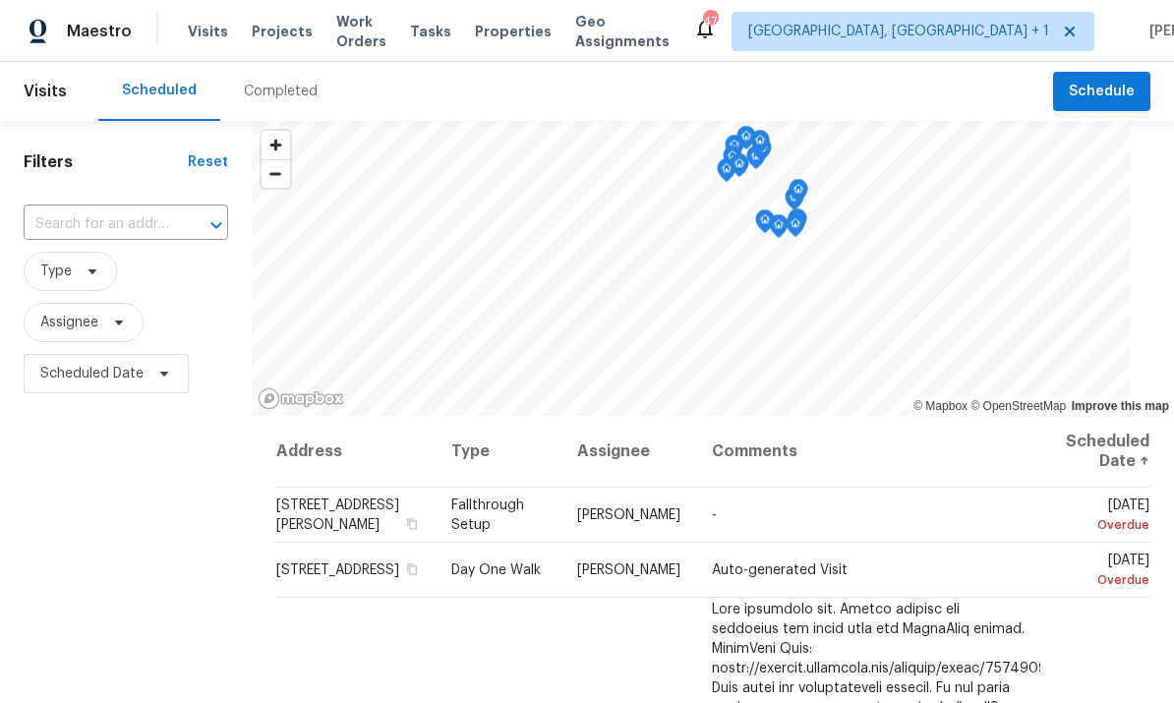
click at [143, 217] on input "text" at bounding box center [98, 224] width 149 height 30
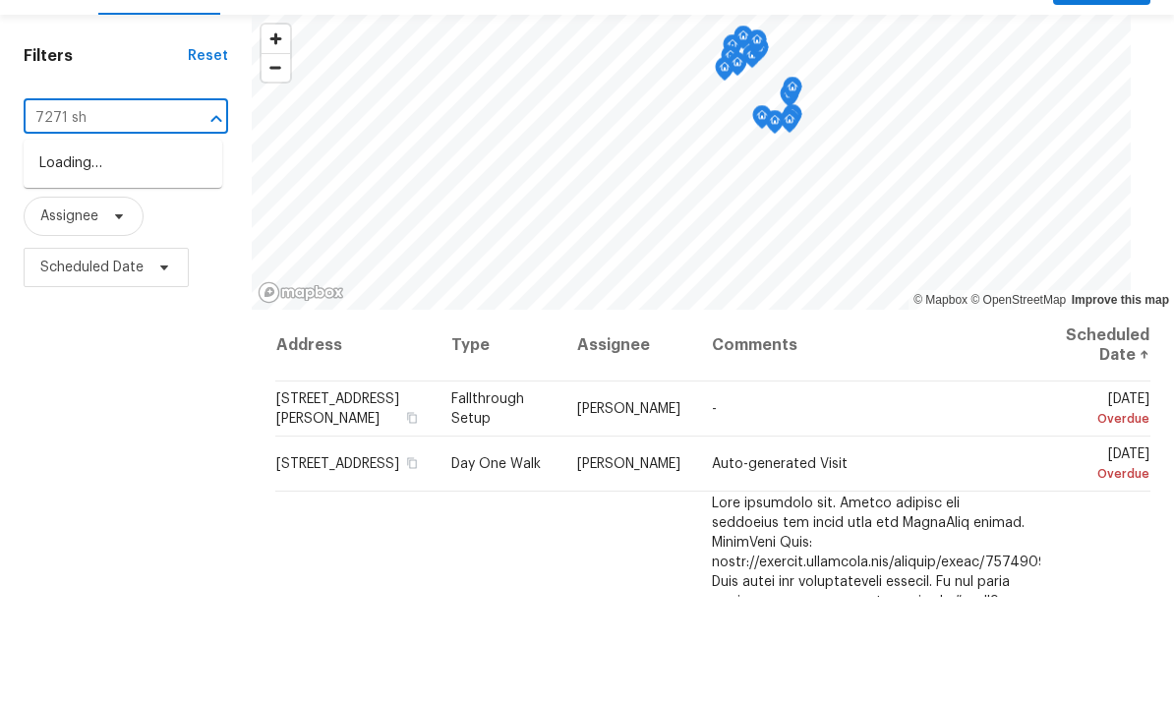
type input "7271 she"
click at [134, 254] on li "[STREET_ADDRESS]" at bounding box center [123, 270] width 199 height 32
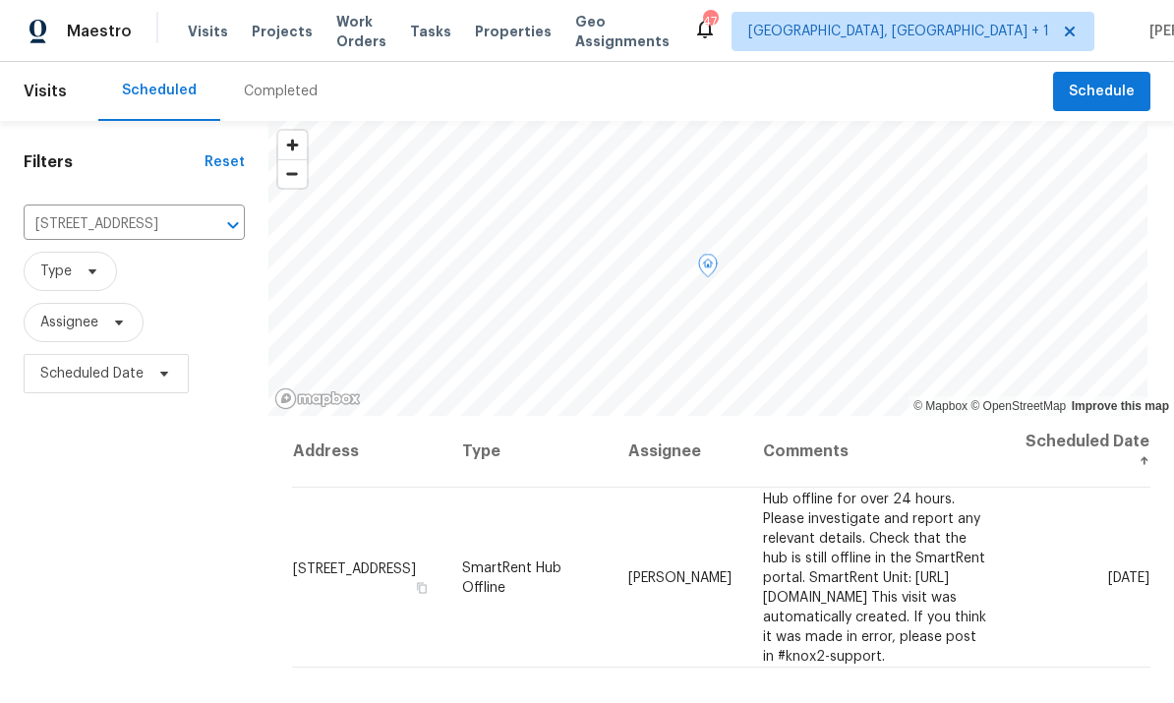
click at [0, 0] on icon at bounding box center [0, 0] width 0 height 0
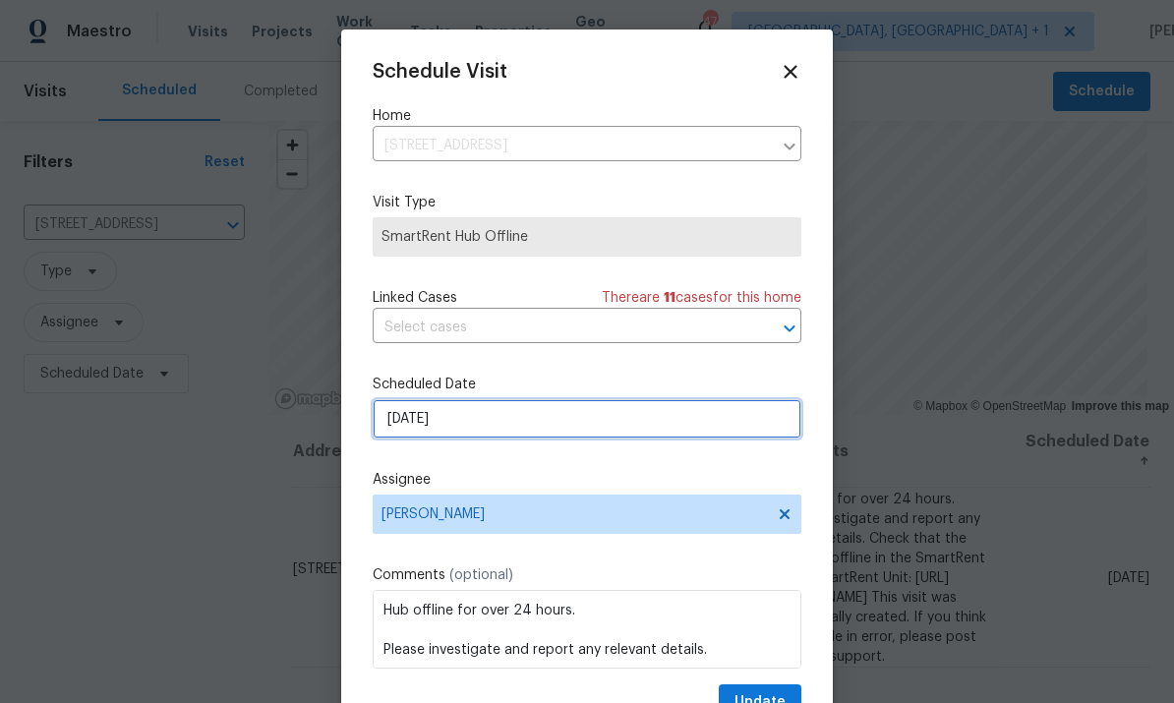
click at [655, 427] on input "9/2/2025" at bounding box center [587, 418] width 429 height 39
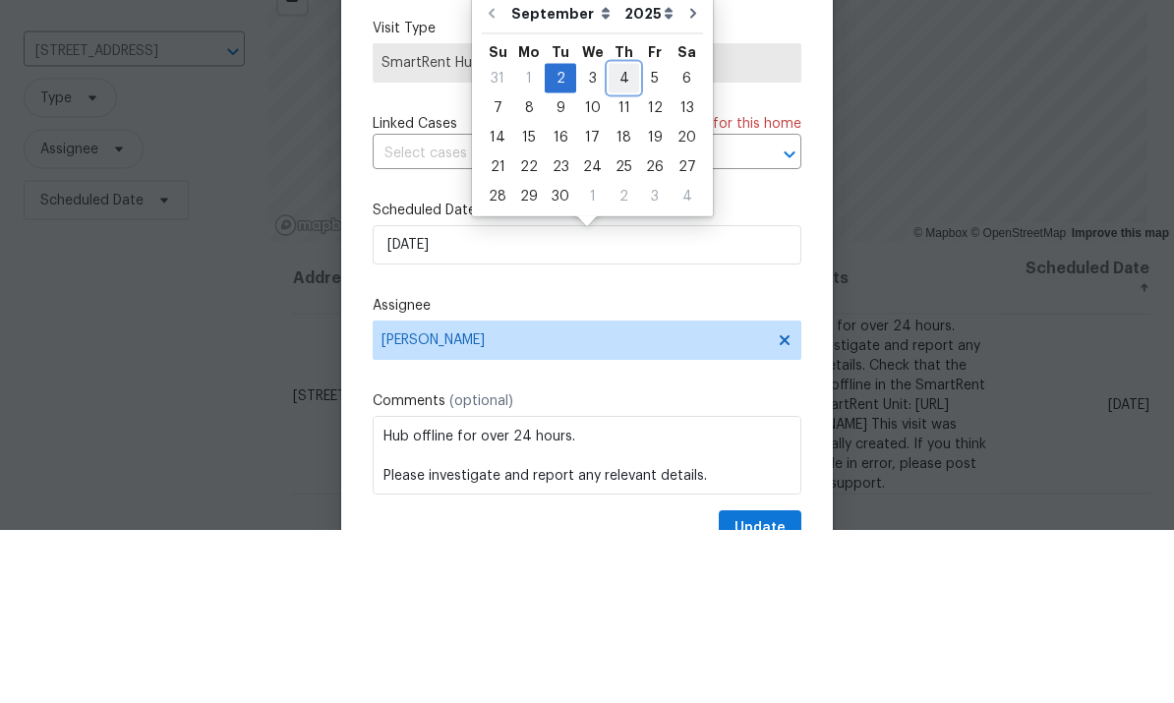
click at [620, 238] on div "4" at bounding box center [624, 252] width 30 height 28
type input "9/4/2025"
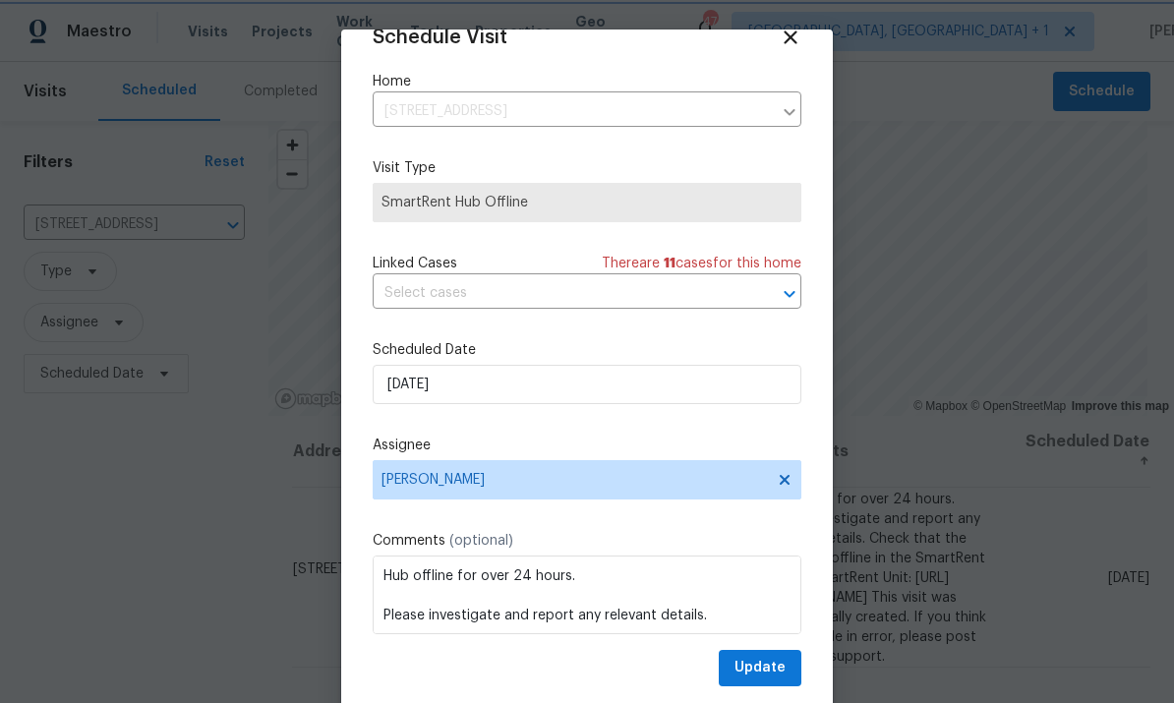
scroll to position [38, 0]
click at [763, 659] on span "Update" at bounding box center [759, 668] width 51 height 25
click at [763, 658] on div "Update" at bounding box center [587, 668] width 429 height 36
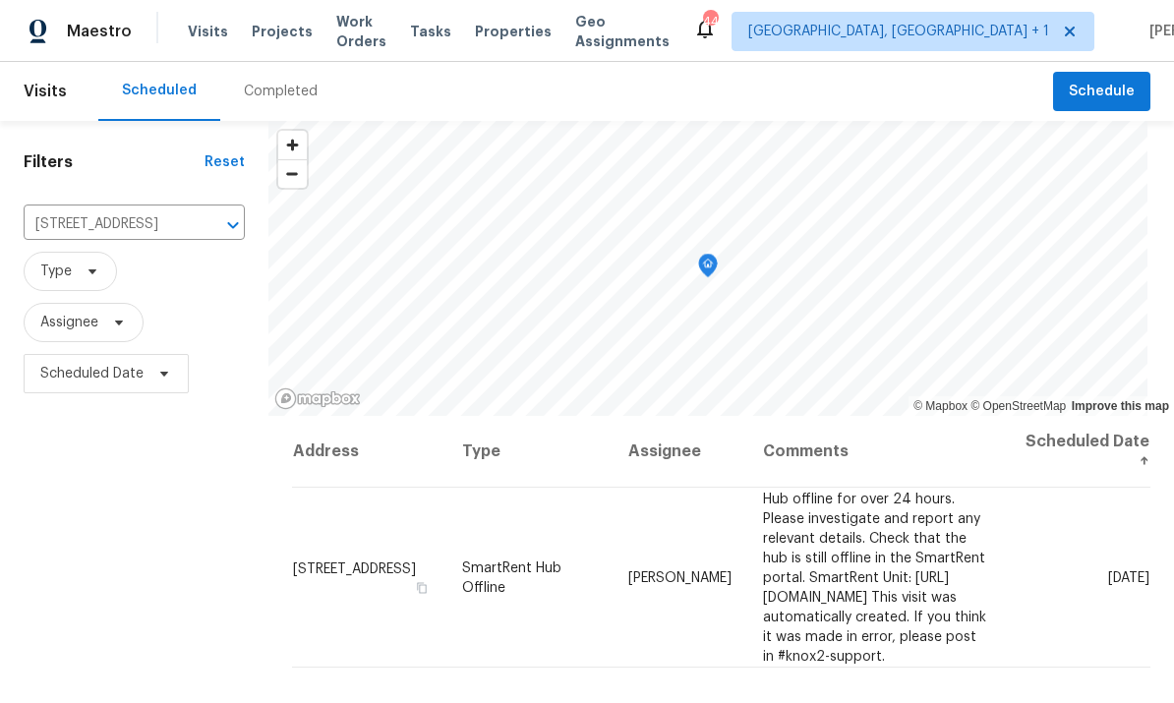
scroll to position [0, 0]
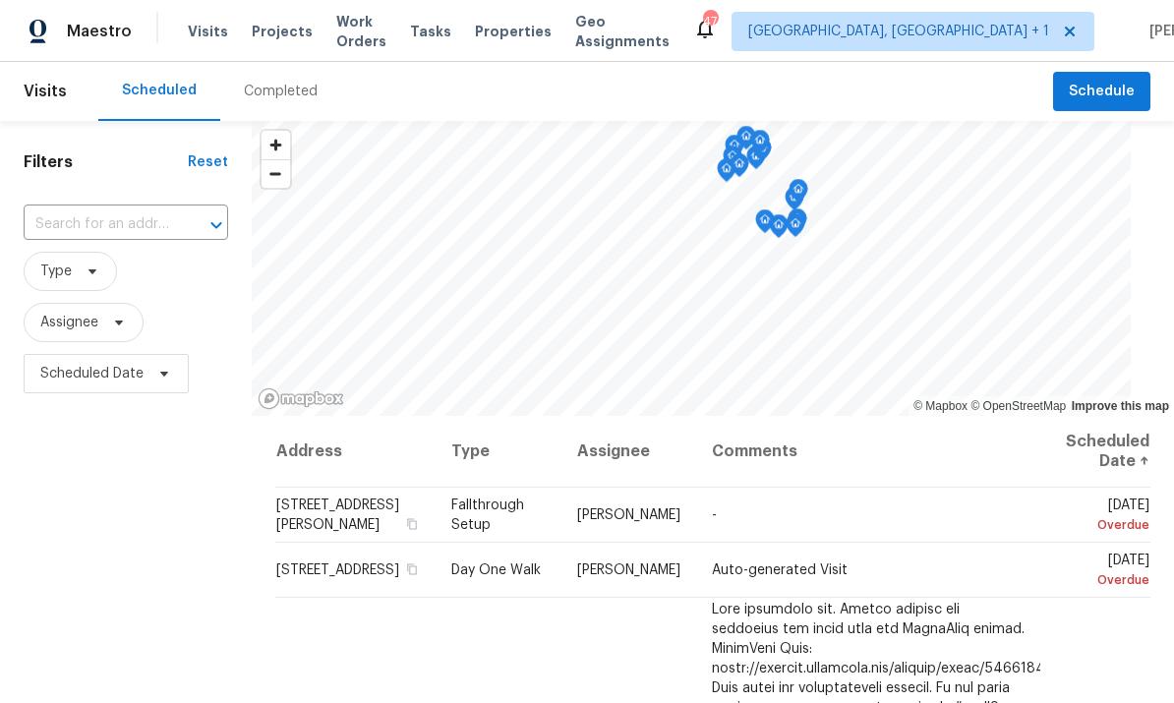
click at [110, 222] on input "text" at bounding box center [98, 224] width 149 height 30
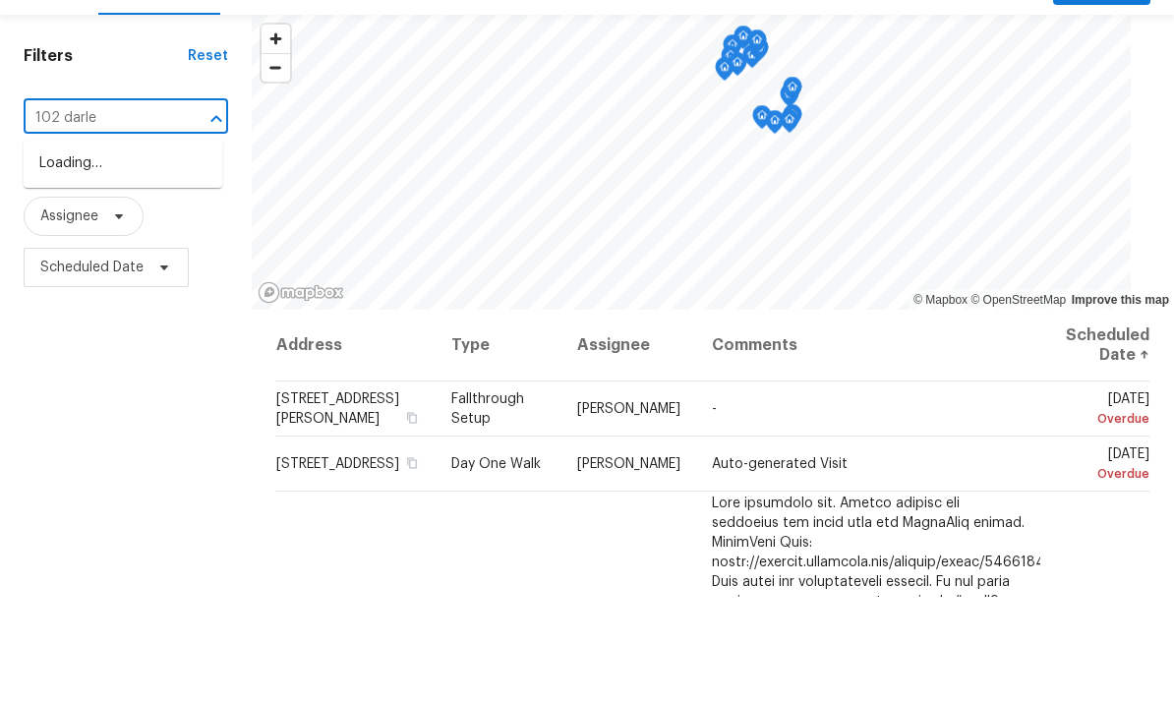
type input "102 [PERSON_NAME]"
click at [143, 254] on li "[STREET_ADDRESS][PERSON_NAME]" at bounding box center [123, 280] width 199 height 53
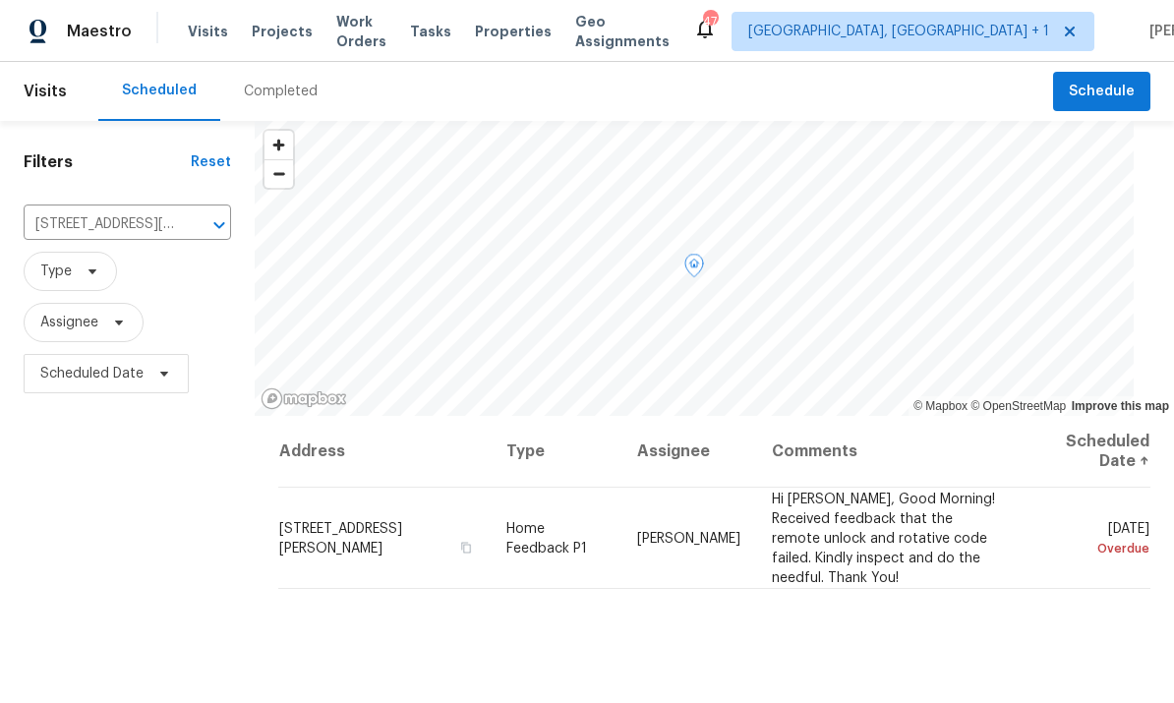
click at [423, 538] on td "[STREET_ADDRESS][PERSON_NAME]" at bounding box center [384, 538] width 212 height 101
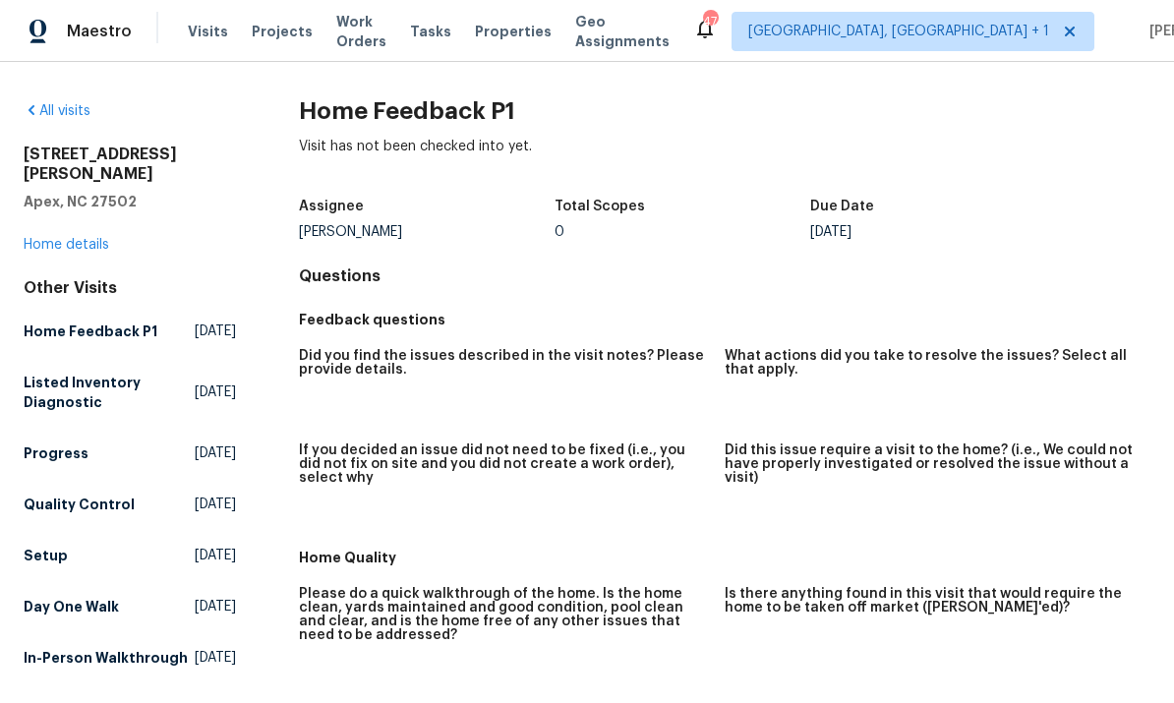
click at [86, 238] on link "Home details" at bounding box center [67, 245] width 86 height 14
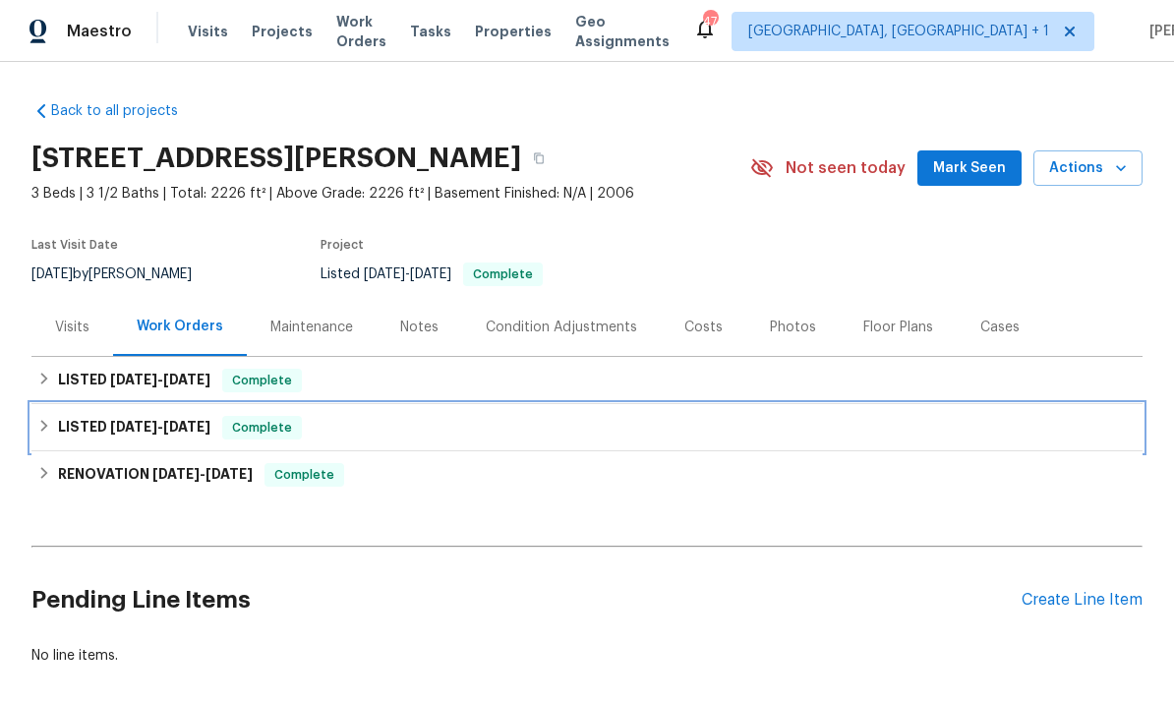
click at [145, 432] on span "6/5/25" at bounding box center [133, 427] width 47 height 14
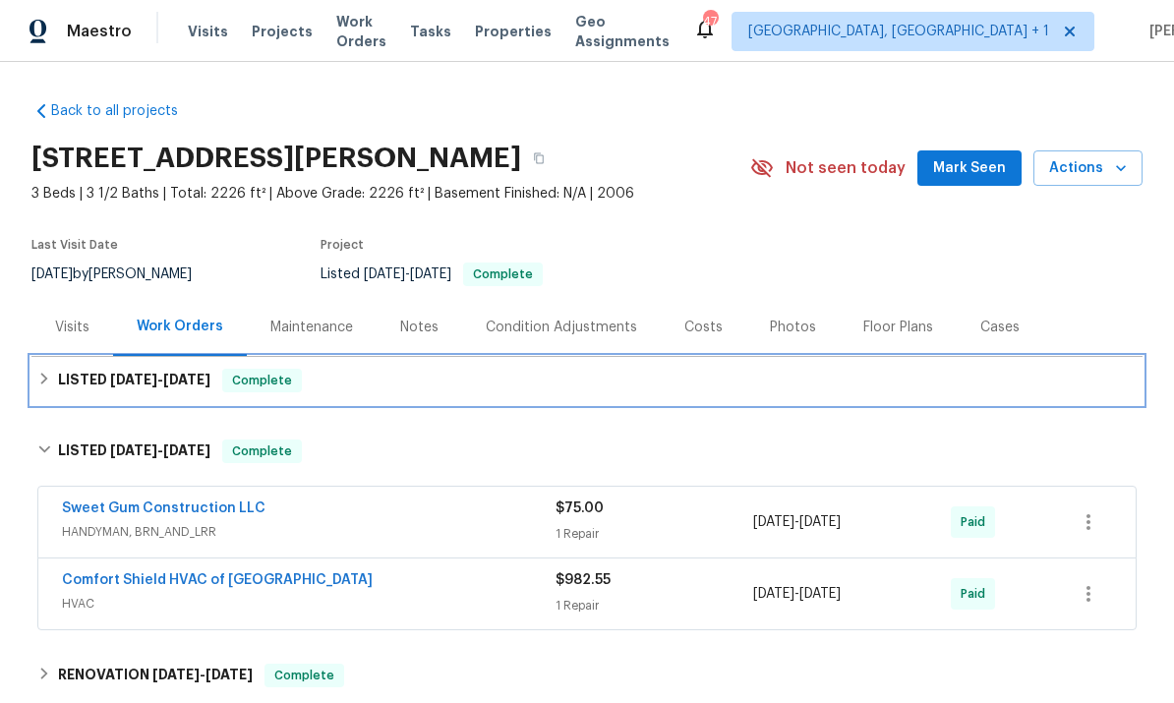
click at [129, 379] on span "6/13/25" at bounding box center [133, 380] width 47 height 14
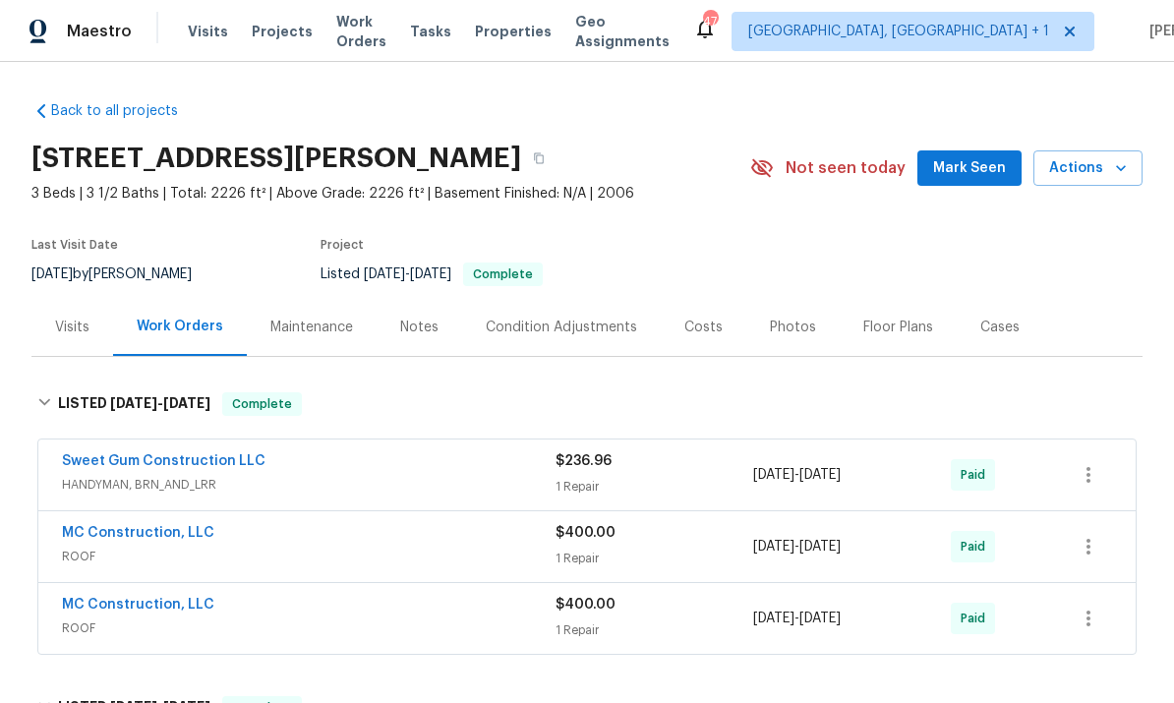
click at [213, 465] on link "Sweet Gum Construction LLC" at bounding box center [164, 461] width 204 height 14
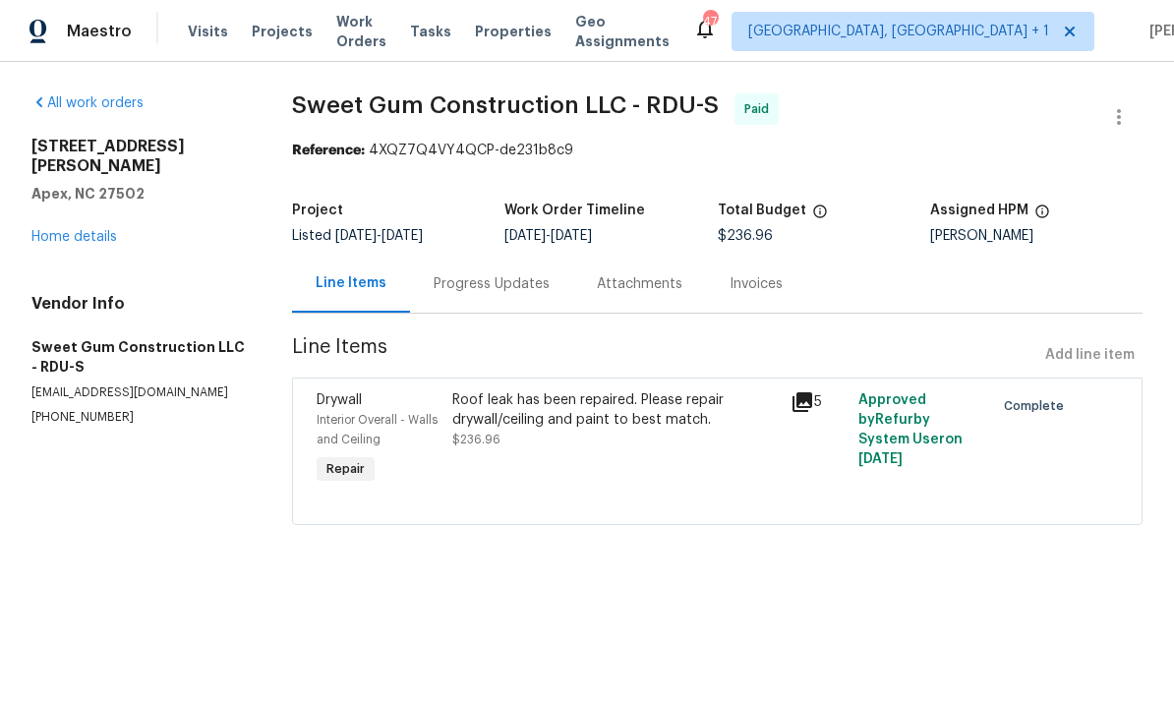
click at [812, 392] on icon at bounding box center [803, 402] width 24 height 24
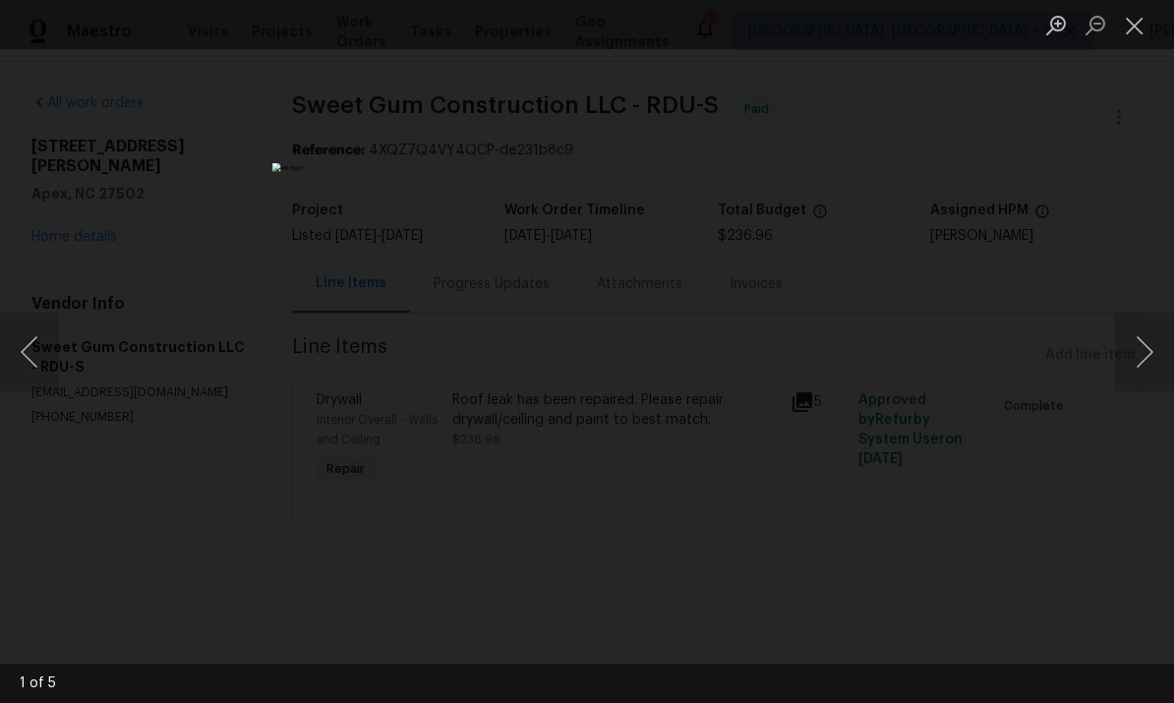
click at [1135, 348] on button "Next image" at bounding box center [1144, 352] width 59 height 79
click at [1139, 342] on button "Next image" at bounding box center [1144, 352] width 59 height 79
click at [1135, 345] on button "Next image" at bounding box center [1144, 352] width 59 height 79
click at [1138, 343] on button "Next image" at bounding box center [1144, 352] width 59 height 79
click at [1143, 341] on button "Next image" at bounding box center [1144, 352] width 59 height 79
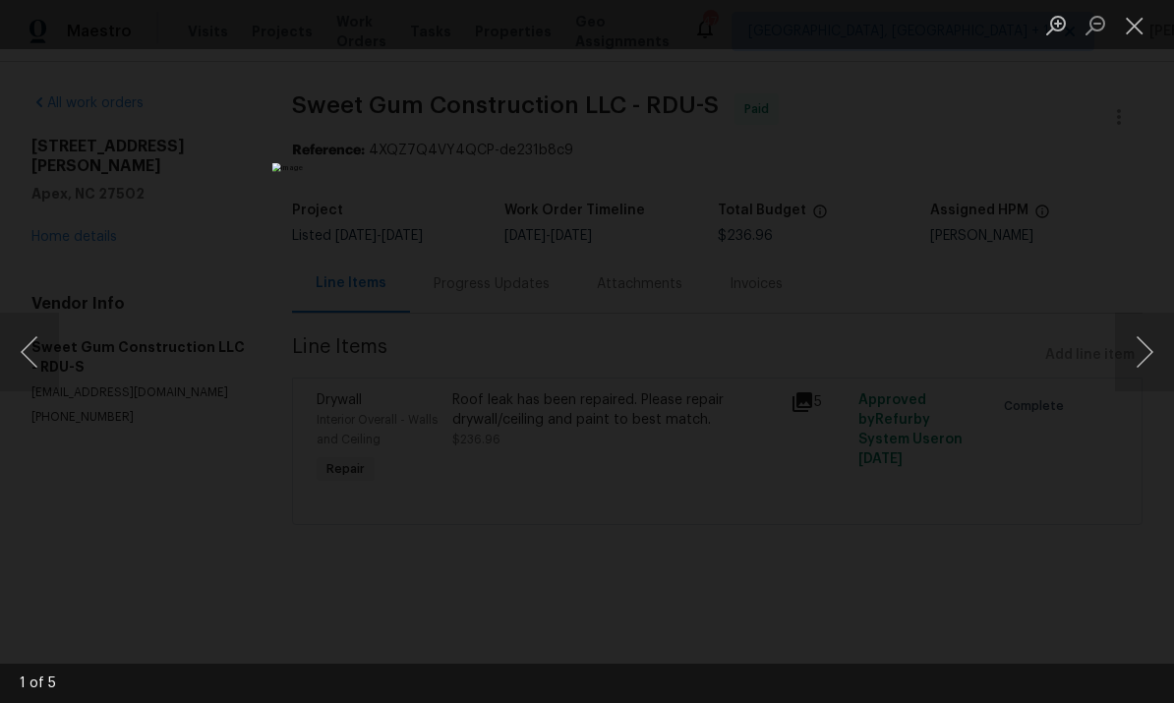
click at [1162, 283] on div "Lightbox" at bounding box center [587, 351] width 1174 height 703
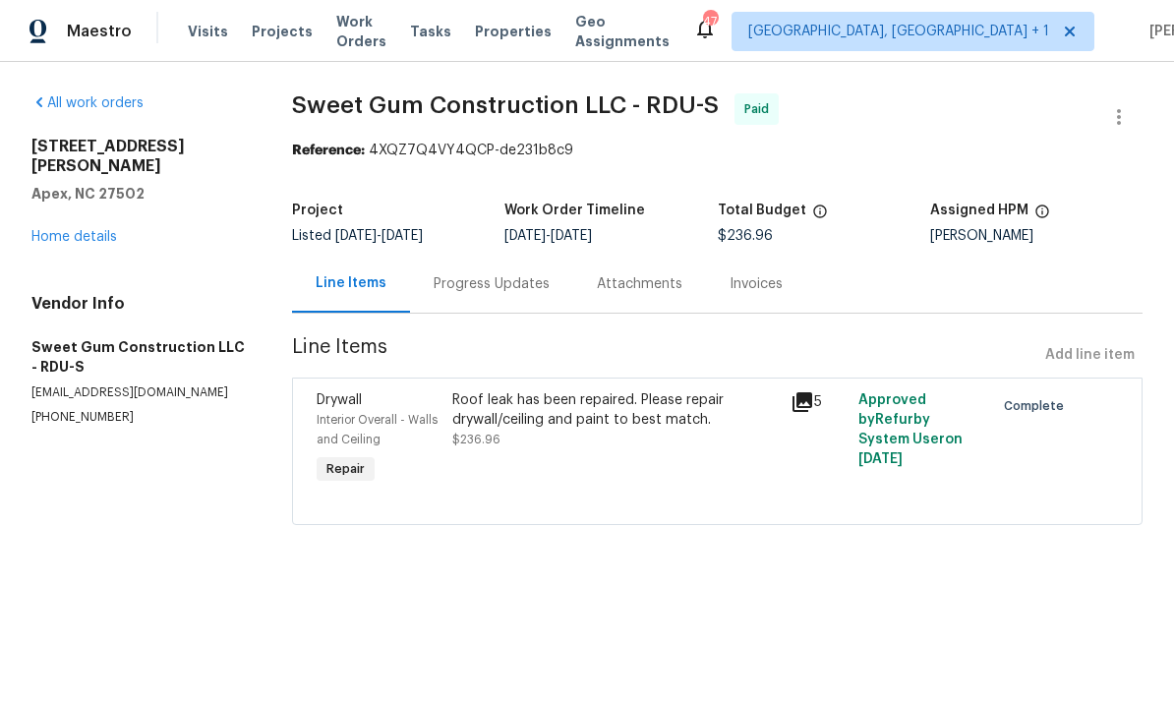
click at [91, 230] on link "Home details" at bounding box center [74, 237] width 86 height 14
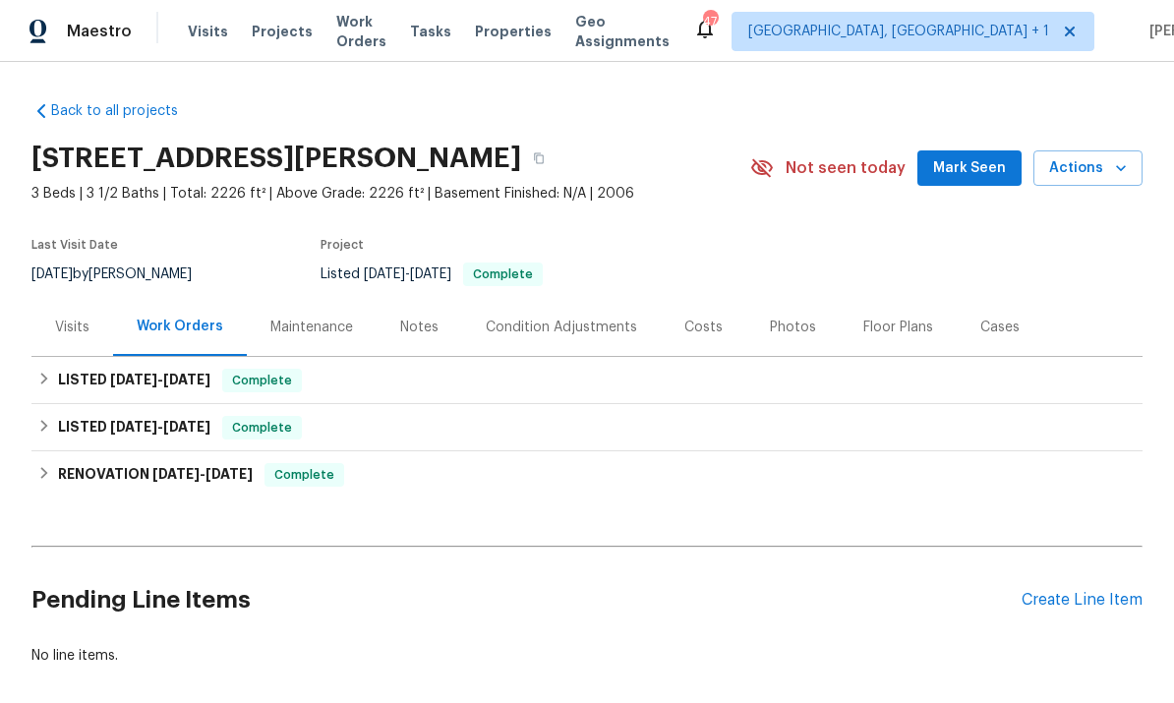
click at [79, 319] on div "Visits" at bounding box center [72, 328] width 34 height 20
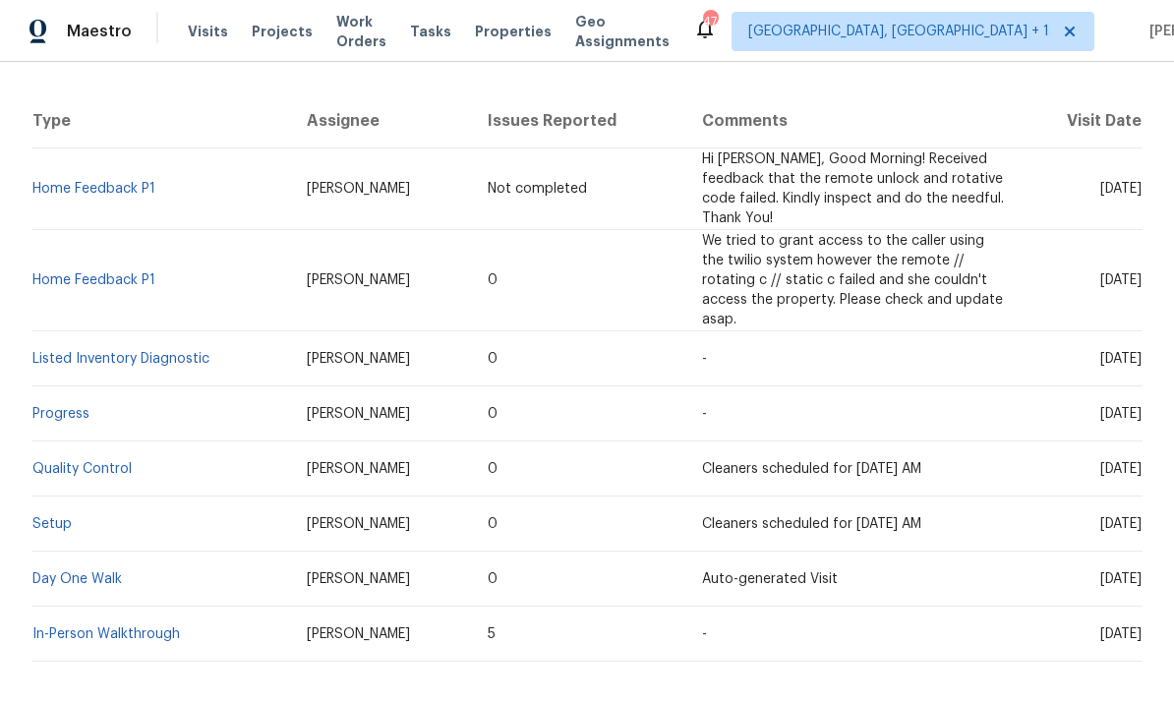
scroll to position [354, 0]
click at [58, 518] on link "Setup" at bounding box center [51, 525] width 39 height 14
